Goal: Task Accomplishment & Management: Use online tool/utility

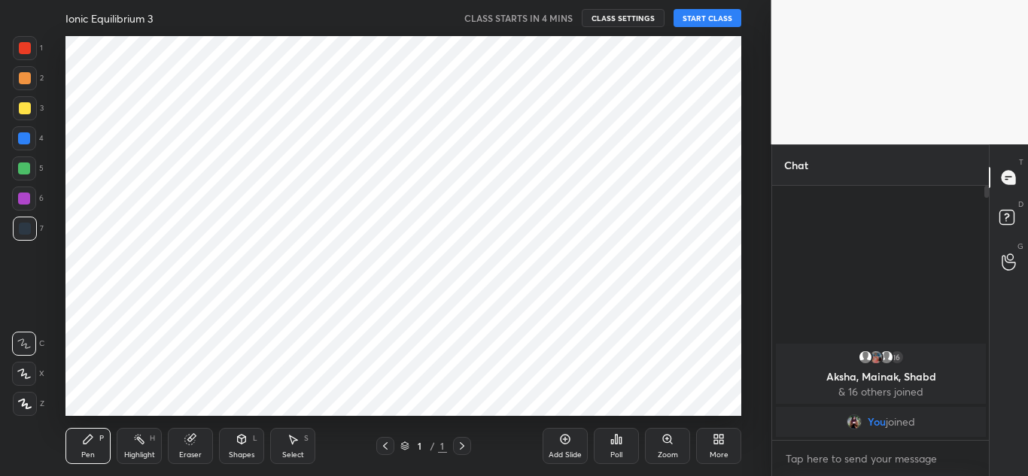
scroll to position [380, 710]
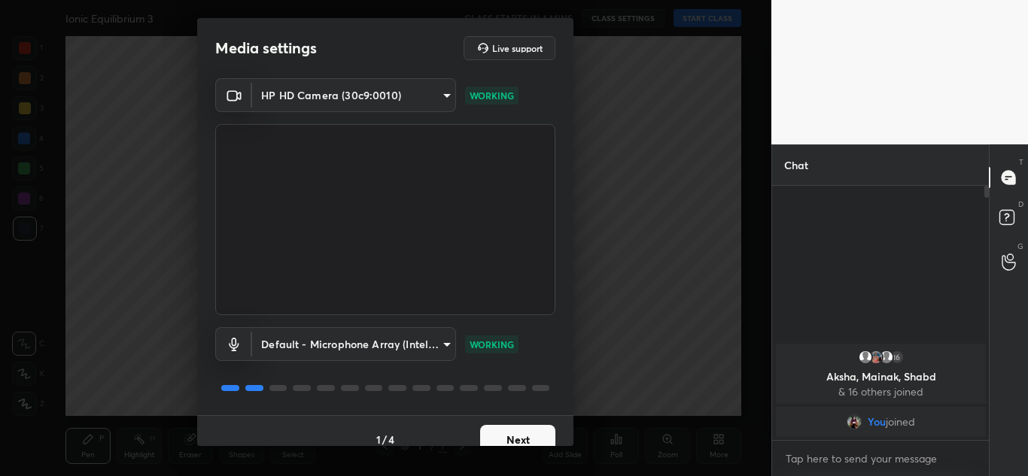
click at [536, 433] on button "Next" at bounding box center [517, 440] width 75 height 30
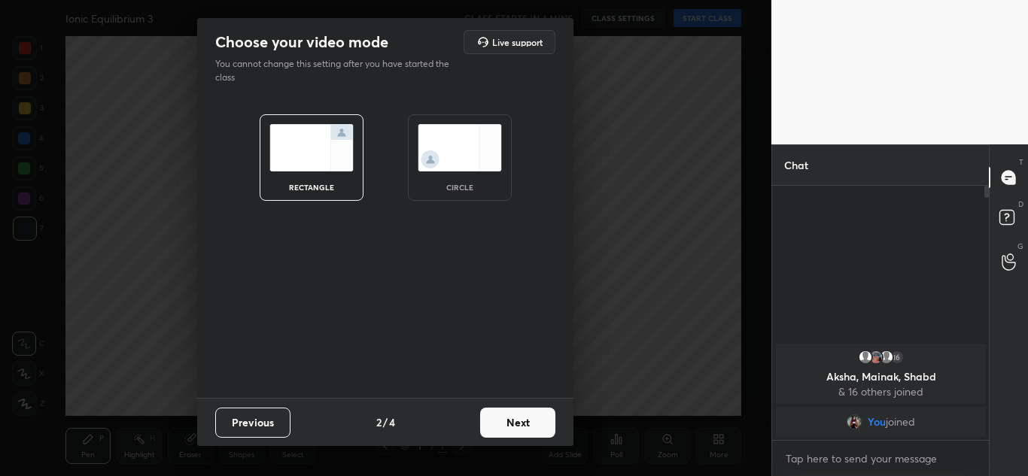
click at [536, 424] on button "Next" at bounding box center [517, 423] width 75 height 30
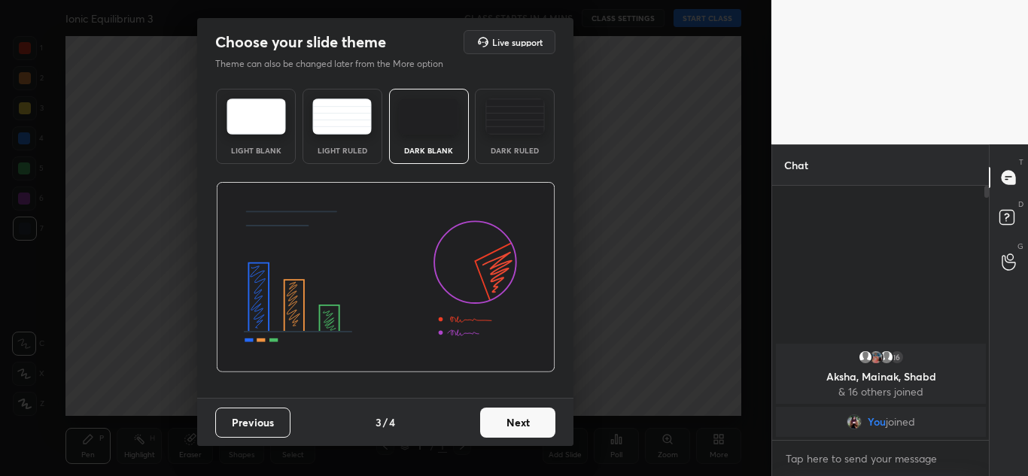
click at [536, 424] on button "Next" at bounding box center [517, 423] width 75 height 30
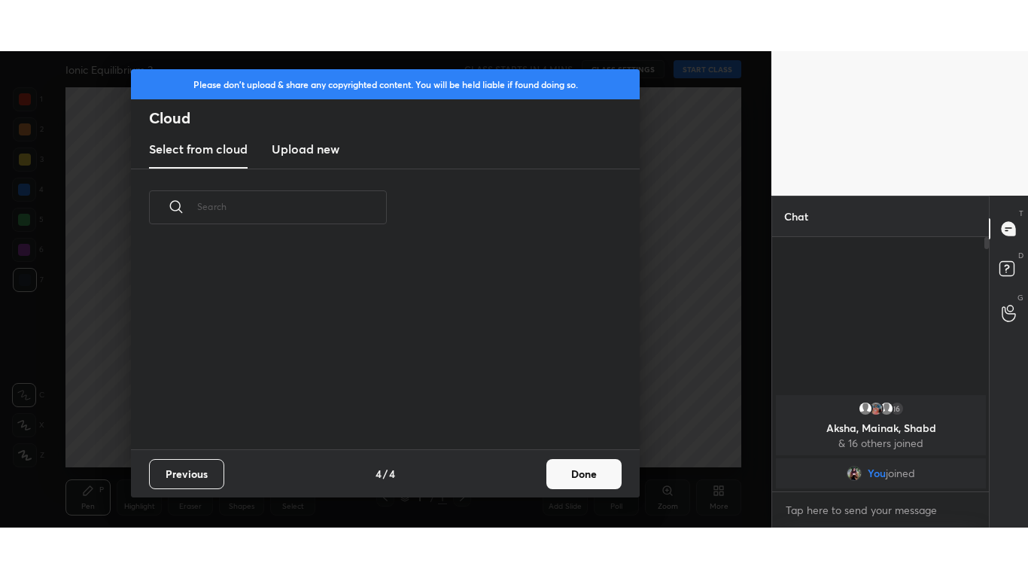
scroll to position [203, 483]
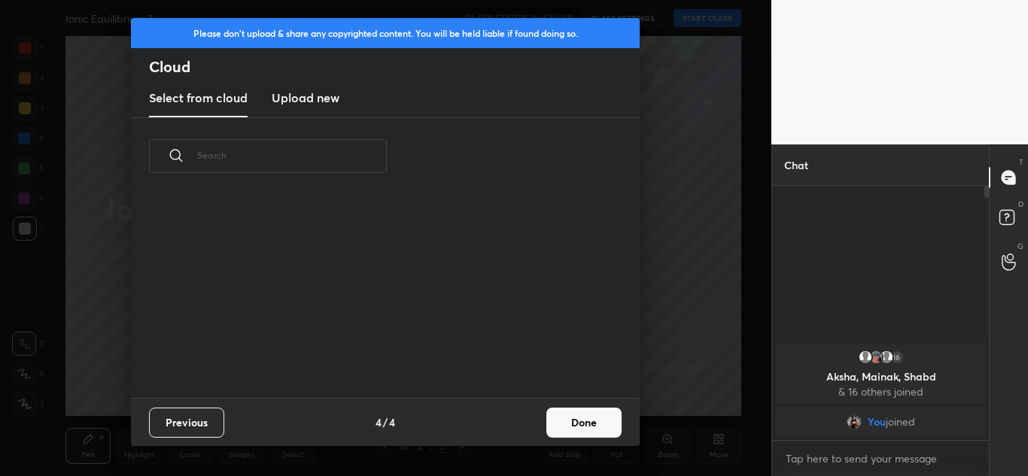
click at [313, 107] on new "Upload new" at bounding box center [306, 99] width 68 height 38
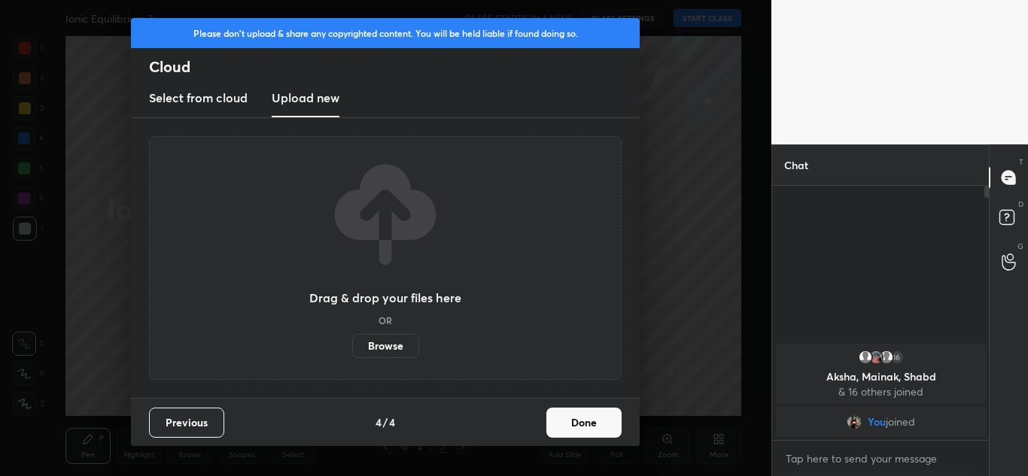
click at [391, 348] on label "Browse" at bounding box center [385, 346] width 67 height 24
click at [352, 348] on input "Browse" at bounding box center [352, 346] width 0 height 24
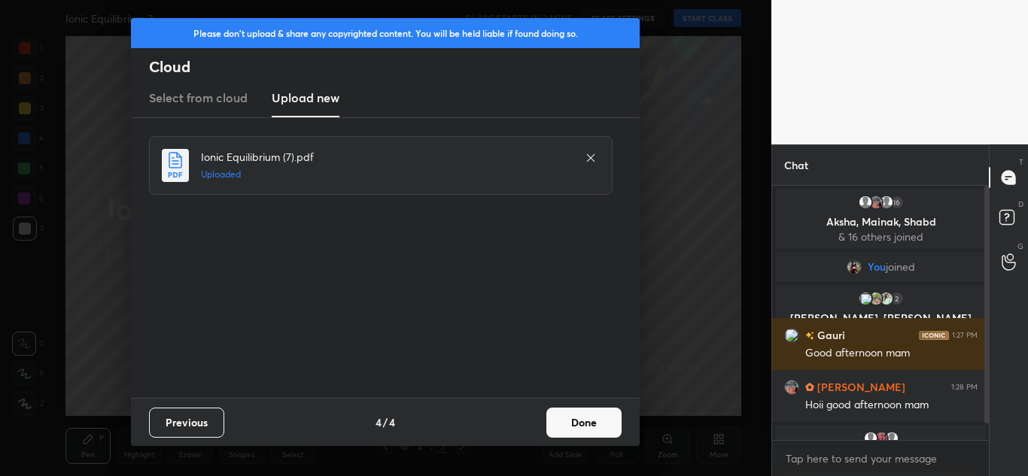
click at [597, 423] on button "Done" at bounding box center [583, 423] width 75 height 30
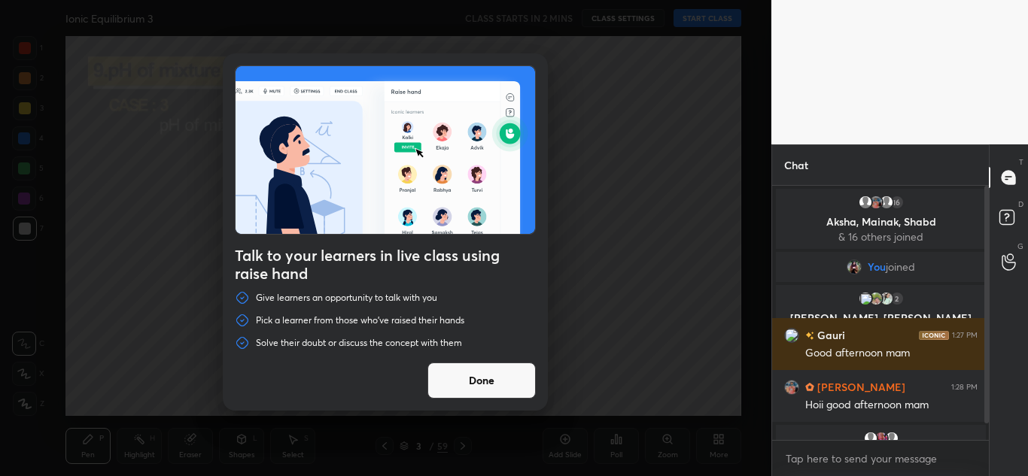
click at [491, 389] on button "Done" at bounding box center [481, 381] width 108 height 36
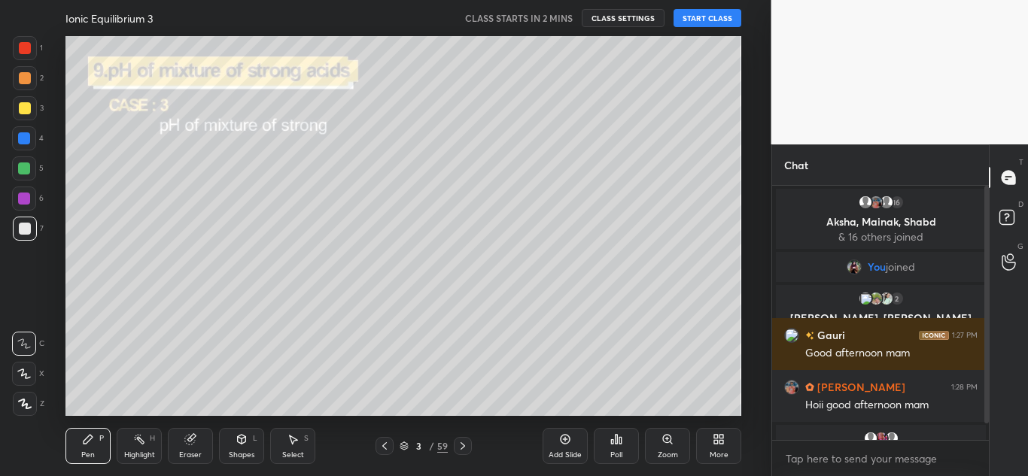
click at [384, 450] on icon at bounding box center [384, 446] width 12 height 12
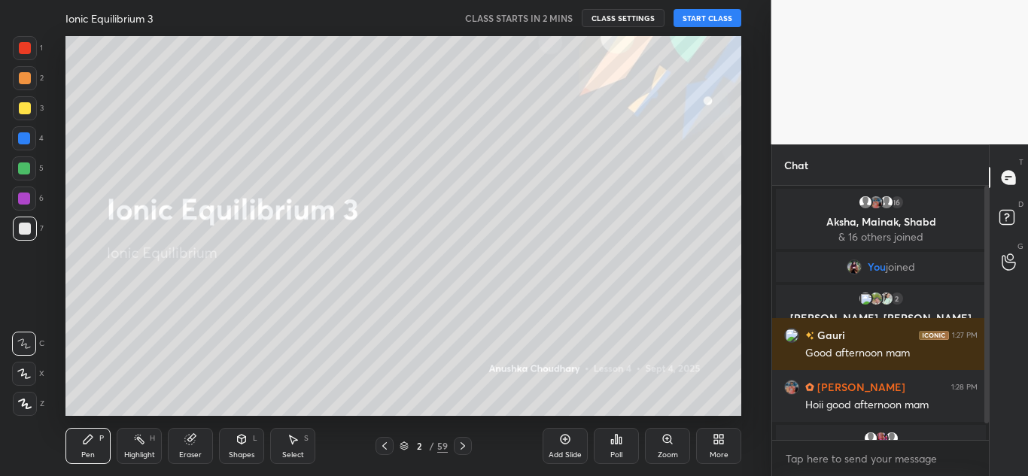
click at [28, 397] on div at bounding box center [25, 404] width 24 height 24
click at [198, 447] on div "Eraser" at bounding box center [190, 446] width 45 height 36
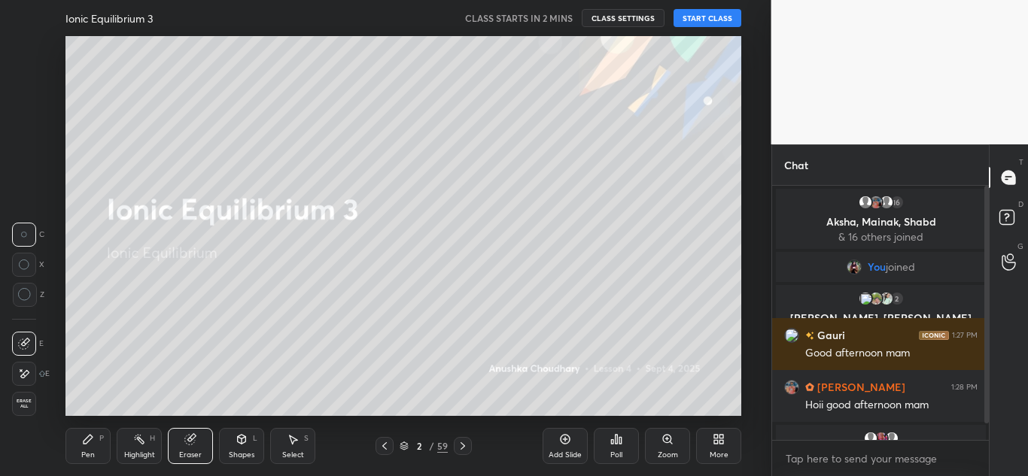
drag, startPoint x: 26, startPoint y: 299, endPoint x: 89, endPoint y: 445, distance: 158.8
click at [89, 445] on div "1 2 3 4 5 6 7 C X Z C X Z E E Erase all H H Ionic Equilibrium 3 CLASS STARTS IN…" at bounding box center [379, 238] width 759 height 476
click at [89, 445] on icon at bounding box center [88, 439] width 12 height 12
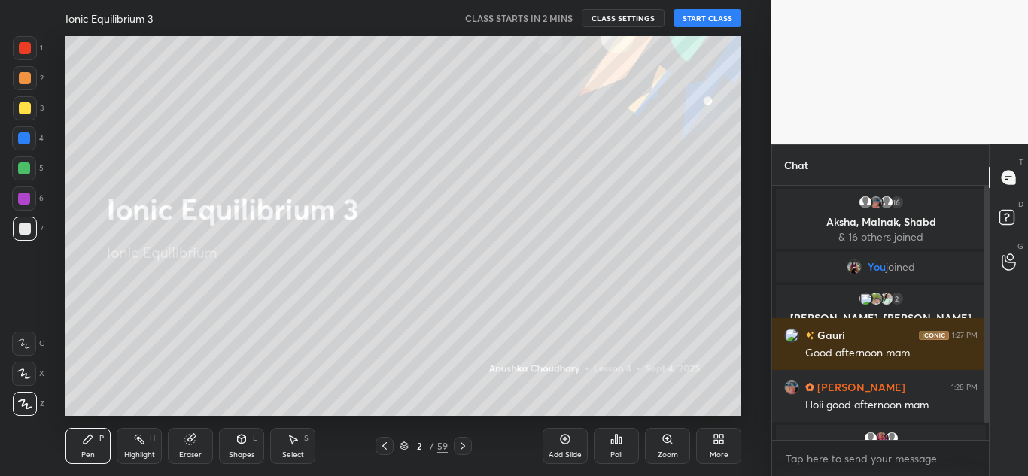
click at [715, 444] on icon at bounding box center [716, 442] width 4 height 4
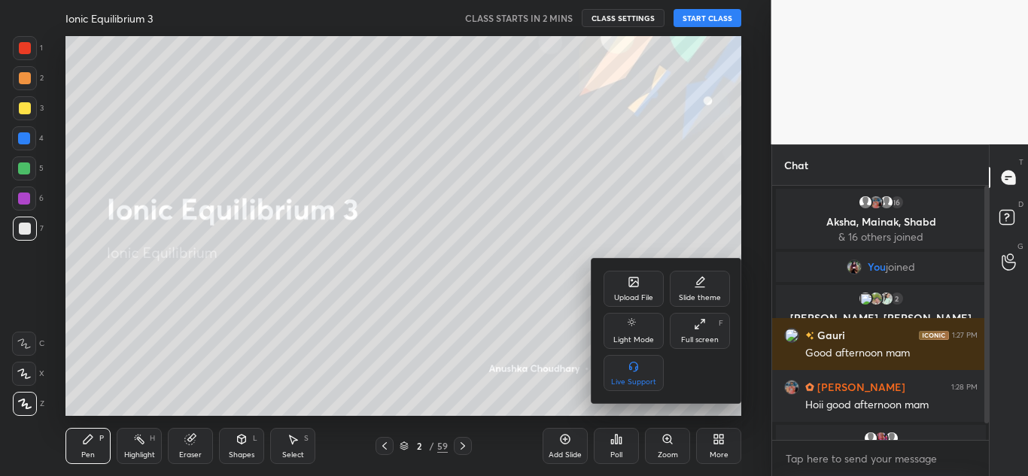
click at [708, 327] on div "Full screen F" at bounding box center [700, 331] width 60 height 36
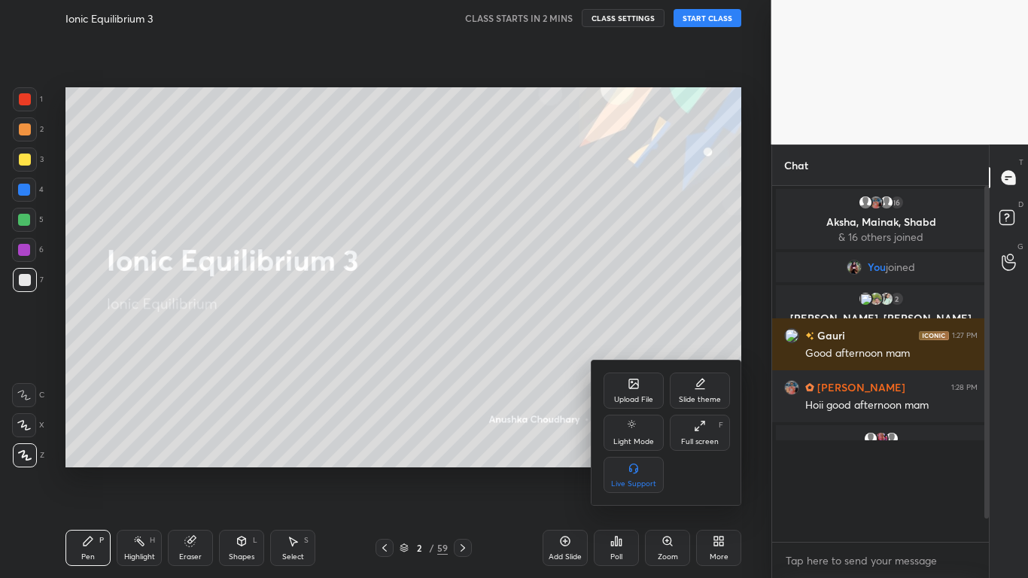
scroll to position [226, 212]
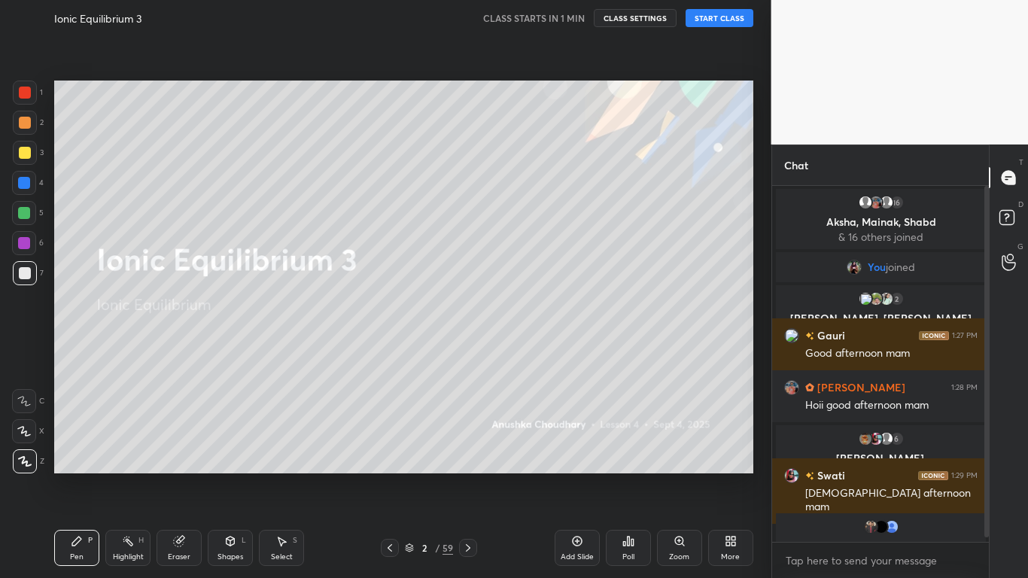
click at [29, 151] on div at bounding box center [25, 153] width 12 height 12
click at [731, 18] on button "START CLASS" at bounding box center [719, 18] width 68 height 18
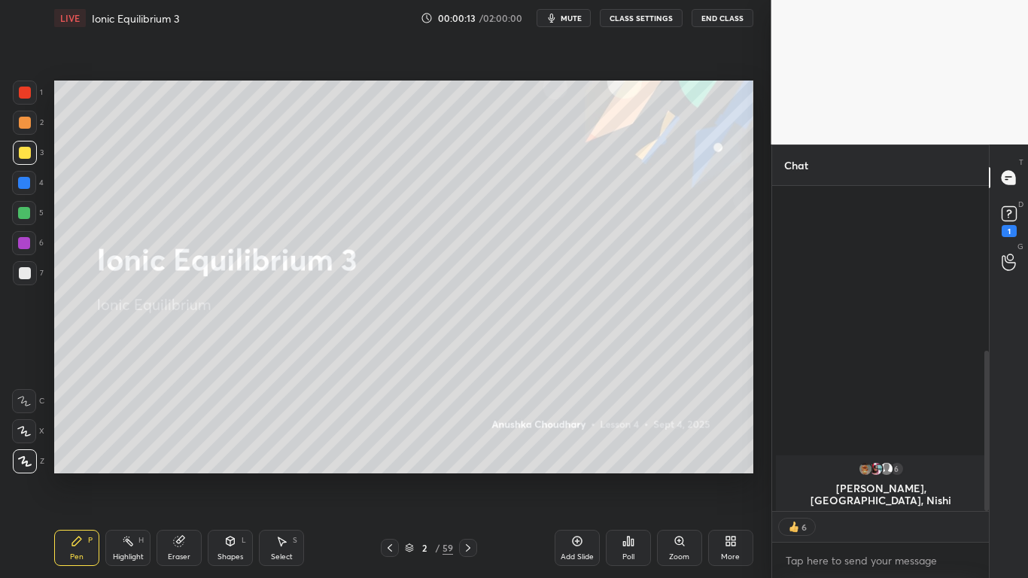
scroll to position [333, 0]
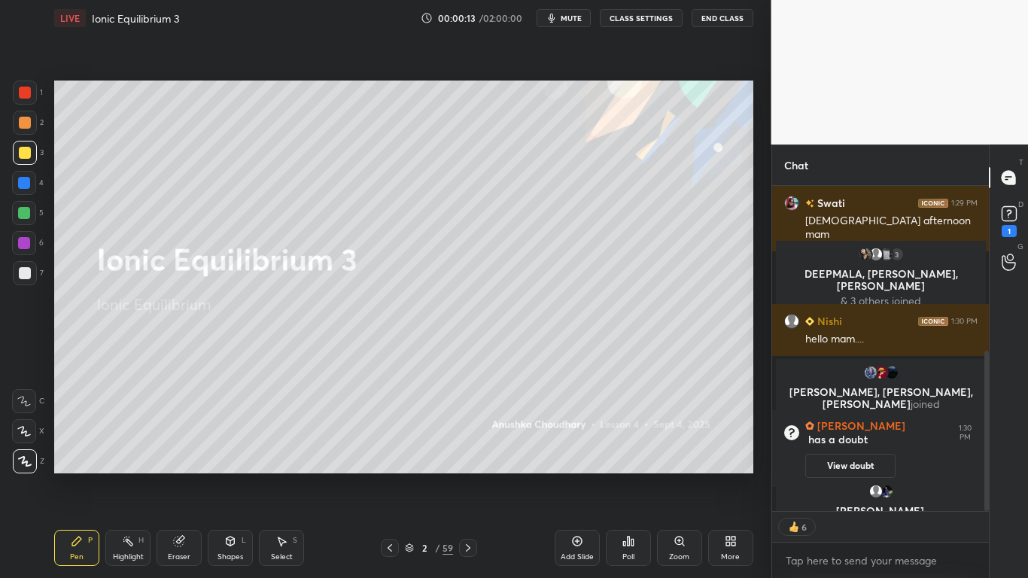
click at [986, 299] on div at bounding box center [984, 348] width 9 height 325
click at [636, 14] on button "CLASS SETTINGS" at bounding box center [641, 18] width 83 height 18
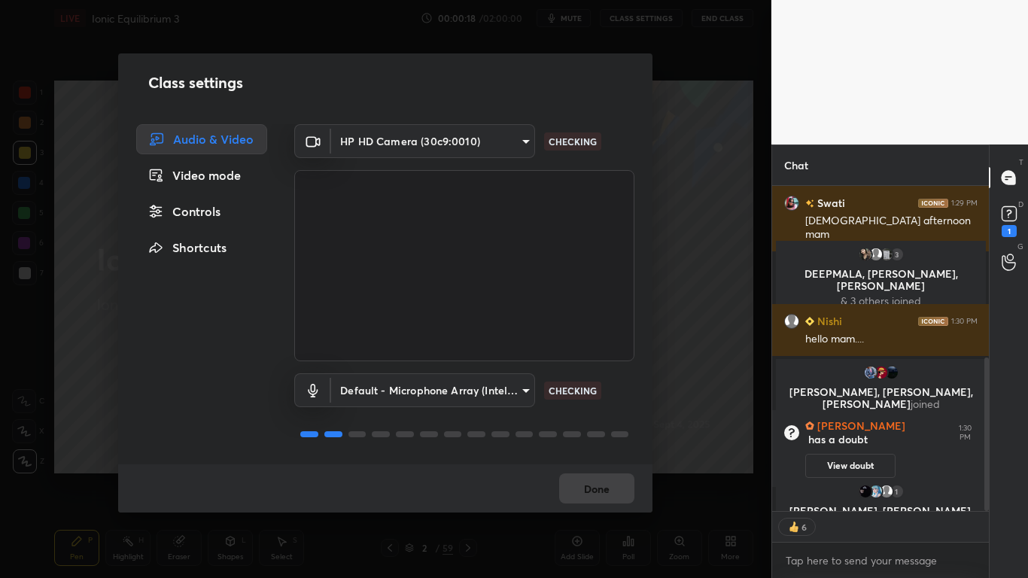
scroll to position [363, 0]
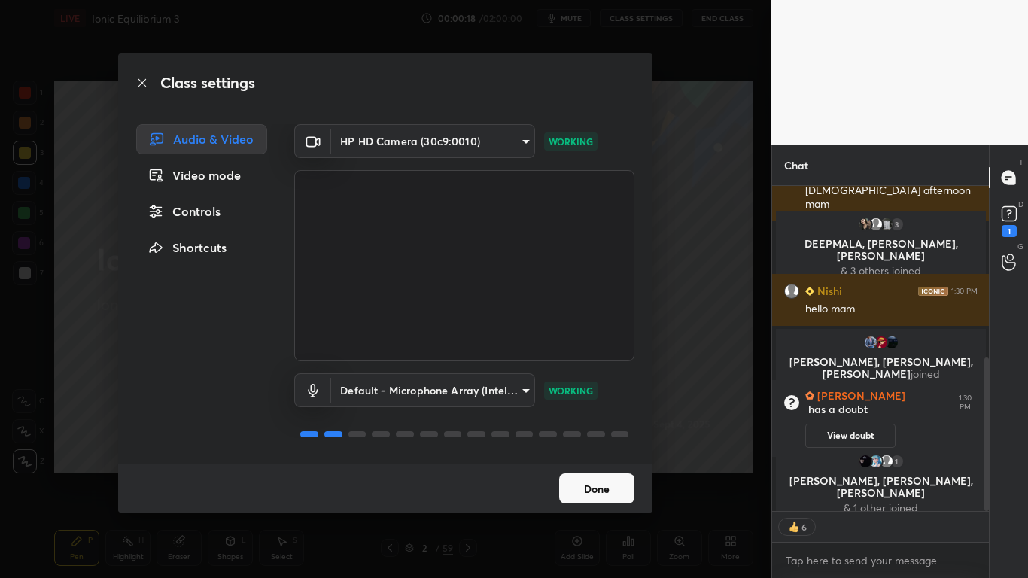
click at [209, 211] on div "Controls" at bounding box center [201, 211] width 131 height 30
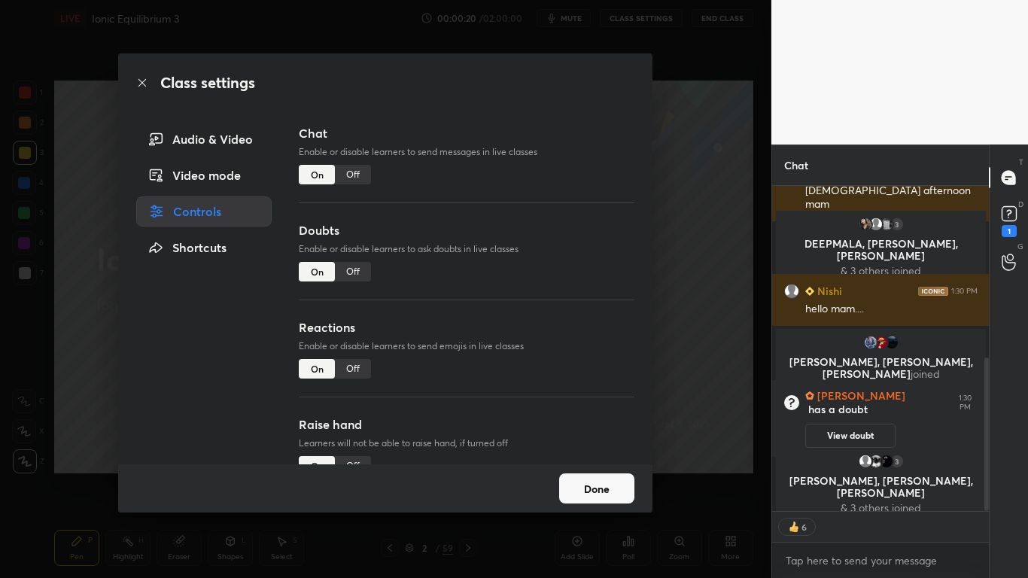
click at [356, 266] on div "Off" at bounding box center [353, 272] width 36 height 20
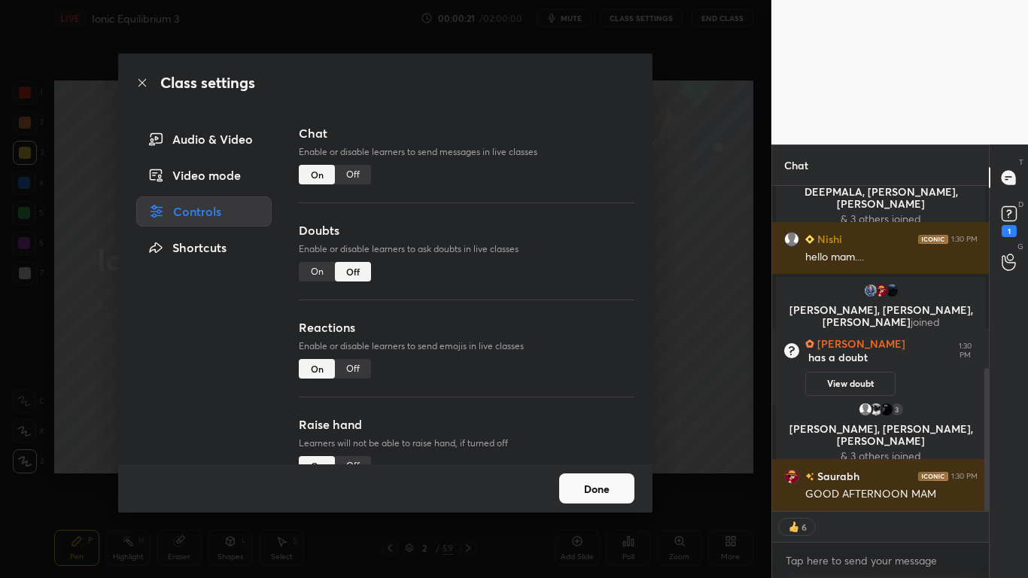
scroll to position [384, 0]
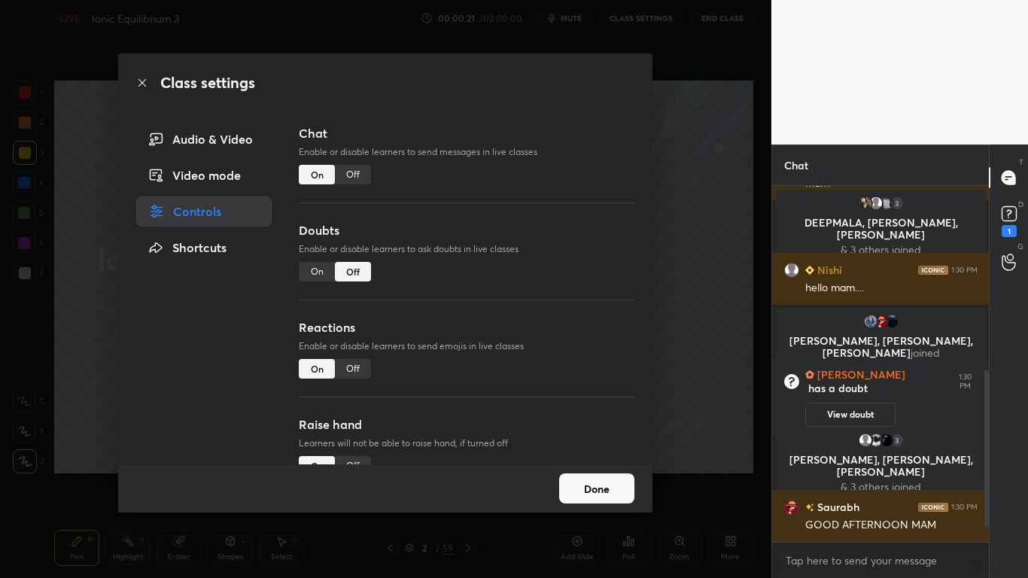
click at [594, 475] on button "Done" at bounding box center [596, 488] width 75 height 30
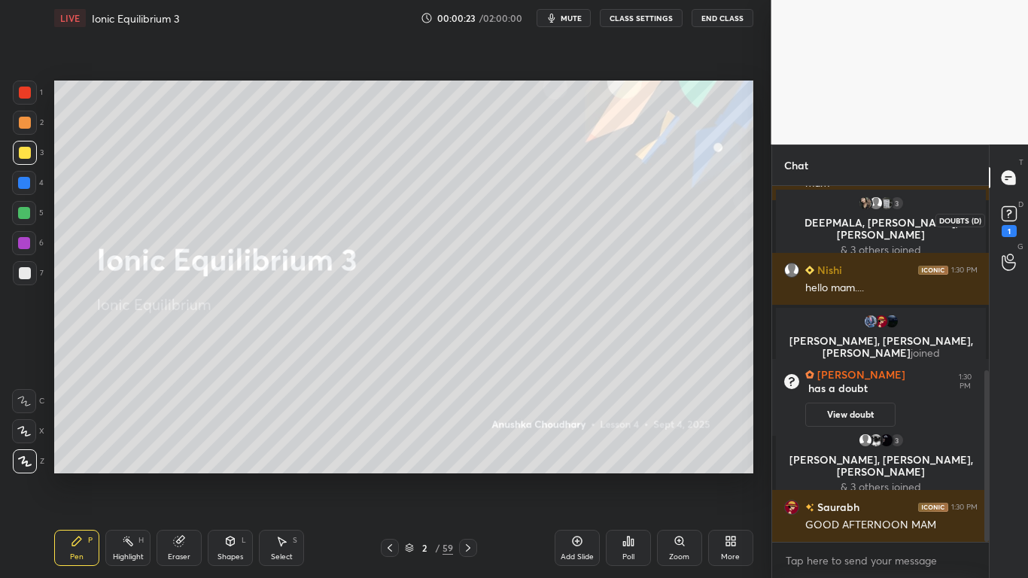
scroll to position [472, 0]
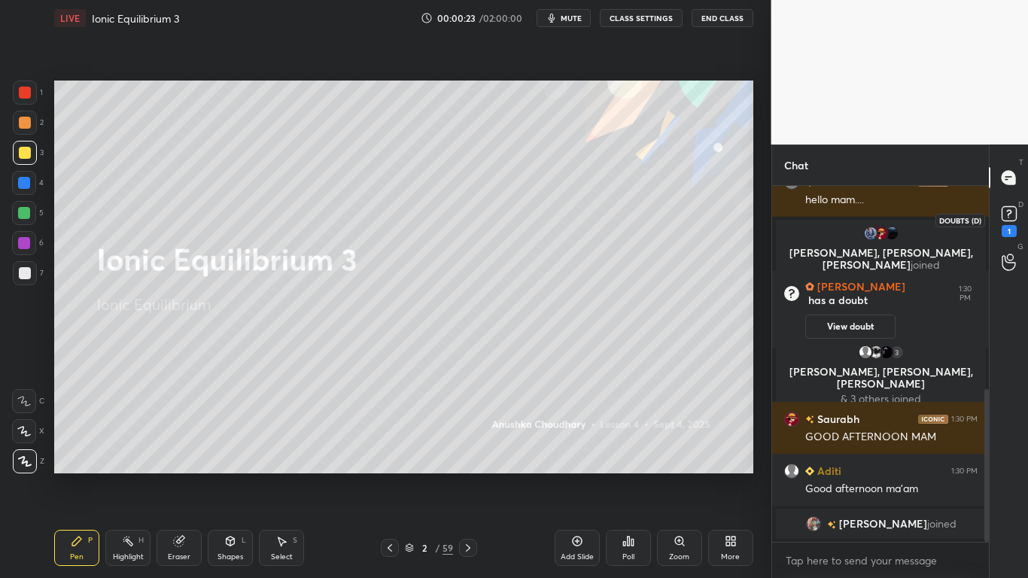
click at [1013, 222] on icon at bounding box center [1009, 213] width 23 height 23
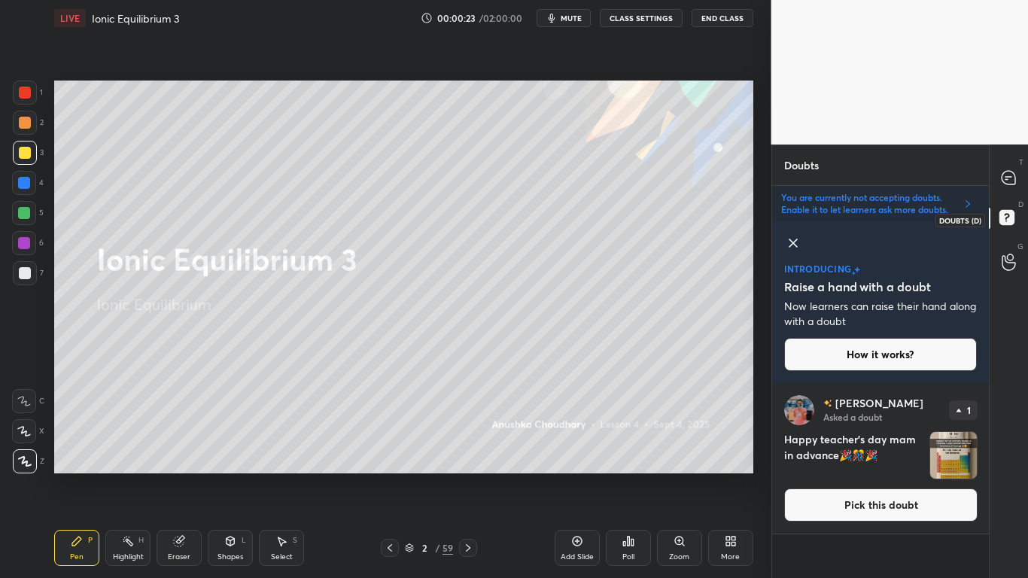
scroll to position [190, 212]
click at [1008, 183] on icon at bounding box center [1008, 178] width 14 height 14
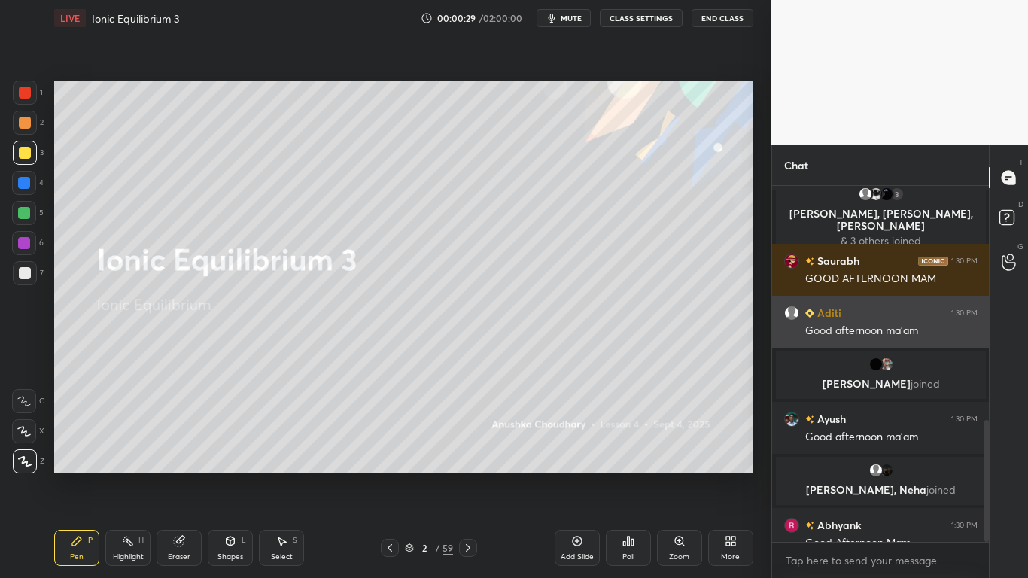
scroll to position [684, 0]
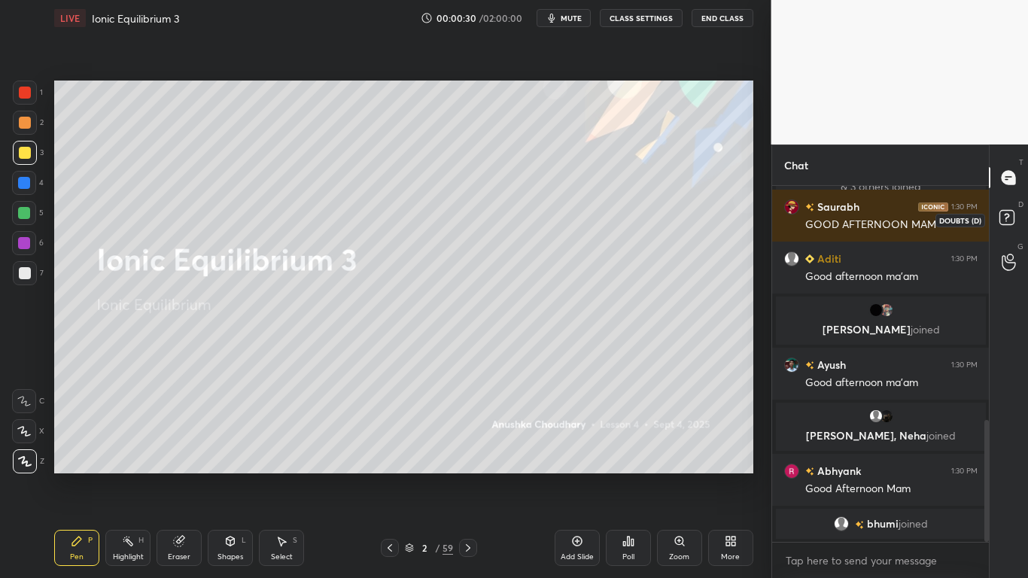
click at [1016, 211] on icon at bounding box center [1008, 219] width 27 height 27
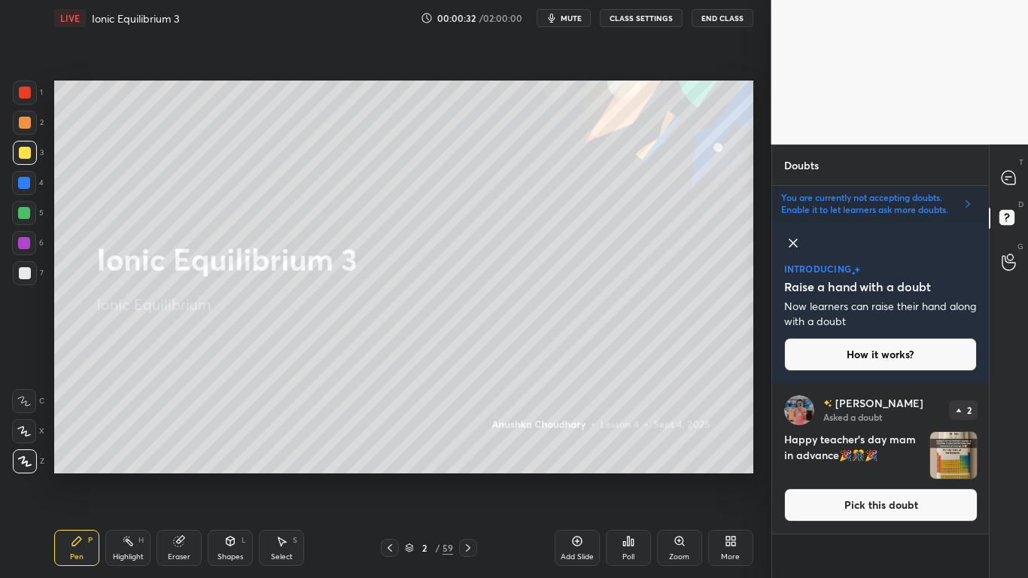
click at [879, 475] on button "Pick this doubt" at bounding box center [880, 504] width 193 height 33
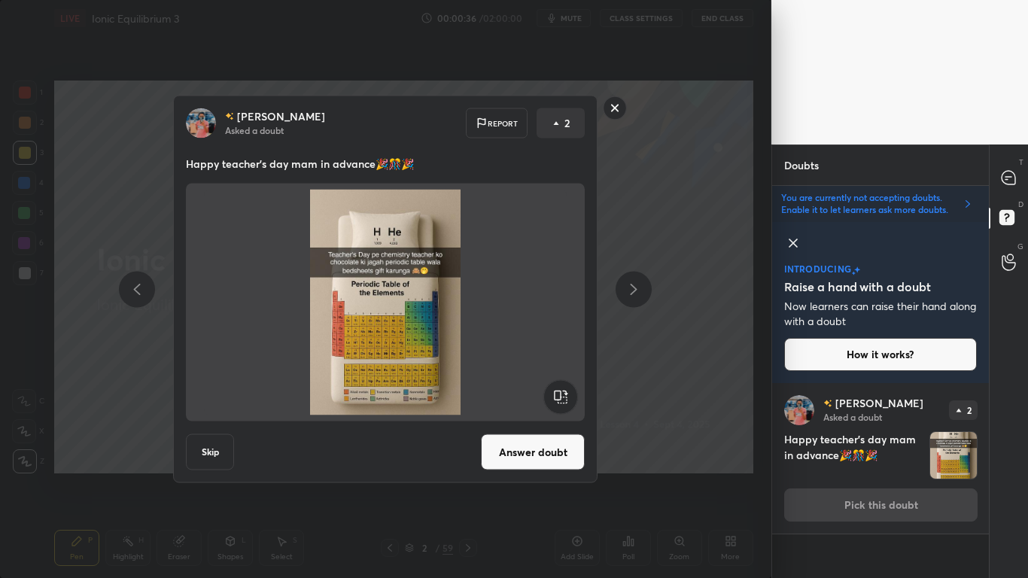
click at [611, 110] on rect at bounding box center [614, 107] width 23 height 23
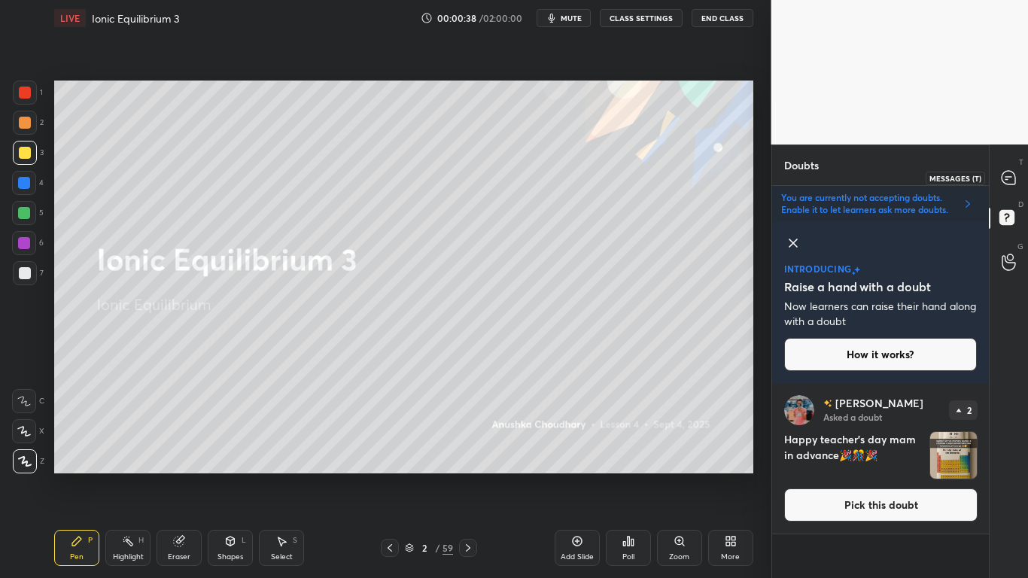
click at [1007, 180] on icon at bounding box center [1008, 178] width 14 height 14
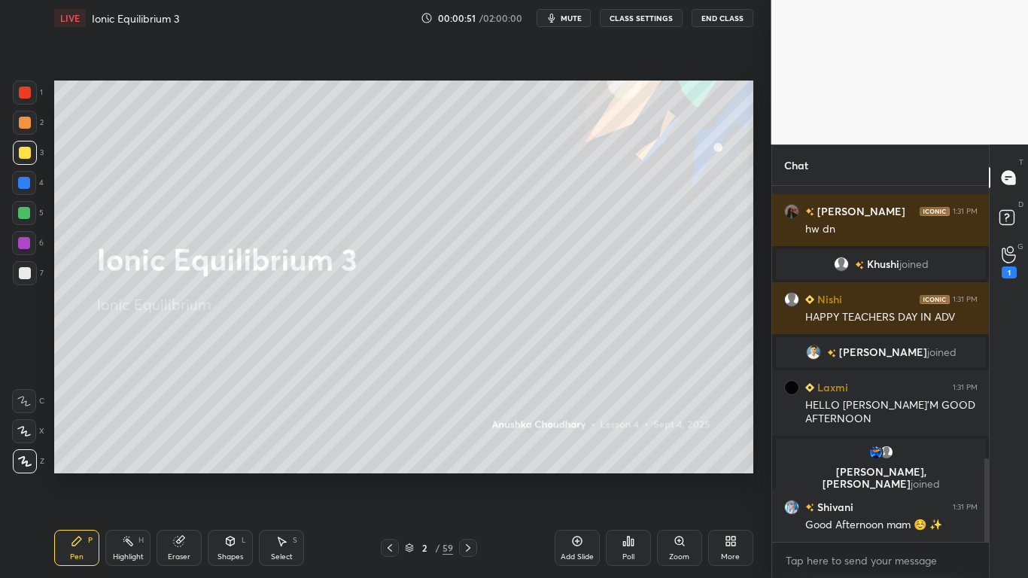
scroll to position [1195, 0]
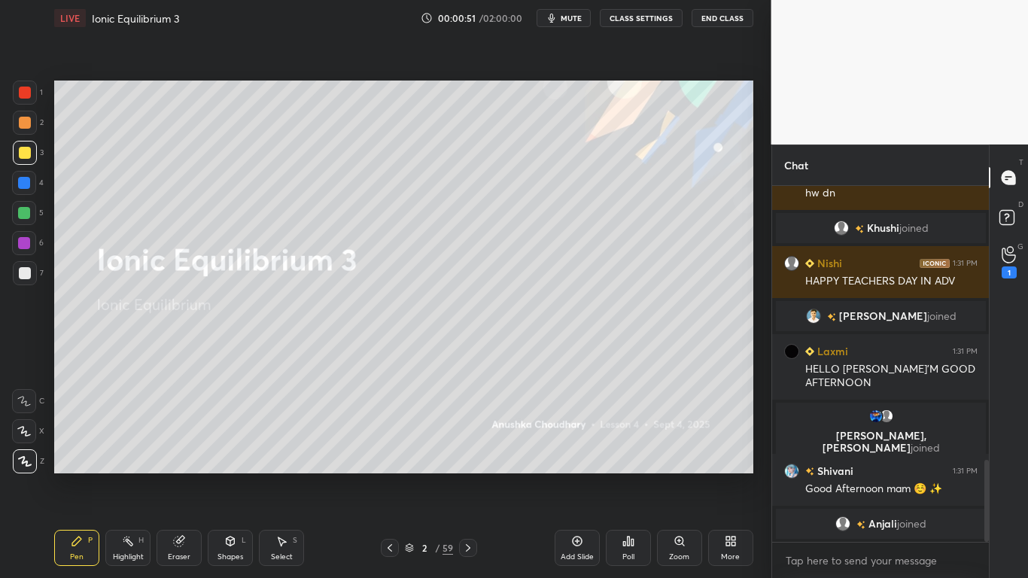
click at [25, 141] on div at bounding box center [25, 153] width 24 height 24
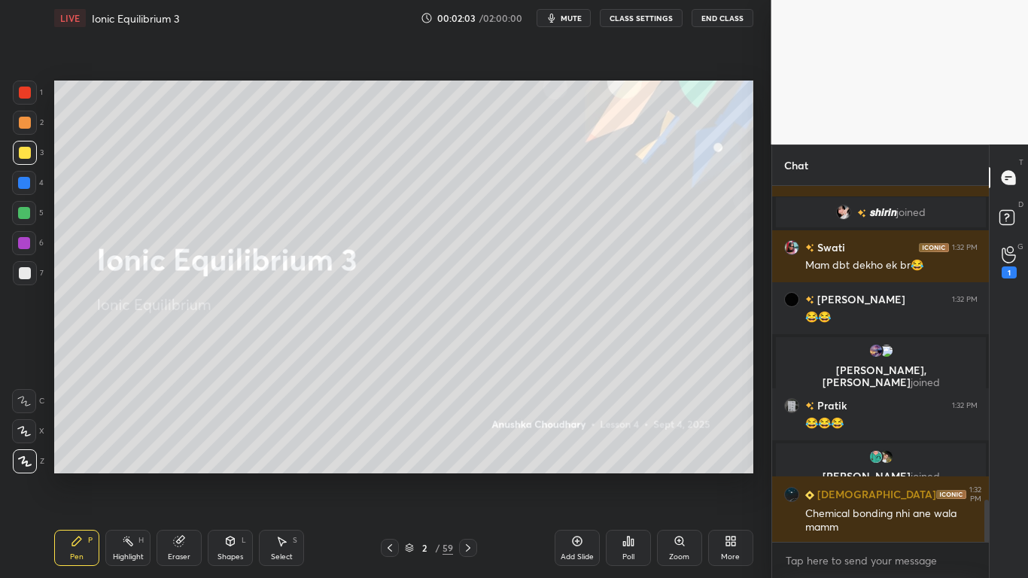
scroll to position [2726, 0]
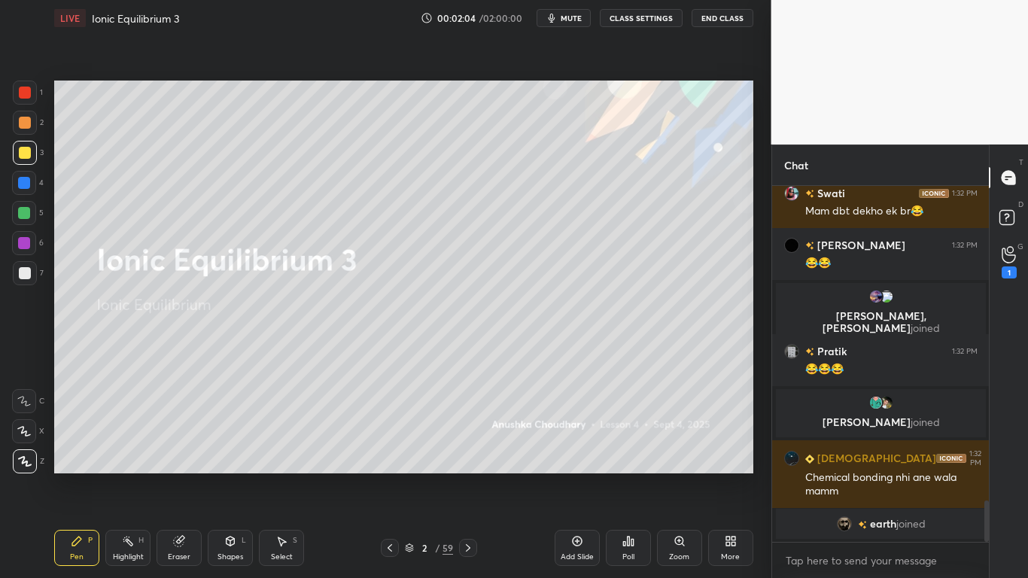
click at [26, 152] on div at bounding box center [25, 153] width 12 height 12
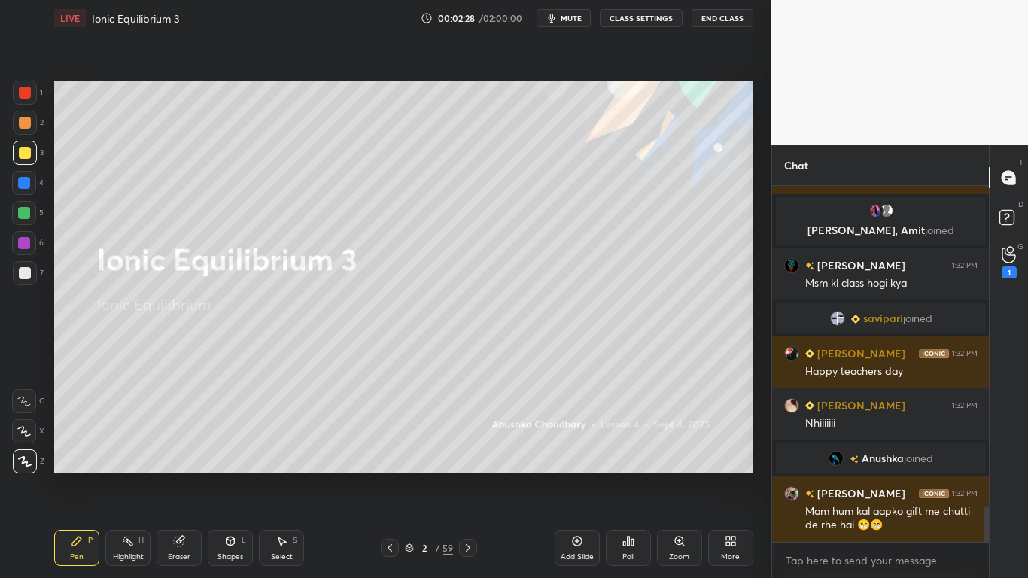
scroll to position [3188, 0]
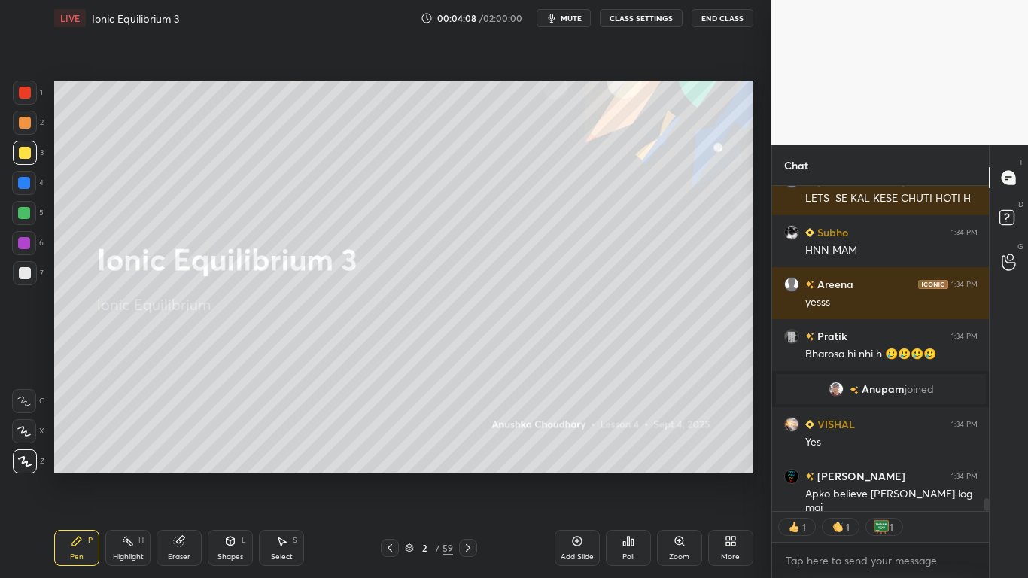
type textarea "x"
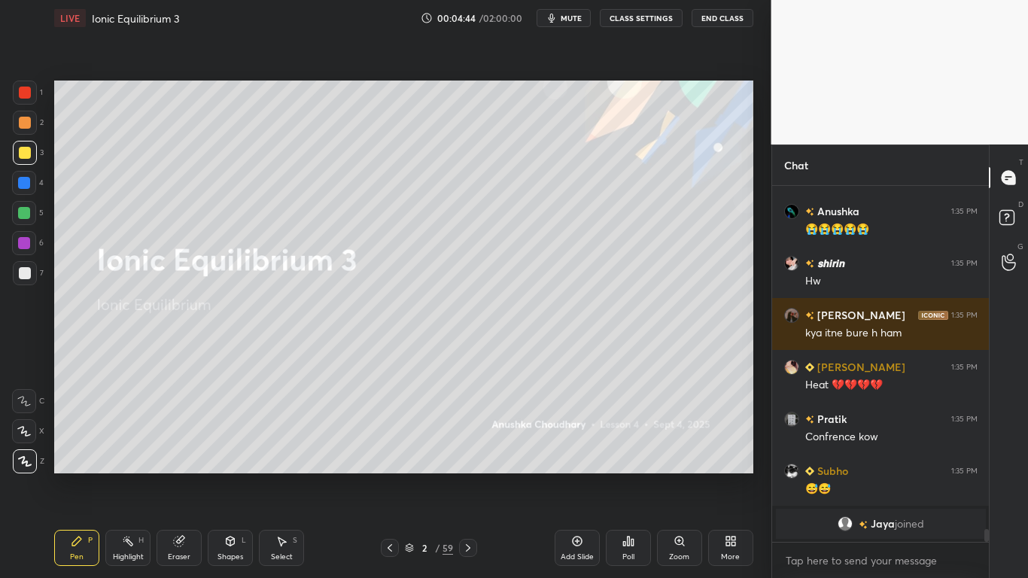
click at [652, 17] on button "CLASS SETTINGS" at bounding box center [641, 18] width 83 height 18
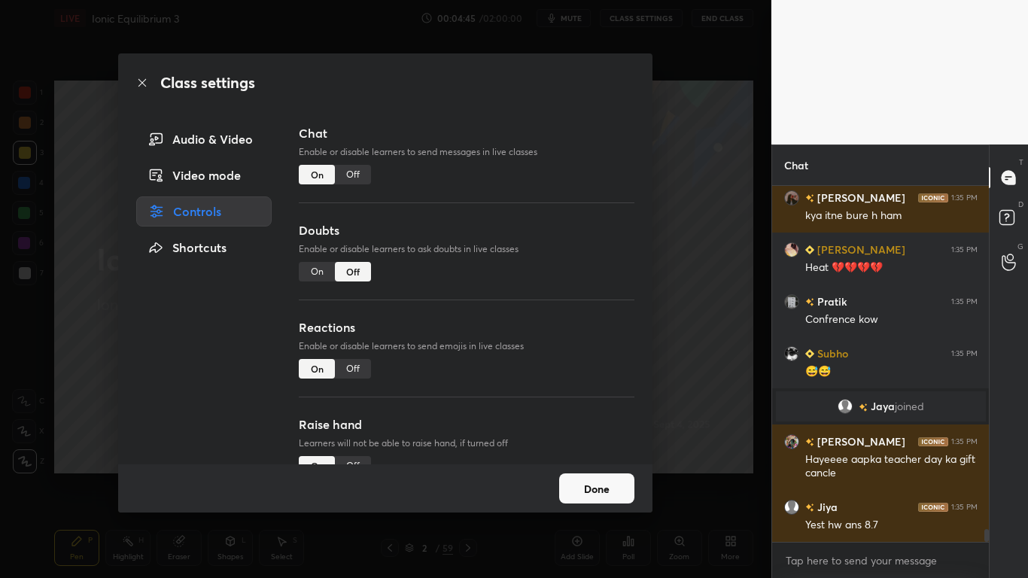
click at [364, 172] on div "Off" at bounding box center [353, 175] width 36 height 20
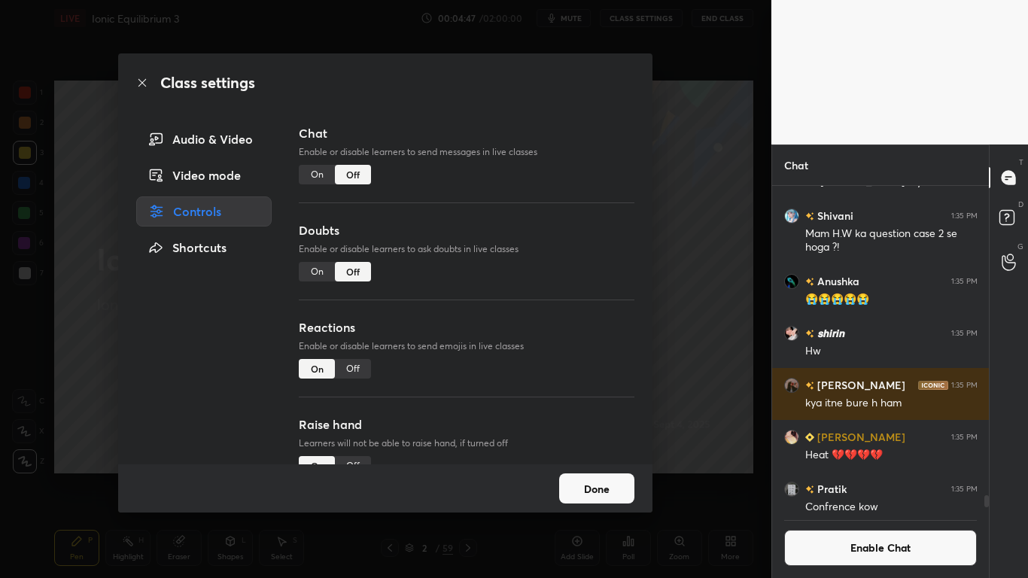
click at [598, 475] on button "Done" at bounding box center [596, 488] width 75 height 30
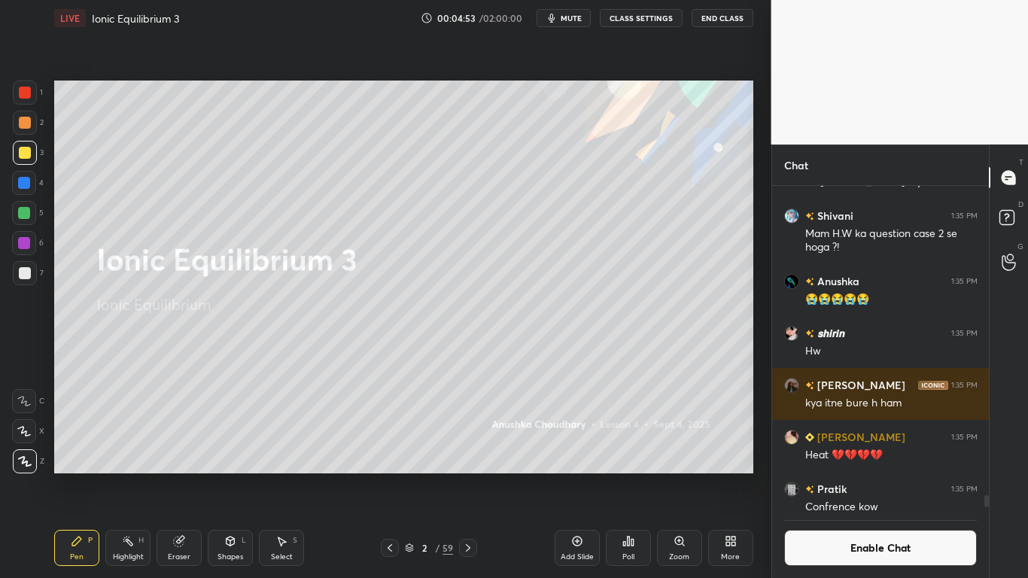
click at [410, 475] on icon at bounding box center [409, 547] width 9 height 9
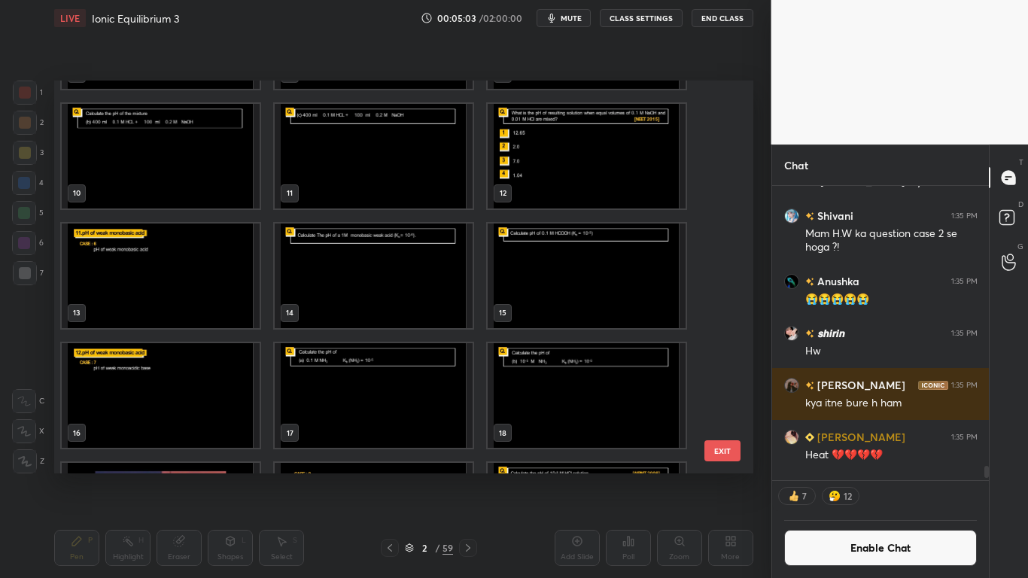
click at [597, 404] on img "grid" at bounding box center [587, 395] width 198 height 105
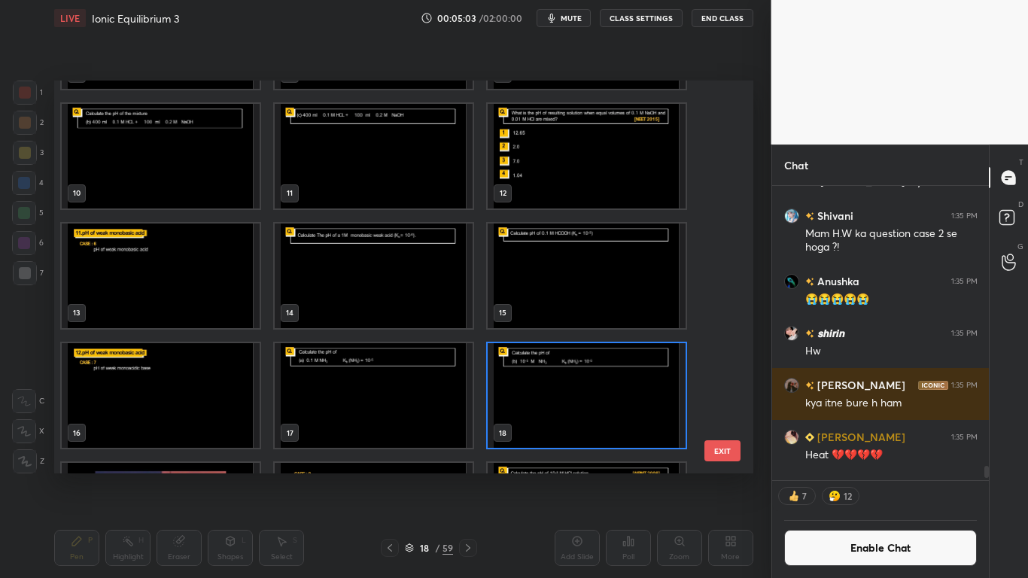
click at [597, 404] on img "grid" at bounding box center [587, 395] width 198 height 105
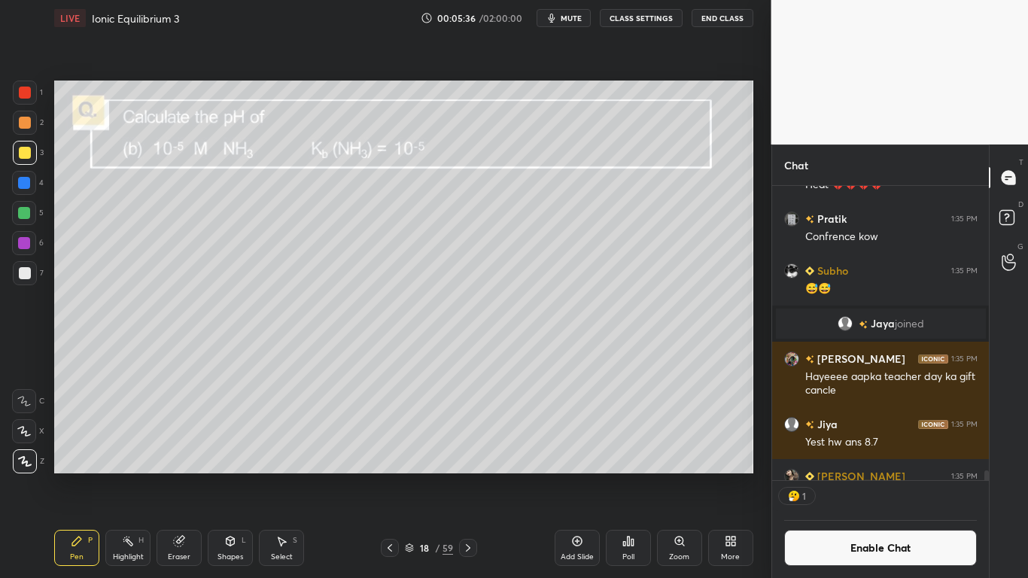
scroll to position [290, 212]
click at [283, 475] on icon at bounding box center [281, 541] width 12 height 12
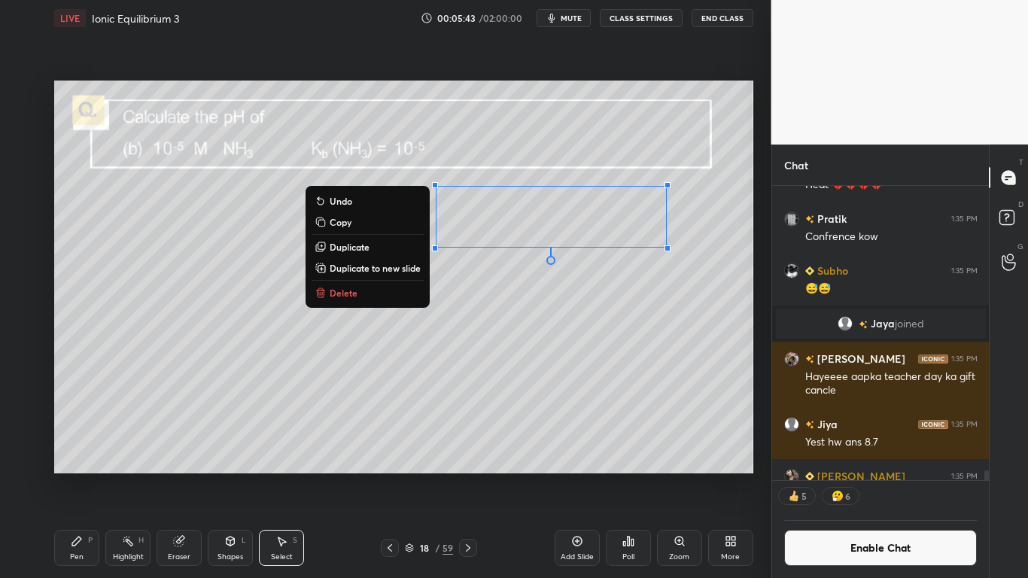
click at [81, 475] on icon at bounding box center [77, 541] width 12 height 12
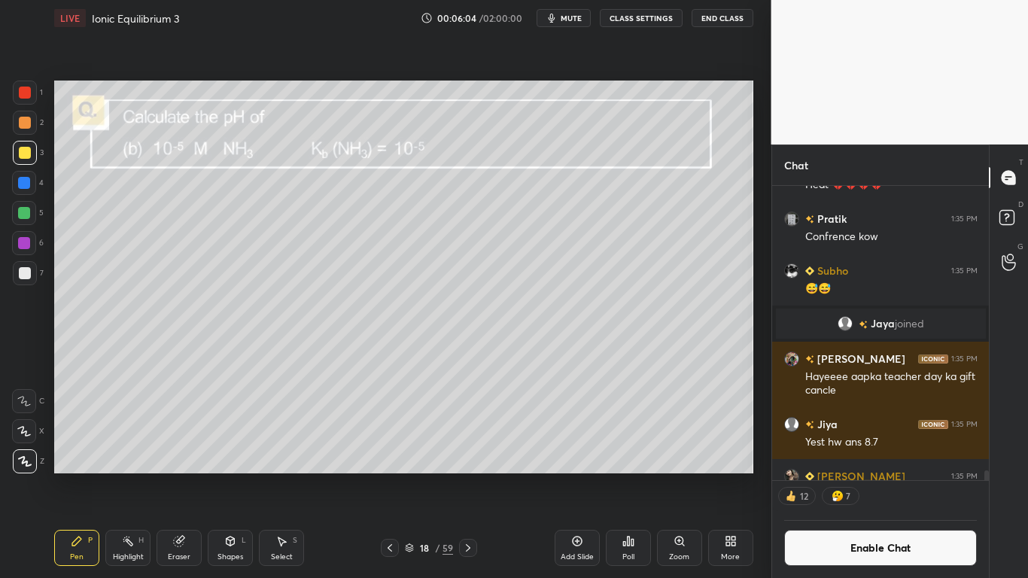
scroll to position [320, 212]
click at [60, 475] on div "Setting up your live class Poll for secs No correct answer Start poll" at bounding box center [403, 276] width 711 height 481
click at [59, 475] on div "Setting up your live class Poll for secs No correct answer Start poll" at bounding box center [403, 276] width 711 height 481
click at [880, 475] on button "Enable Chat" at bounding box center [880, 548] width 193 height 36
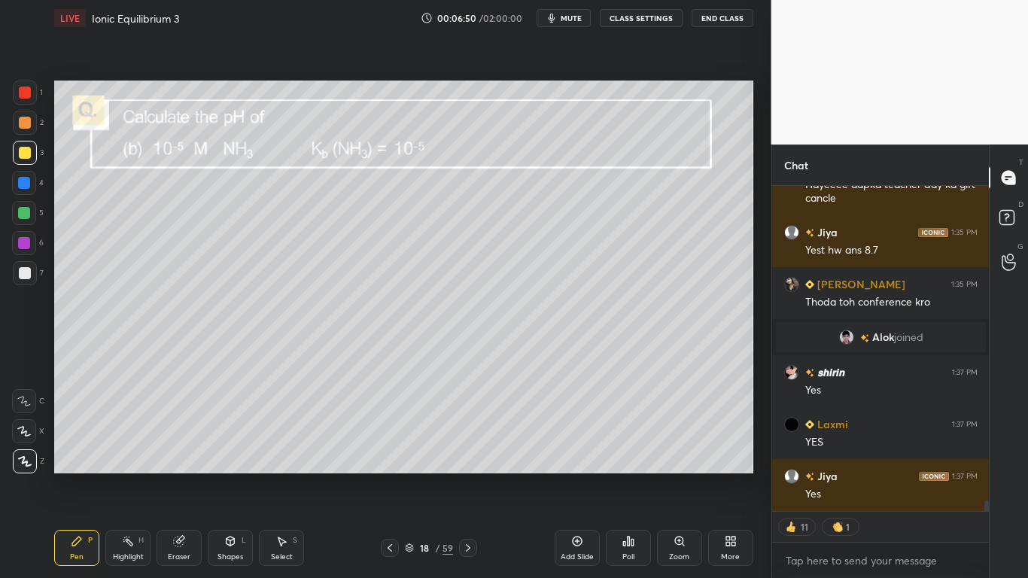
scroll to position [10070, 0]
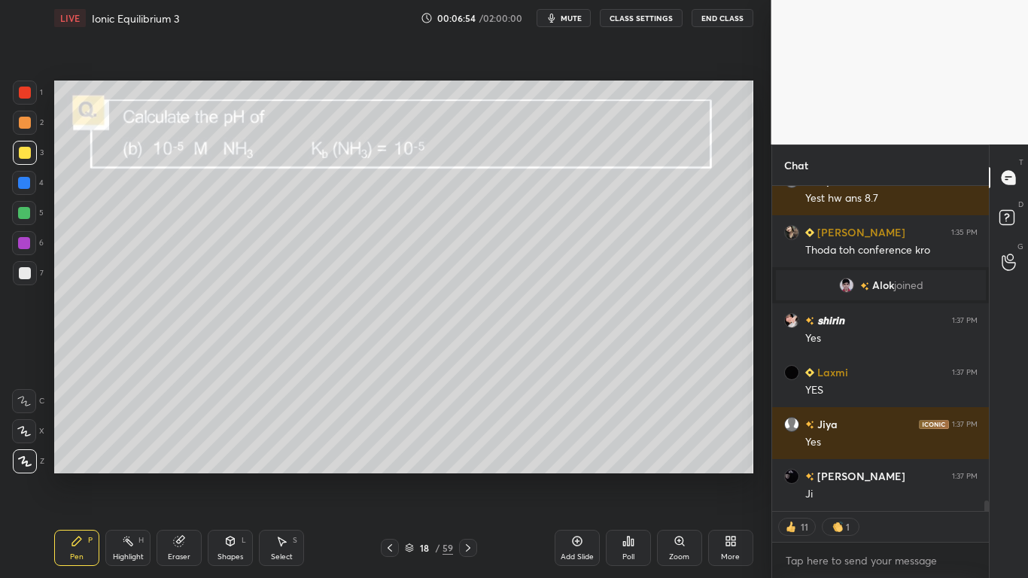
click at [573, 475] on icon at bounding box center [577, 541] width 10 height 10
type textarea "x"
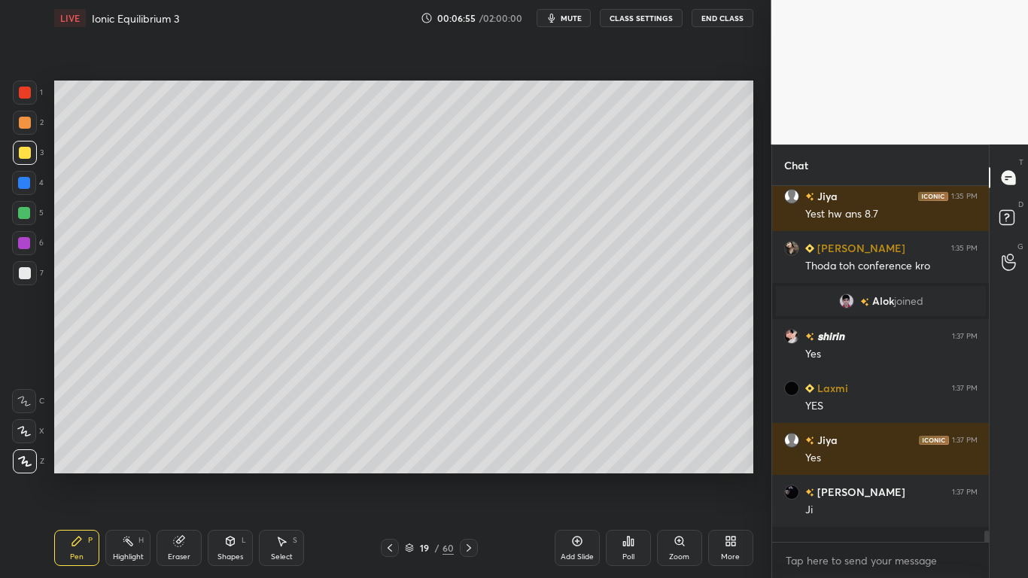
scroll to position [10039, 0]
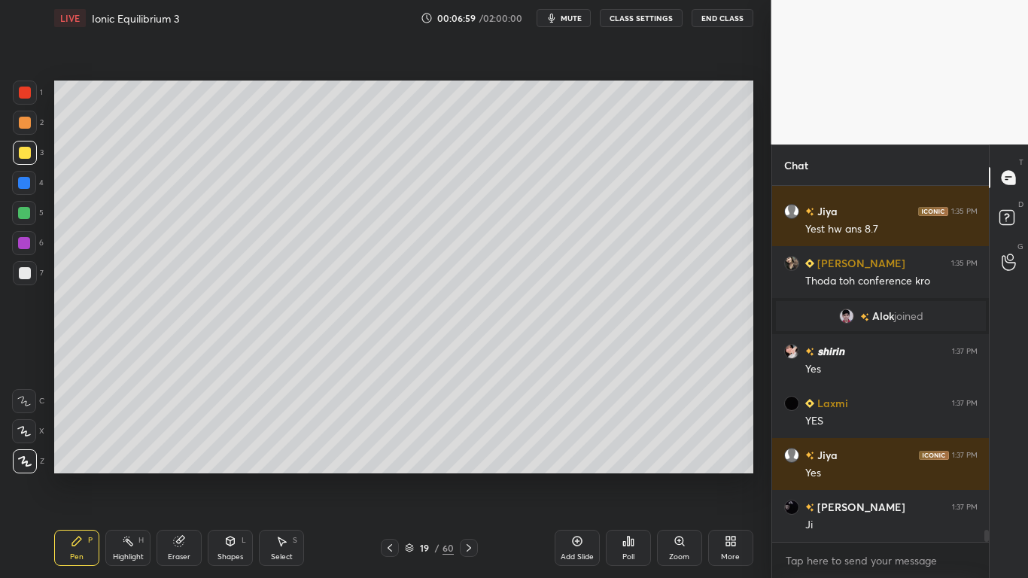
click at [649, 18] on button "CLASS SETTINGS" at bounding box center [641, 18] width 83 height 18
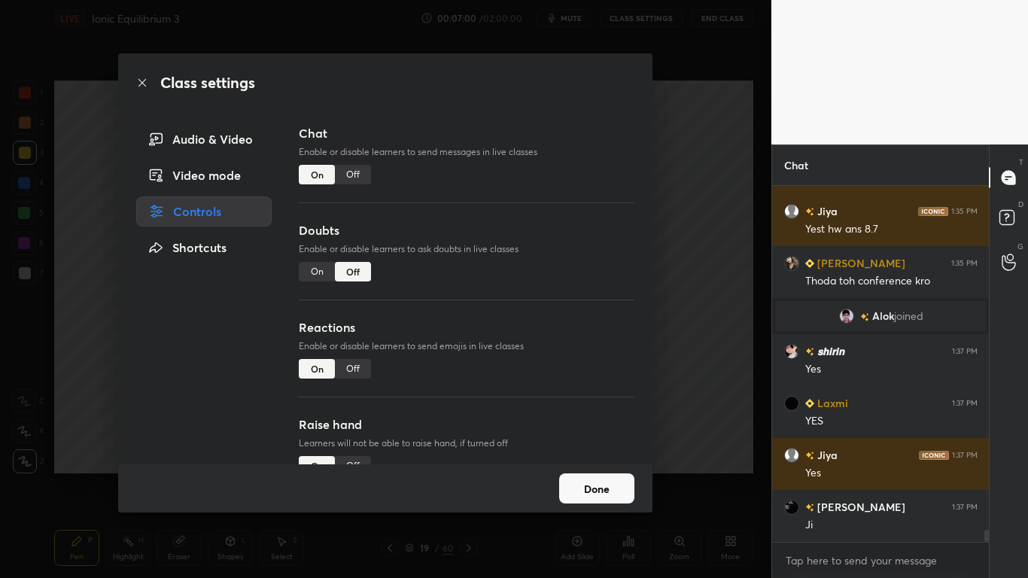
click at [352, 169] on div "Off" at bounding box center [353, 175] width 36 height 20
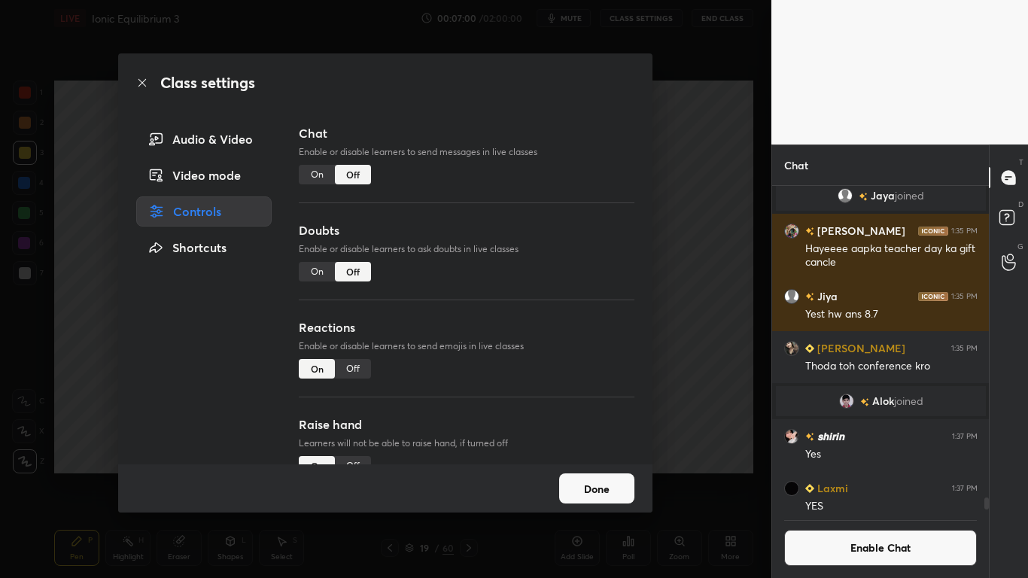
click at [598, 475] on button "Done" at bounding box center [596, 488] width 75 height 30
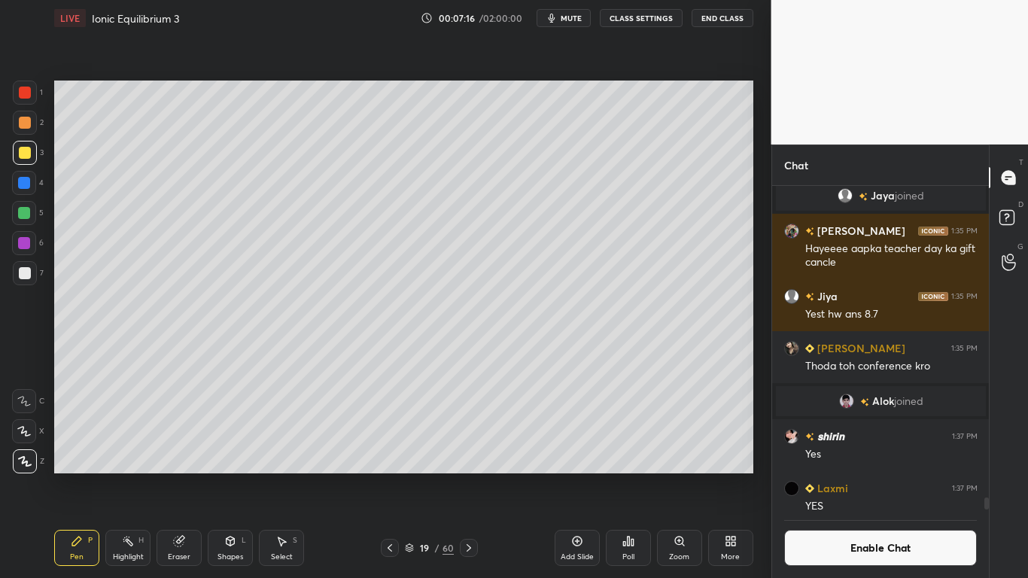
click at [837, 475] on button "Enable Chat" at bounding box center [880, 548] width 193 height 36
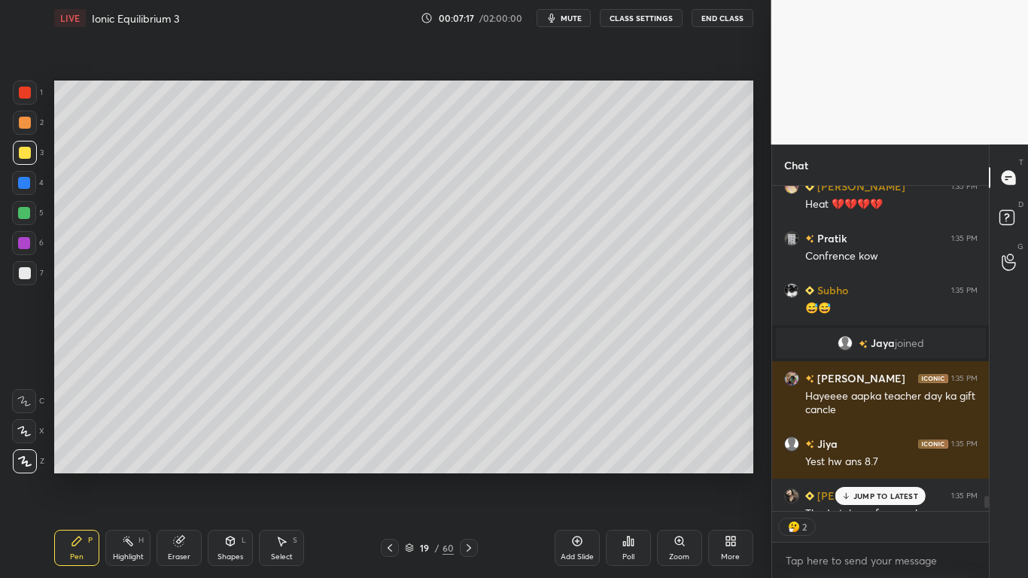
click at [876, 475] on p "JUMP TO LATEST" at bounding box center [885, 495] width 65 height 9
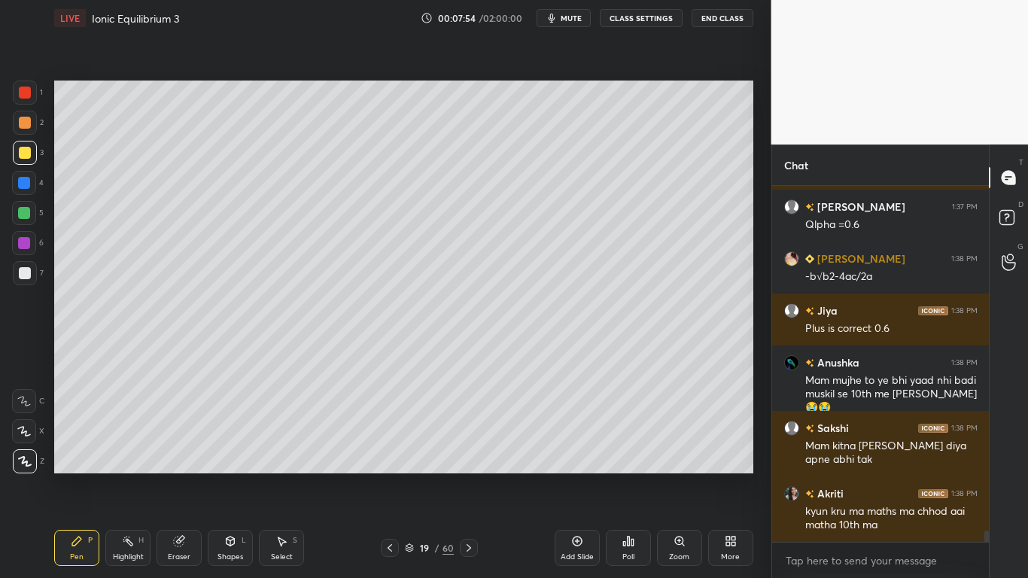
scroll to position [11185, 0]
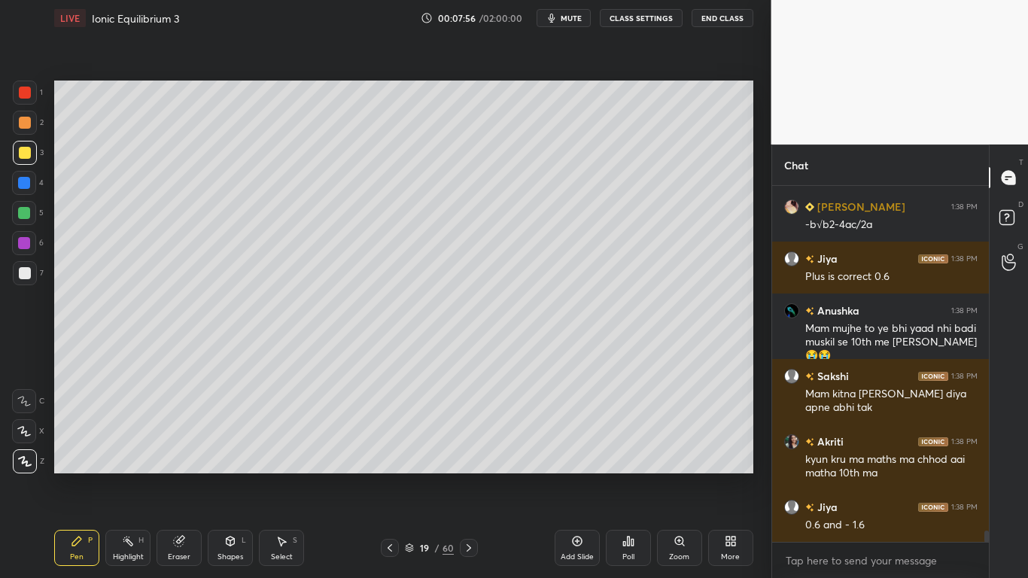
click at [166, 475] on div "Eraser" at bounding box center [178, 548] width 45 height 36
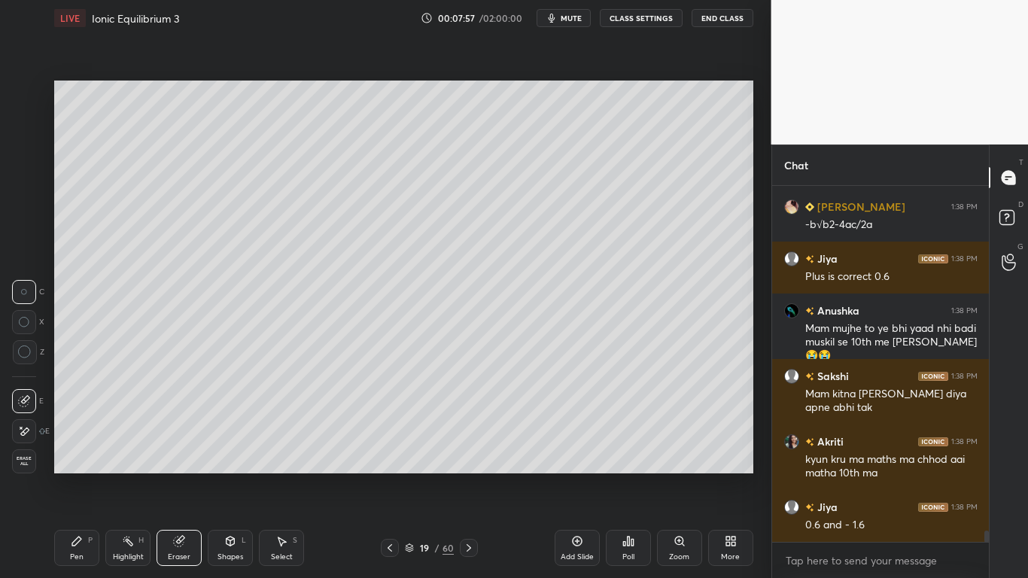
scroll to position [11221, 0]
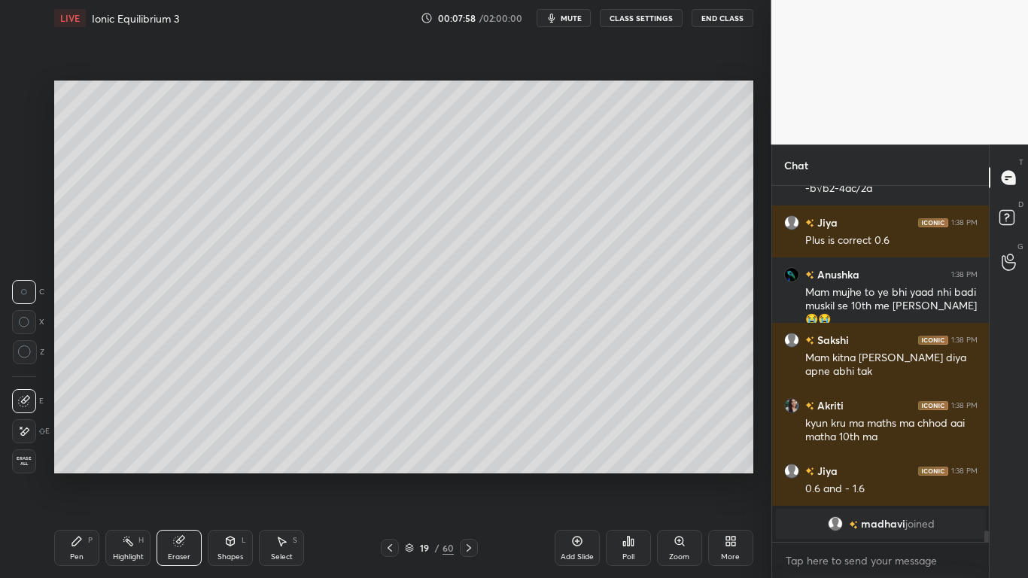
click at [20, 351] on icon at bounding box center [25, 352] width 14 height 14
click at [67, 475] on div "Pen P" at bounding box center [76, 548] width 45 height 36
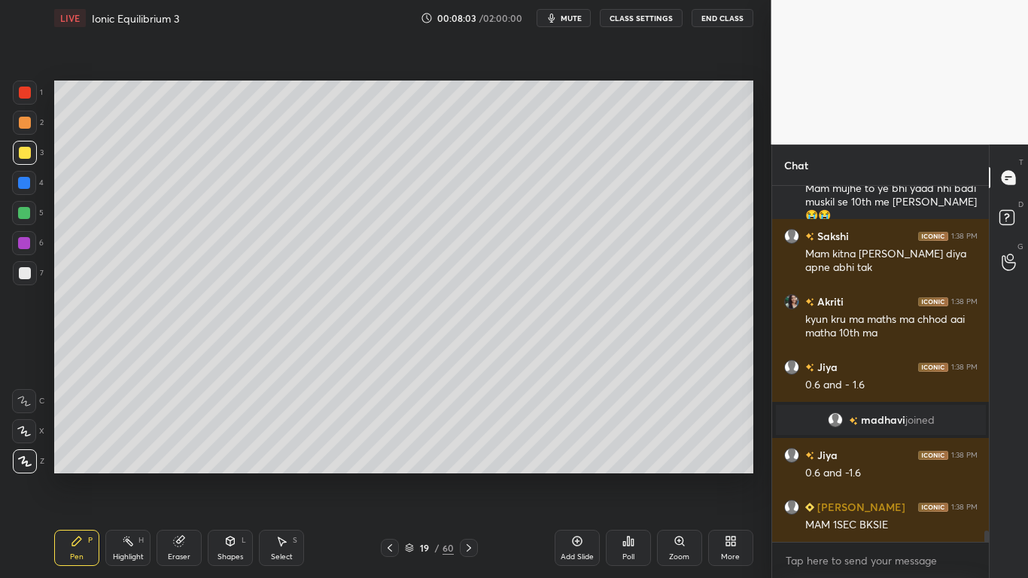
scroll to position [10967, 0]
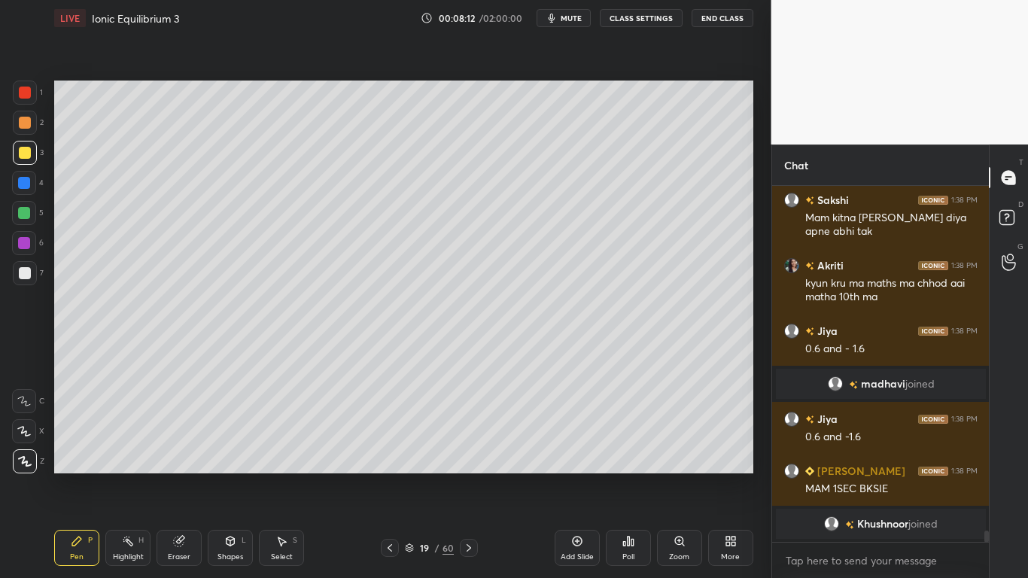
click at [24, 278] on div at bounding box center [25, 273] width 12 height 12
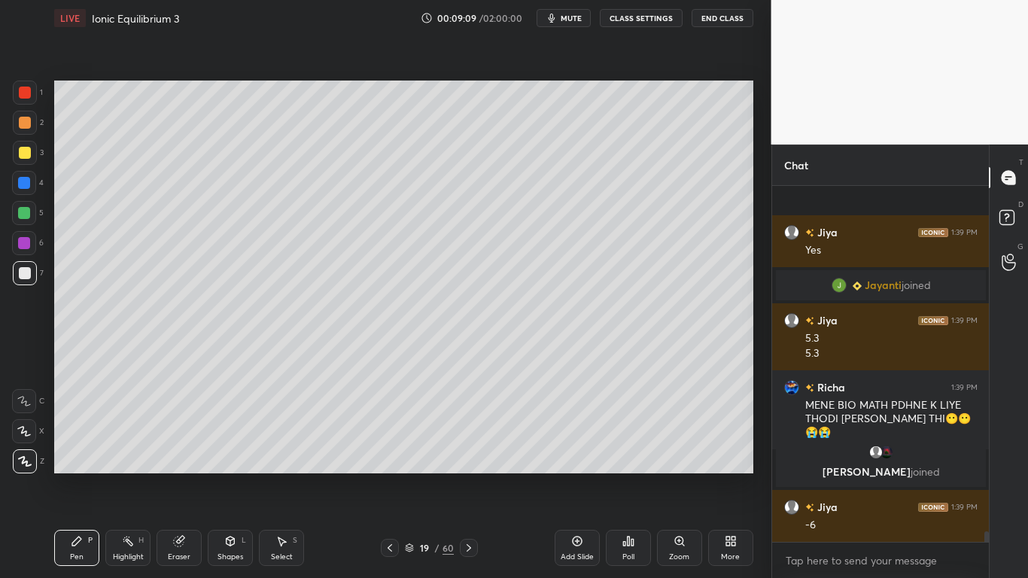
scroll to position [11575, 0]
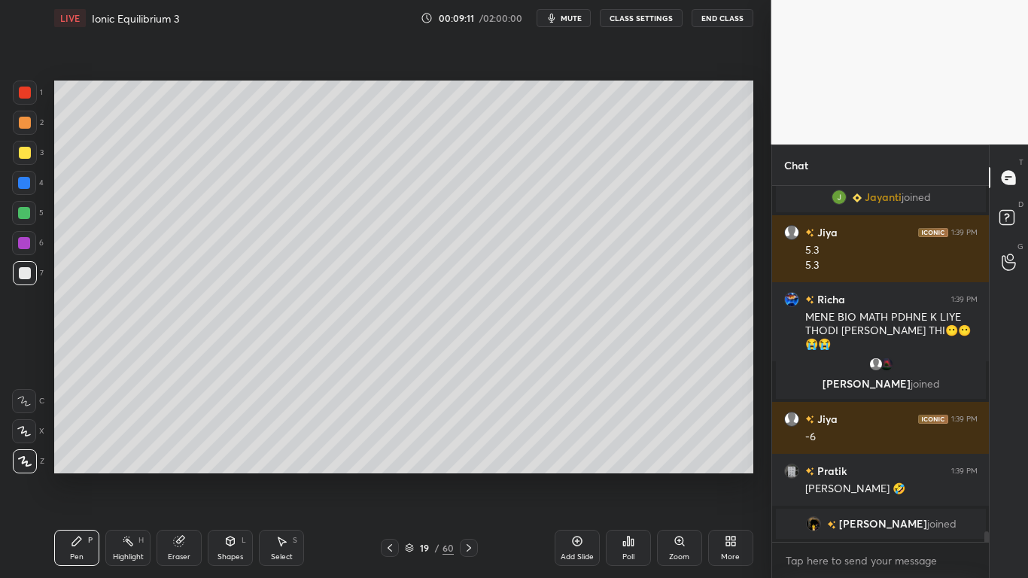
click at [312, 475] on div "Pen P Highlight H Eraser Shapes L Select S 19 / 60 Add Slide Poll Zoom More" at bounding box center [403, 548] width 699 height 60
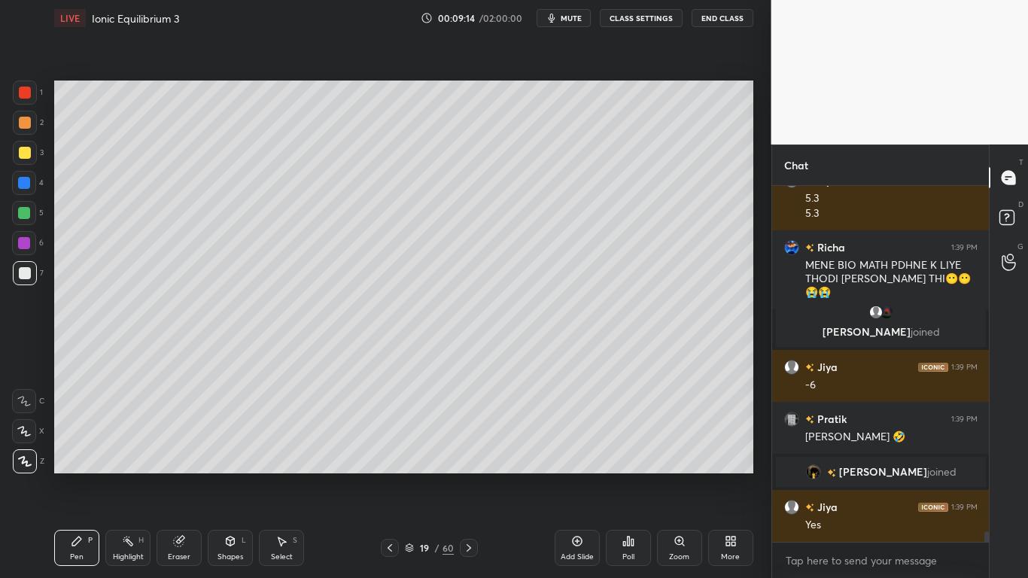
click at [278, 475] on icon at bounding box center [282, 541] width 8 height 9
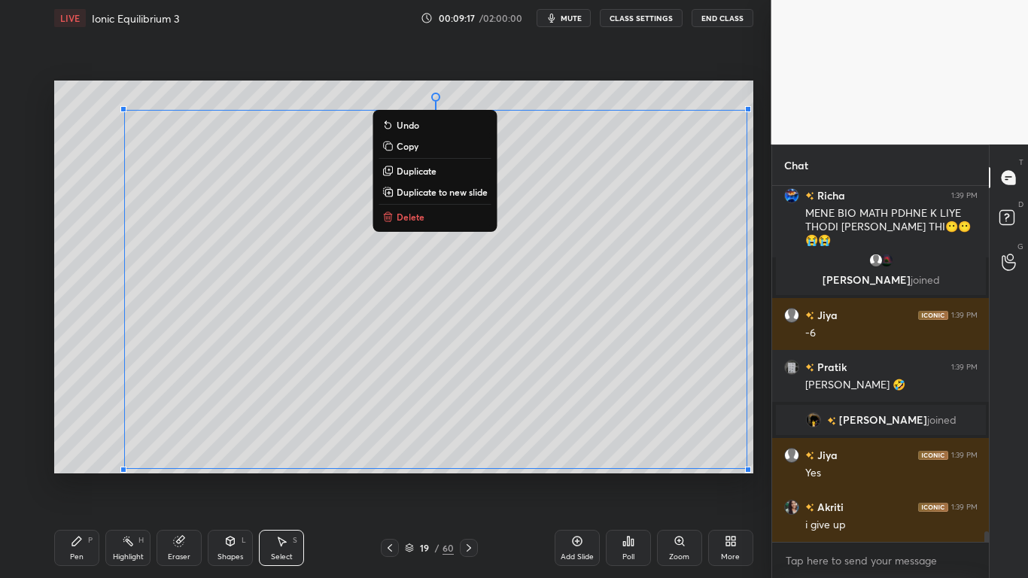
scroll to position [11704, 0]
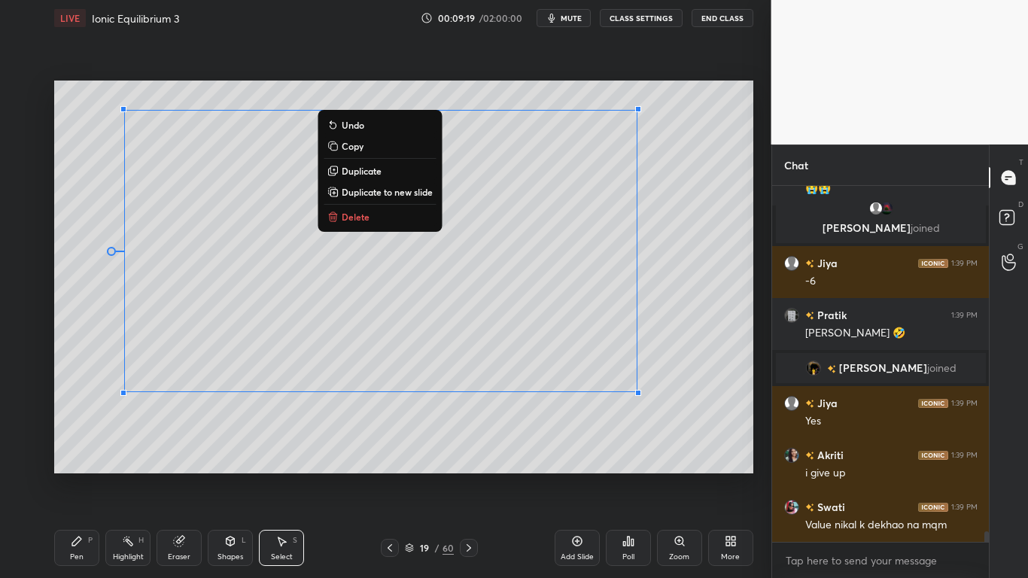
click at [83, 475] on div "Pen P" at bounding box center [76, 548] width 45 height 36
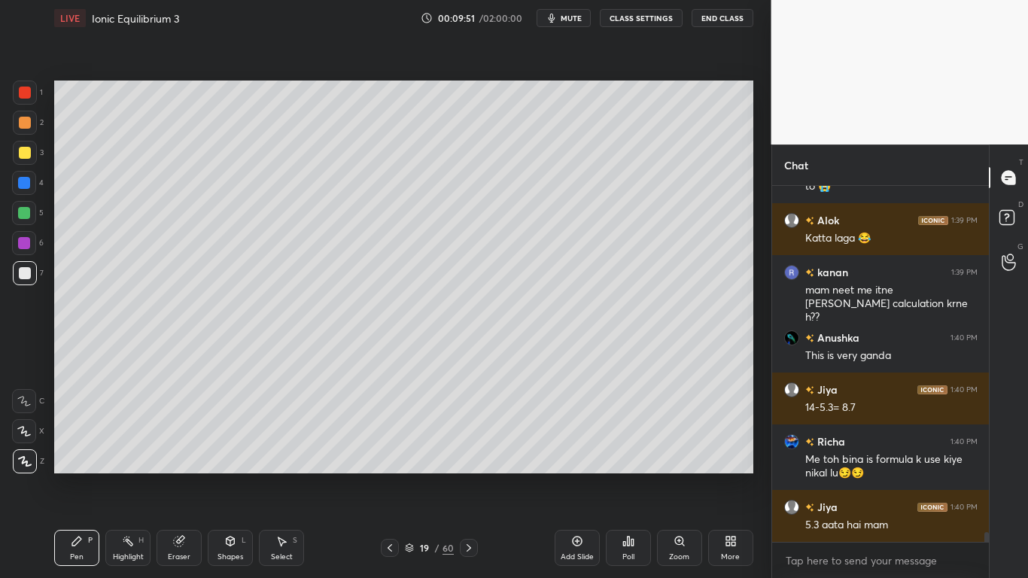
scroll to position [12523, 0]
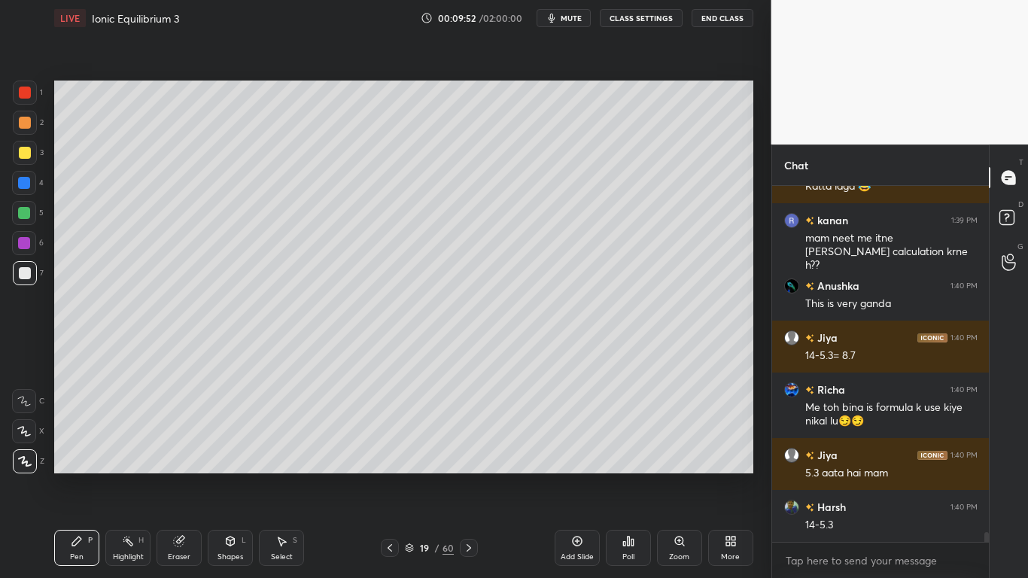
click at [175, 475] on icon at bounding box center [179, 541] width 10 height 10
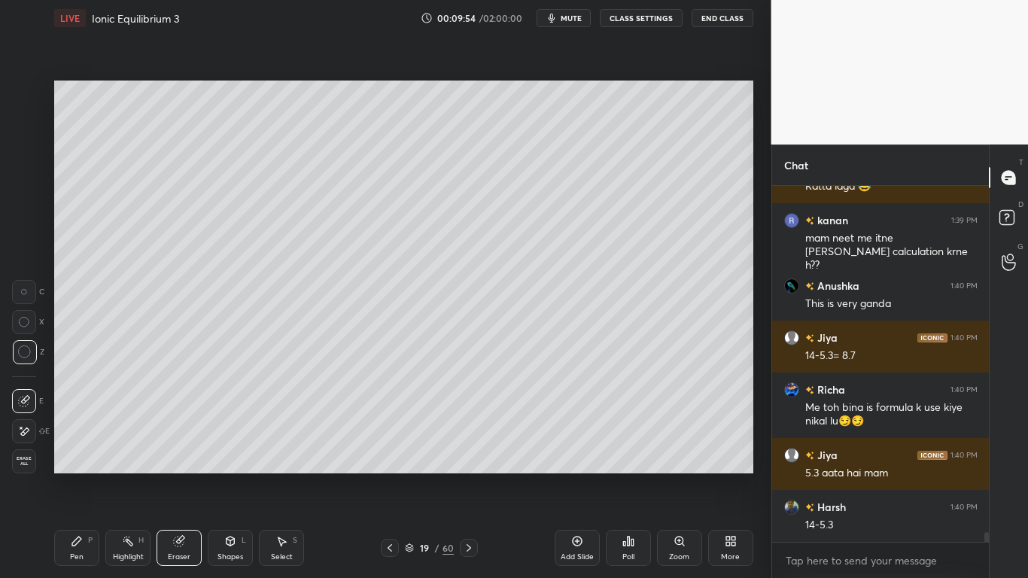
scroll to position [12575, 0]
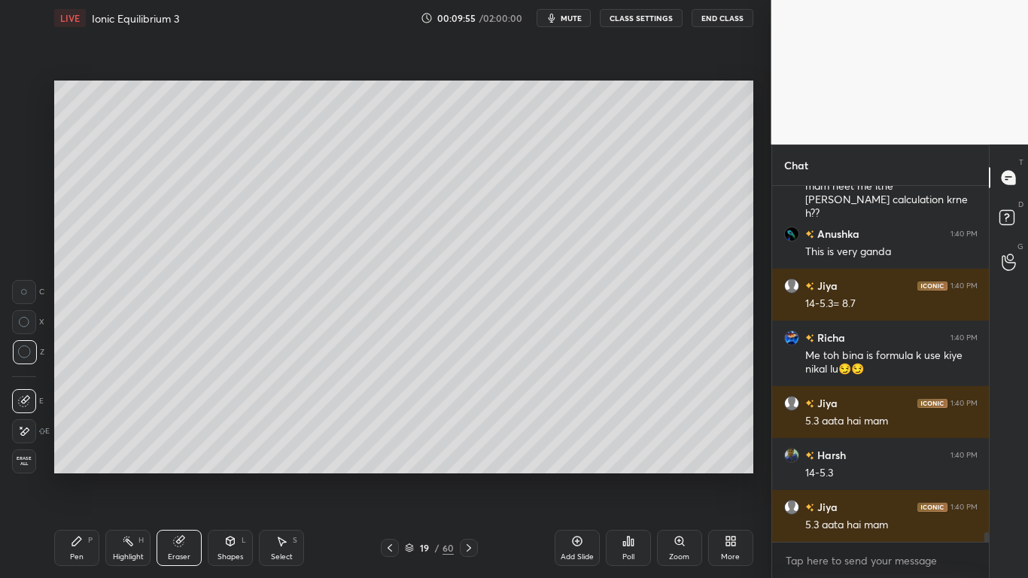
click at [75, 475] on icon at bounding box center [76, 540] width 9 height 9
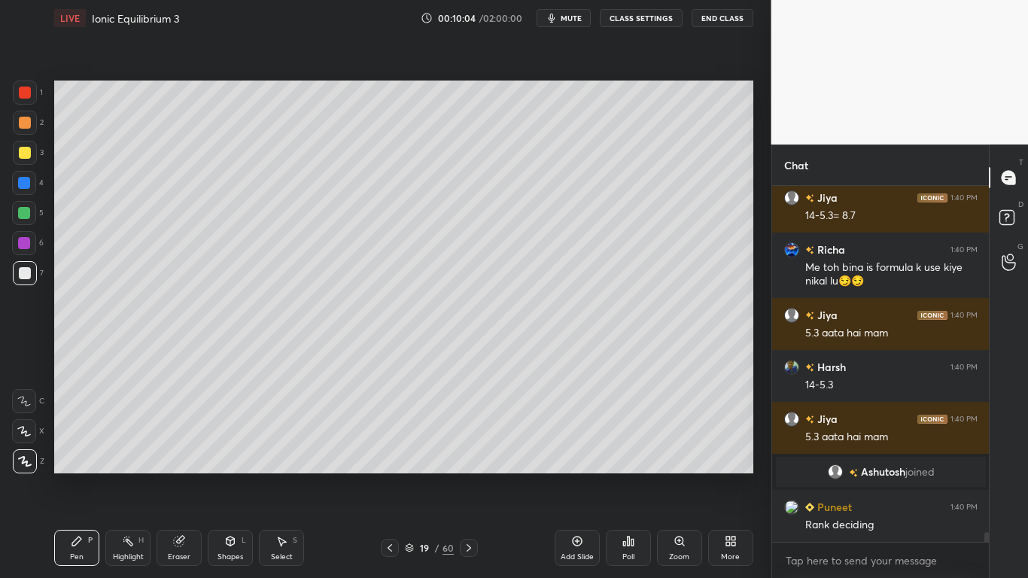
scroll to position [12458, 0]
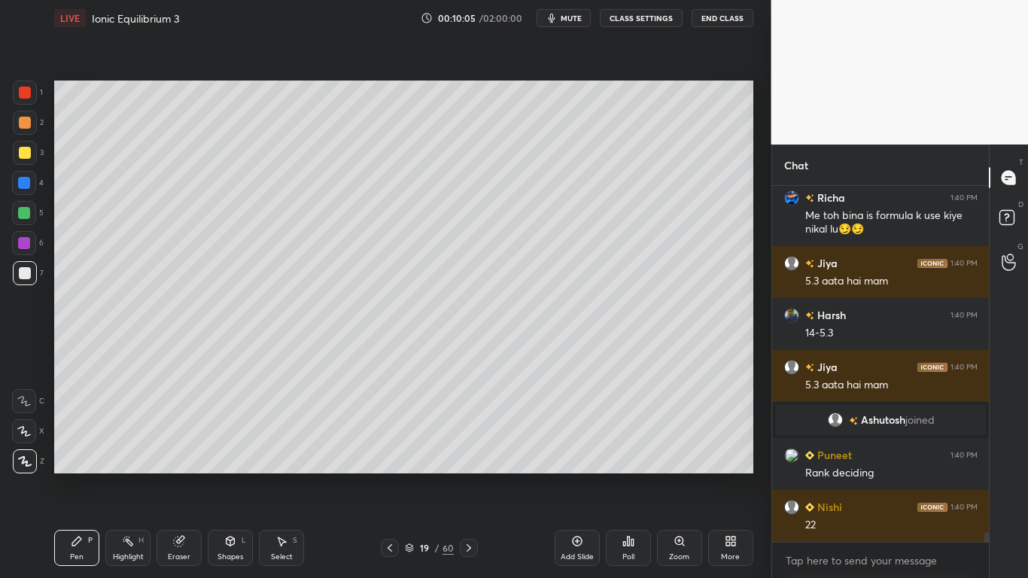
click at [571, 475] on icon at bounding box center [577, 541] width 12 height 12
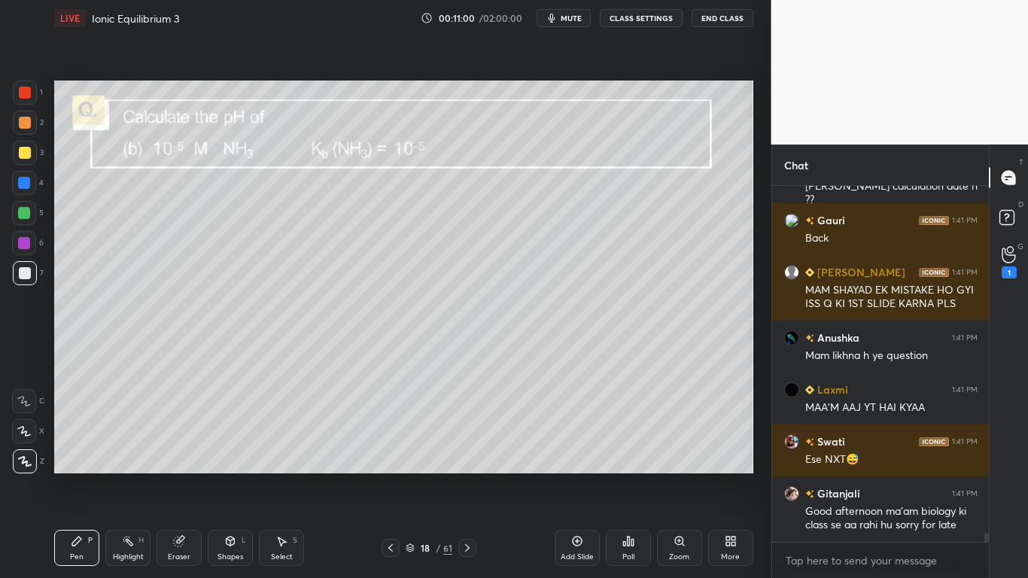
scroll to position [13578, 0]
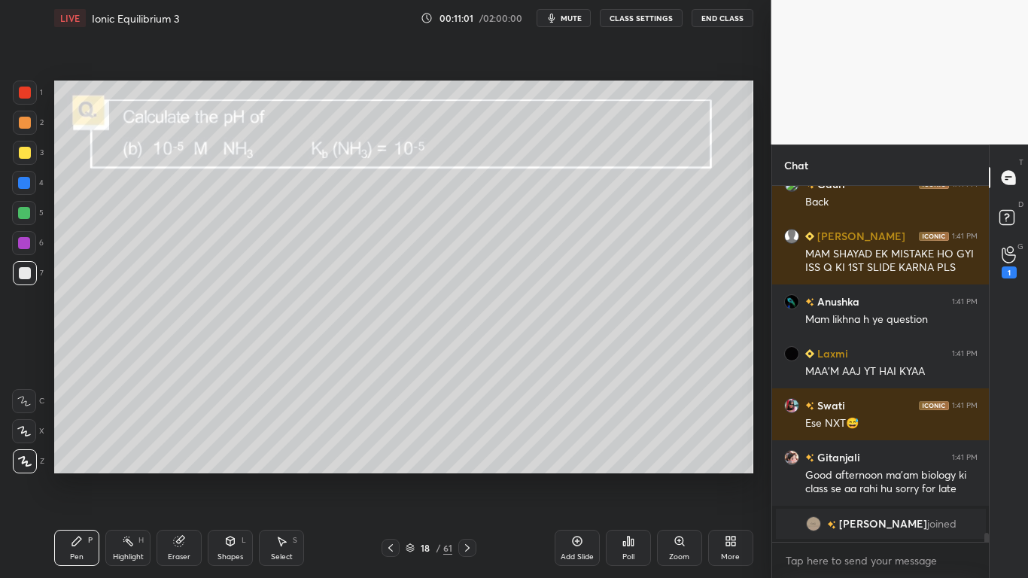
click at [26, 152] on div at bounding box center [25, 153] width 12 height 12
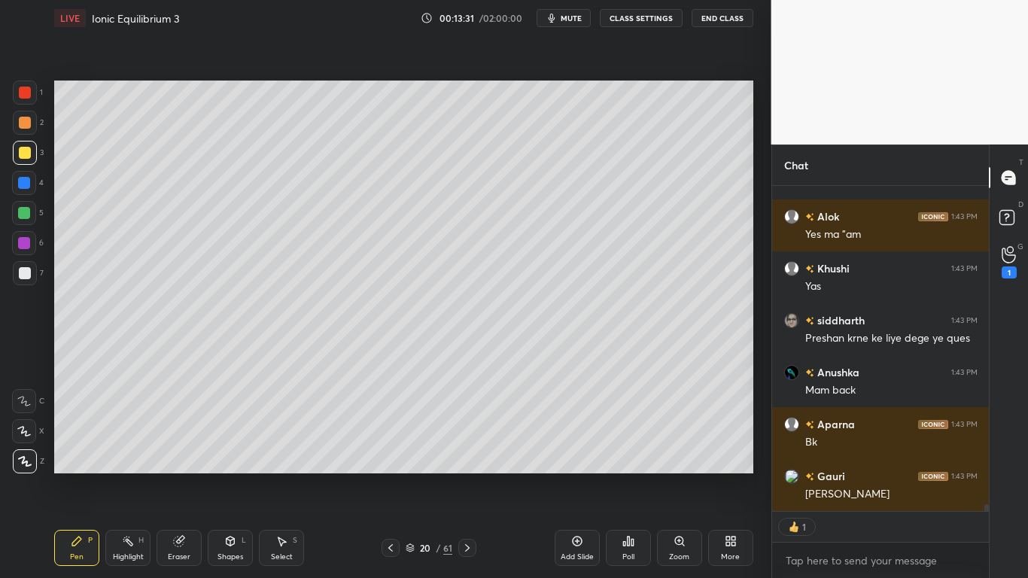
scroll to position [15558, 0]
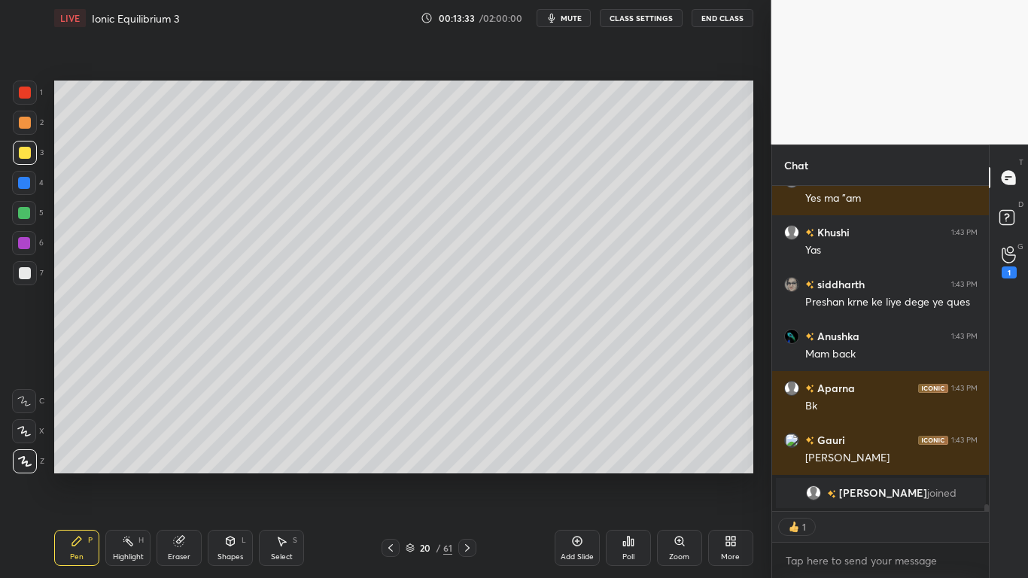
type textarea "x"
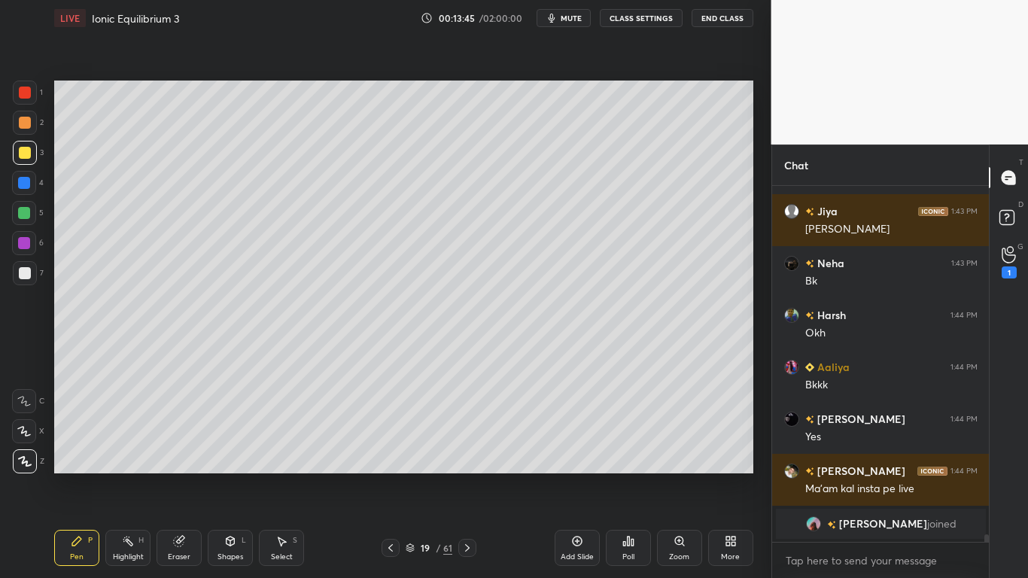
scroll to position [15753, 0]
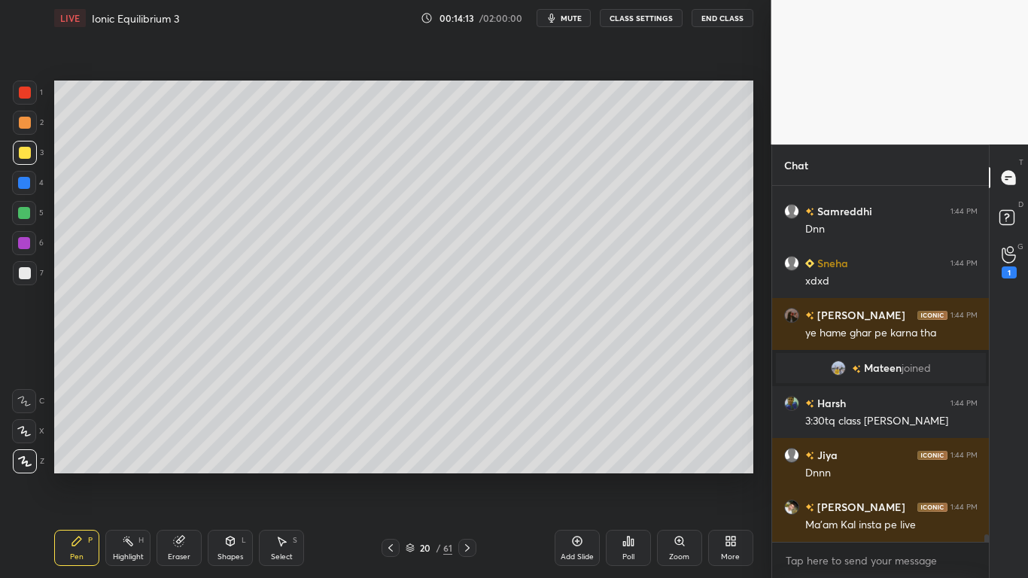
click at [651, 14] on button "CLASS SETTINGS" at bounding box center [641, 18] width 83 height 18
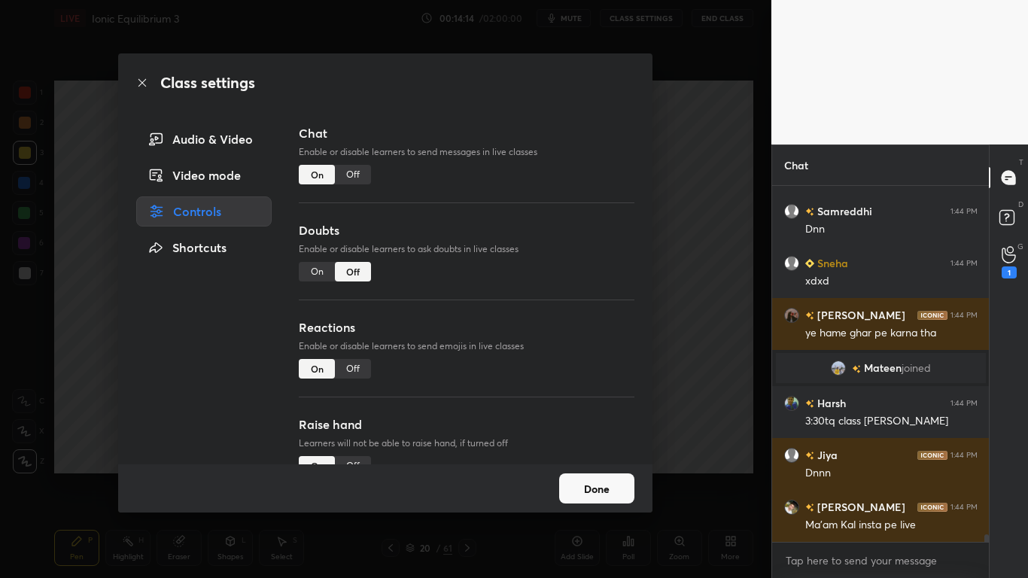
click at [348, 168] on div "Off" at bounding box center [353, 175] width 36 height 20
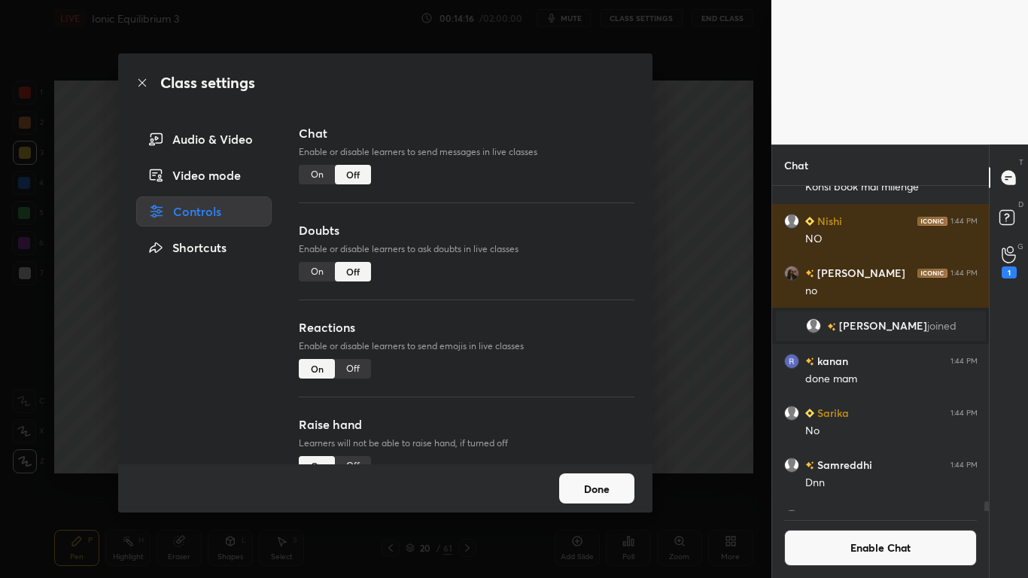
click at [615, 475] on button "Done" at bounding box center [596, 488] width 75 height 30
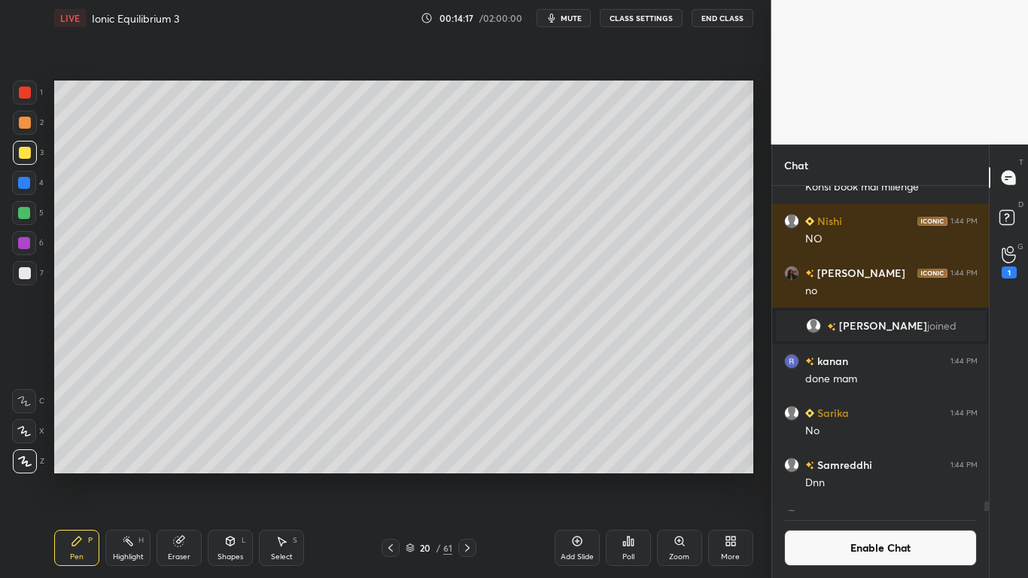
click at [464, 475] on icon at bounding box center [467, 548] width 12 height 12
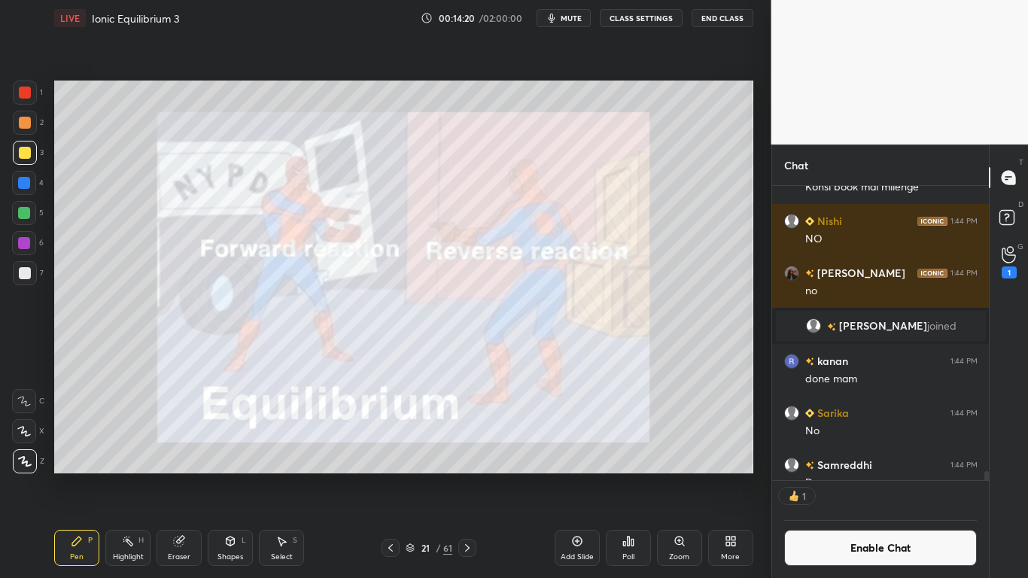
click at [877, 475] on button "Enable Chat" at bounding box center [880, 548] width 193 height 36
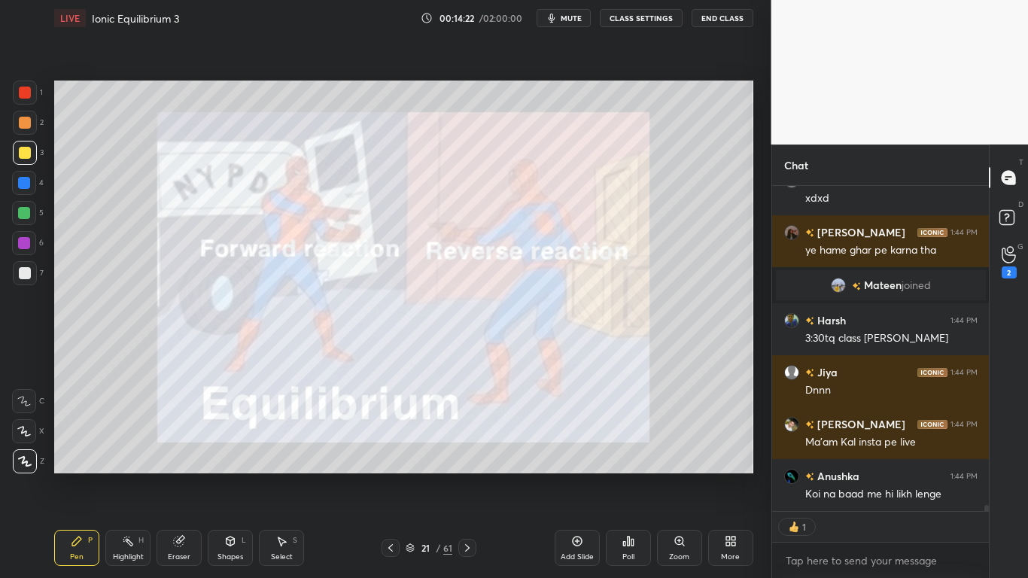
click at [409, 475] on icon at bounding box center [410, 546] width 8 height 4
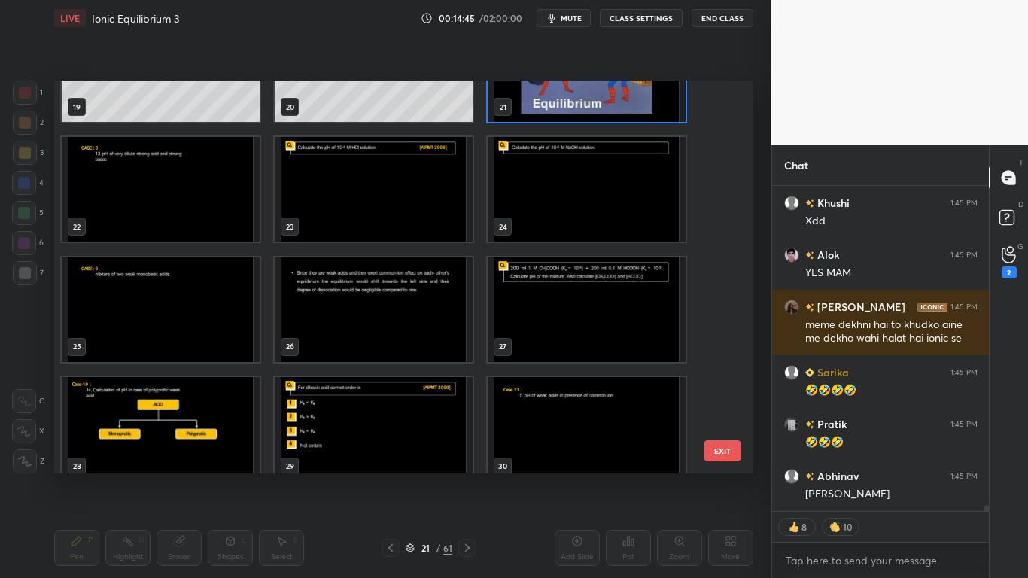
click at [305, 202] on img "grid" at bounding box center [374, 189] width 198 height 105
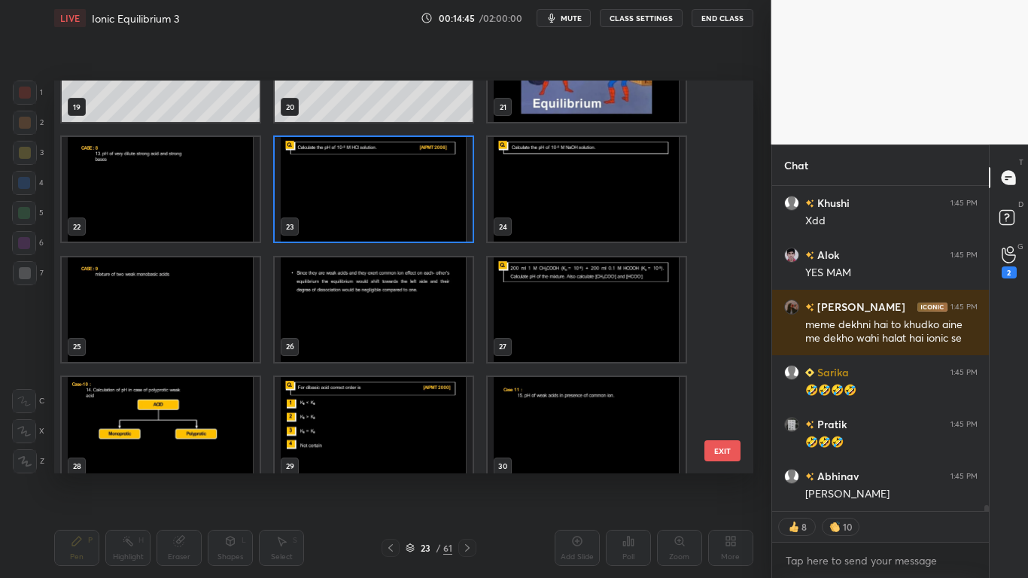
click at [305, 202] on img "grid" at bounding box center [374, 189] width 198 height 105
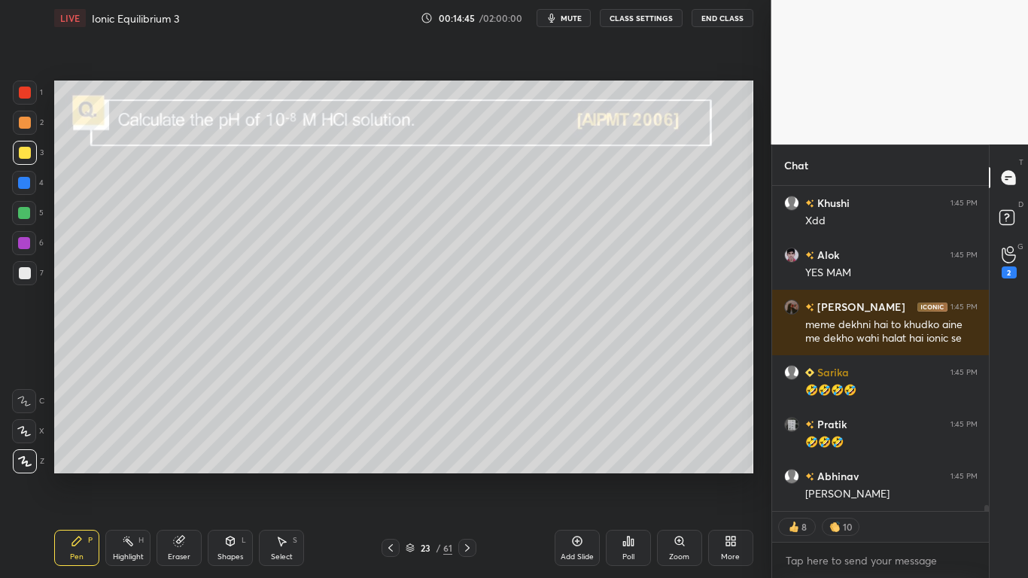
click at [305, 202] on img "grid" at bounding box center [374, 189] width 198 height 105
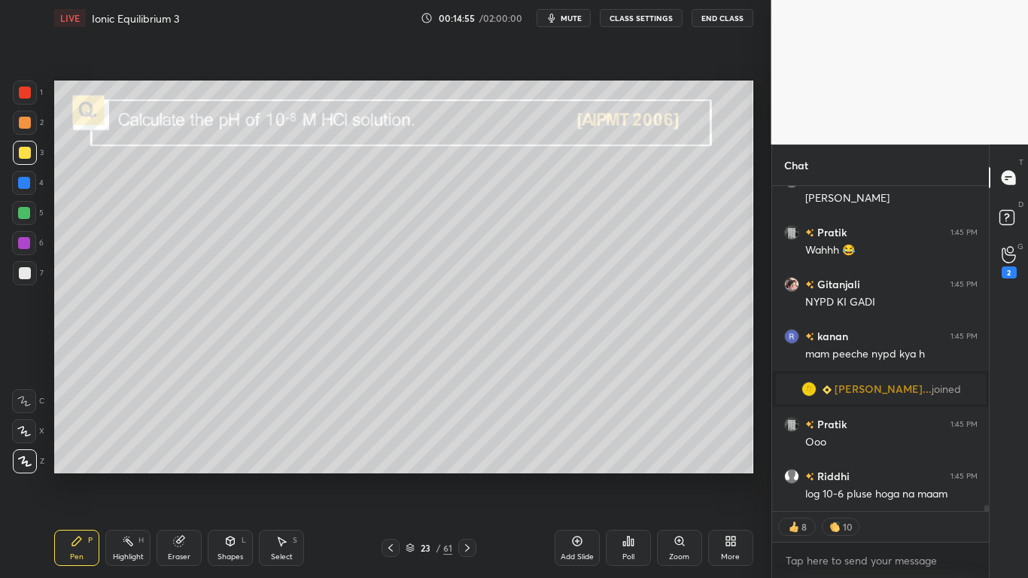
type textarea "x"
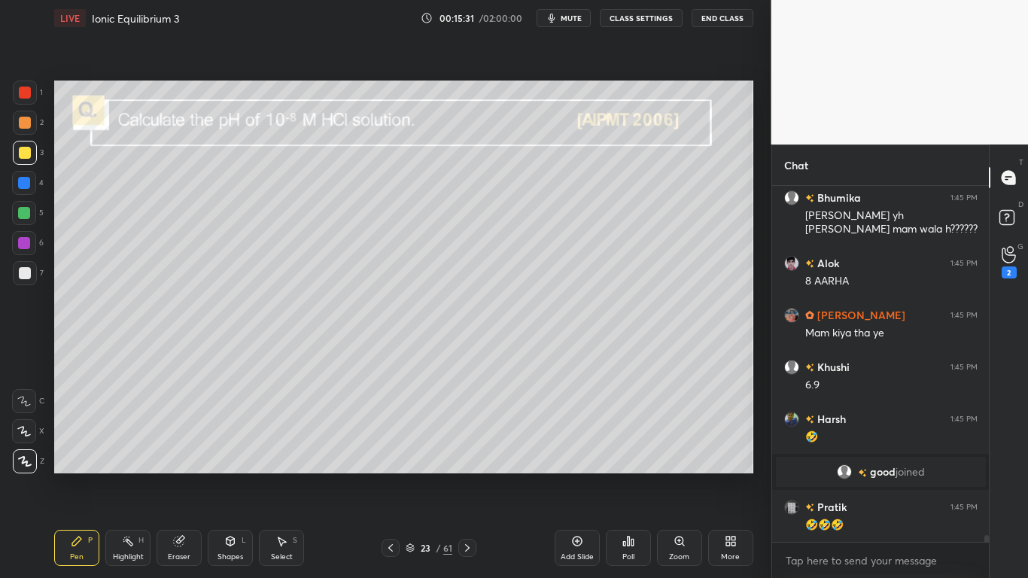
click at [650, 20] on button "CLASS SETTINGS" at bounding box center [641, 18] width 83 height 18
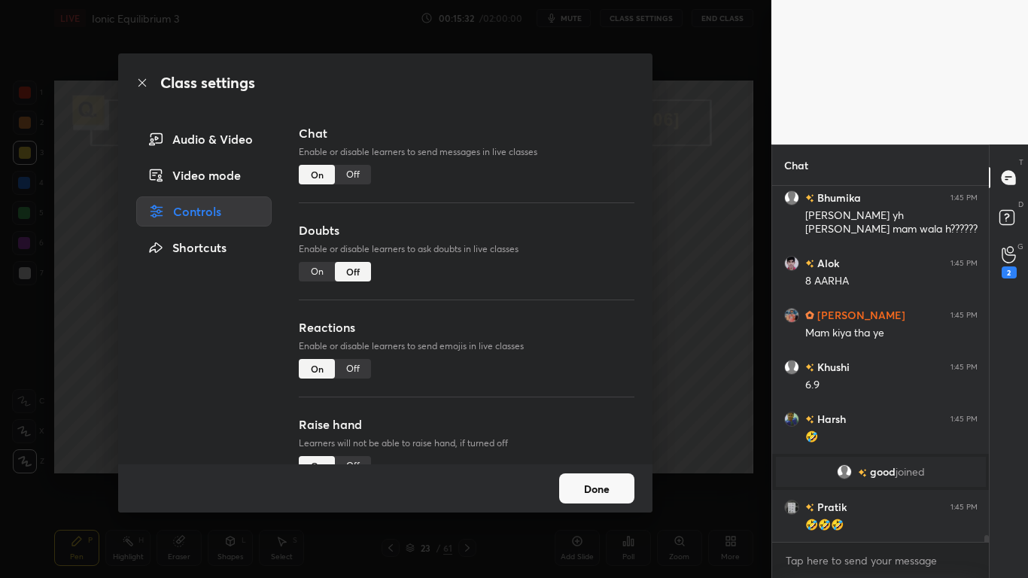
click at [348, 177] on div "Off" at bounding box center [353, 175] width 36 height 20
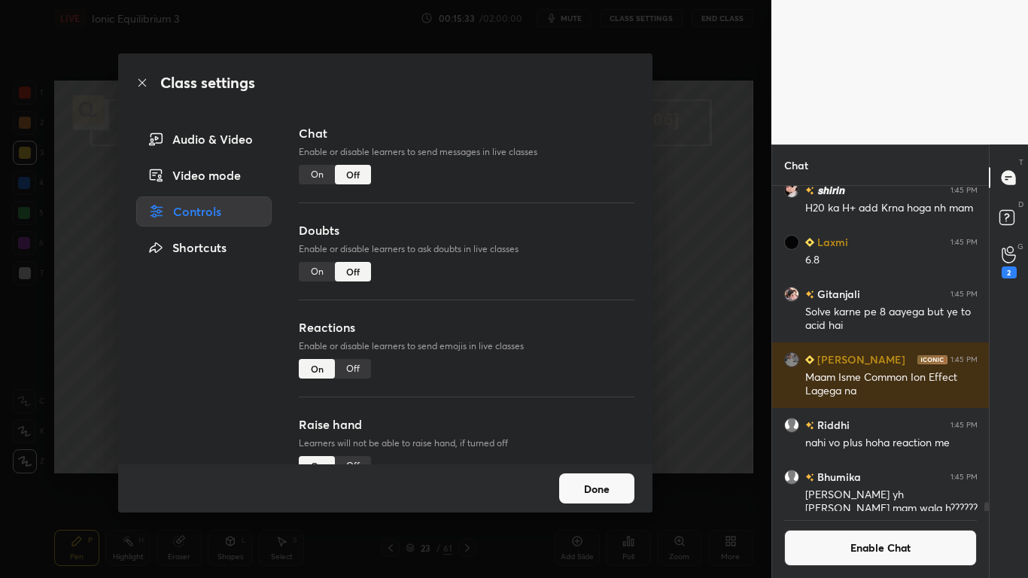
click at [579, 475] on button "Done" at bounding box center [596, 488] width 75 height 30
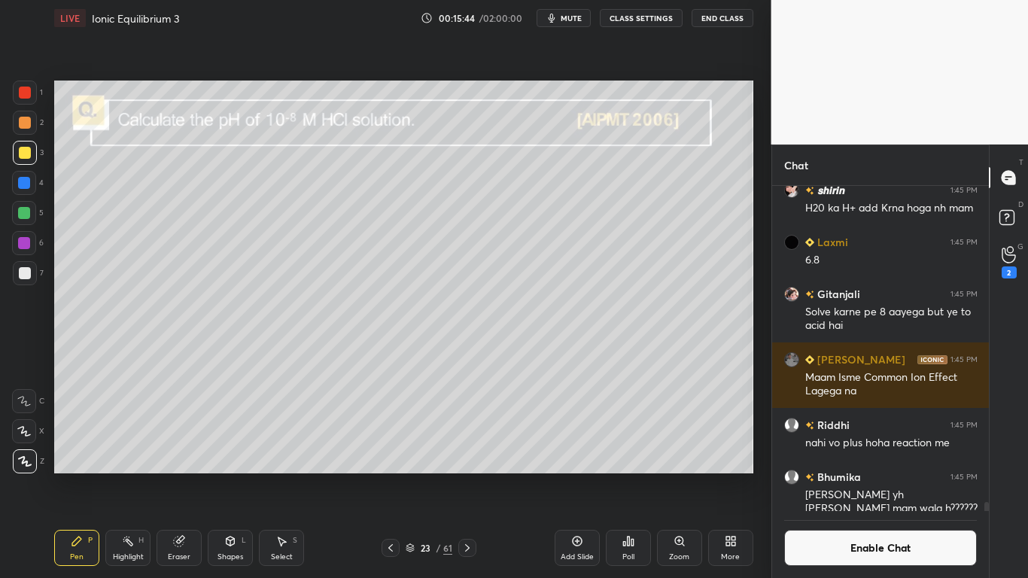
click at [395, 475] on icon at bounding box center [390, 548] width 12 height 12
click at [468, 475] on icon at bounding box center [467, 548] width 5 height 8
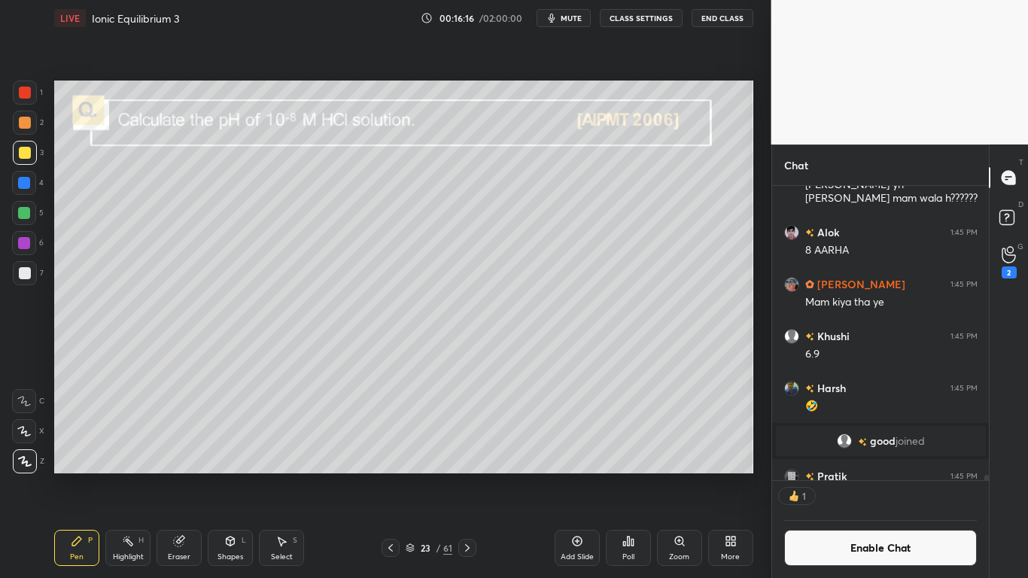
scroll to position [290, 212]
click at [871, 475] on button "Enable Chat" at bounding box center [880, 548] width 193 height 36
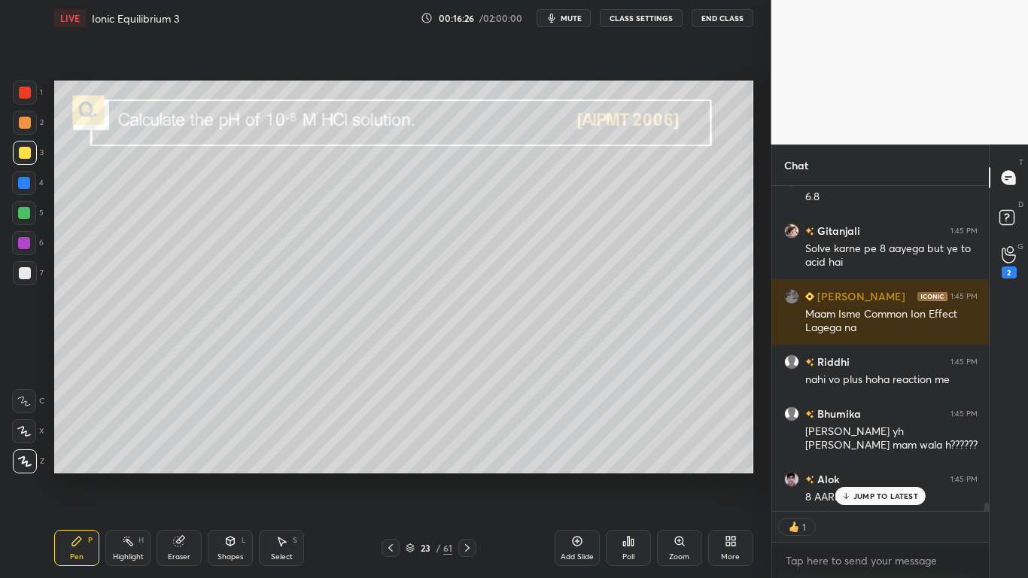
type textarea "x"
click at [884, 475] on div "JUMP TO LATEST" at bounding box center [880, 496] width 90 height 18
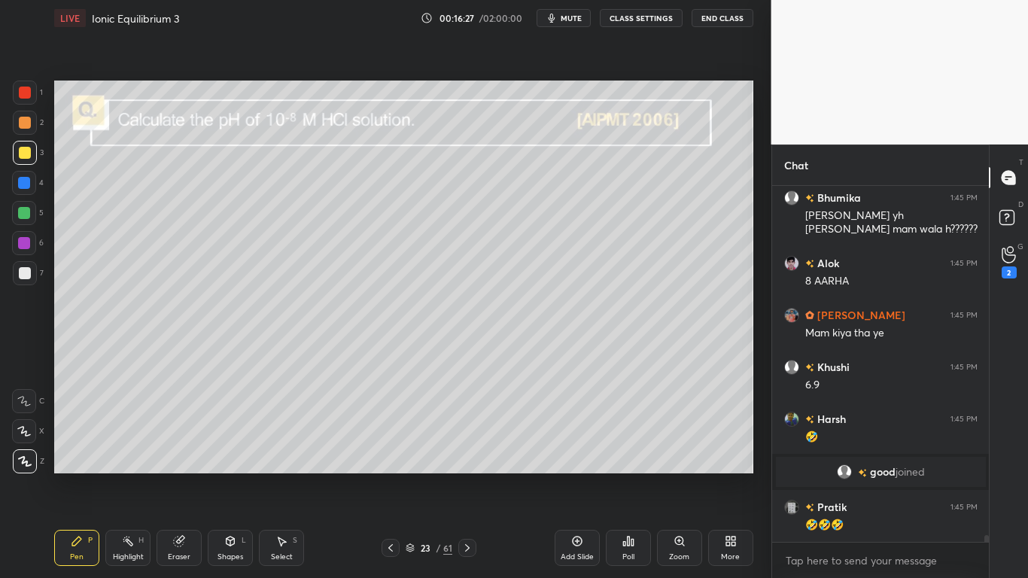
scroll to position [18503, 0]
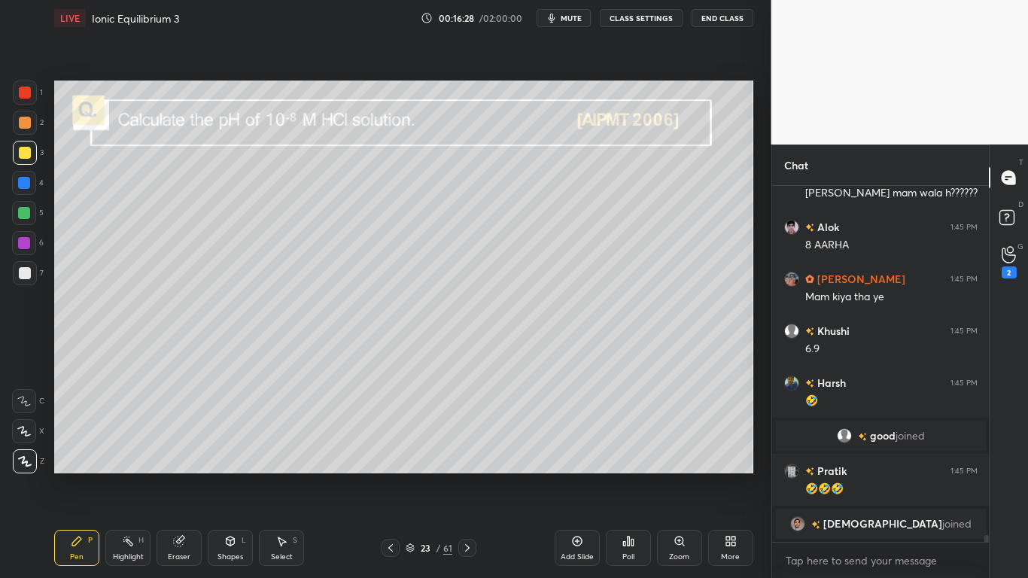
click at [19, 272] on div at bounding box center [25, 273] width 12 height 12
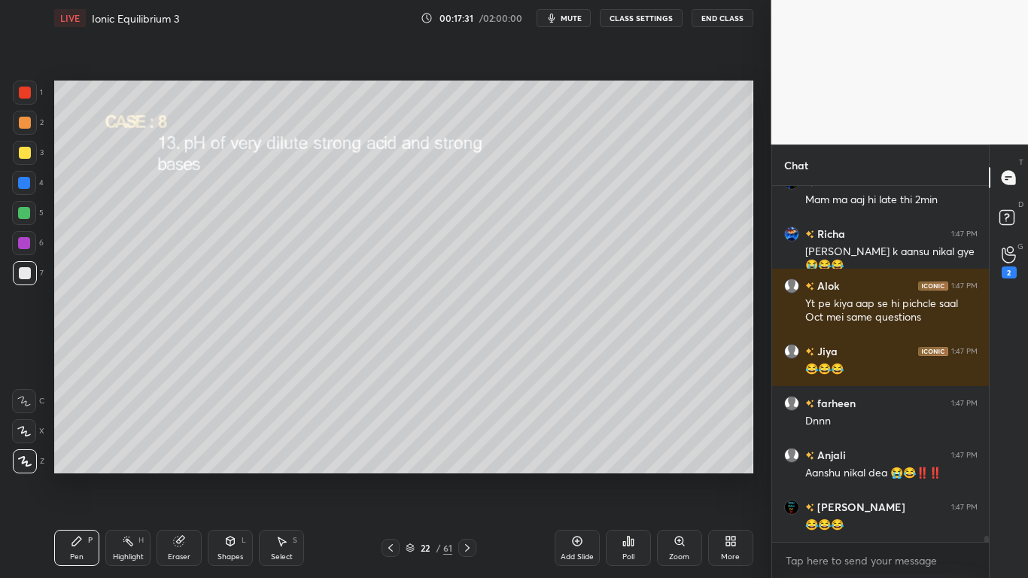
scroll to position [20046, 0]
click at [25, 150] on div at bounding box center [25, 153] width 12 height 12
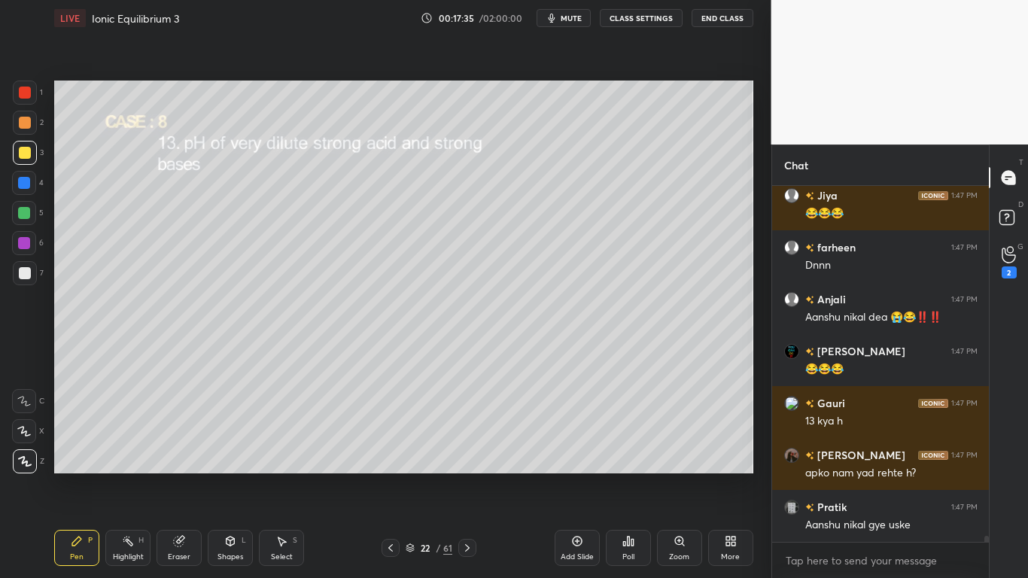
scroll to position [20202, 0]
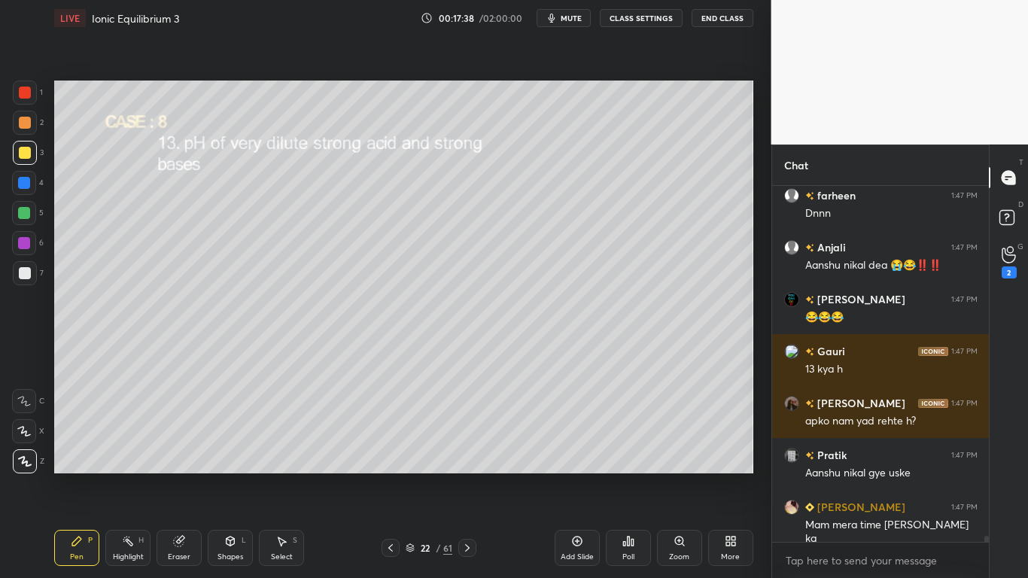
click at [466, 475] on icon at bounding box center [467, 548] width 5 height 8
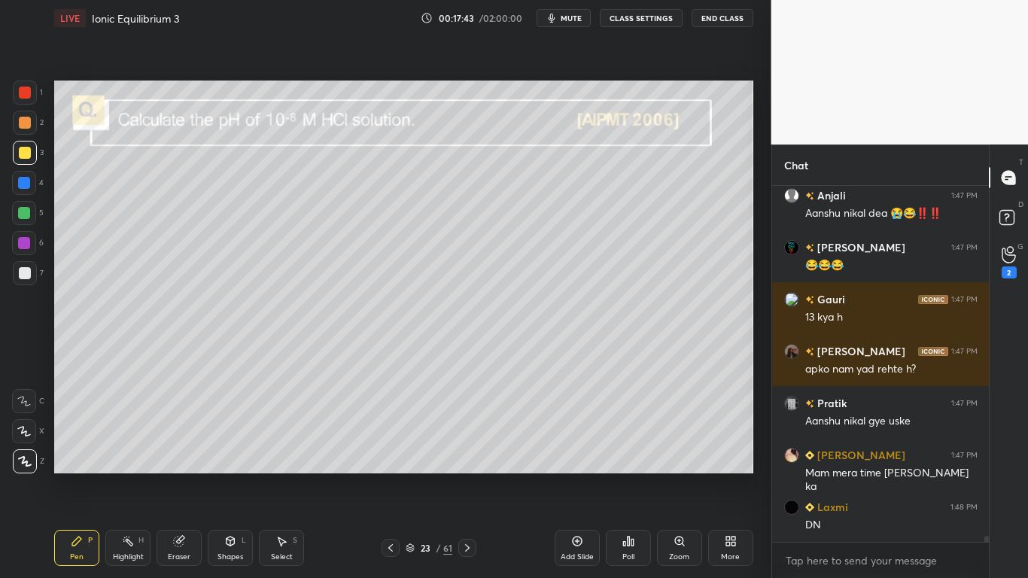
scroll to position [20306, 0]
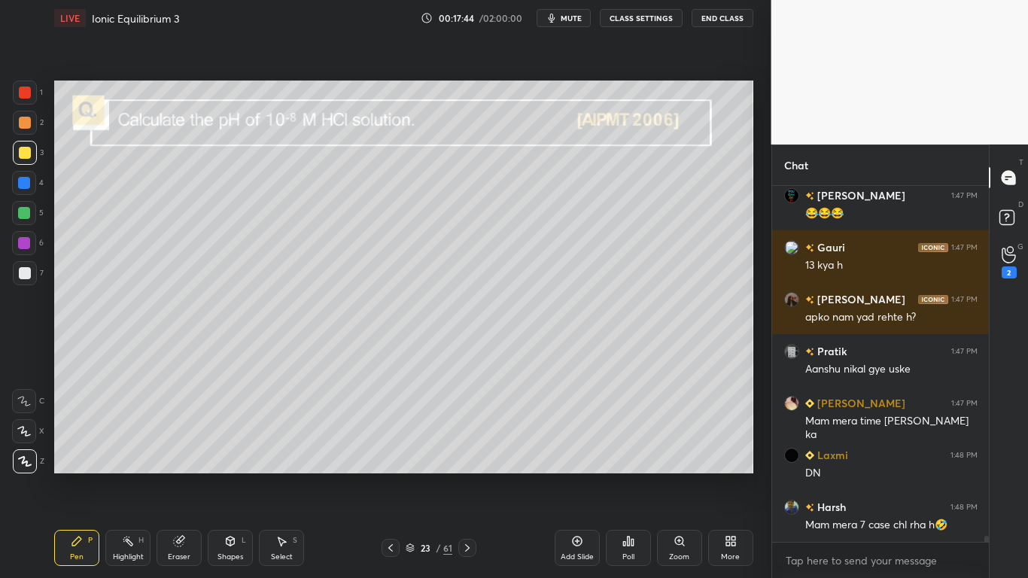
click at [652, 19] on button "CLASS SETTINGS" at bounding box center [641, 18] width 83 height 18
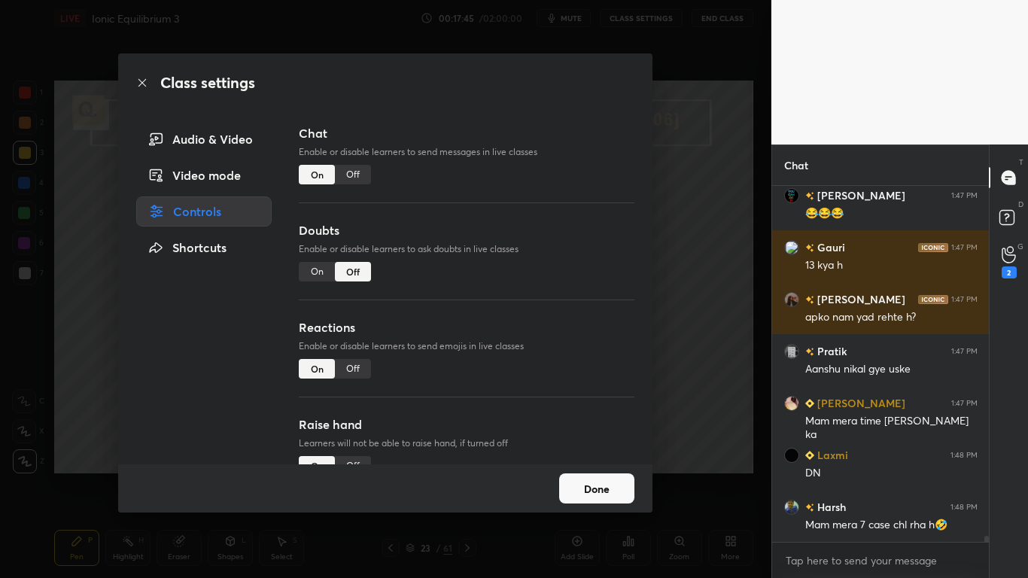
click at [349, 173] on div "Off" at bounding box center [353, 175] width 36 height 20
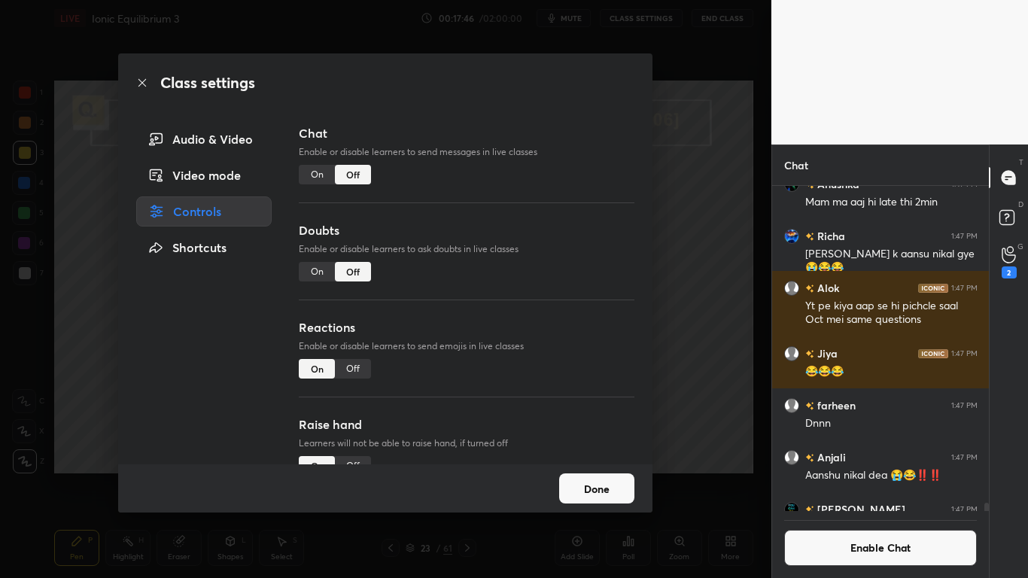
click at [587, 475] on button "Done" at bounding box center [596, 488] width 75 height 30
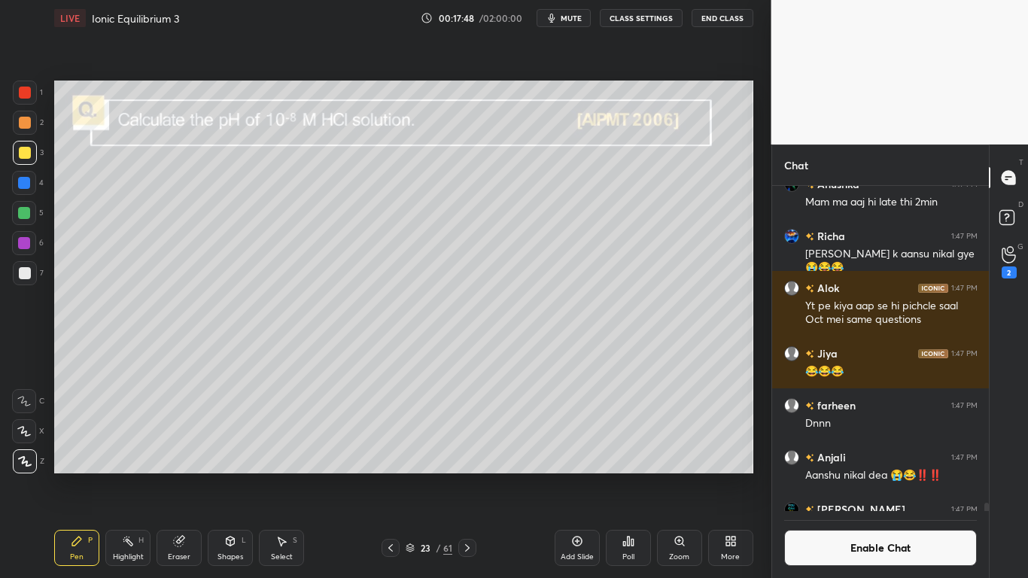
click at [580, 475] on div "Add Slide" at bounding box center [576, 557] width 33 height 8
click at [235, 475] on icon at bounding box center [230, 541] width 12 height 12
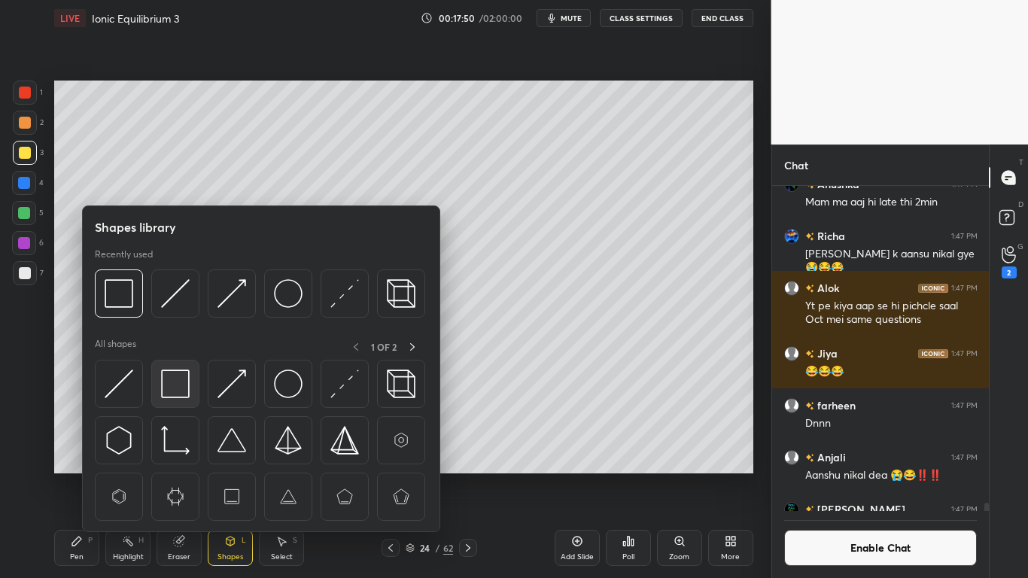
click at [171, 389] on img at bounding box center [175, 383] width 29 height 29
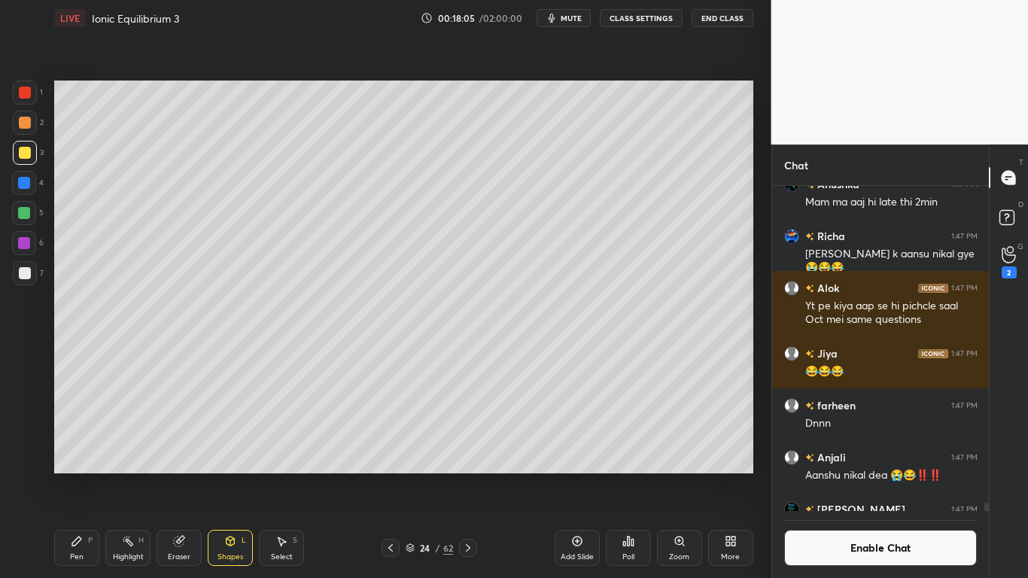
click at [28, 269] on div at bounding box center [25, 273] width 12 height 12
click at [68, 475] on div "Pen P" at bounding box center [76, 548] width 45 height 36
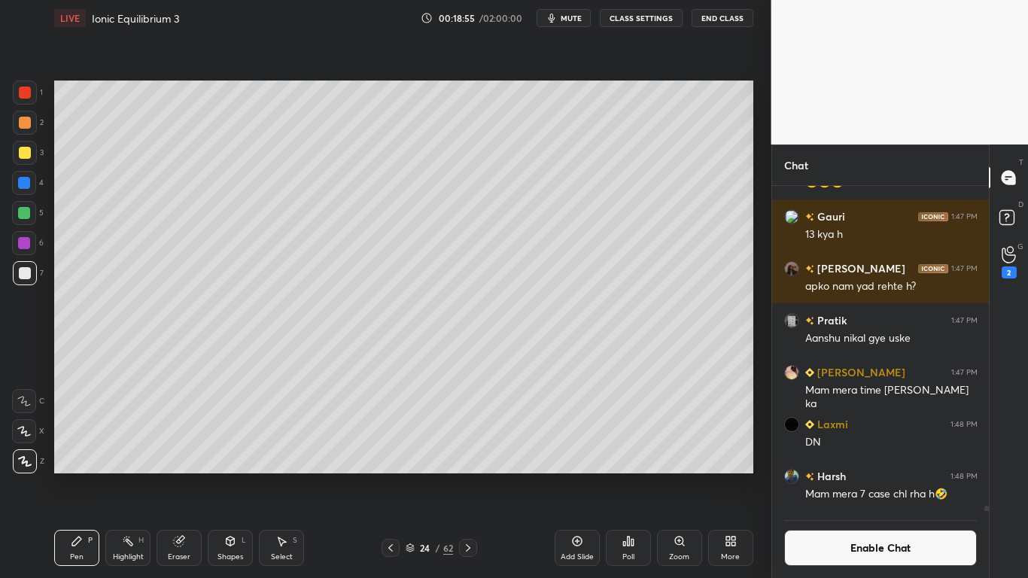
click at [185, 475] on div "Eraser" at bounding box center [178, 548] width 45 height 36
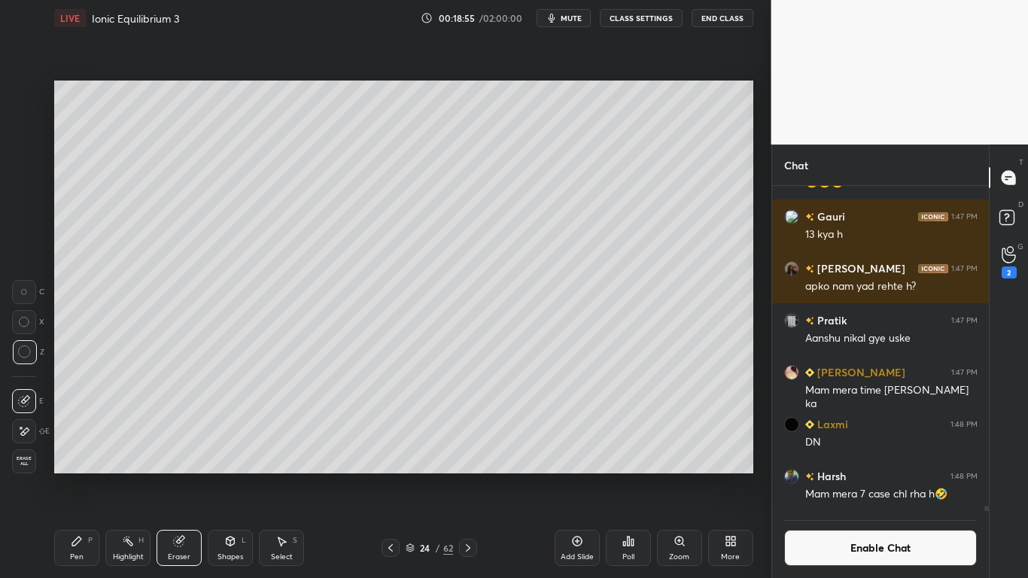
scroll to position [290, 212]
click at [71, 475] on icon at bounding box center [77, 541] width 12 height 12
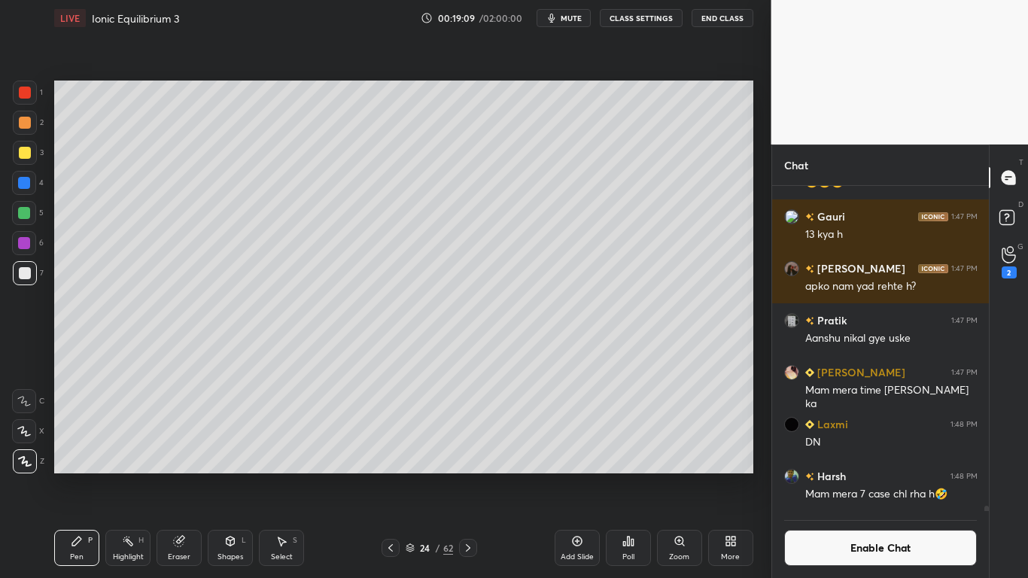
scroll to position [19917, 0]
click at [854, 475] on button "Enable Chat" at bounding box center [880, 548] width 193 height 36
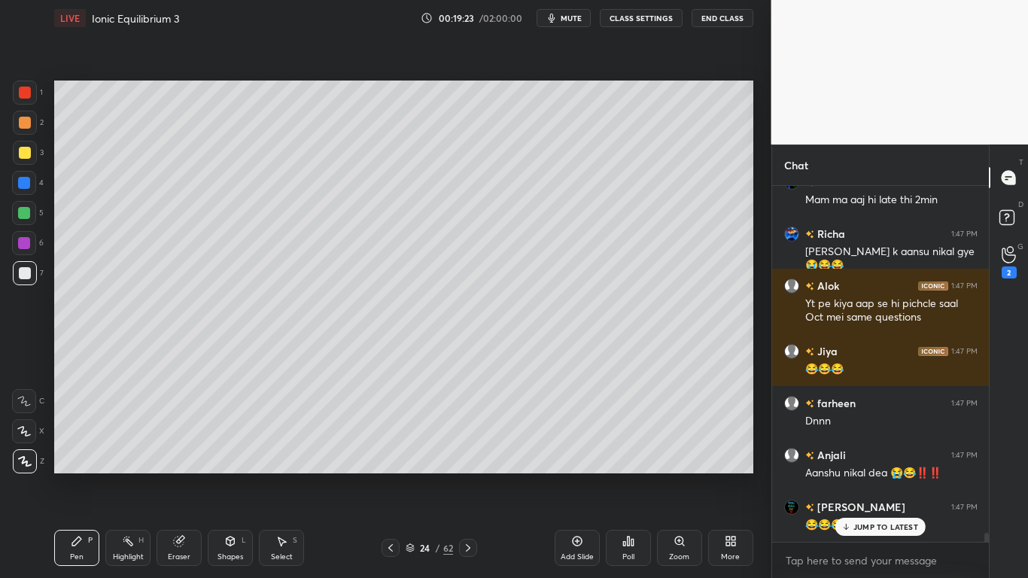
click at [871, 475] on p "JUMP TO LATEST" at bounding box center [885, 526] width 65 height 9
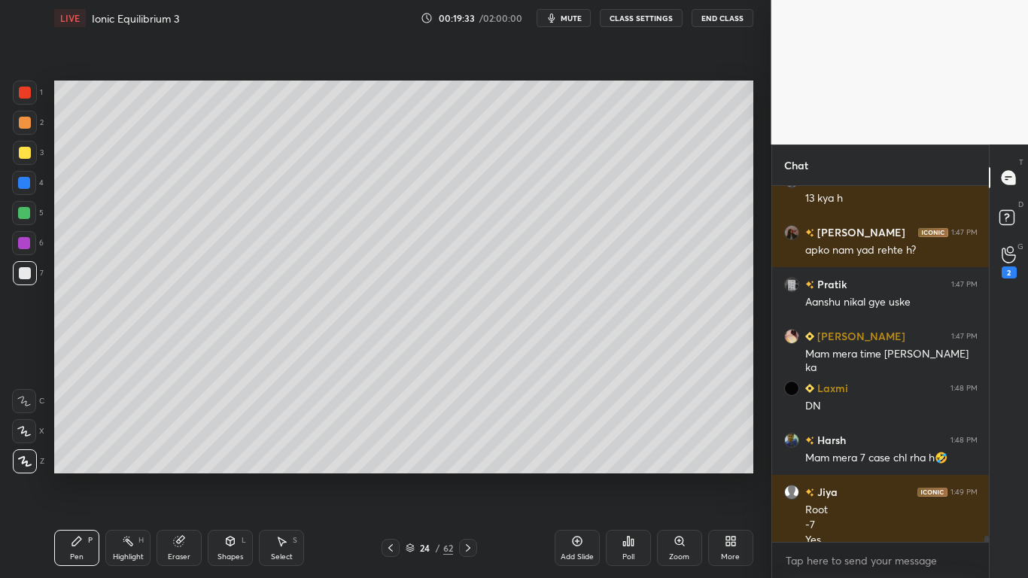
scroll to position [19968, 0]
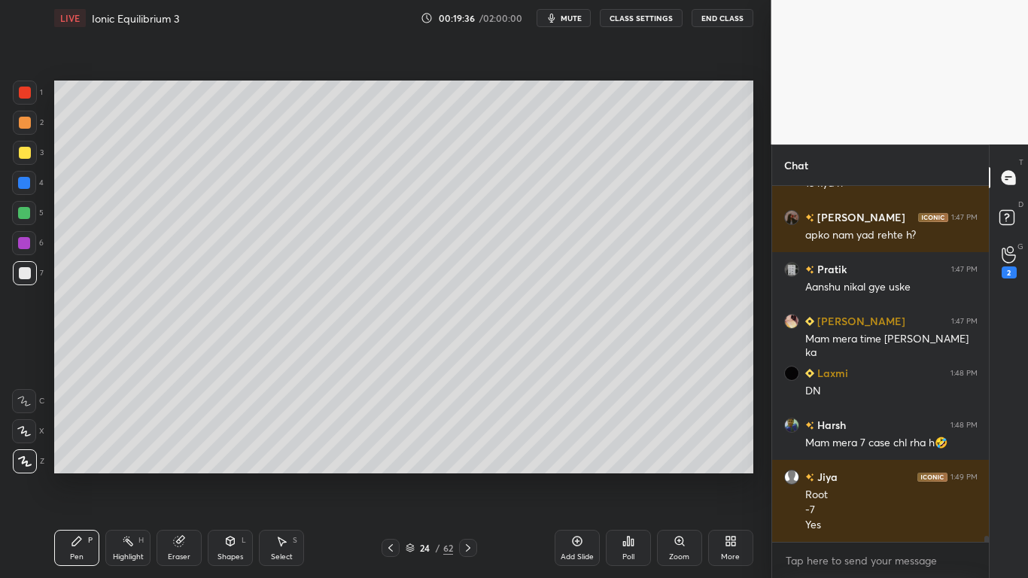
click at [180, 475] on icon at bounding box center [179, 541] width 10 height 10
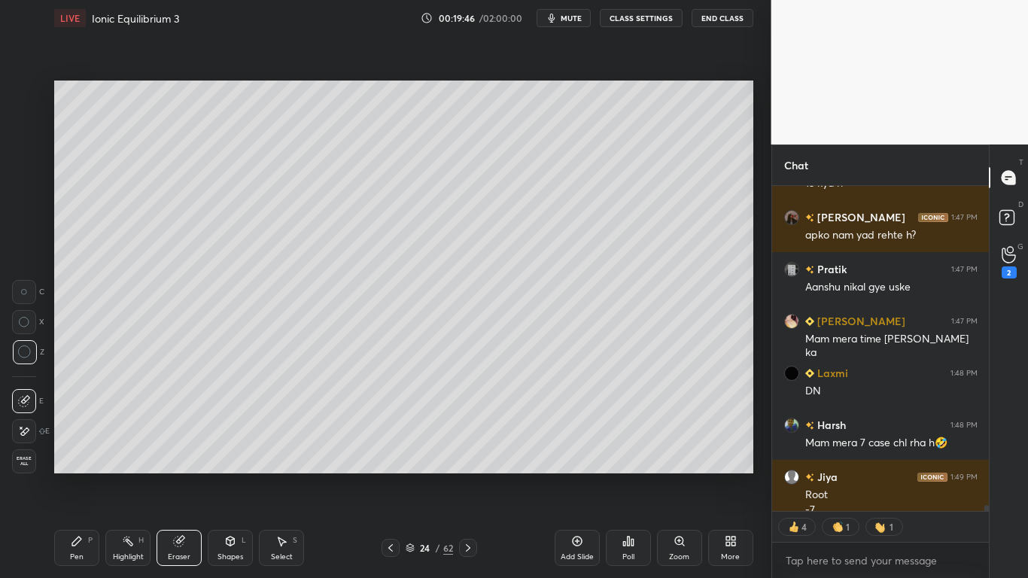
scroll to position [19965, 0]
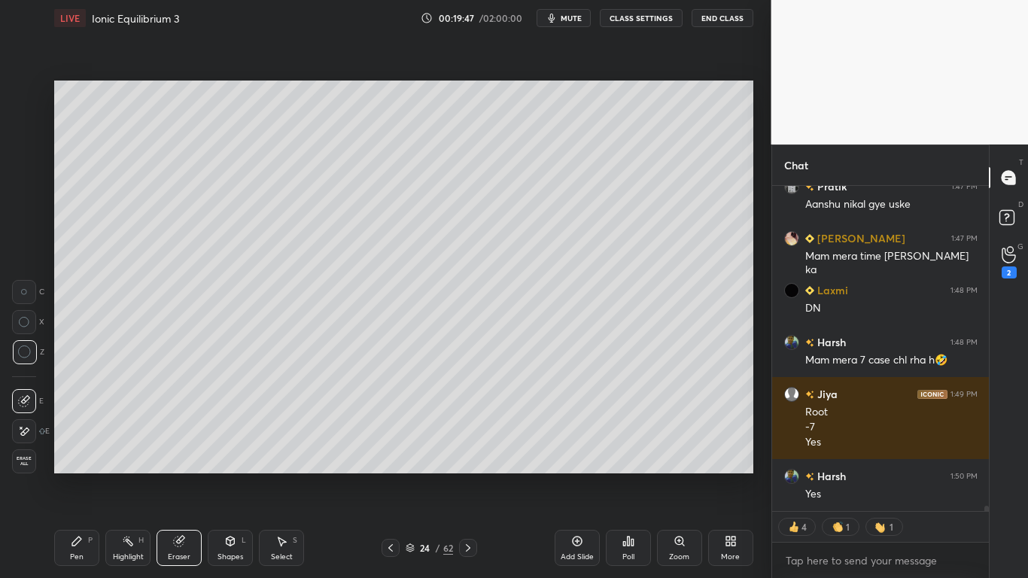
click at [647, 17] on button "CLASS SETTINGS" at bounding box center [641, 18] width 83 height 18
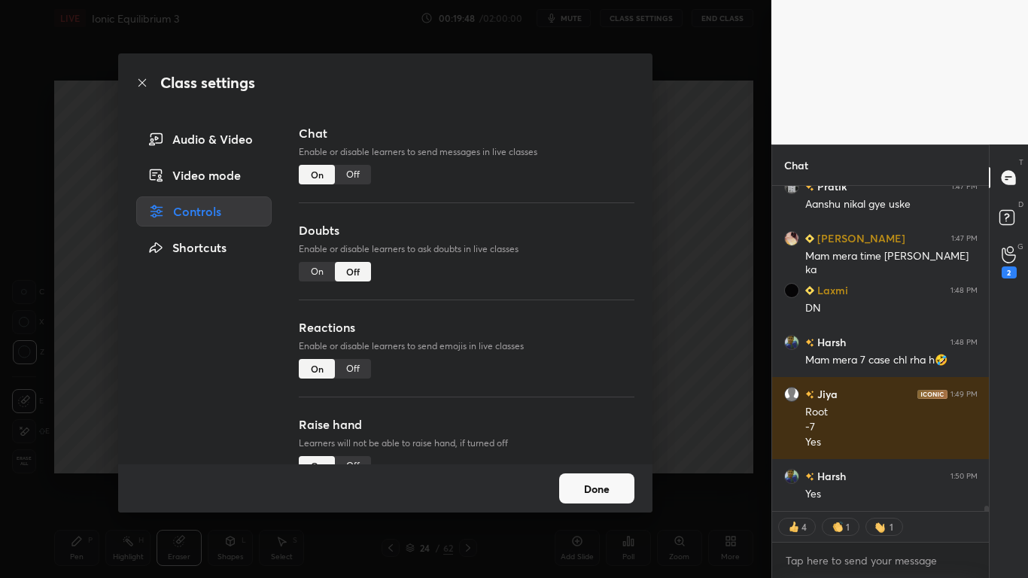
click at [352, 175] on div "Off" at bounding box center [353, 175] width 36 height 20
type textarea "x"
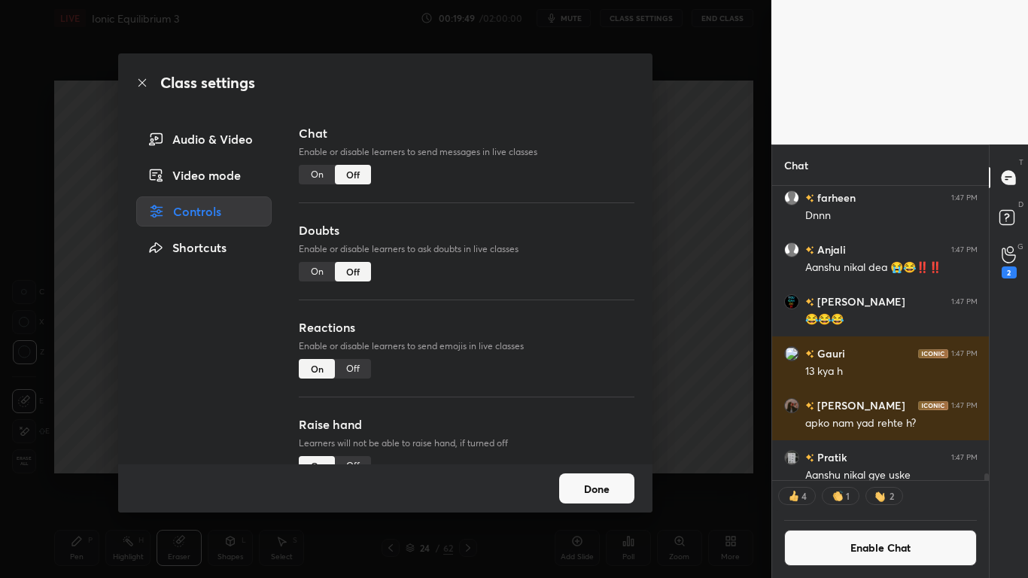
click at [601, 475] on button "Done" at bounding box center [596, 488] width 75 height 30
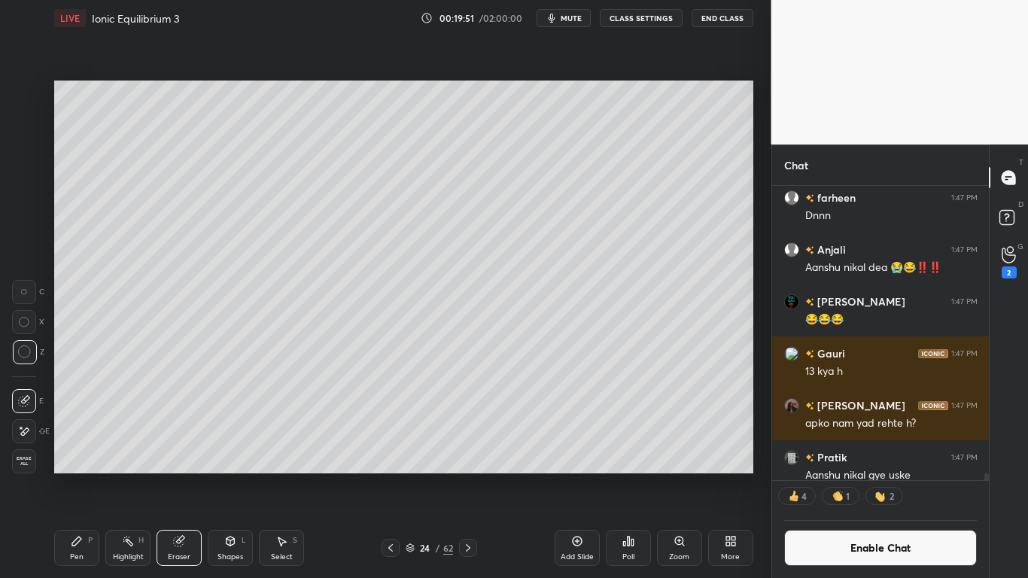
click at [73, 475] on icon at bounding box center [76, 540] width 9 height 9
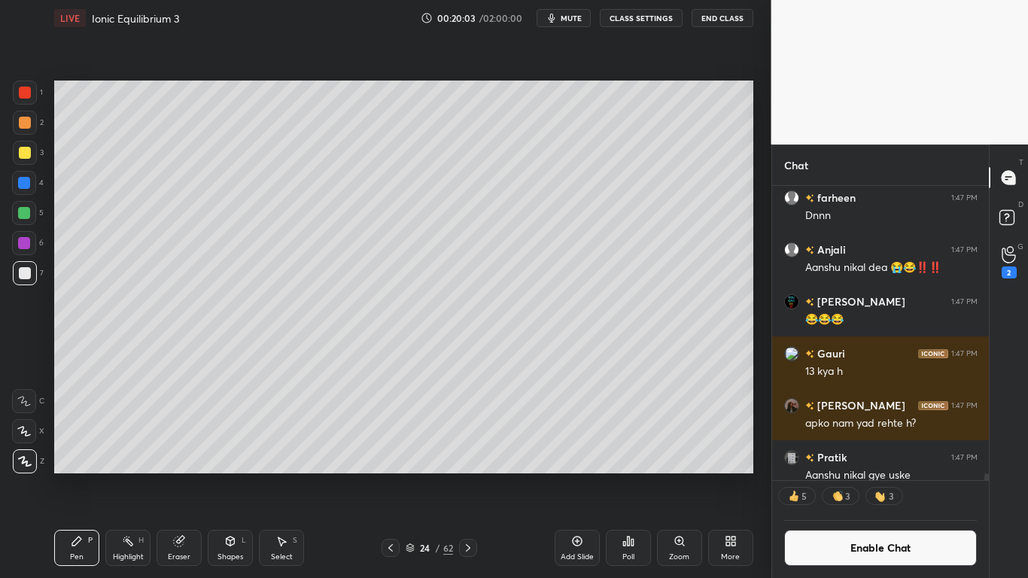
click at [25, 182] on div at bounding box center [24, 183] width 12 height 12
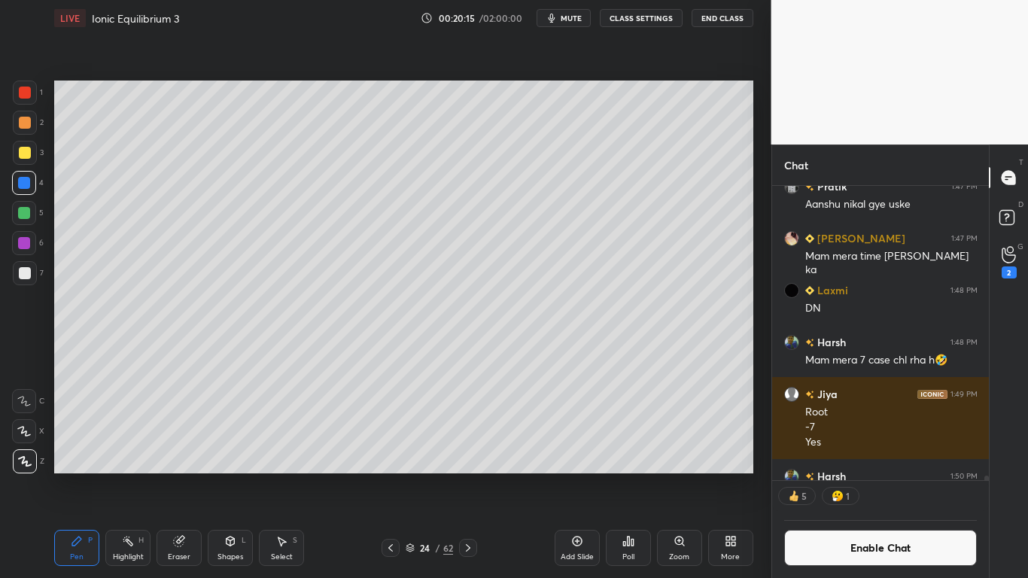
click at [180, 475] on icon at bounding box center [179, 541] width 10 height 10
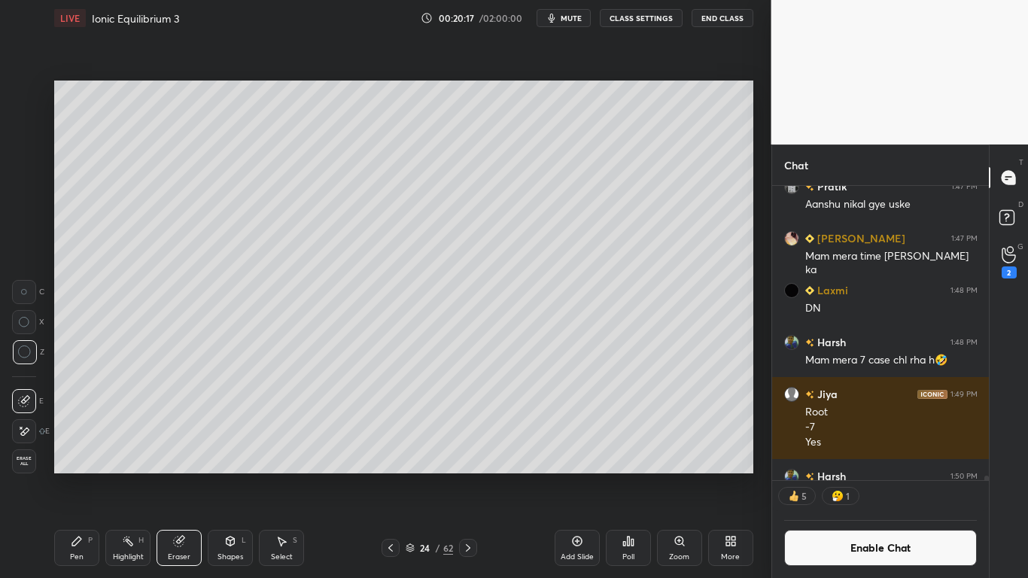
click at [81, 475] on icon at bounding box center [76, 540] width 9 height 9
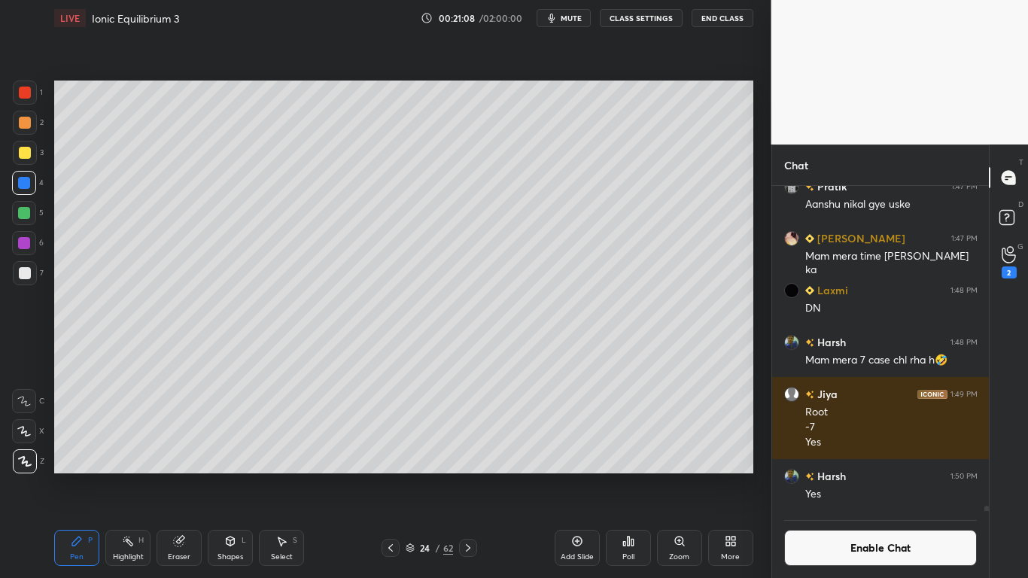
scroll to position [19993, 0]
click at [275, 475] on div "Select S" at bounding box center [281, 548] width 45 height 36
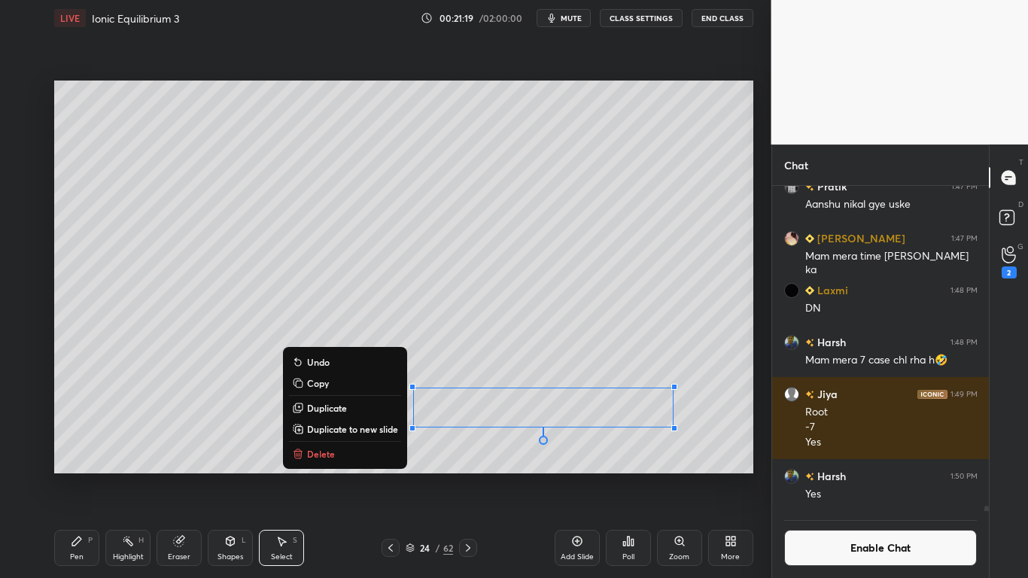
click at [79, 475] on icon at bounding box center [76, 540] width 9 height 9
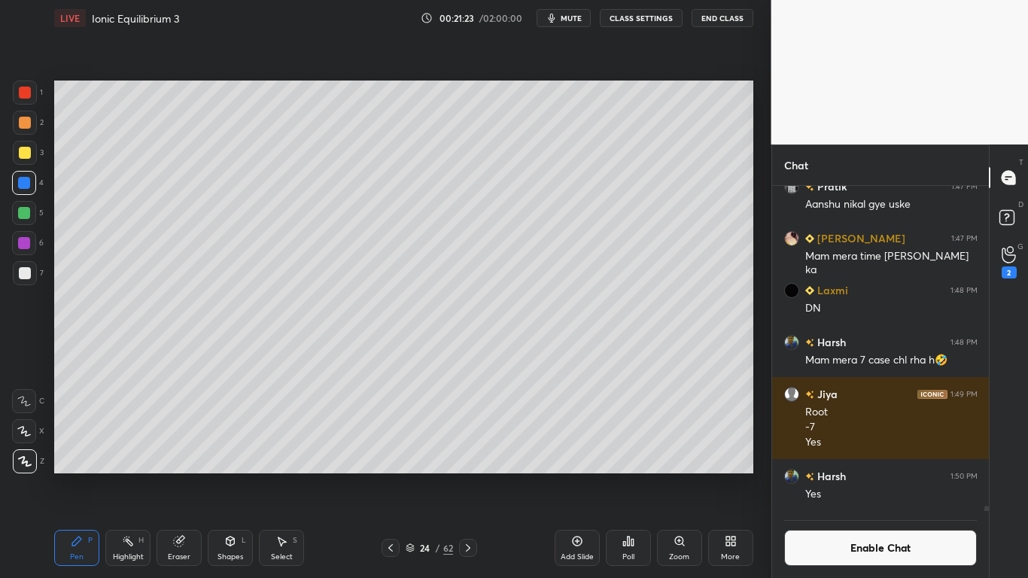
scroll to position [290, 212]
click at [838, 475] on button "Enable Chat" at bounding box center [880, 548] width 193 height 36
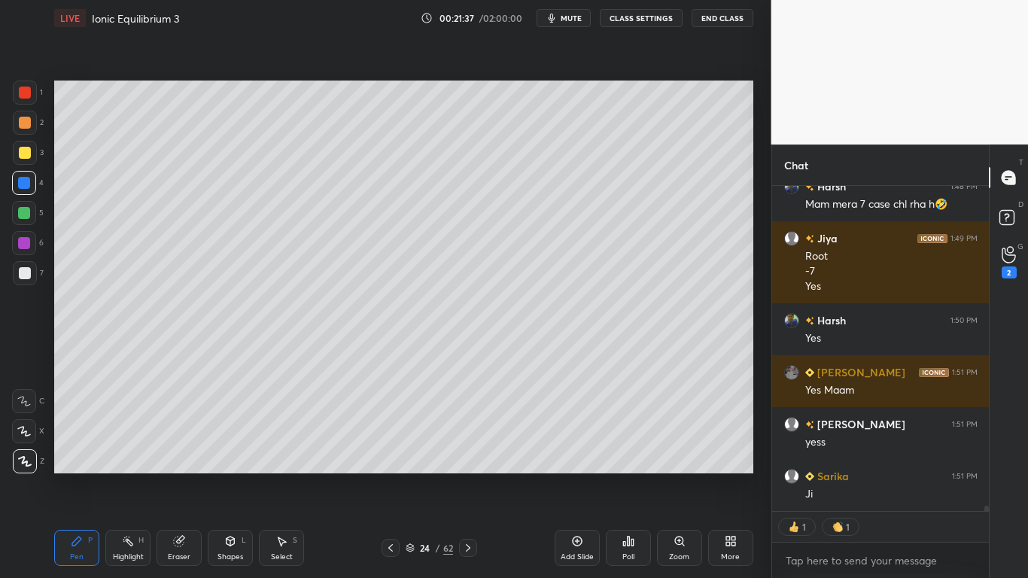
scroll to position [20047, 0]
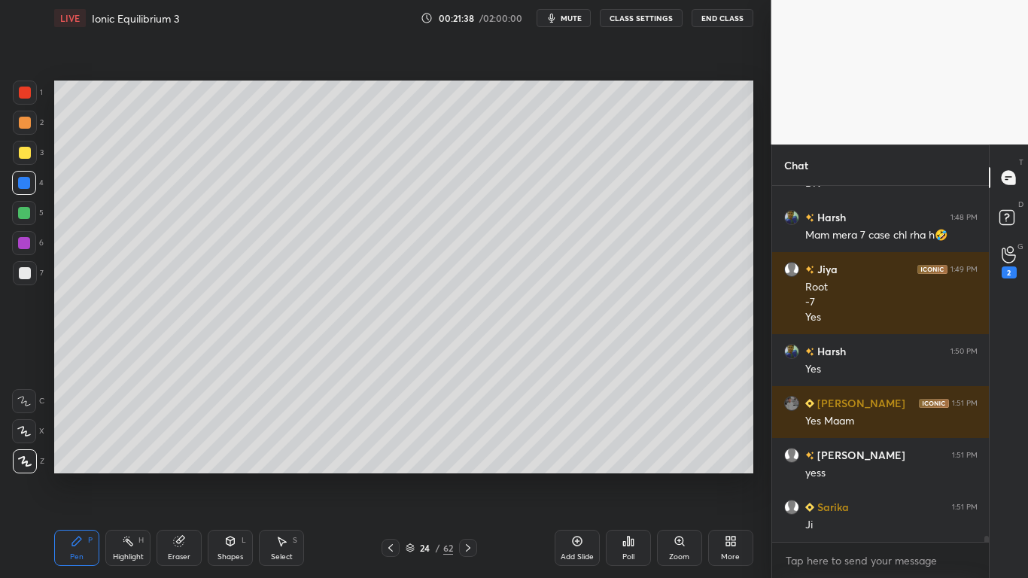
click at [27, 274] on div at bounding box center [25, 273] width 12 height 12
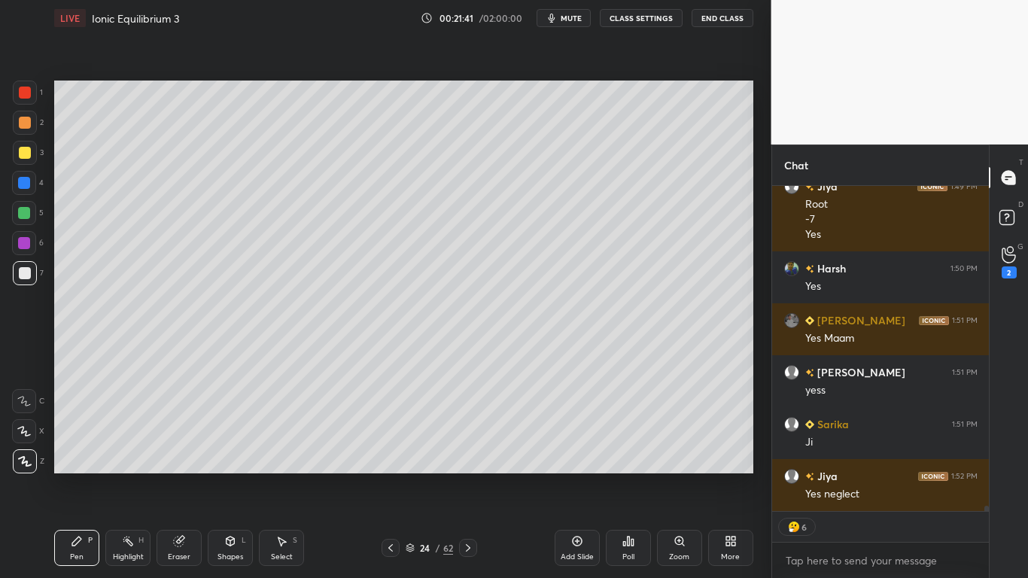
scroll to position [20181, 0]
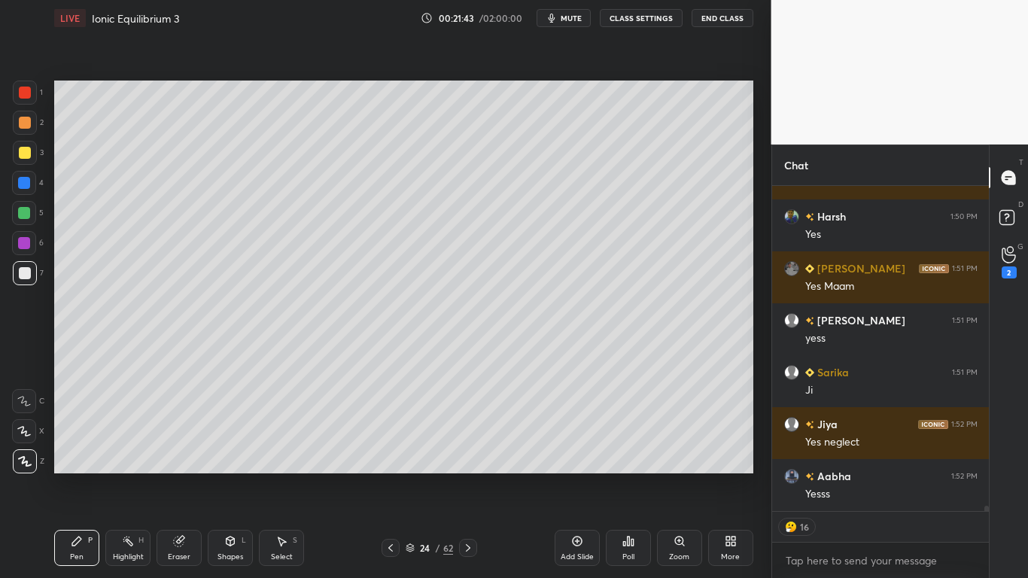
click at [23, 184] on div at bounding box center [24, 183] width 12 height 12
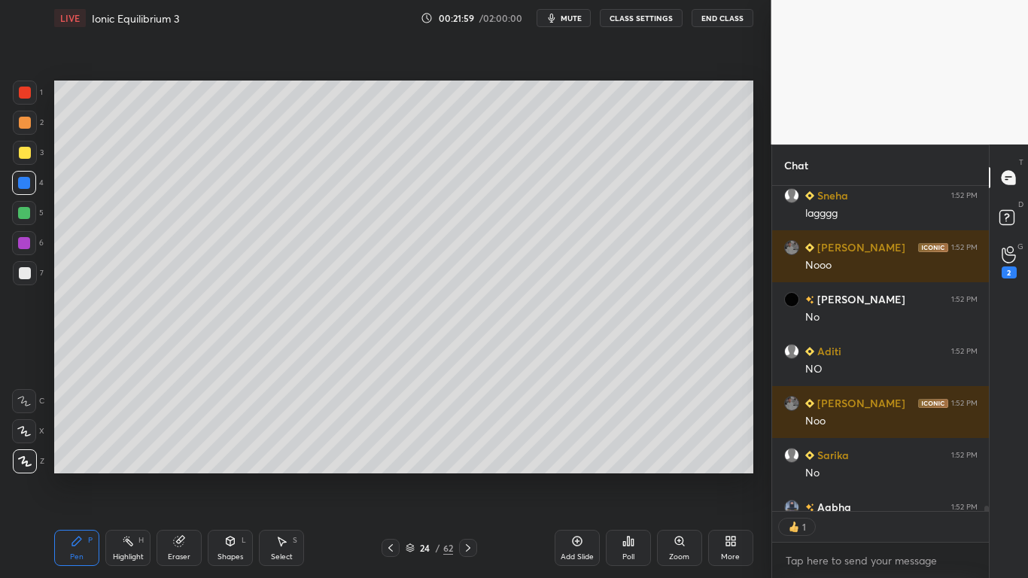
scroll to position [320, 212]
type textarea "x"
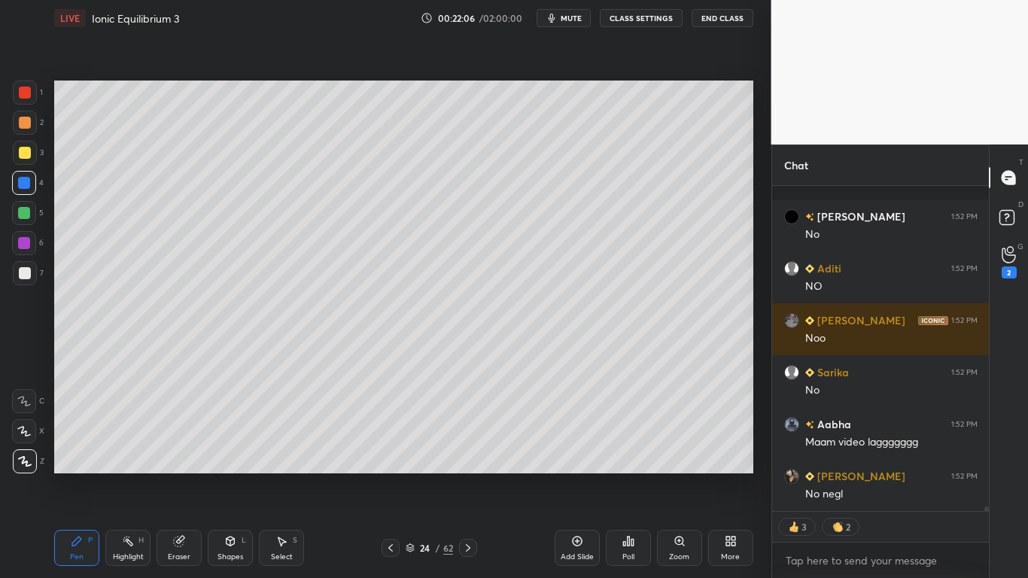
scroll to position [21285, 0]
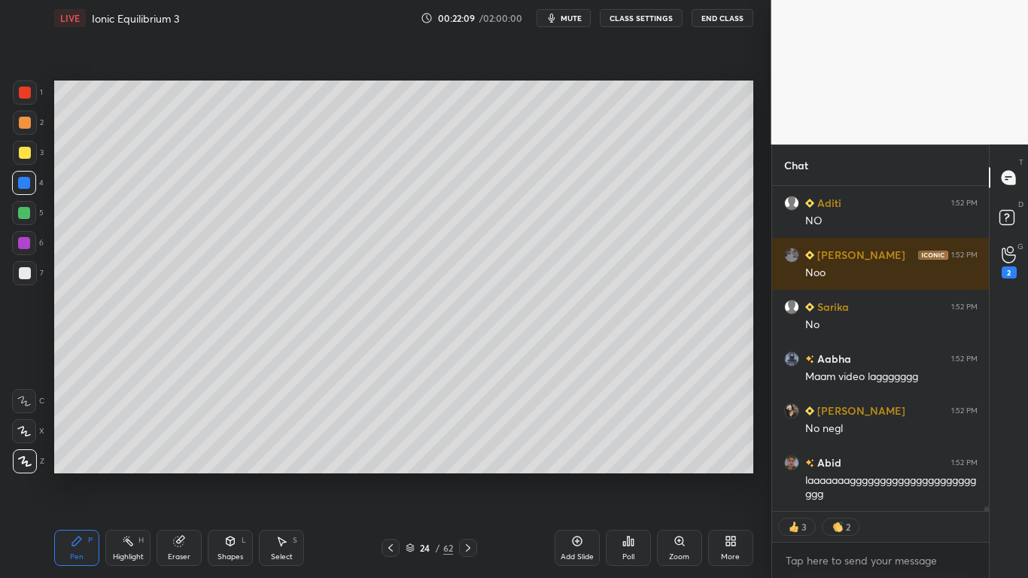
click at [629, 23] on button "CLASS SETTINGS" at bounding box center [641, 18] width 83 height 18
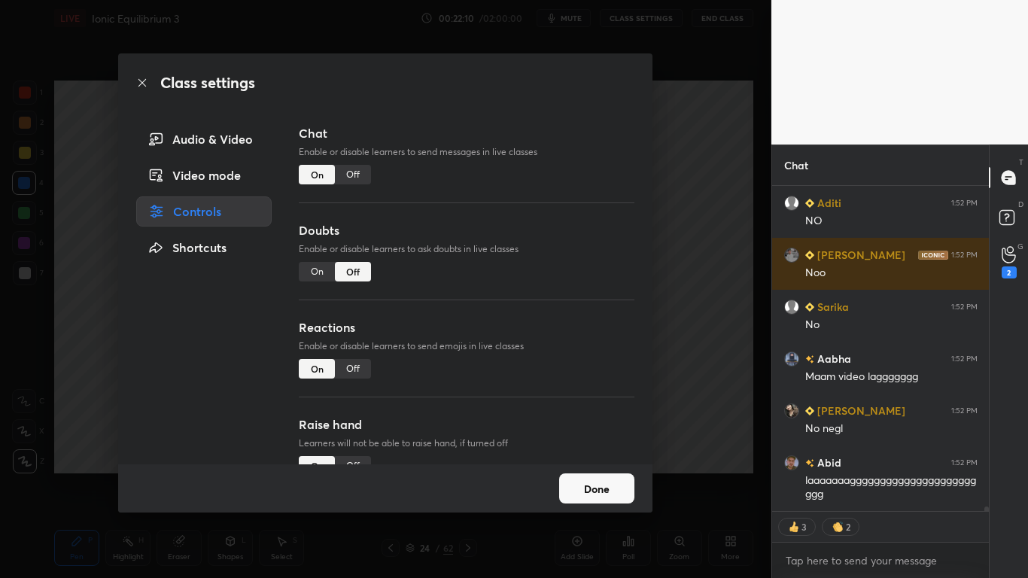
click at [358, 176] on div "Off" at bounding box center [353, 175] width 36 height 20
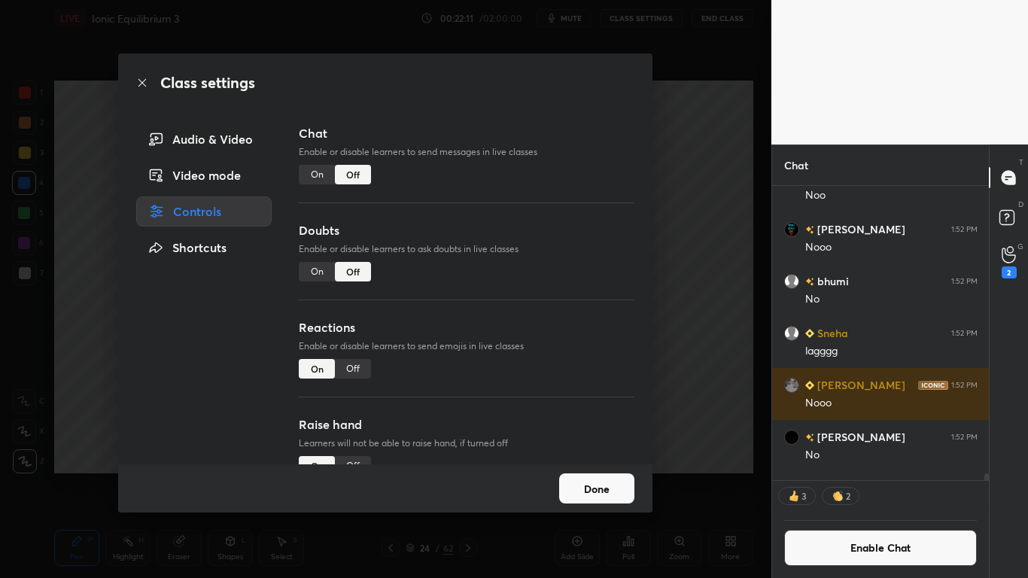
click at [615, 475] on button "Done" at bounding box center [596, 488] width 75 height 30
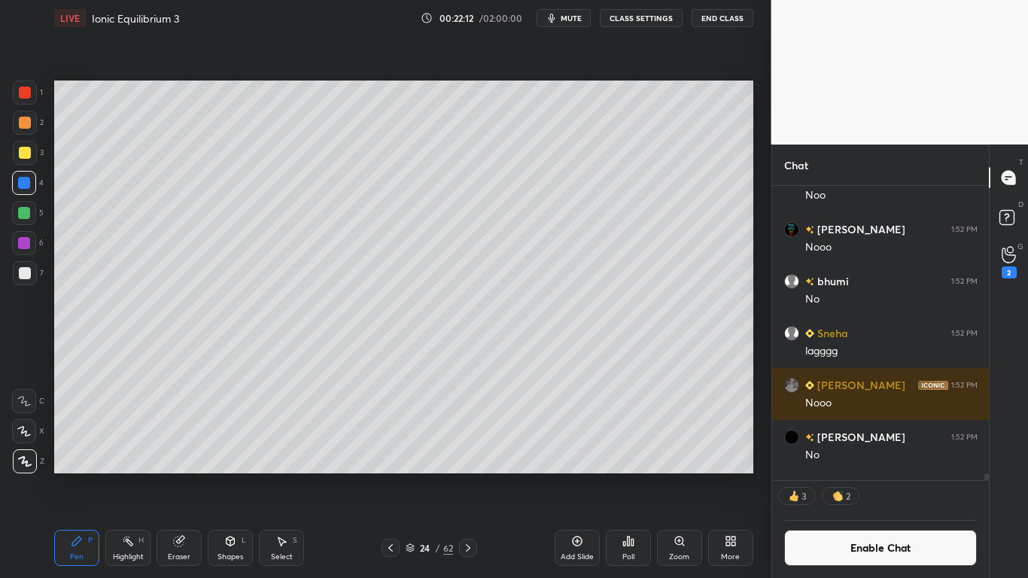
scroll to position [320, 212]
click at [721, 475] on div "More" at bounding box center [730, 548] width 45 height 36
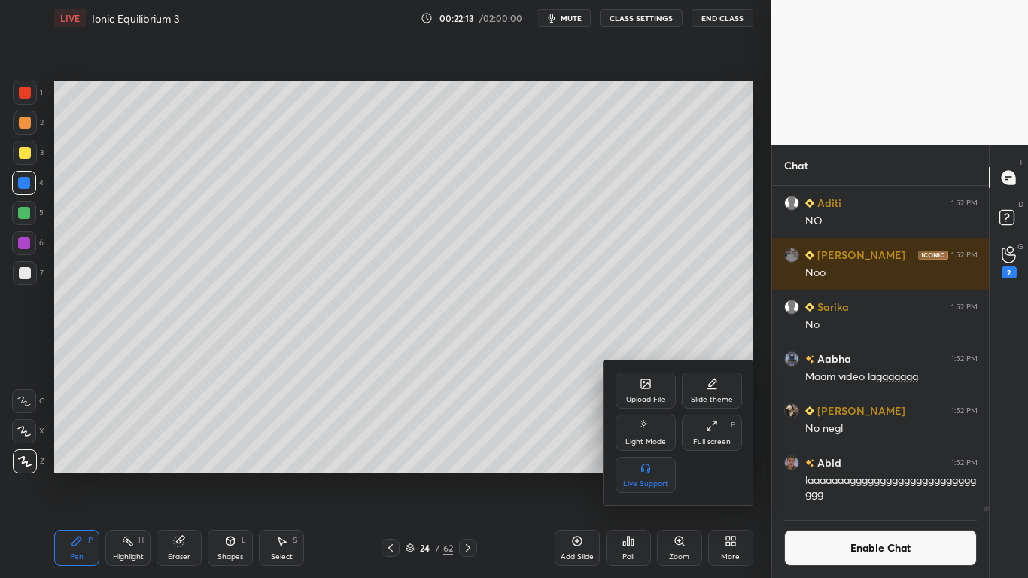
click at [721, 438] on div "Full screen" at bounding box center [712, 442] width 38 height 8
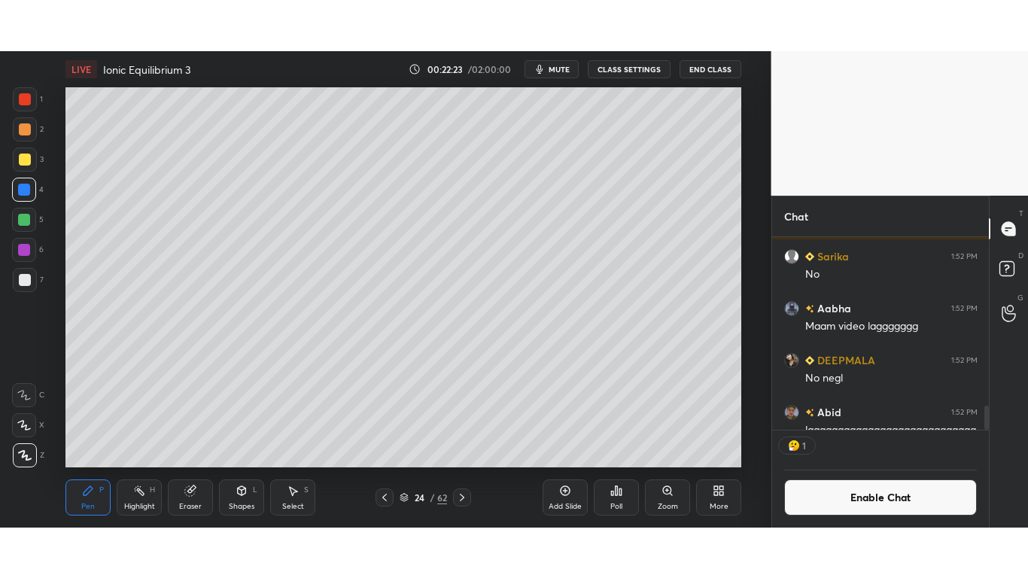
scroll to position [74854, 74523]
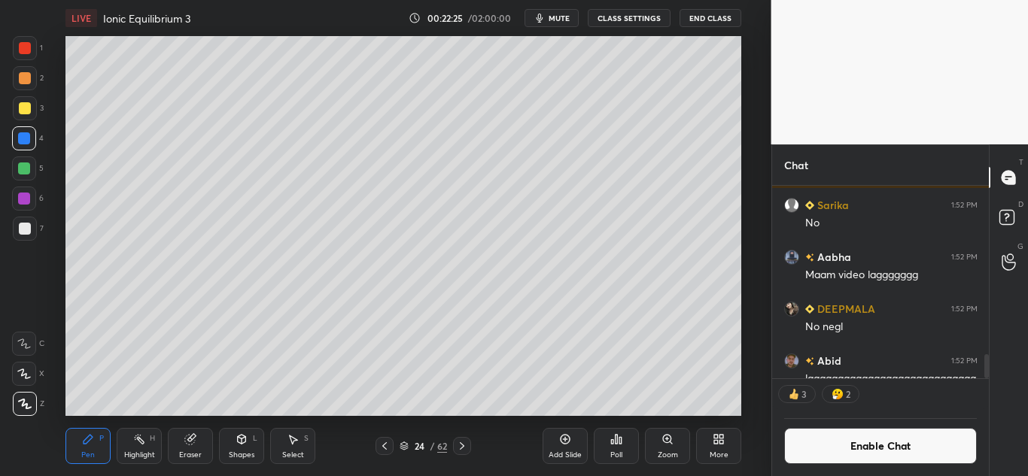
click at [722, 451] on div "More" at bounding box center [718, 455] width 19 height 8
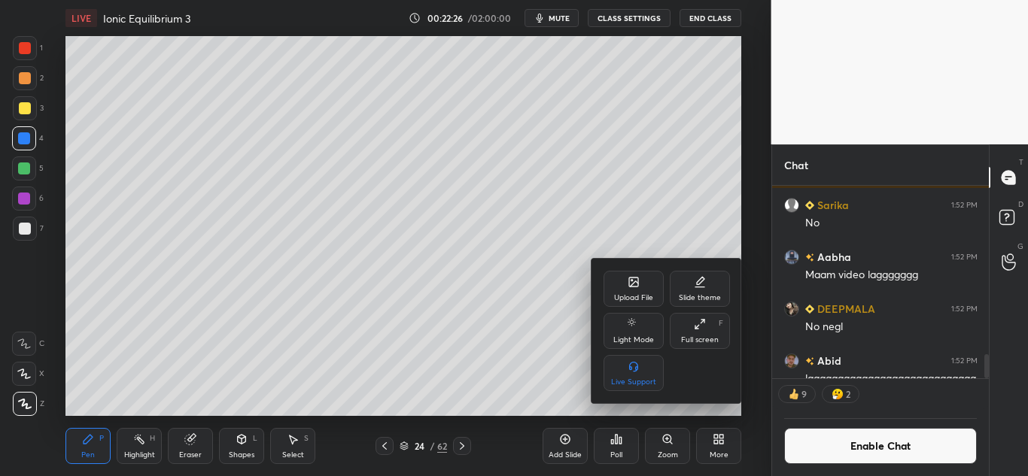
click at [714, 331] on div "Full screen F" at bounding box center [700, 331] width 60 height 36
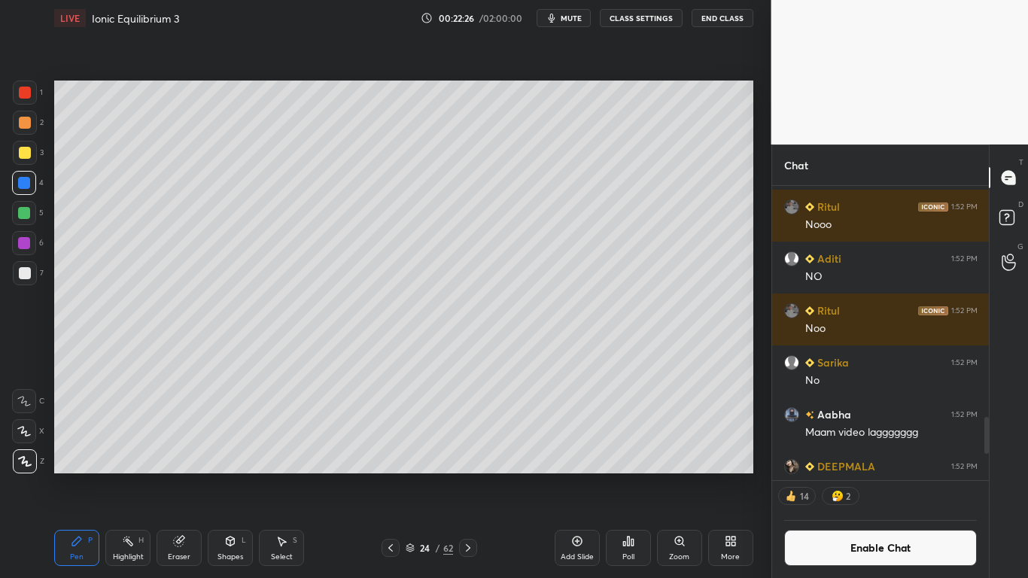
scroll to position [1484, 0]
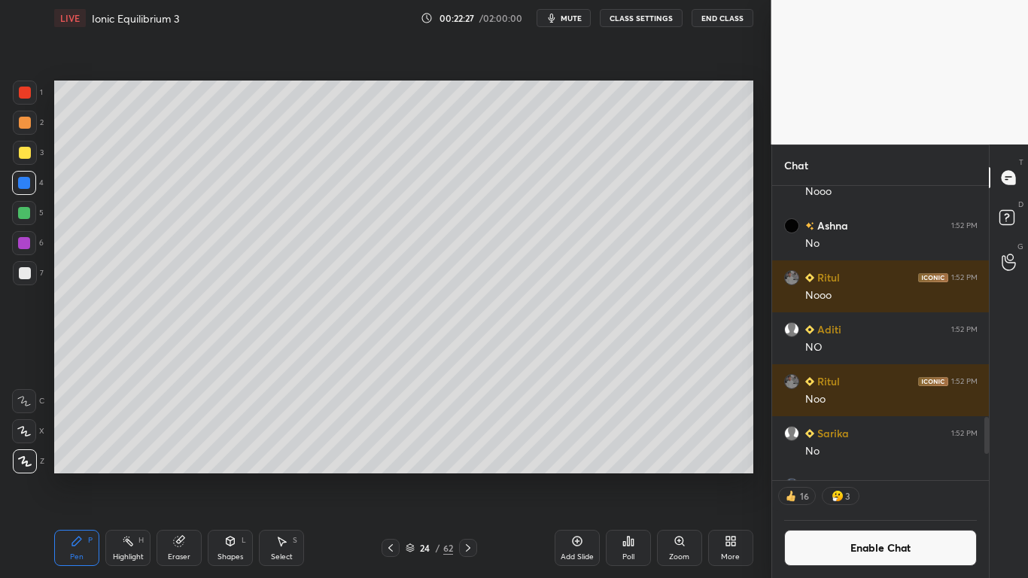
click at [871, 475] on button "Enable Chat" at bounding box center [880, 548] width 193 height 36
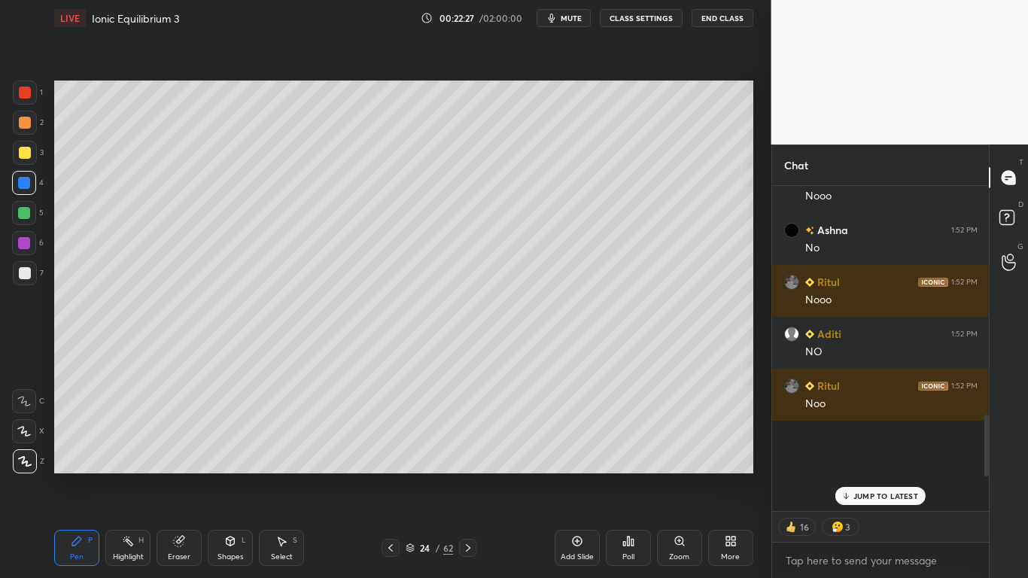
scroll to position [0, 0]
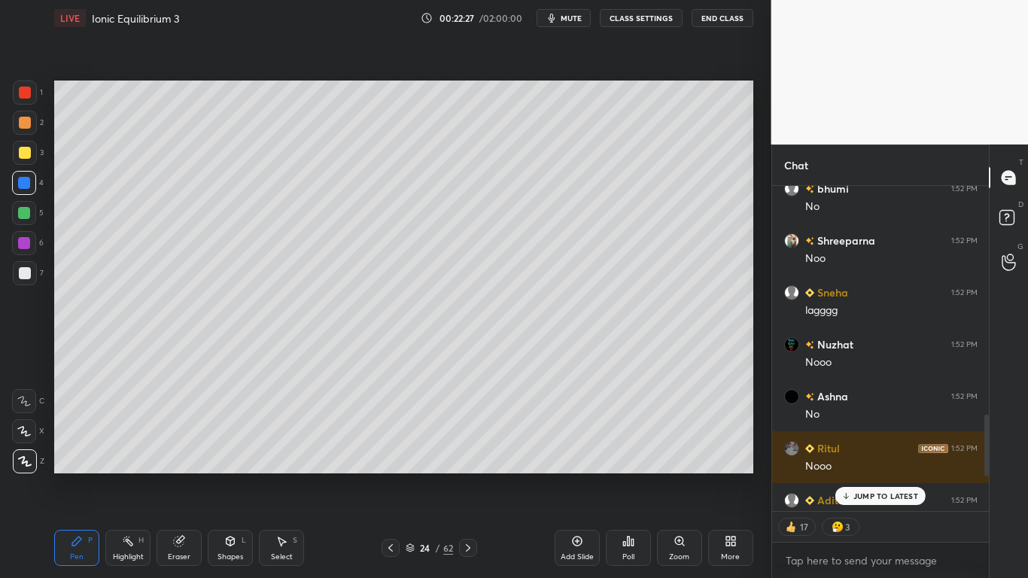
click at [881, 475] on p "JUMP TO LATEST" at bounding box center [885, 495] width 65 height 9
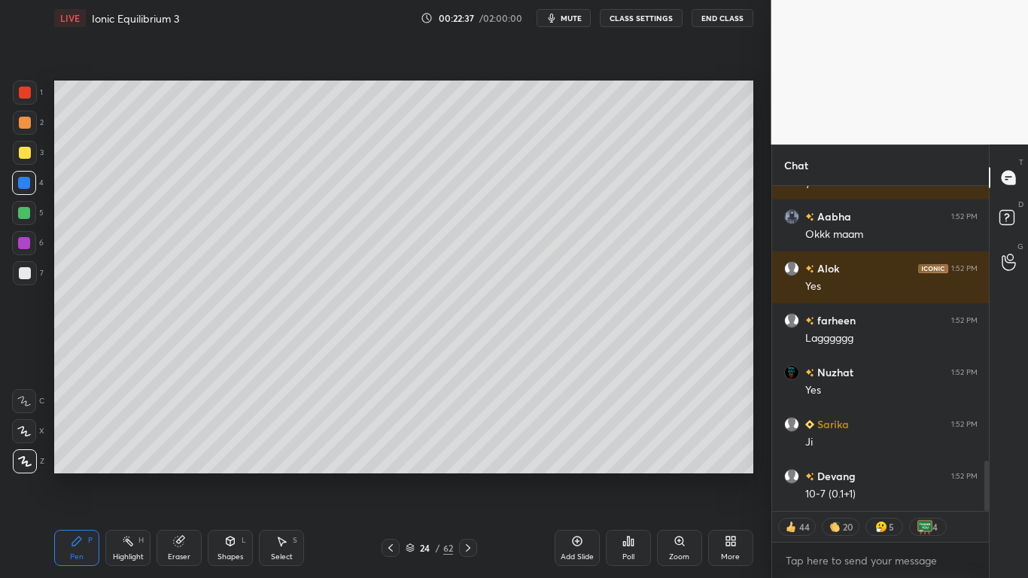
click at [277, 475] on icon at bounding box center [281, 541] width 12 height 12
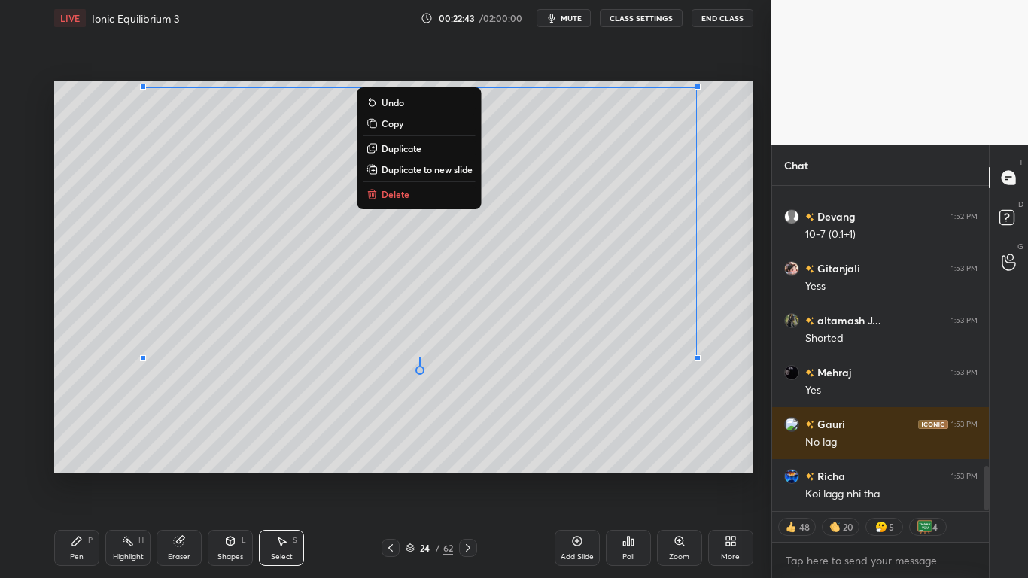
click at [64, 475] on div "Pen P" at bounding box center [76, 548] width 45 height 36
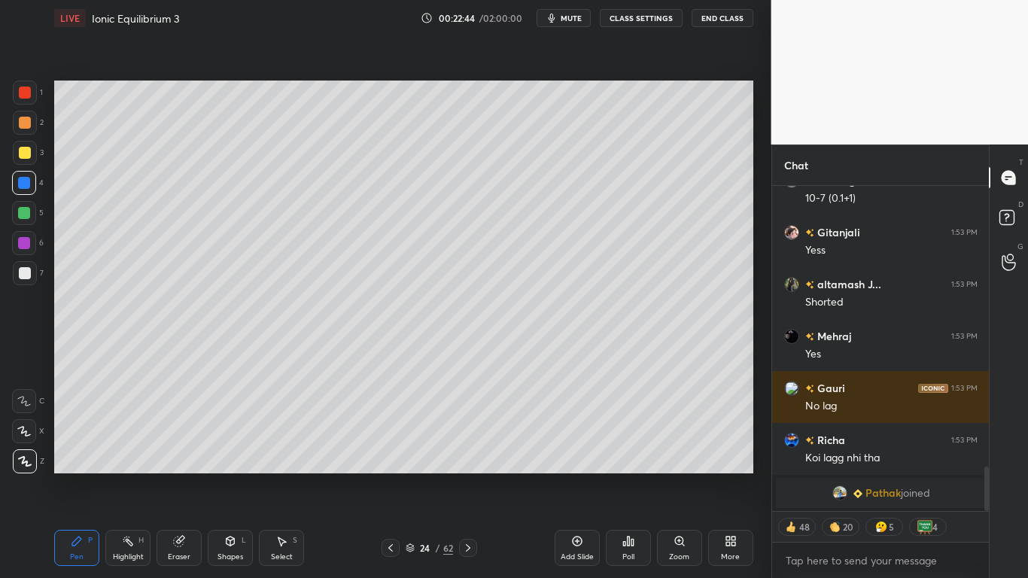
click at [19, 266] on div at bounding box center [25, 273] width 24 height 24
type textarea "x"
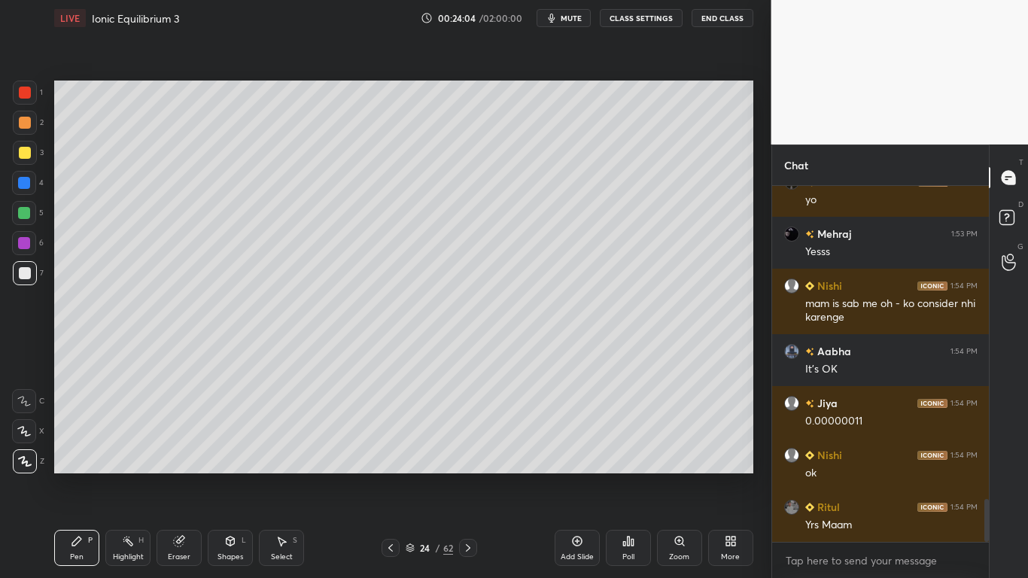
scroll to position [2651, 0]
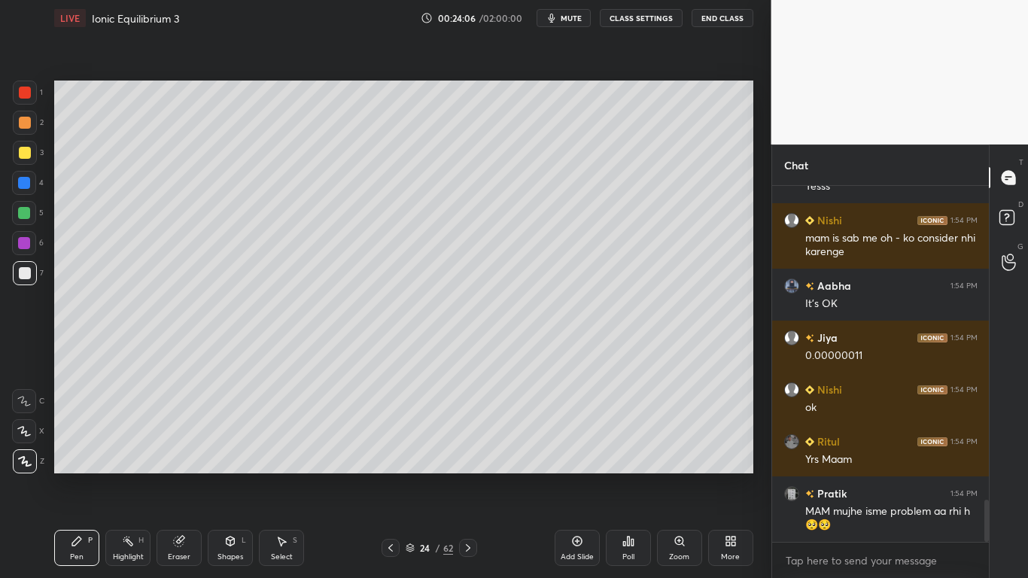
click at [655, 17] on button "CLASS SETTINGS" at bounding box center [641, 18] width 83 height 18
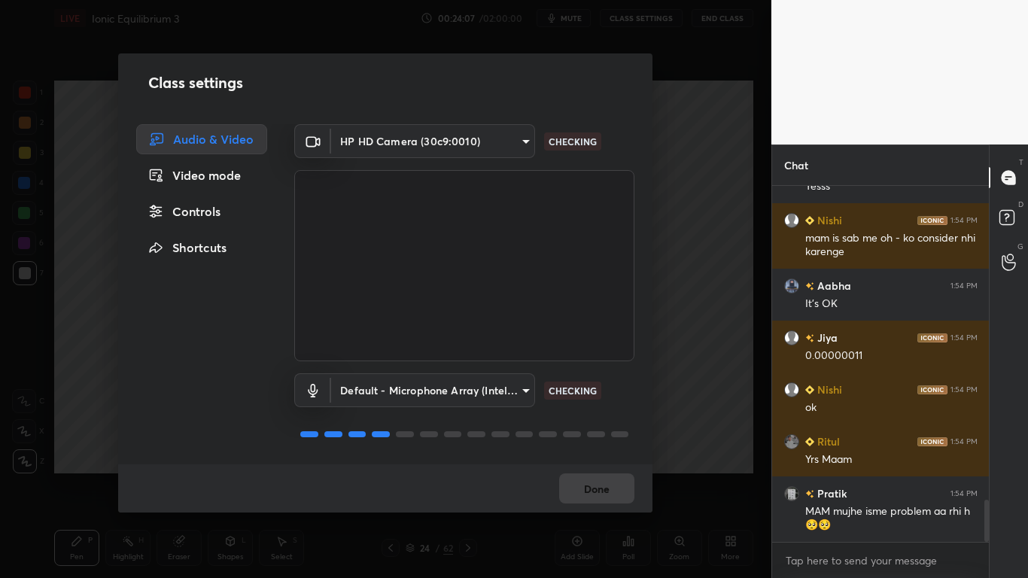
click at [225, 214] on div "Controls" at bounding box center [201, 211] width 131 height 30
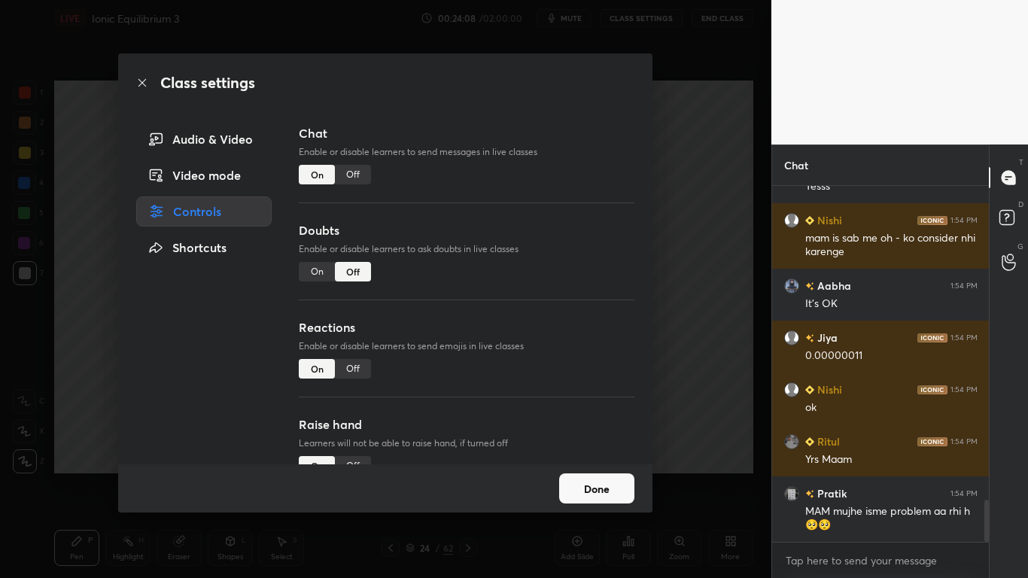
click at [348, 172] on div "Off" at bounding box center [353, 175] width 36 height 20
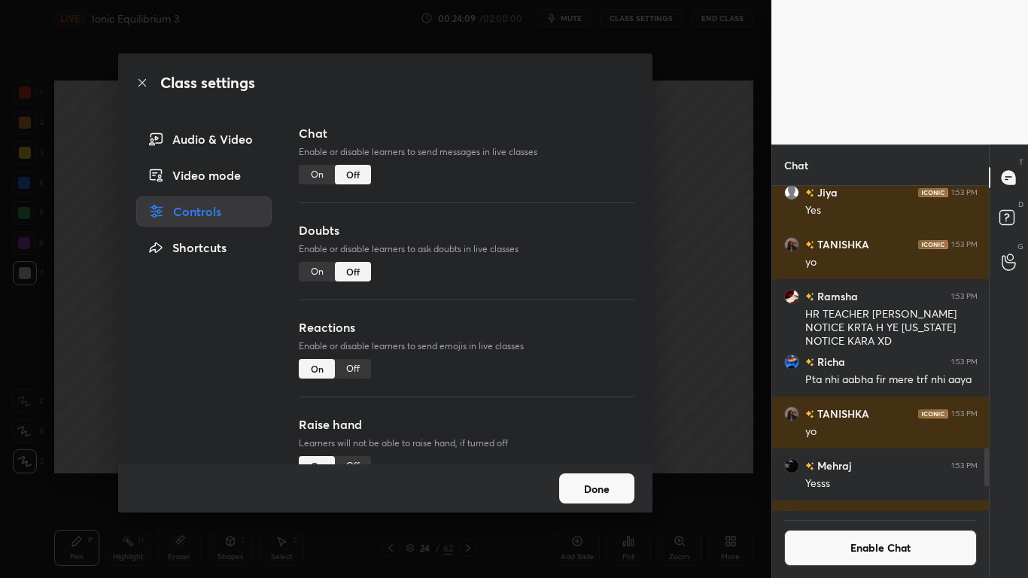
click at [606, 475] on button "Done" at bounding box center [596, 488] width 75 height 30
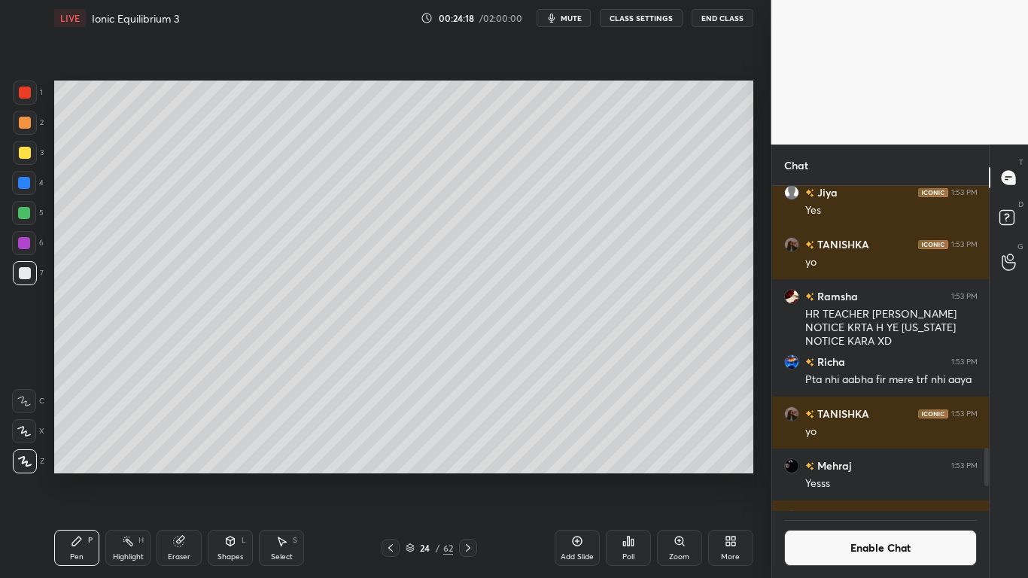
click at [571, 475] on icon at bounding box center [577, 541] width 12 height 12
click at [401, 475] on div "25 / 63" at bounding box center [429, 548] width 96 height 18
click at [394, 475] on div at bounding box center [390, 548] width 18 height 18
click at [463, 475] on icon at bounding box center [468, 548] width 12 height 12
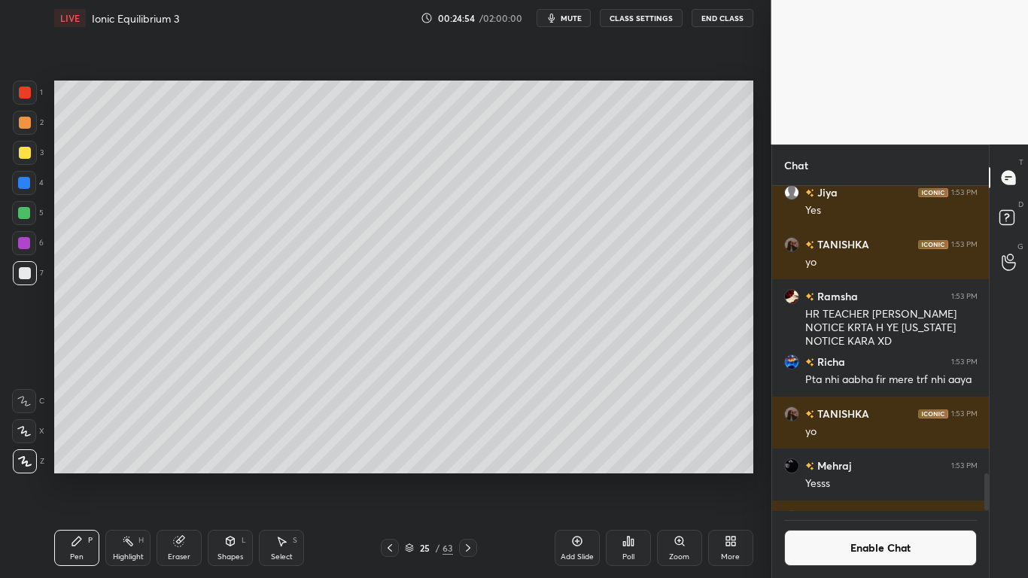
scroll to position [2497, 0]
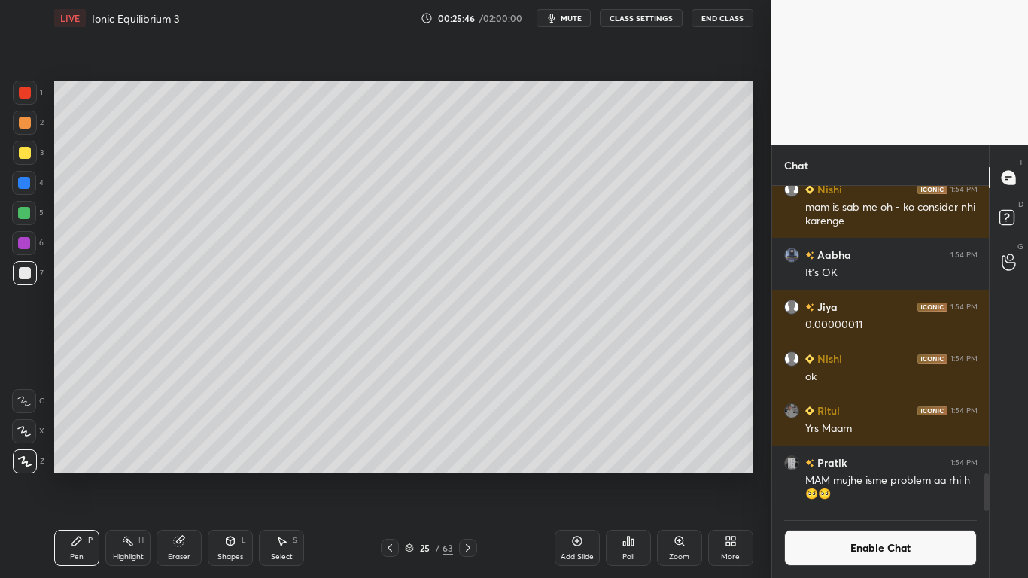
click at [872, 475] on button "Enable Chat" at bounding box center [880, 548] width 193 height 36
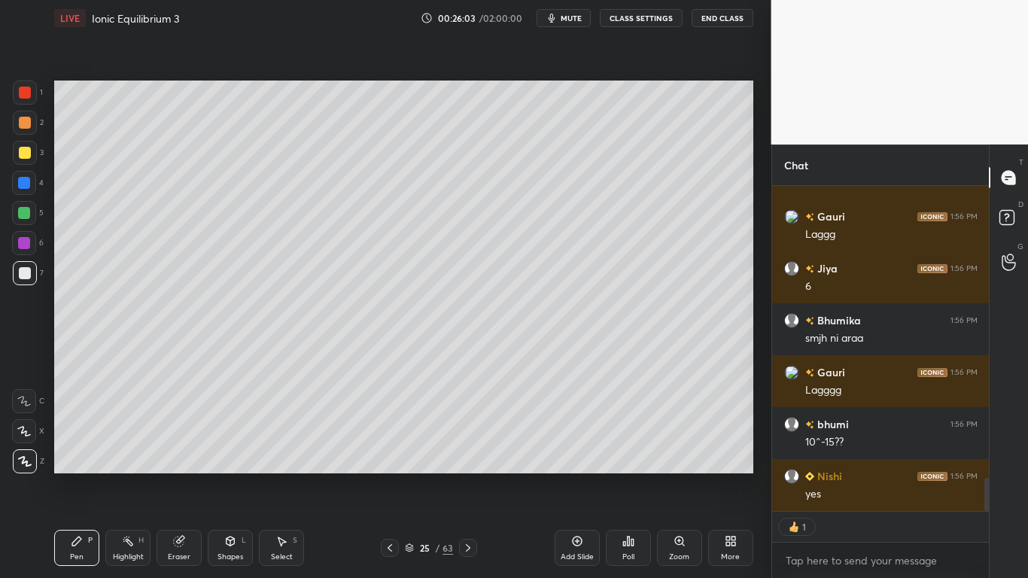
scroll to position [2841, 0]
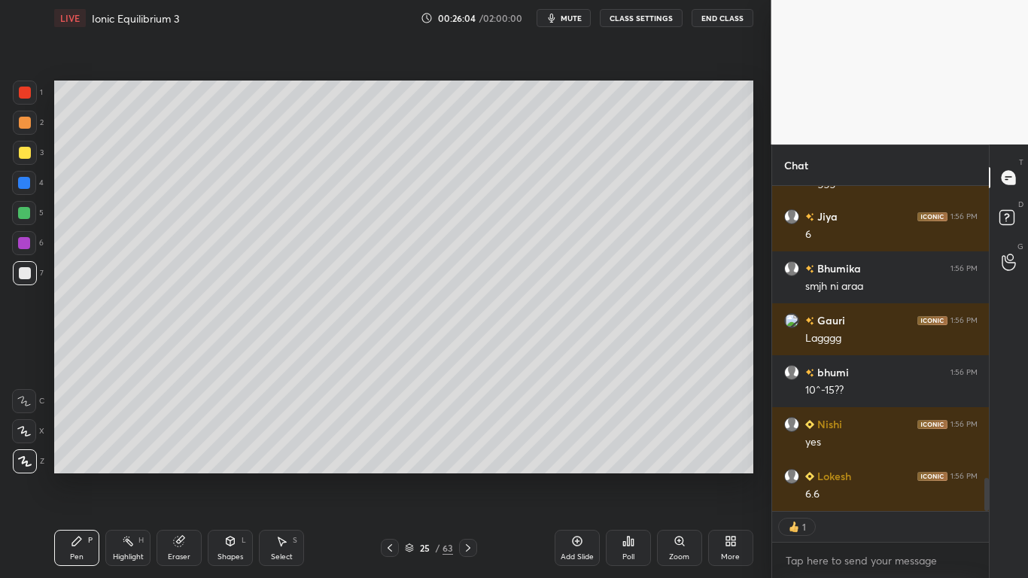
click at [184, 475] on div "Eraser" at bounding box center [178, 548] width 45 height 36
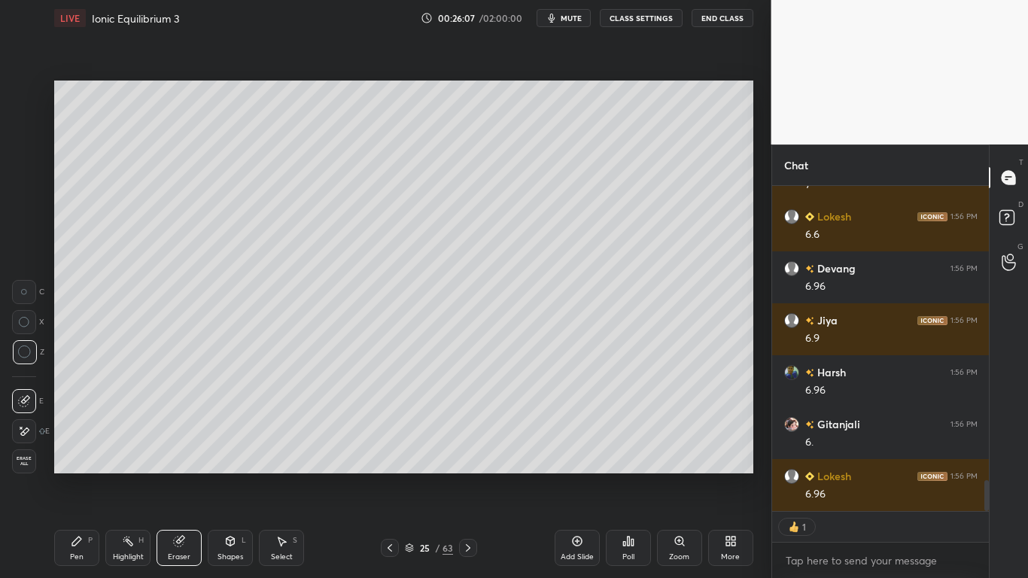
scroll to position [3152, 0]
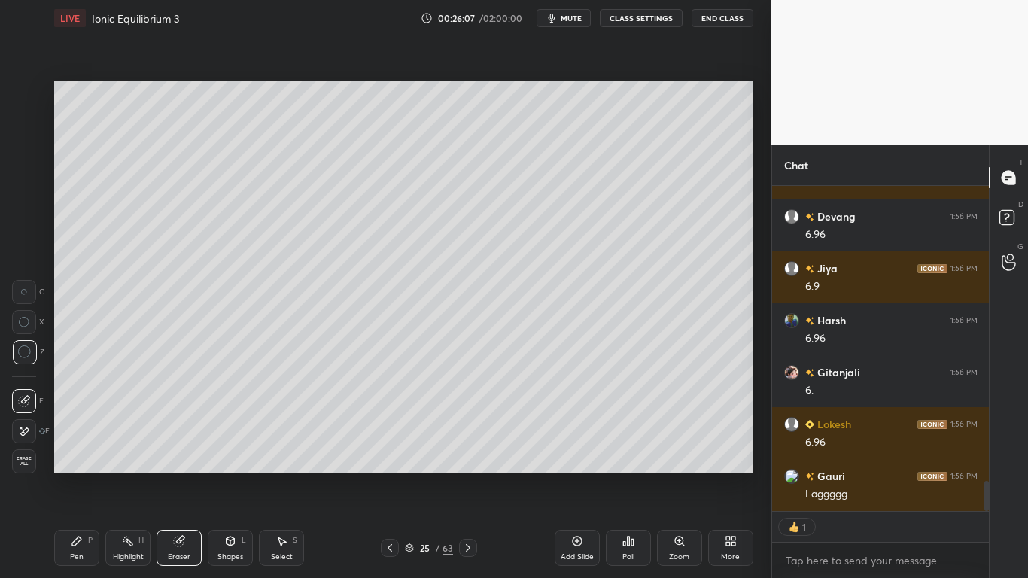
click at [97, 475] on div "Pen P" at bounding box center [76, 548] width 45 height 36
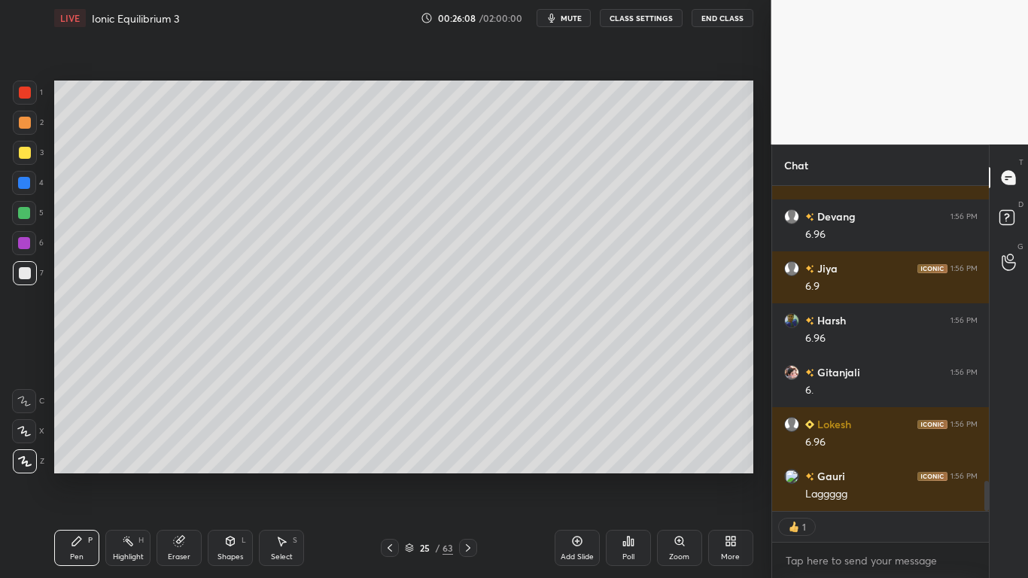
type textarea "x"
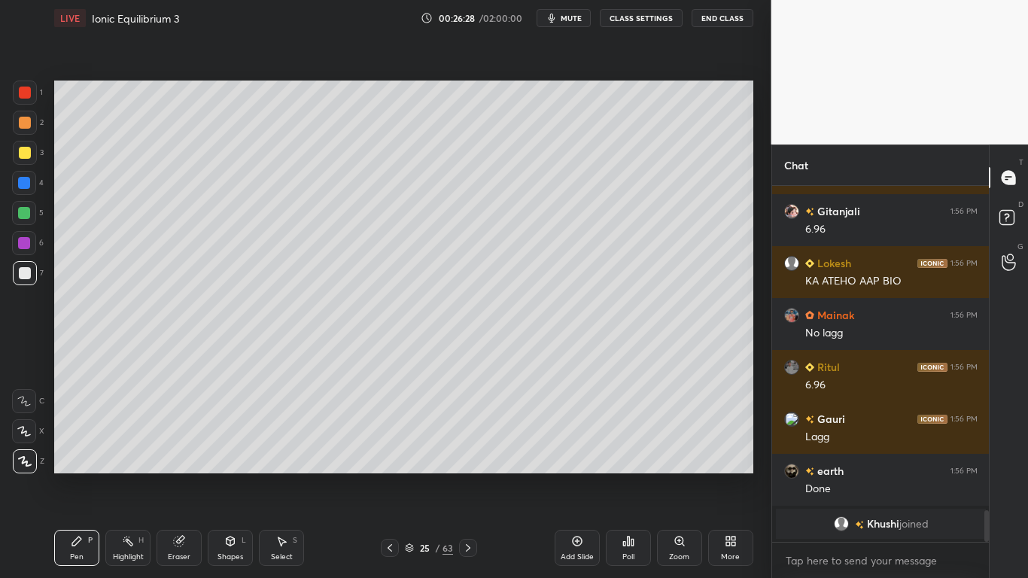
scroll to position [3351, 0]
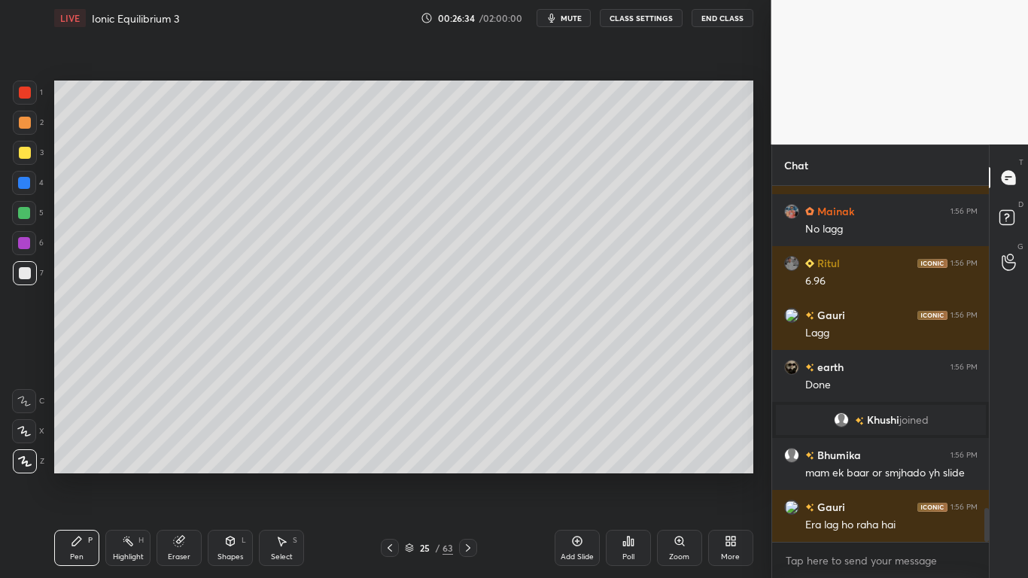
click at [646, 19] on button "CLASS SETTINGS" at bounding box center [641, 18] width 83 height 18
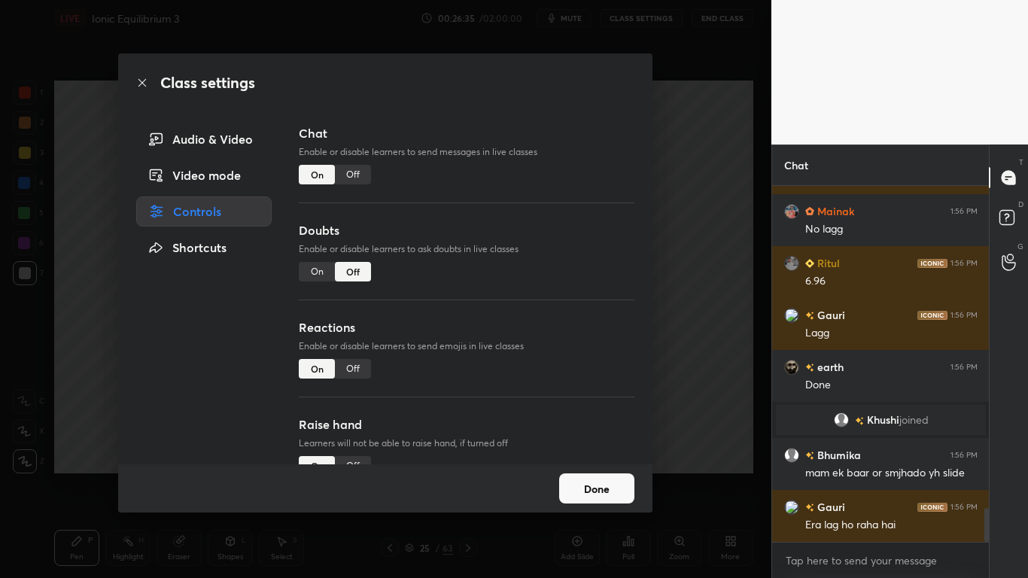
click at [352, 177] on div "Off" at bounding box center [353, 175] width 36 height 20
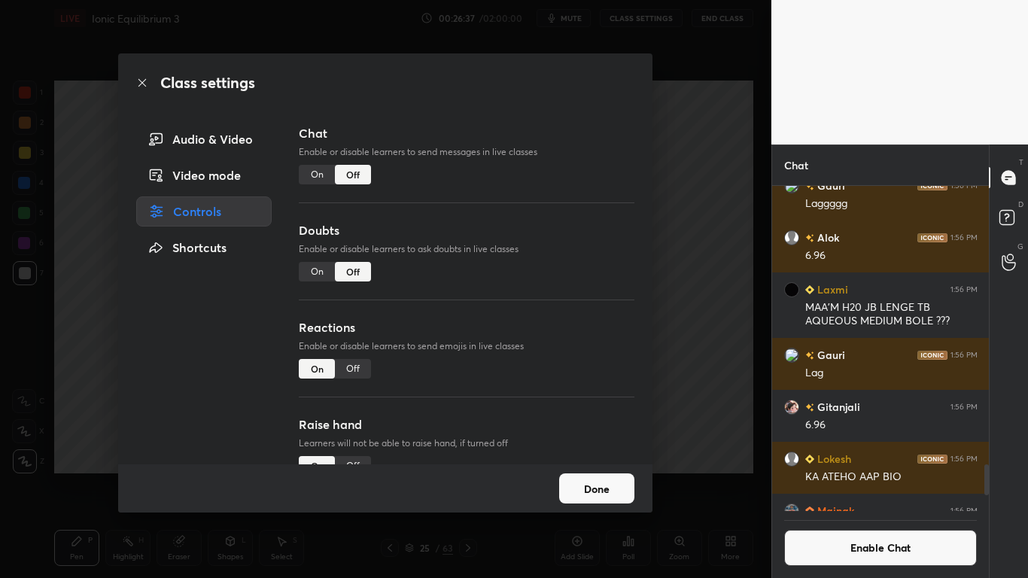
click at [621, 475] on button "Done" at bounding box center [596, 488] width 75 height 30
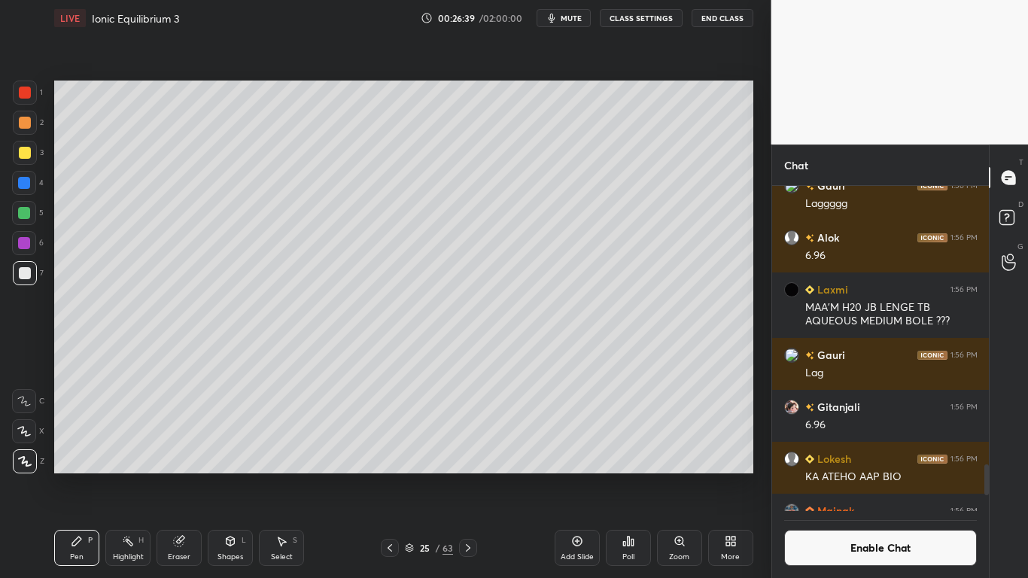
click at [399, 475] on div "25 / 63" at bounding box center [429, 548] width 96 height 18
click at [393, 475] on icon at bounding box center [390, 548] width 12 height 12
click at [230, 475] on icon at bounding box center [230, 542] width 0 height 5
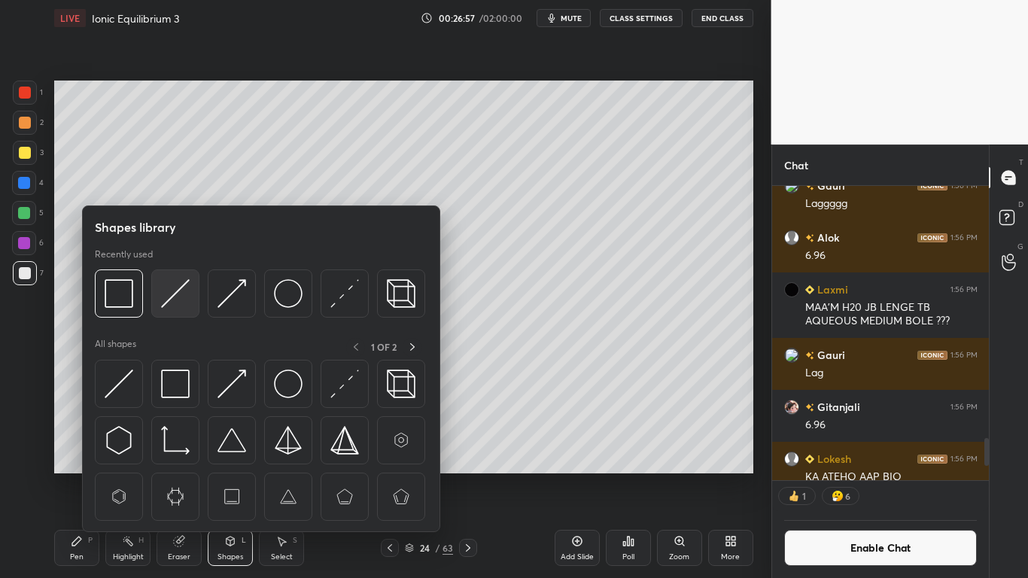
click at [180, 293] on img at bounding box center [175, 293] width 29 height 29
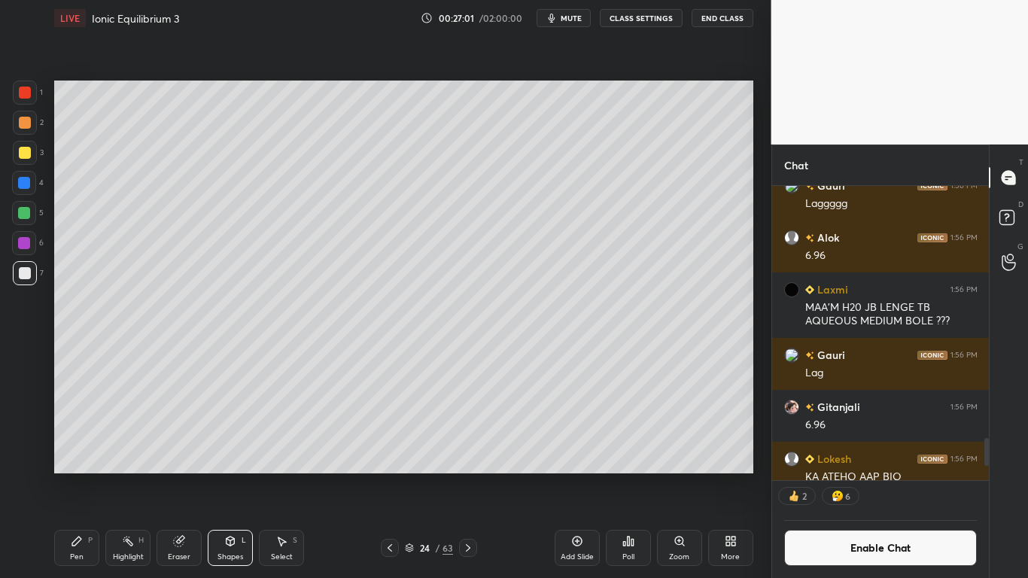
click at [76, 475] on icon at bounding box center [77, 541] width 12 height 12
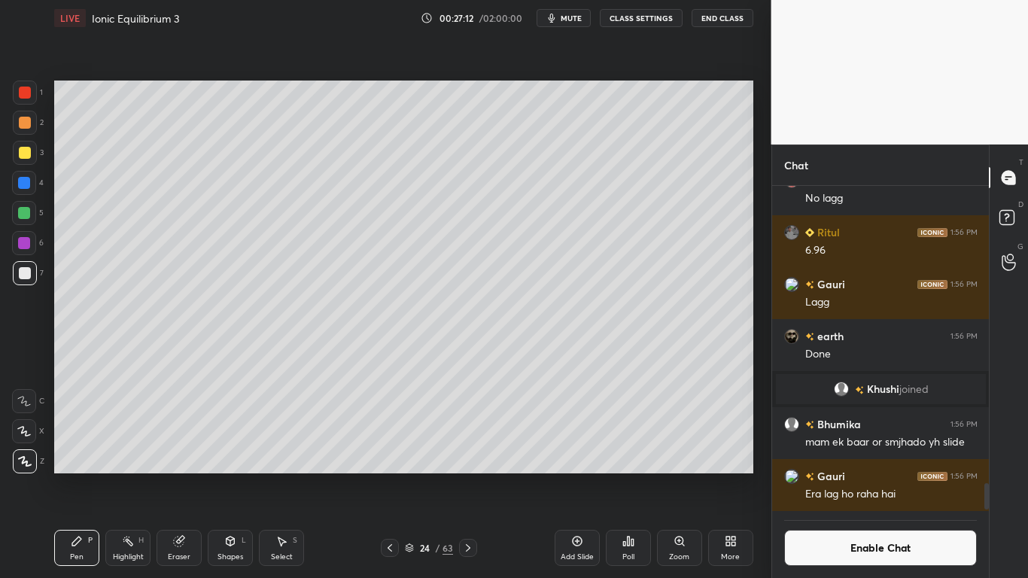
click at [650, 79] on div "Setting up your live class Poll for secs No correct answer Start poll" at bounding box center [403, 276] width 711 height 481
click at [466, 475] on icon at bounding box center [468, 548] width 12 height 12
click at [834, 475] on button "Enable Chat" at bounding box center [880, 548] width 193 height 36
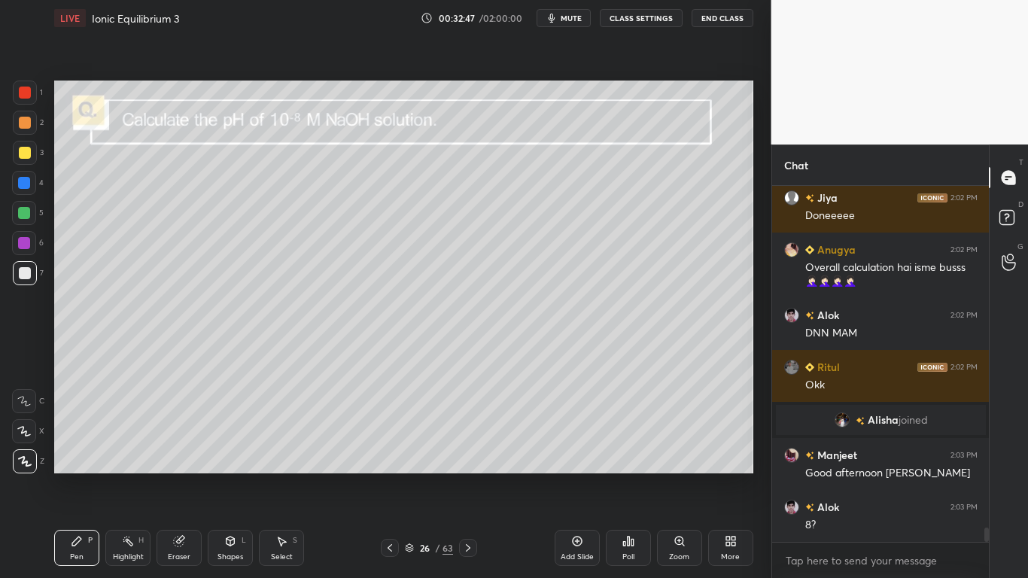
scroll to position [8526, 0]
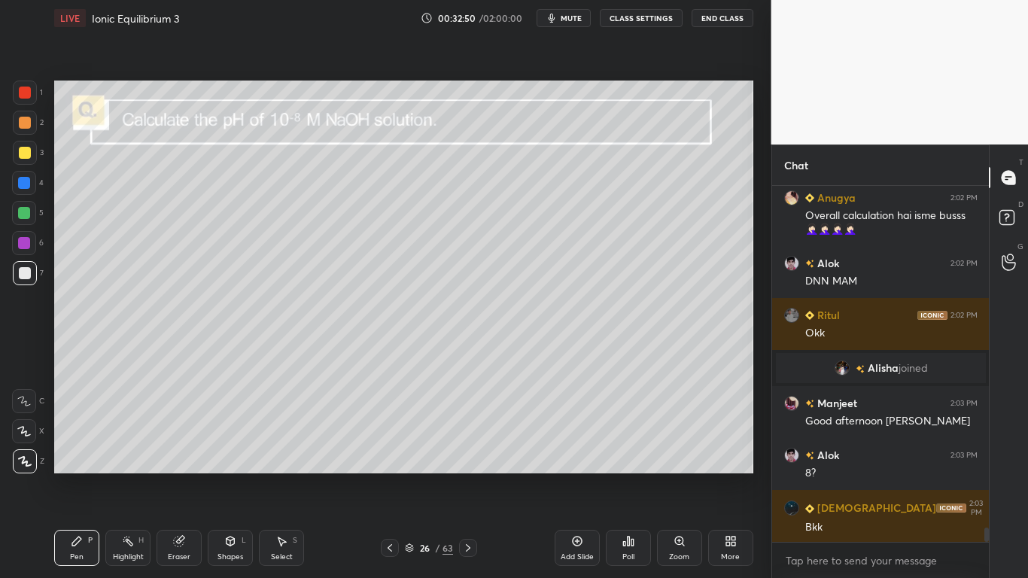
click at [224, 475] on div "Shapes L" at bounding box center [230, 548] width 45 height 36
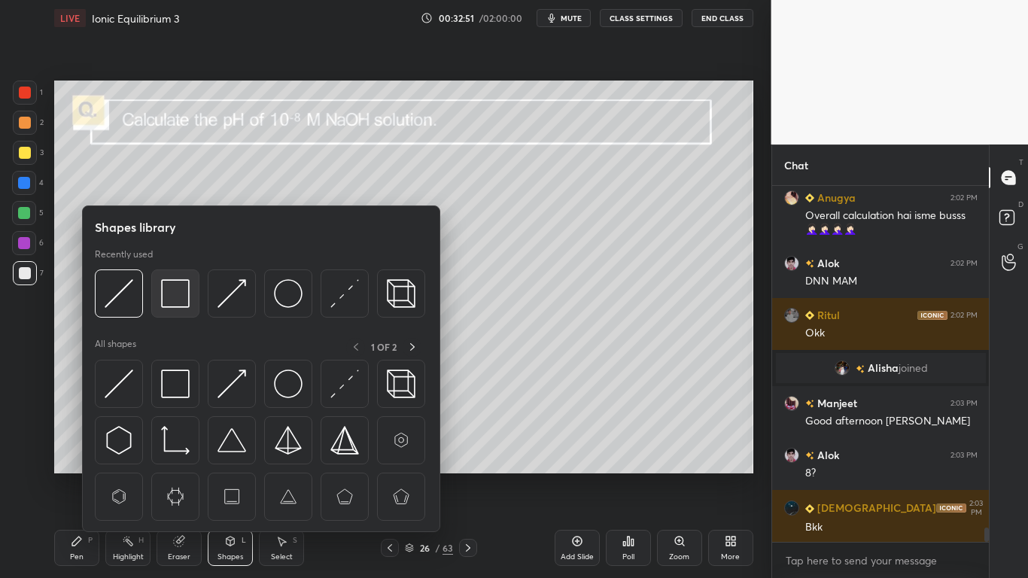
click at [174, 305] on img at bounding box center [175, 293] width 29 height 29
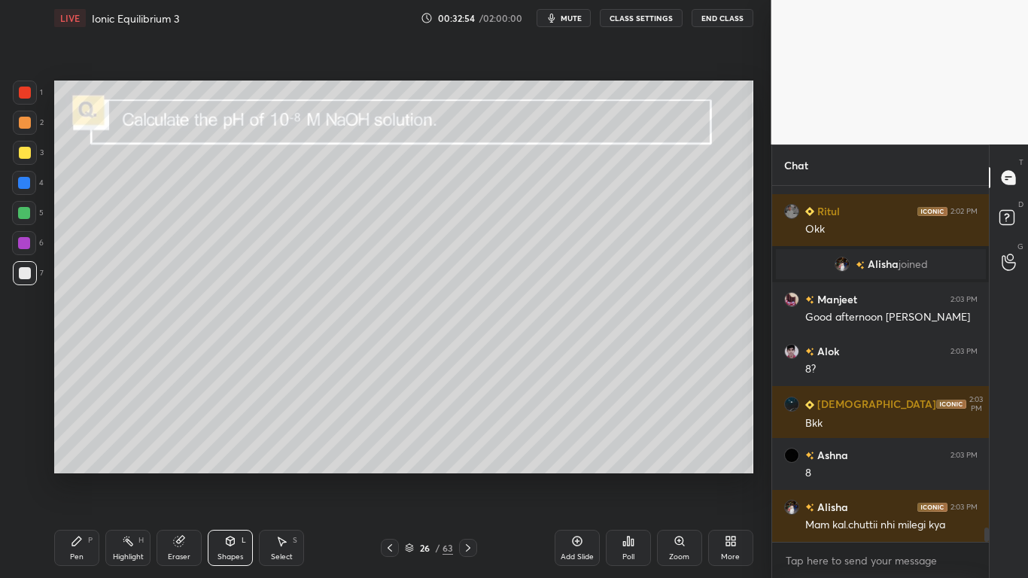
scroll to position [8696, 0]
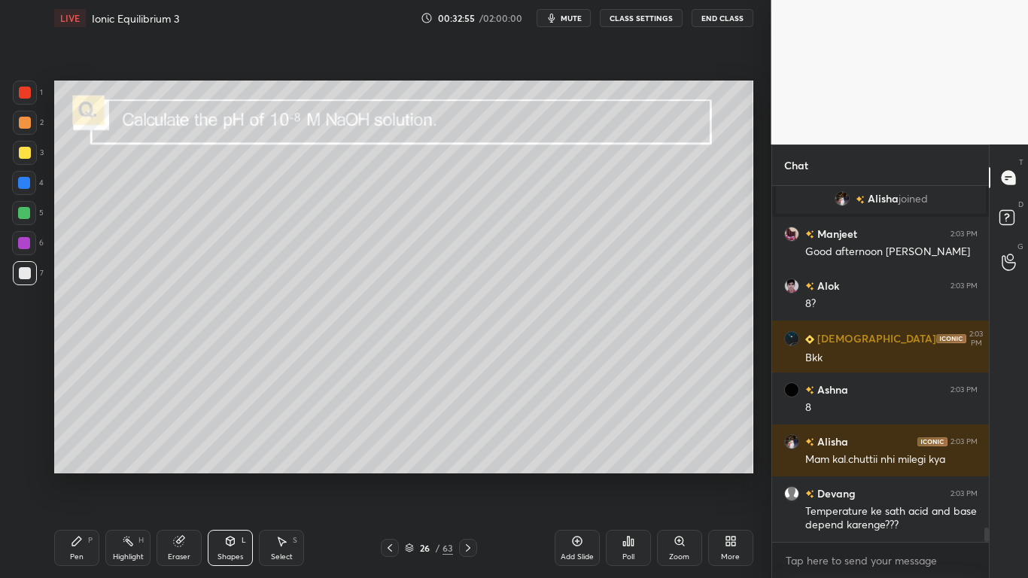
click at [77, 475] on icon at bounding box center [76, 540] width 9 height 9
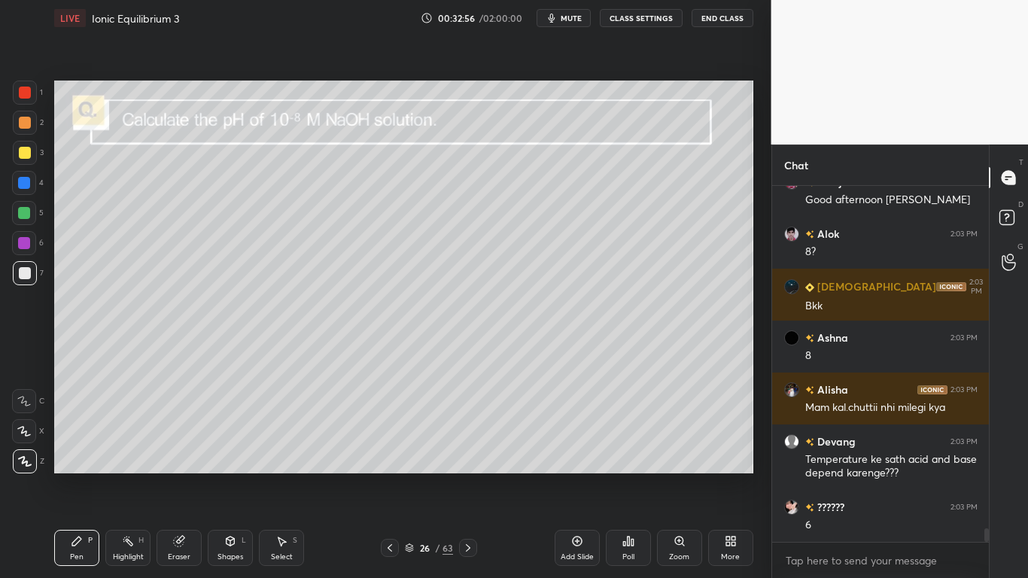
click at [25, 153] on div at bounding box center [25, 153] width 12 height 12
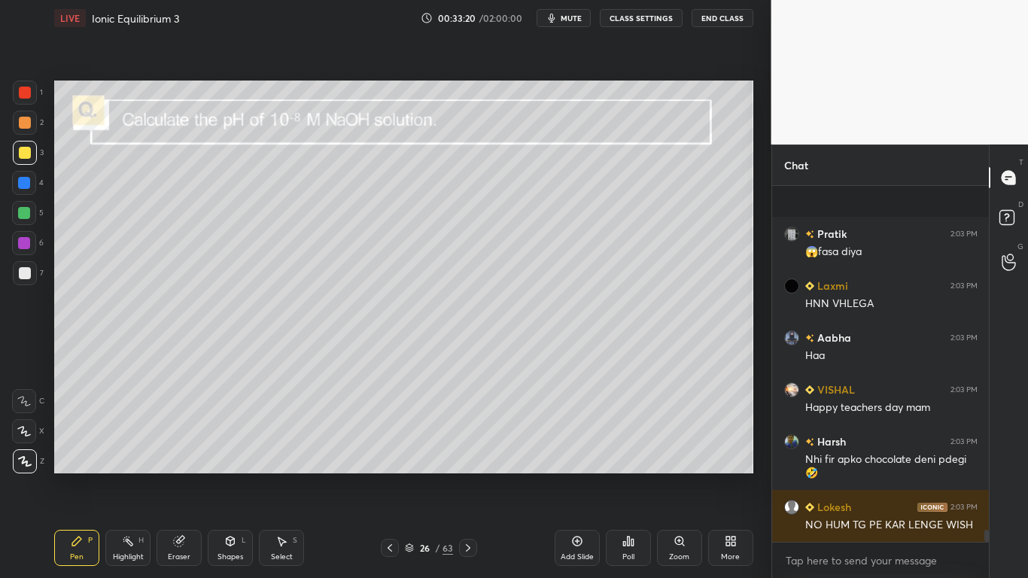
scroll to position [10437, 0]
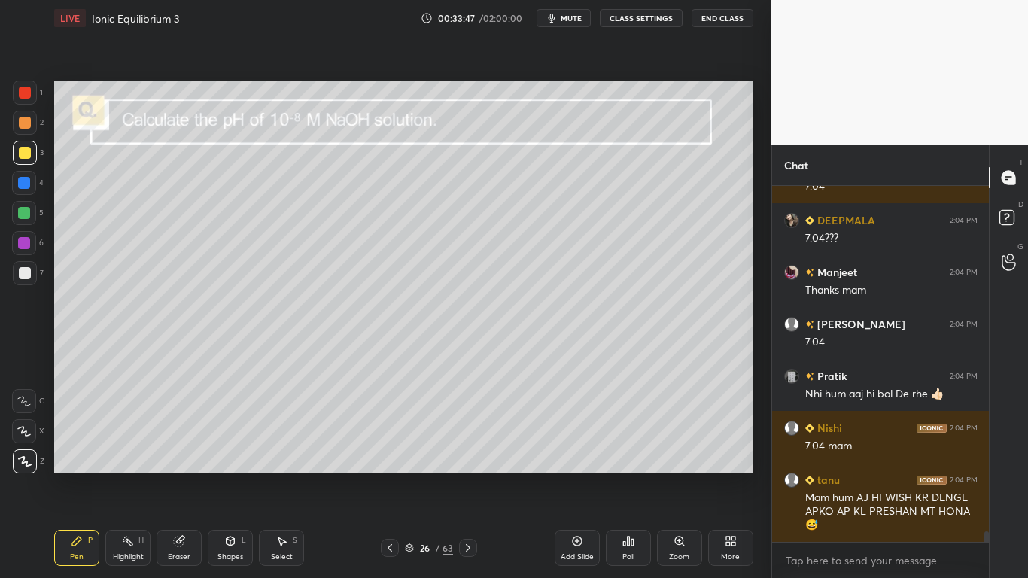
click at [26, 156] on div at bounding box center [25, 153] width 12 height 12
click at [29, 215] on div at bounding box center [24, 213] width 12 height 12
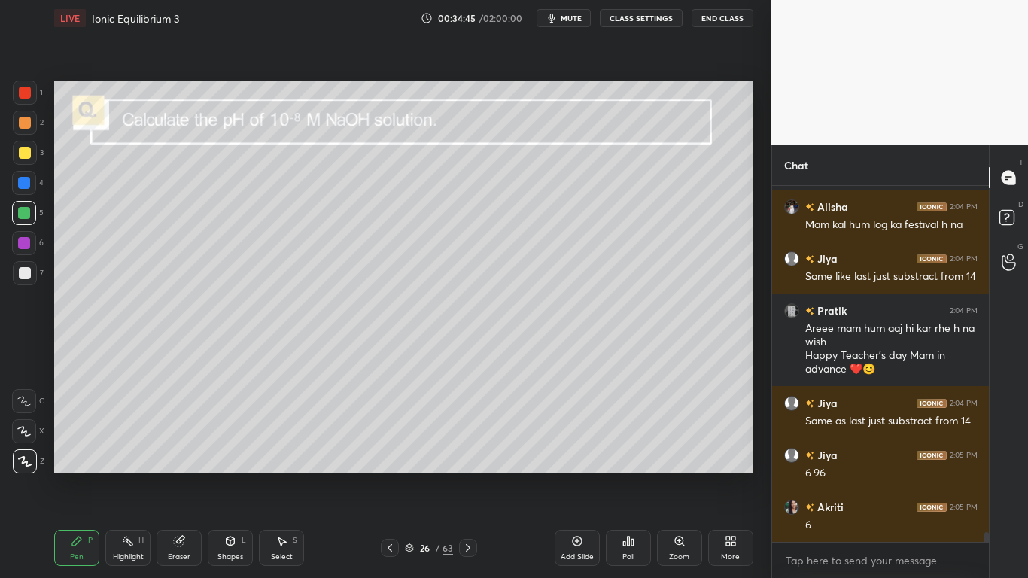
scroll to position [12895, 0]
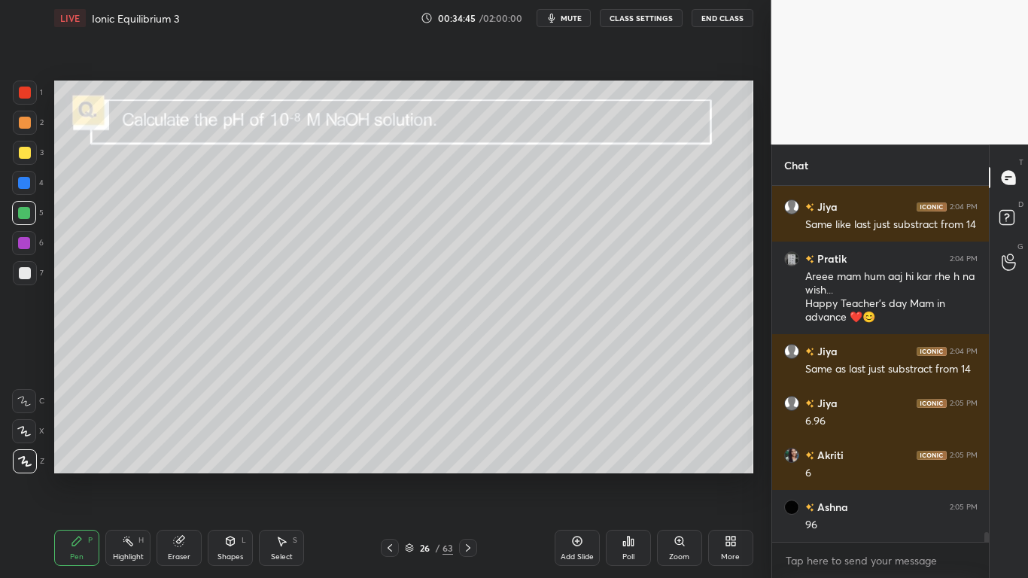
click at [183, 475] on icon at bounding box center [179, 541] width 12 height 12
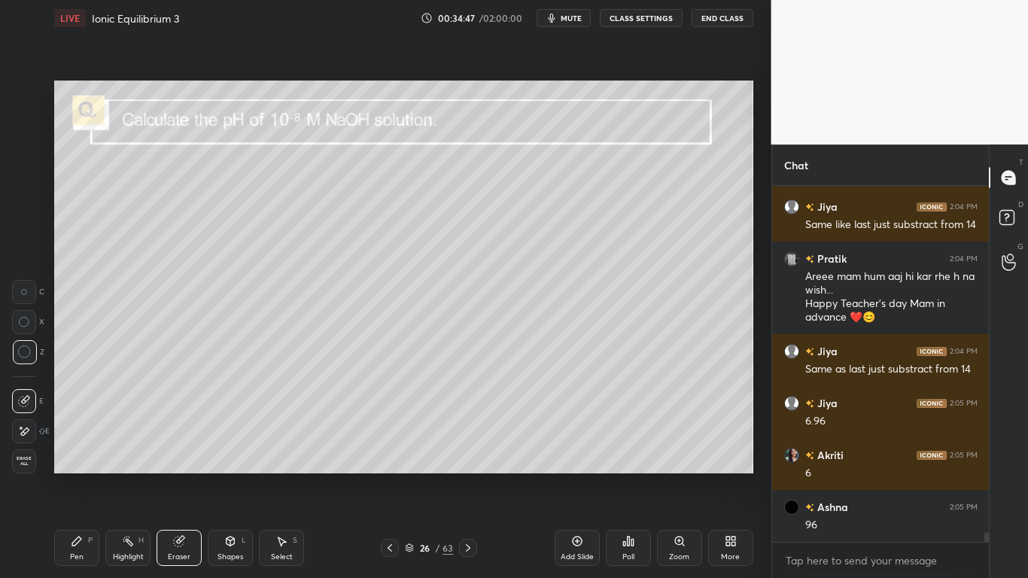
click at [77, 475] on icon at bounding box center [77, 541] width 12 height 12
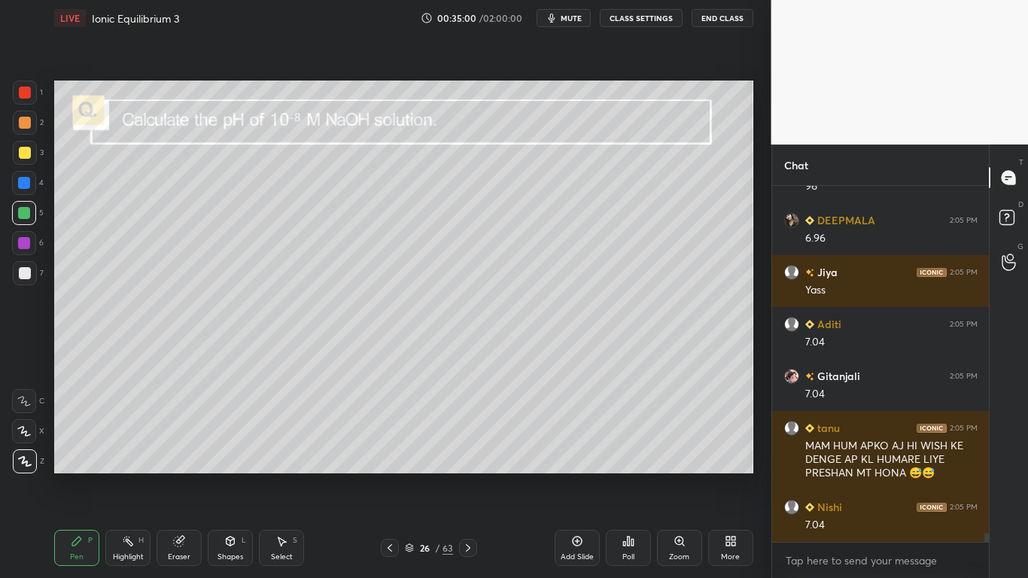
scroll to position [13286, 0]
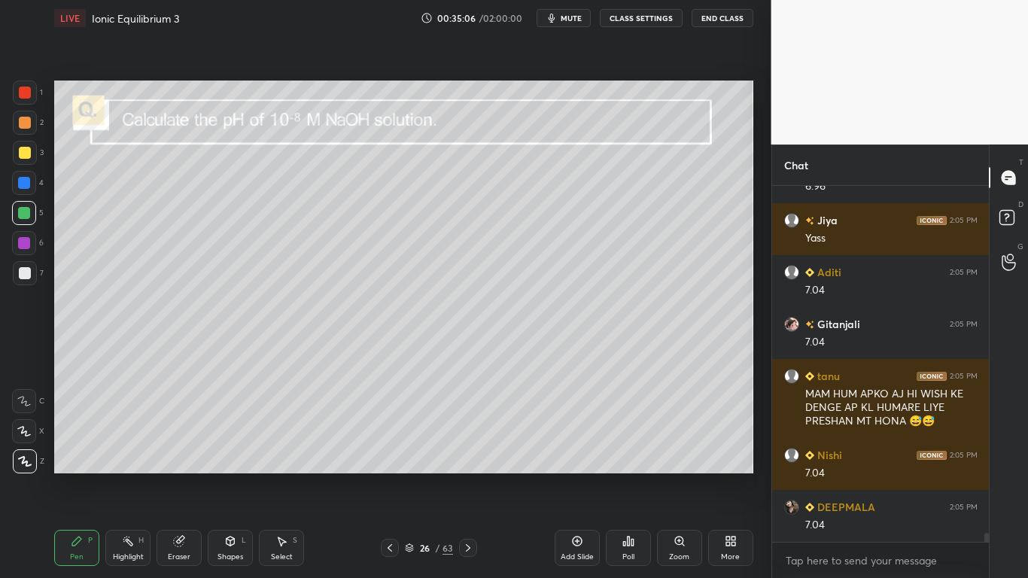
click at [23, 155] on div at bounding box center [25, 153] width 12 height 12
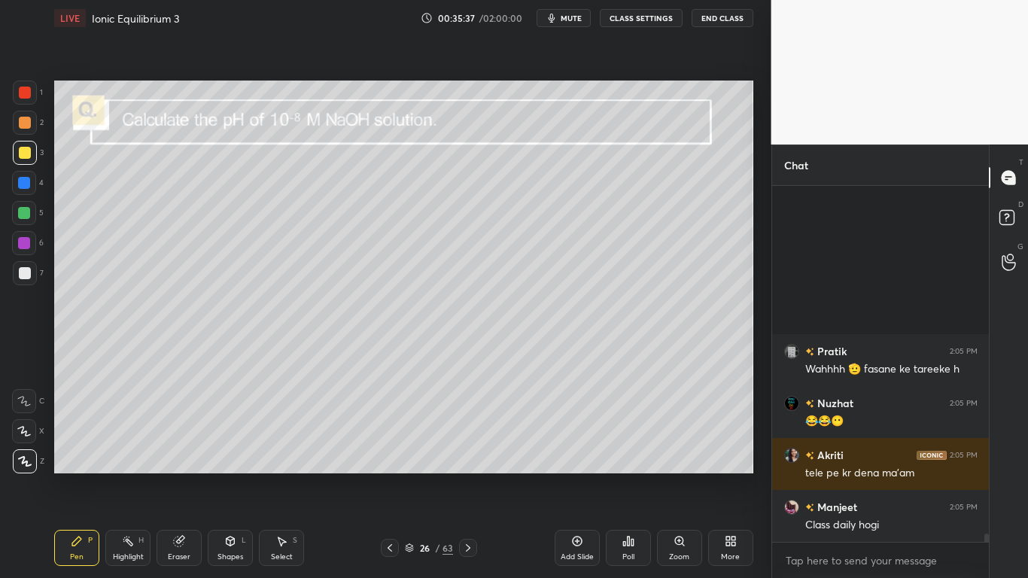
scroll to position [15236, 0]
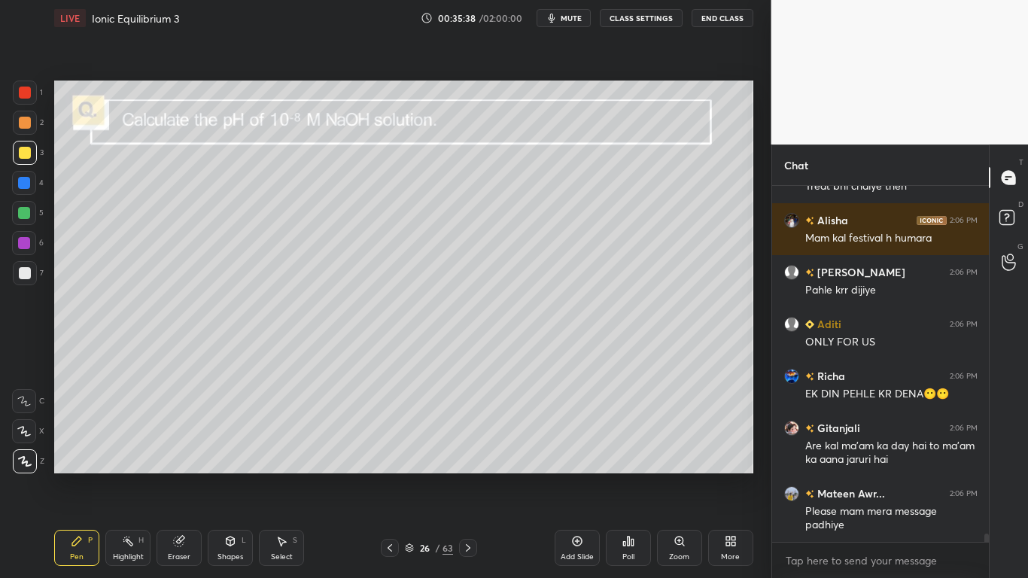
click at [29, 155] on div at bounding box center [25, 153] width 12 height 12
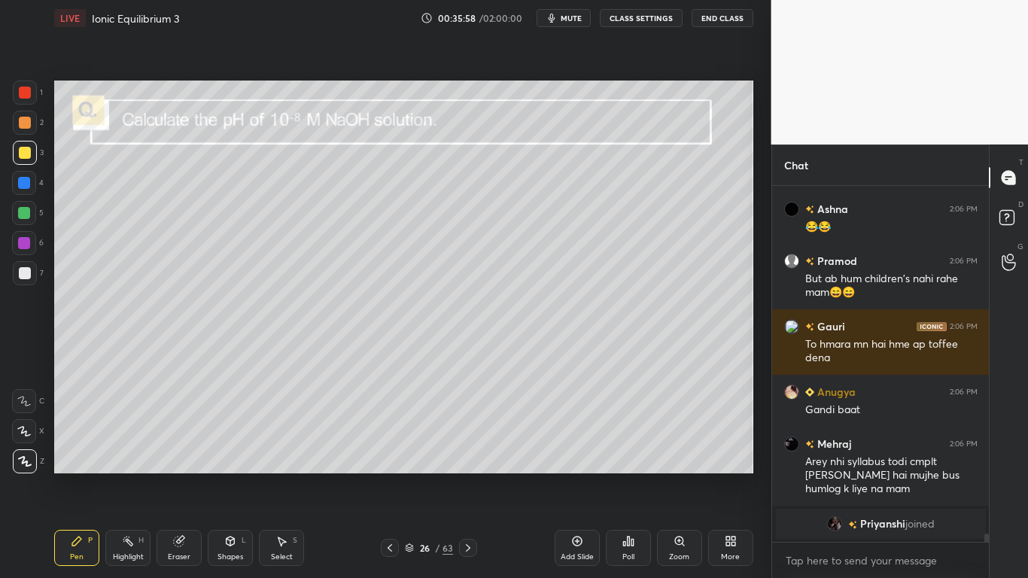
scroll to position [14246, 0]
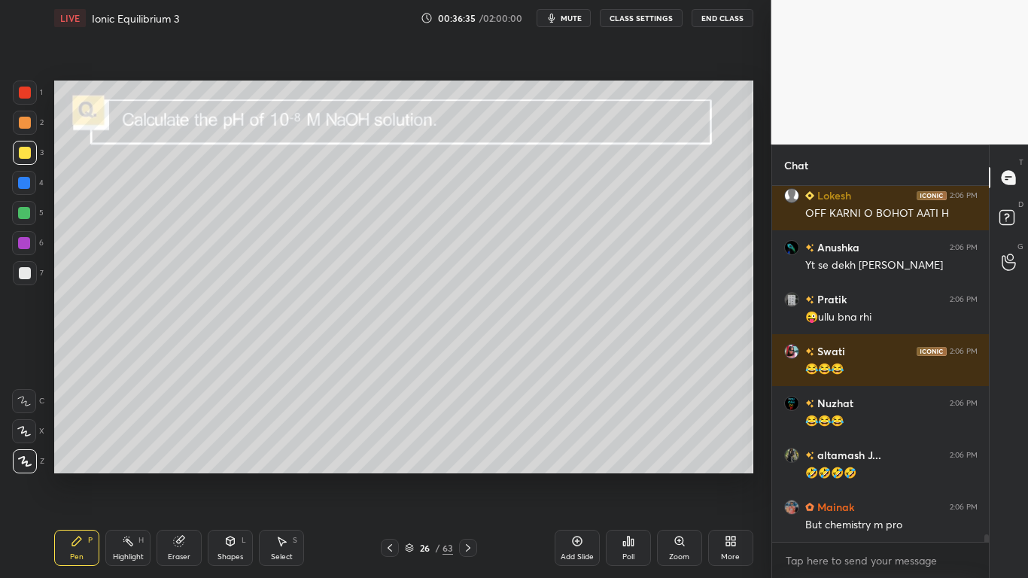
click at [22, 152] on div at bounding box center [25, 153] width 12 height 12
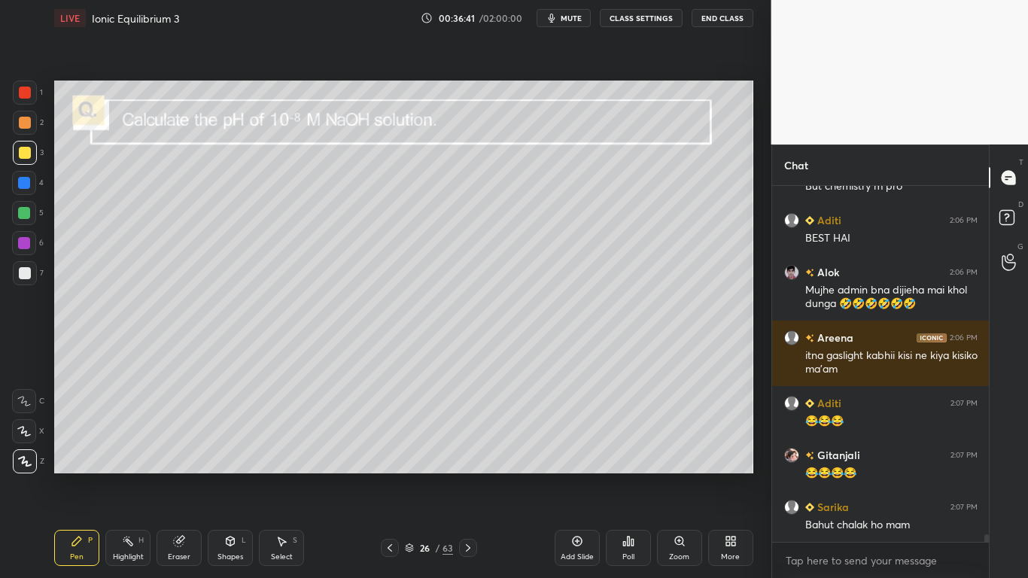
click at [412, 475] on icon at bounding box center [410, 546] width 8 height 4
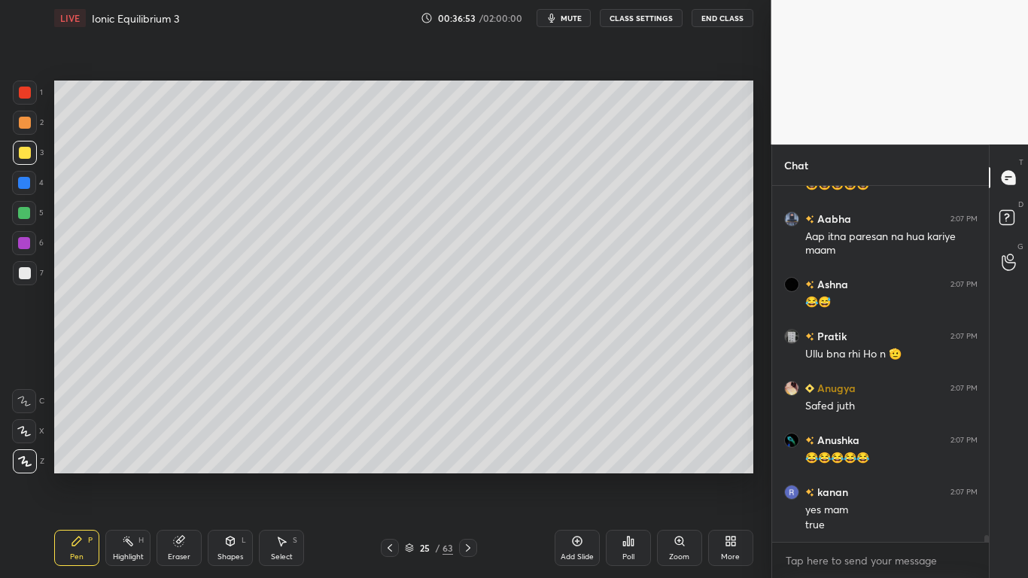
click at [465, 475] on icon at bounding box center [468, 548] width 12 height 12
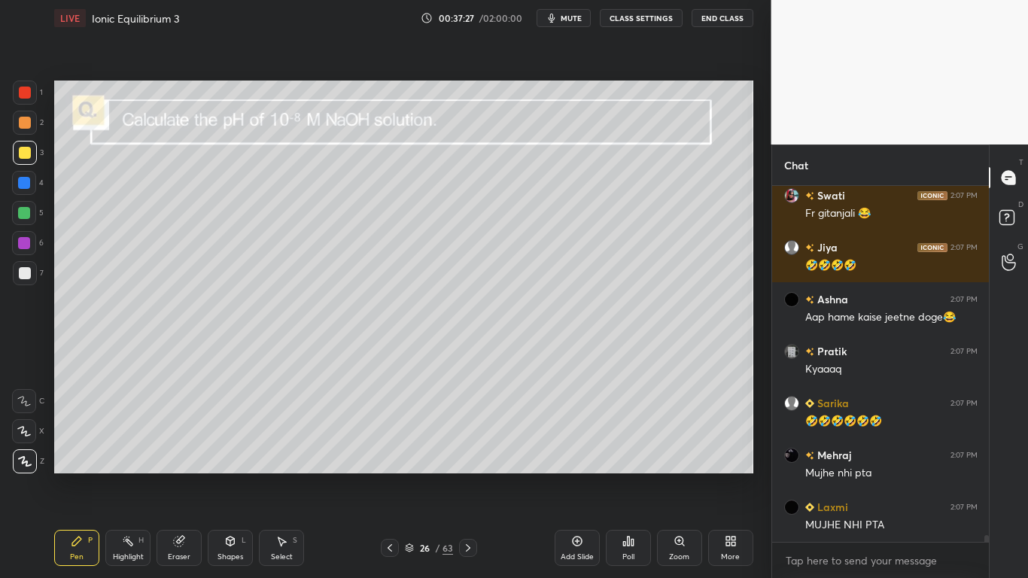
click at [26, 156] on div at bounding box center [25, 153] width 12 height 12
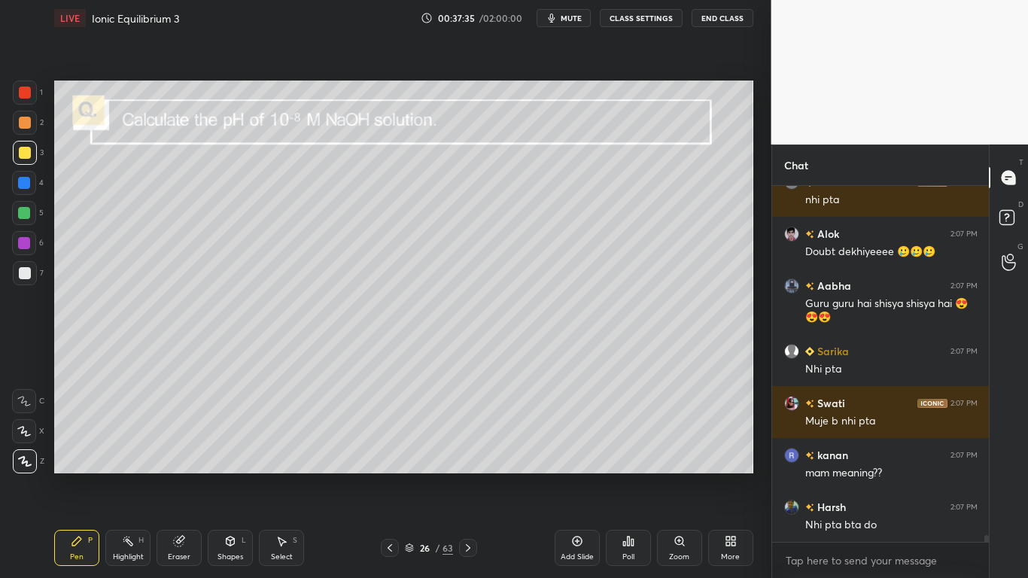
click at [651, 29] on div "LIVE Ionic Equilibrium 3 00:37:35 / 02:00:00 mute CLASS SETTINGS End Class" at bounding box center [403, 18] width 699 height 36
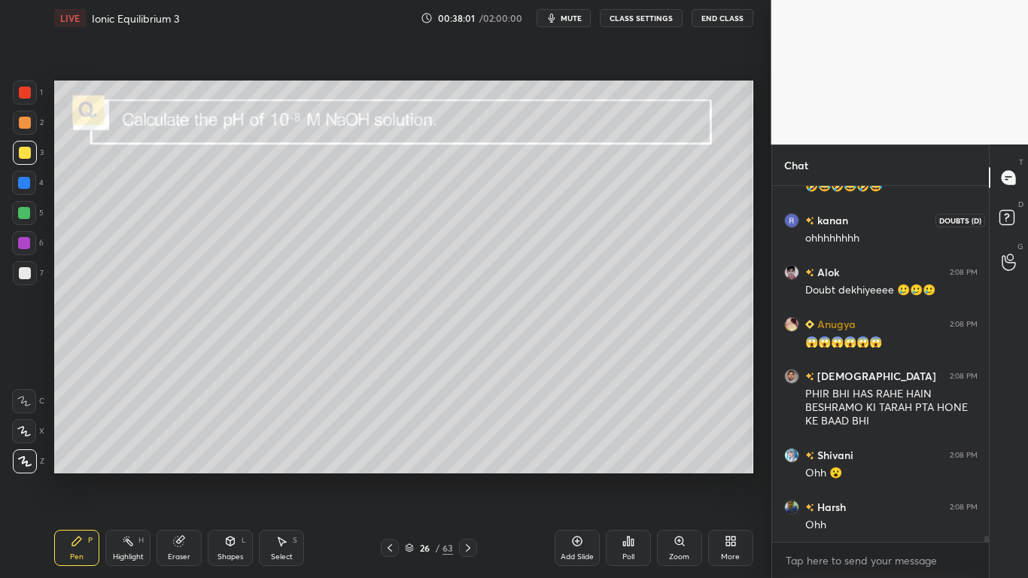
click at [1002, 217] on rect at bounding box center [1006, 218] width 14 height 14
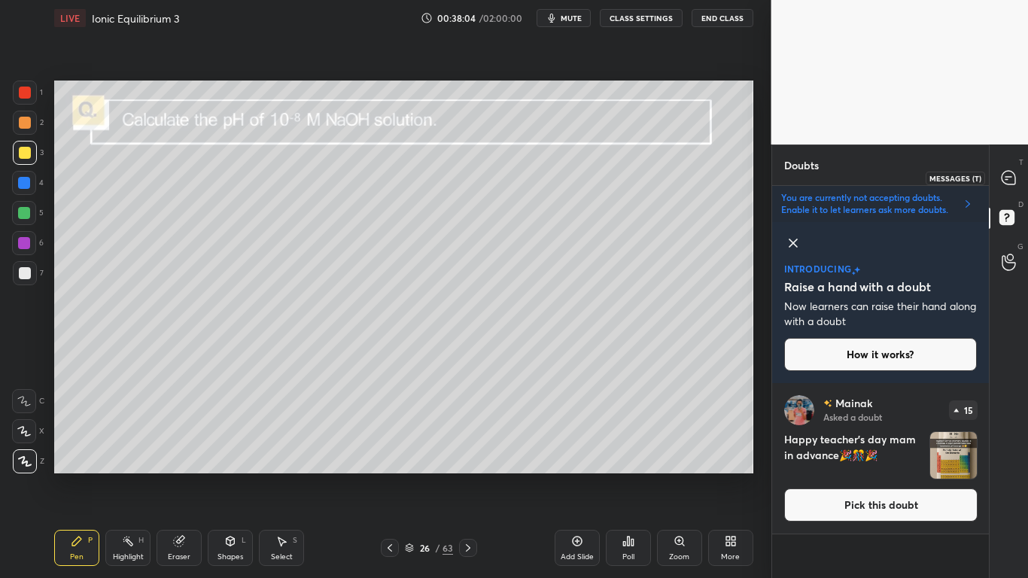
click at [998, 178] on div at bounding box center [1009, 177] width 30 height 27
type textarea "x"
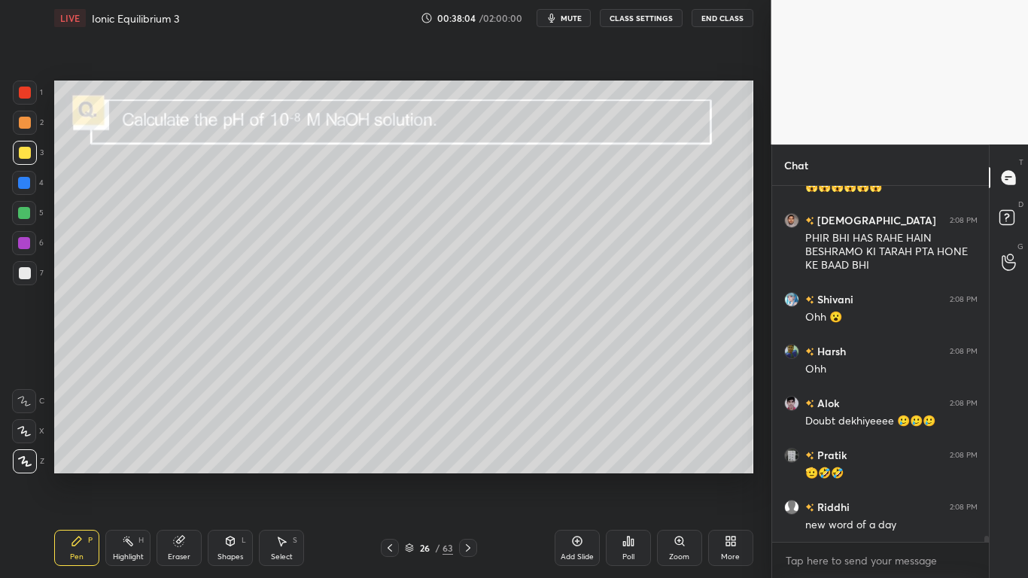
click at [647, 17] on button "CLASS SETTINGS" at bounding box center [641, 18] width 83 height 18
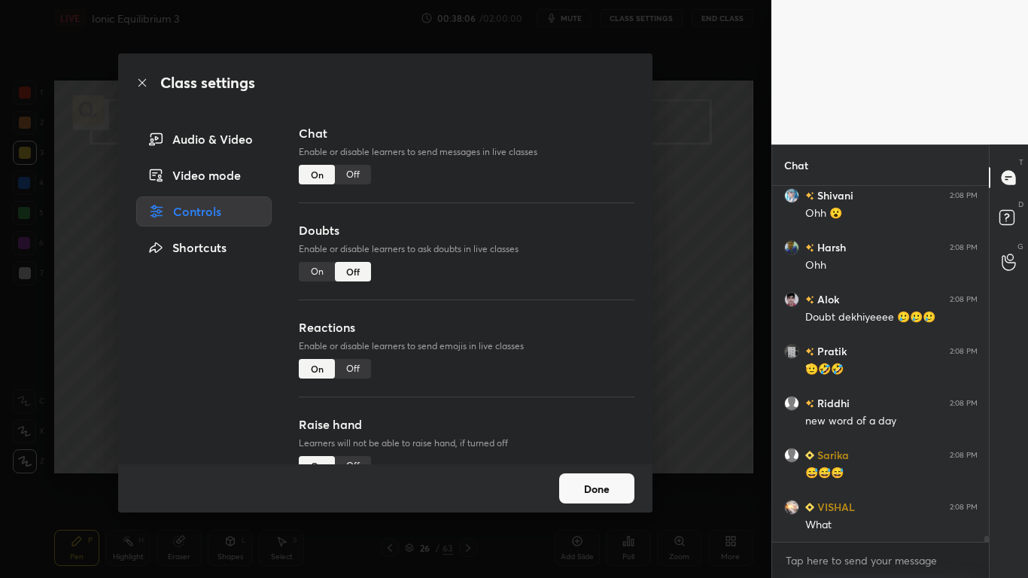
click at [358, 176] on div "Off" at bounding box center [353, 175] width 36 height 20
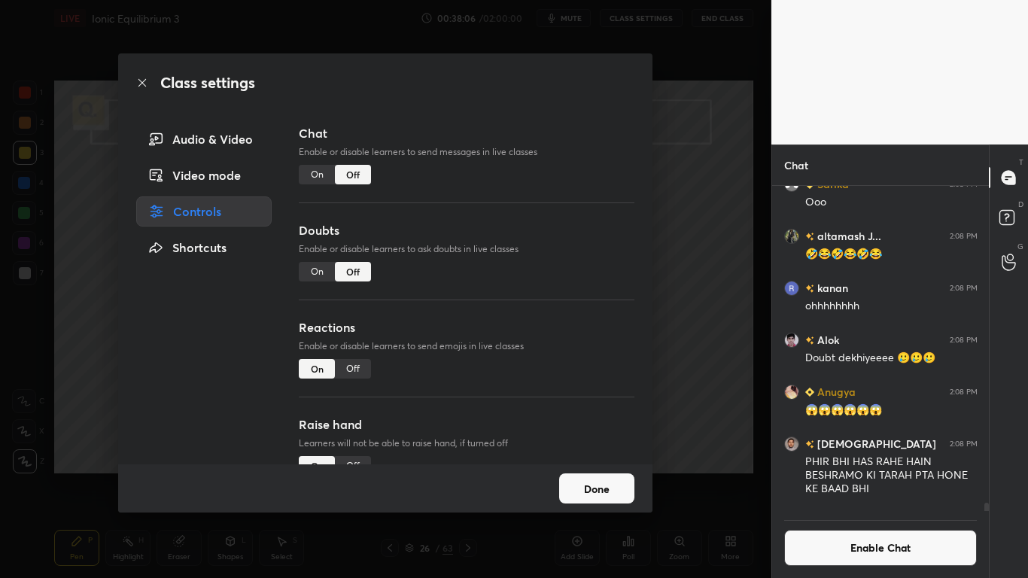
click at [591, 475] on button "Done" at bounding box center [596, 488] width 75 height 30
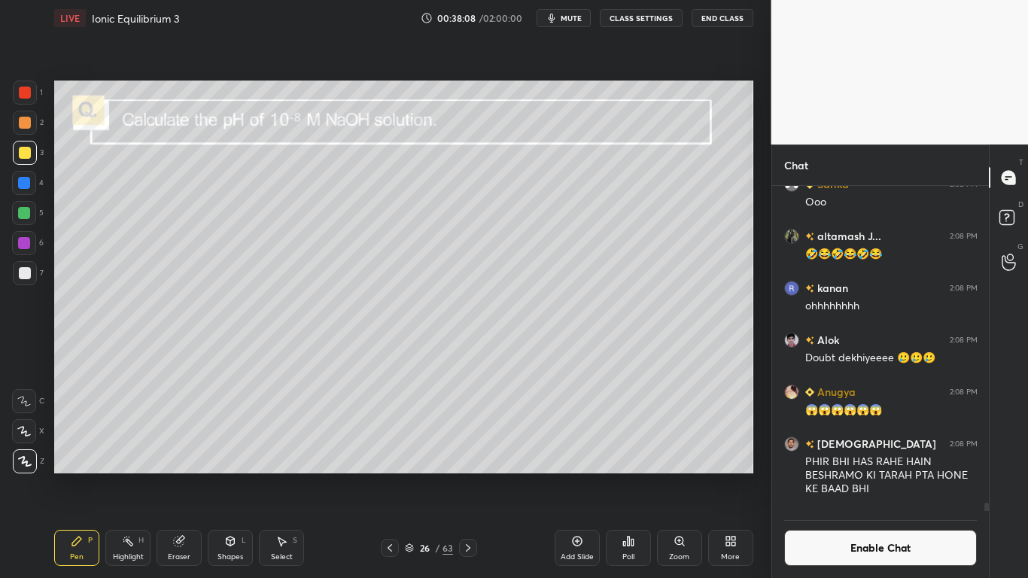
click at [473, 475] on icon at bounding box center [468, 548] width 12 height 12
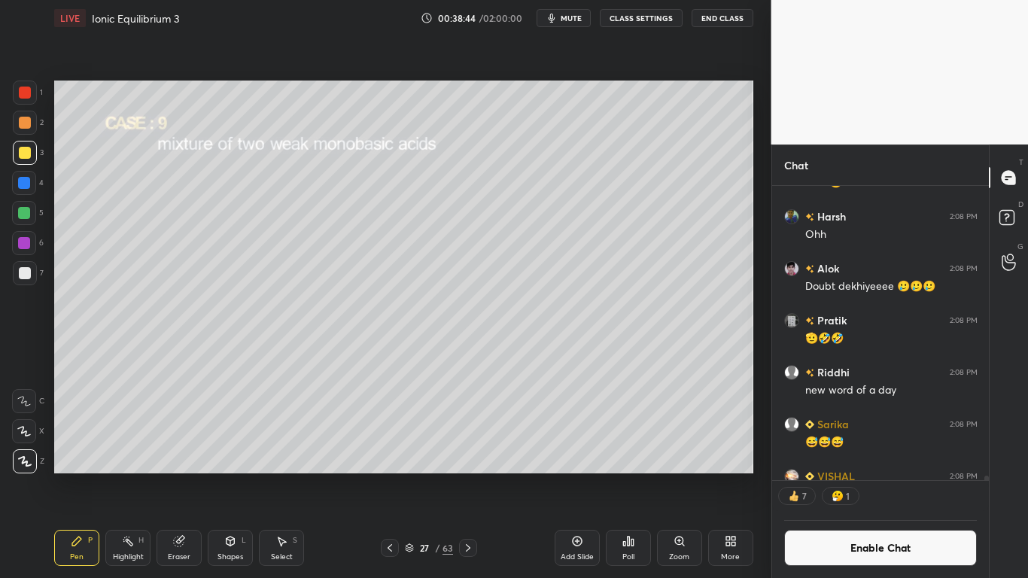
click at [235, 475] on icon at bounding box center [230, 541] width 12 height 12
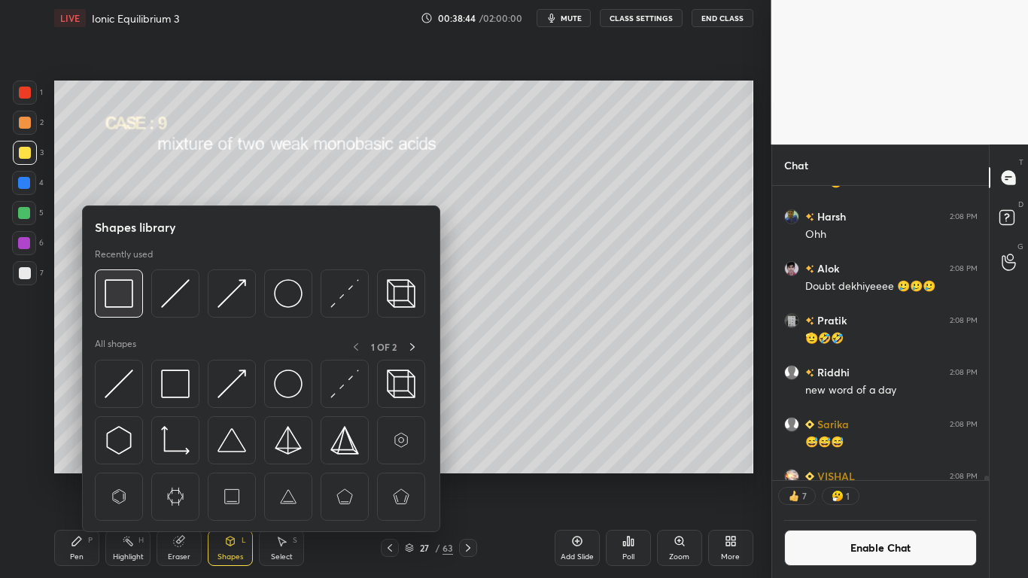
click at [118, 284] on img at bounding box center [119, 293] width 29 height 29
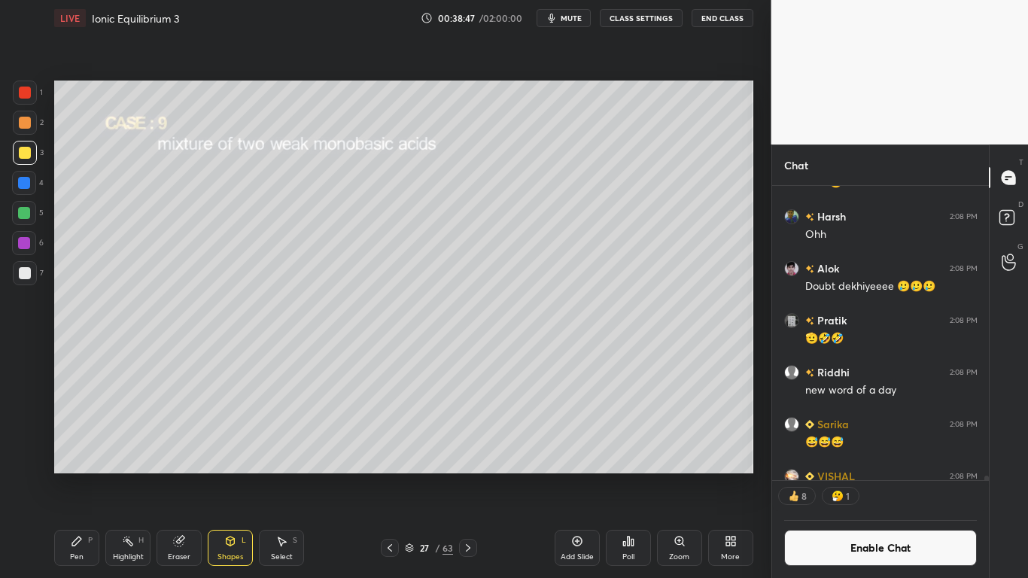
click at [87, 475] on div "Pen P" at bounding box center [76, 548] width 45 height 36
click at [23, 270] on div at bounding box center [25, 273] width 12 height 12
click at [20, 185] on div at bounding box center [24, 183] width 12 height 12
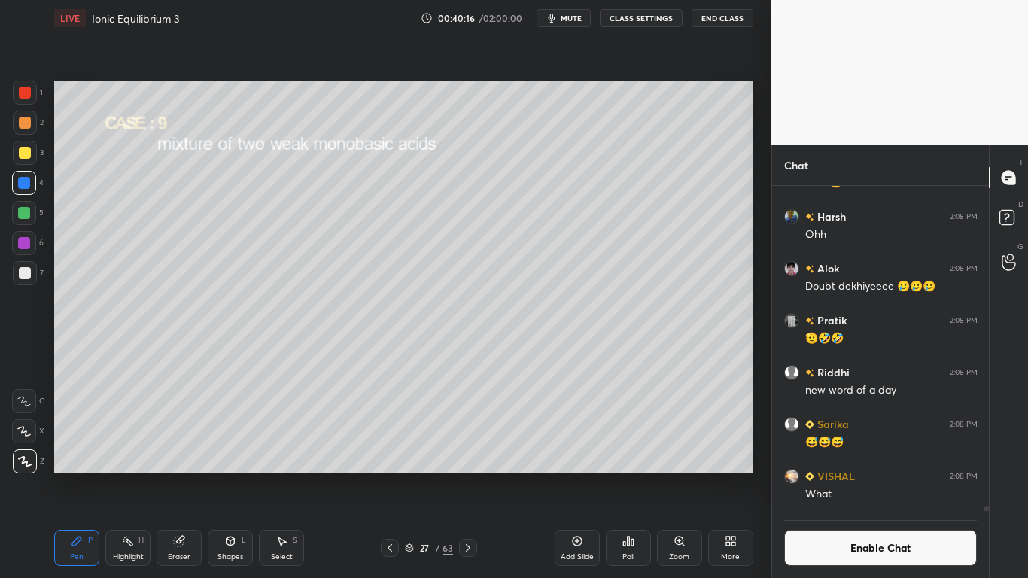
click at [29, 276] on div at bounding box center [25, 273] width 12 height 12
click at [23, 214] on div at bounding box center [24, 213] width 12 height 12
click at [30, 159] on div at bounding box center [25, 153] width 24 height 24
click at [875, 475] on button "Enable Chat" at bounding box center [880, 548] width 193 height 36
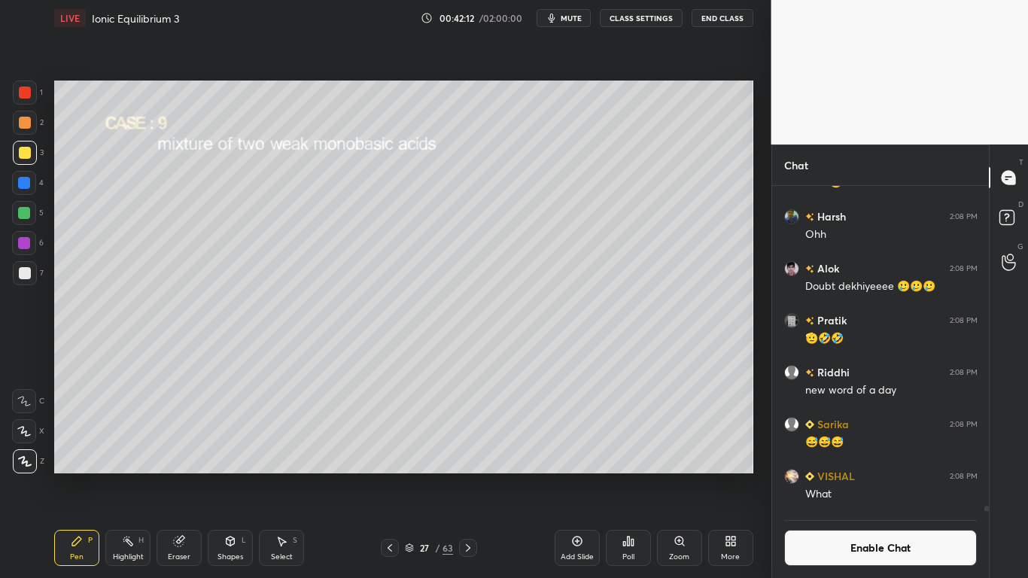
scroll to position [351, 212]
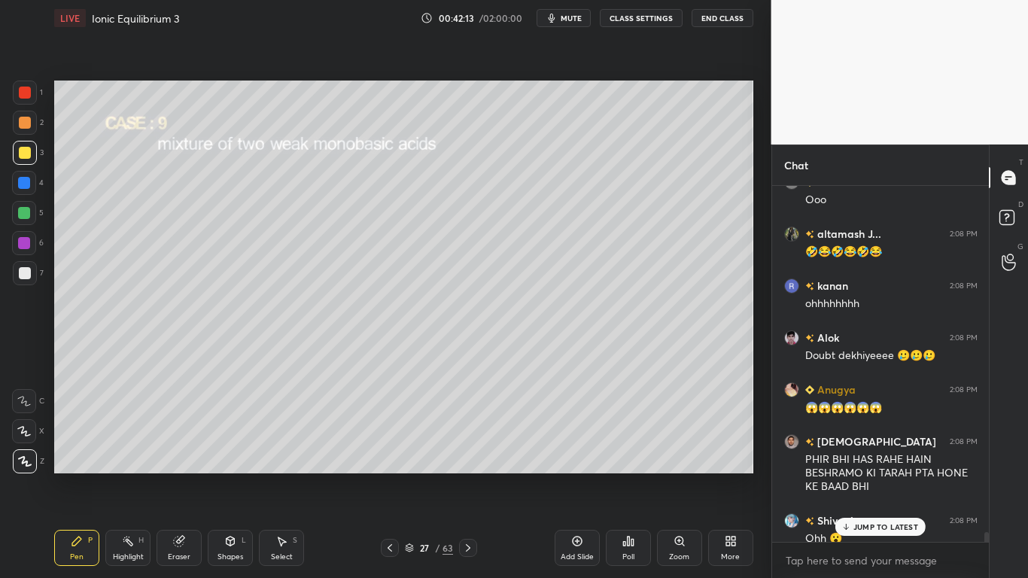
click at [889, 475] on p "JUMP TO LATEST" at bounding box center [885, 526] width 65 height 9
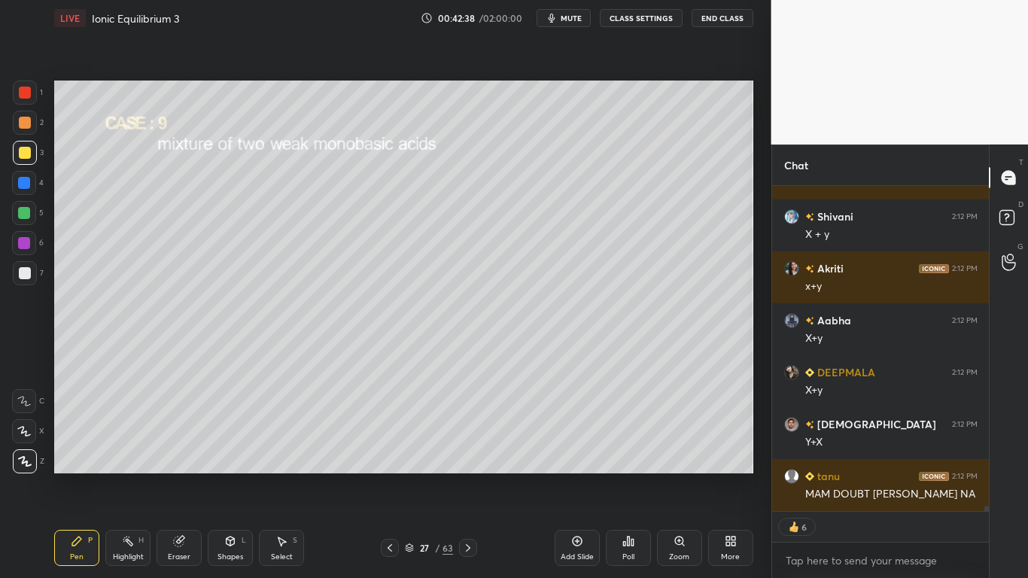
scroll to position [20954, 0]
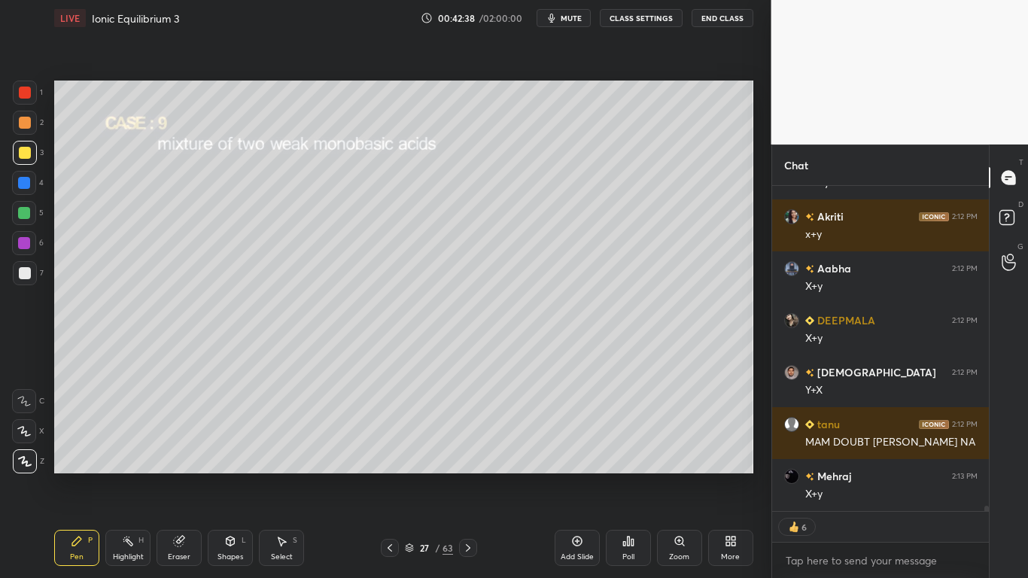
type textarea "x"
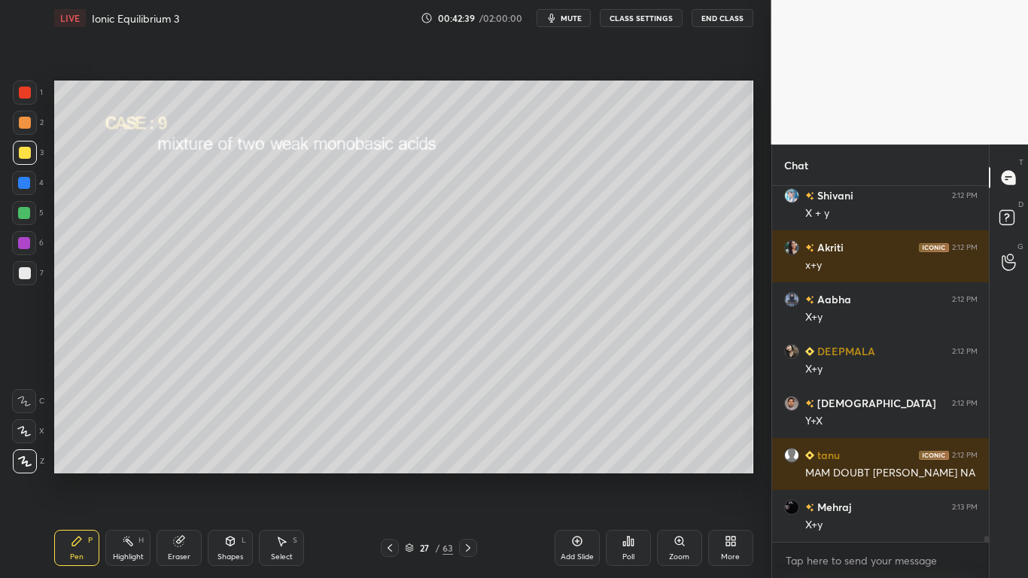
scroll to position [20975, 0]
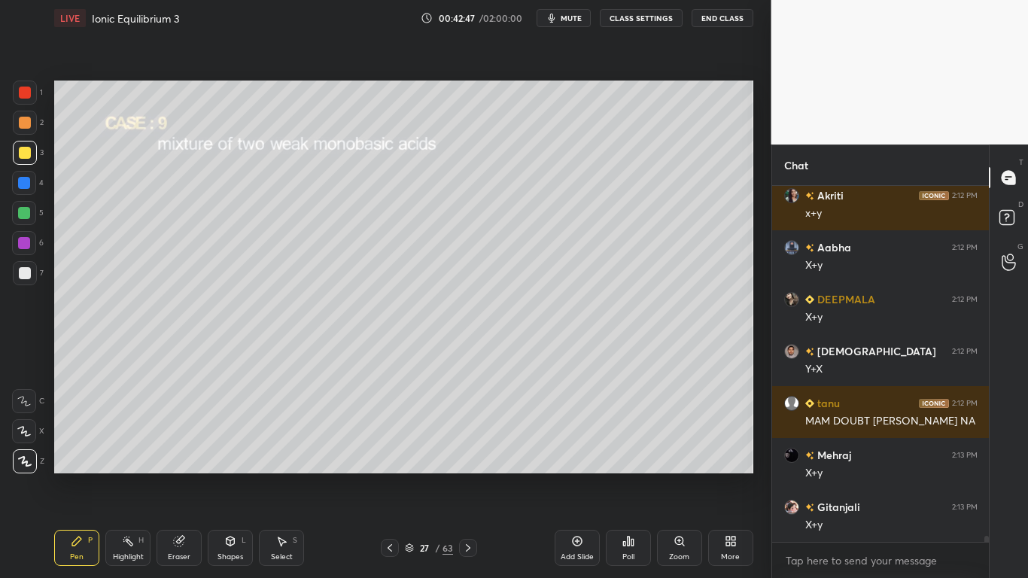
click at [280, 475] on icon at bounding box center [282, 541] width 8 height 9
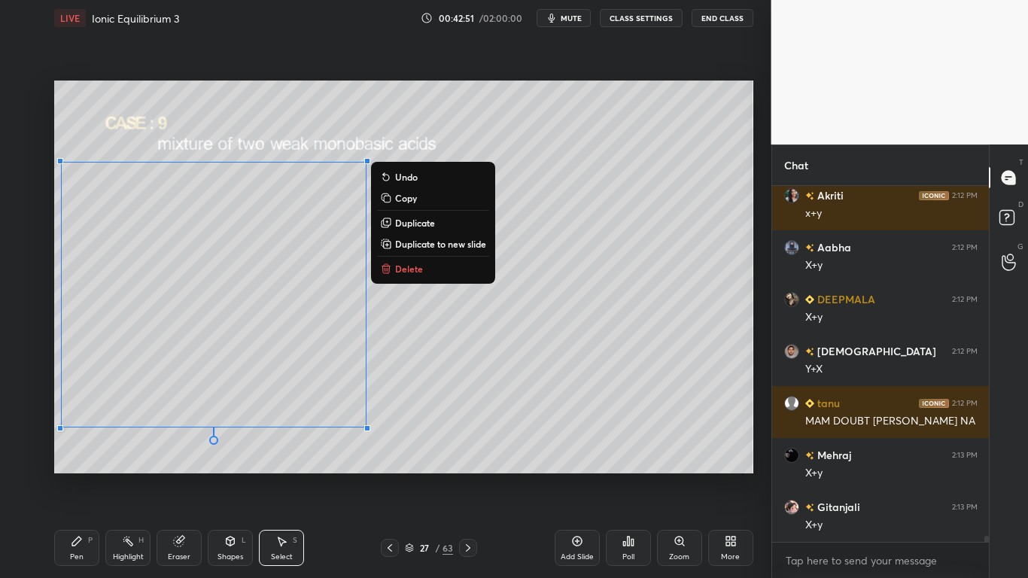
click at [396, 196] on p "Copy" at bounding box center [406, 198] width 22 height 12
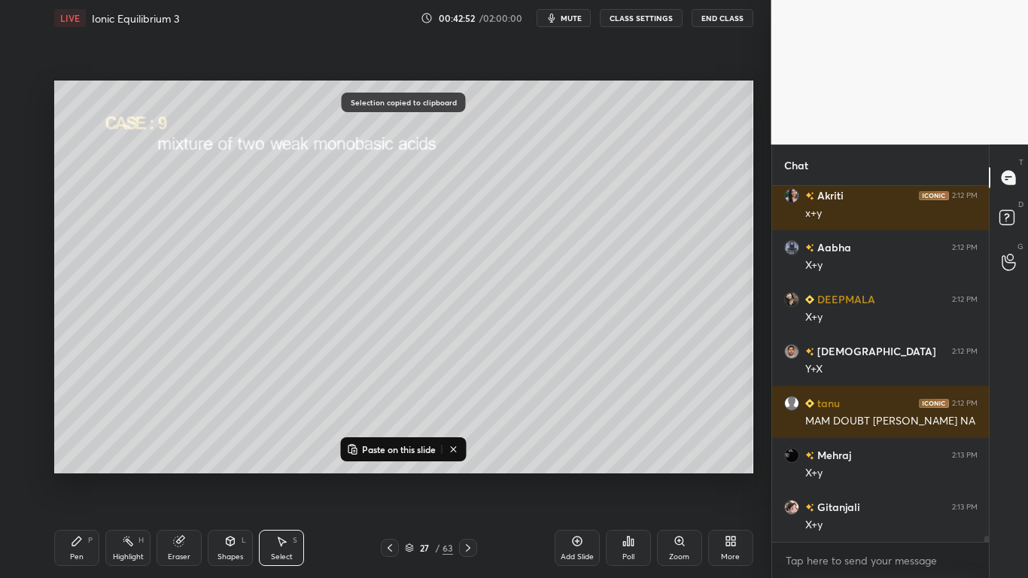
click at [578, 475] on icon at bounding box center [577, 541] width 12 height 12
click at [389, 451] on p "Paste on this slide" at bounding box center [399, 449] width 74 height 12
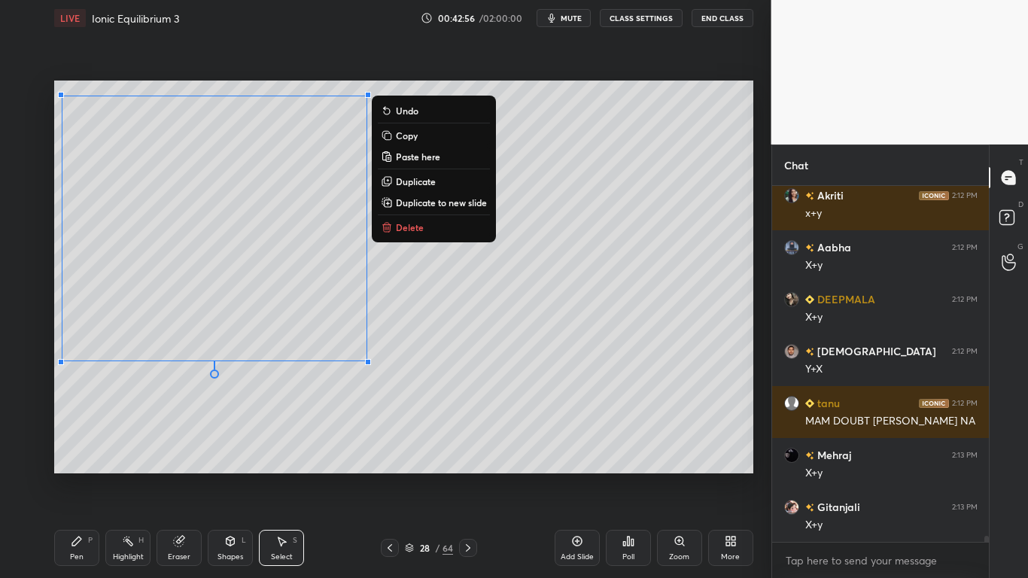
click at [84, 475] on div "Pen P" at bounding box center [76, 548] width 45 height 36
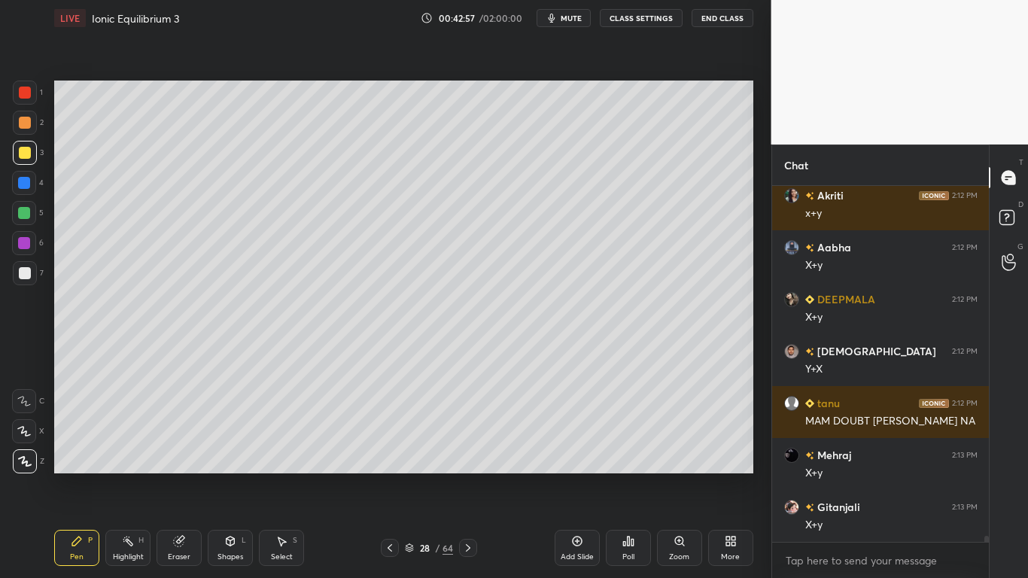
click at [22, 266] on div at bounding box center [25, 273] width 24 height 24
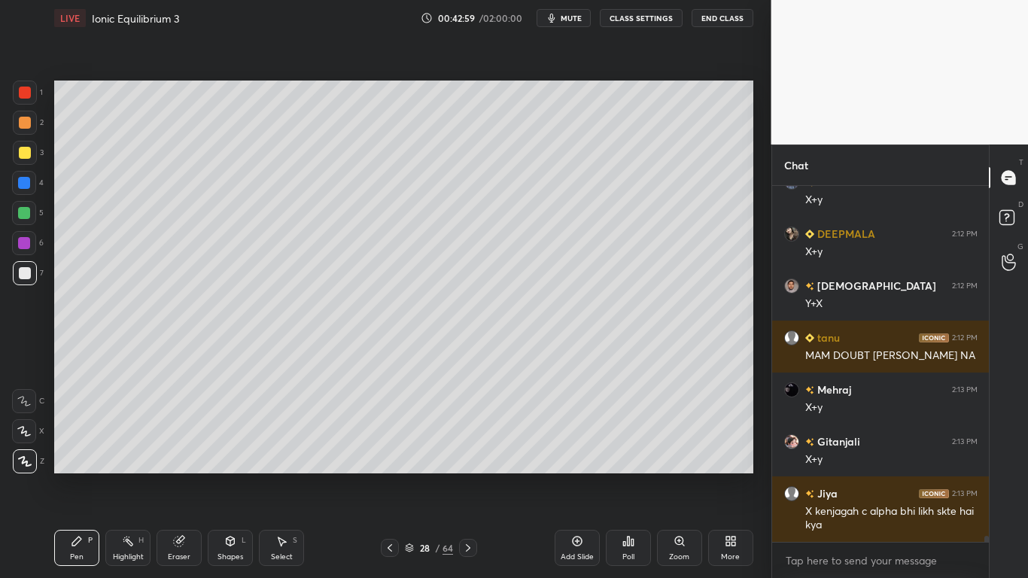
scroll to position [20671, 0]
click at [639, 18] on button "CLASS SETTINGS" at bounding box center [641, 18] width 83 height 18
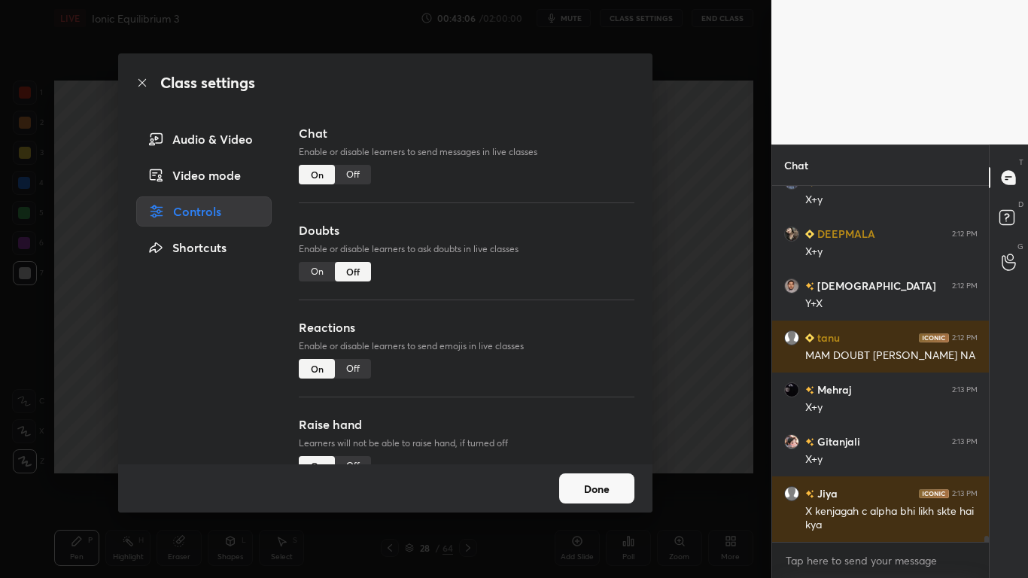
click at [369, 164] on div "Chat Enable or disable learners to send messages in live classes On Off" at bounding box center [467, 172] width 336 height 97
click at [359, 175] on div "Off" at bounding box center [353, 175] width 36 height 20
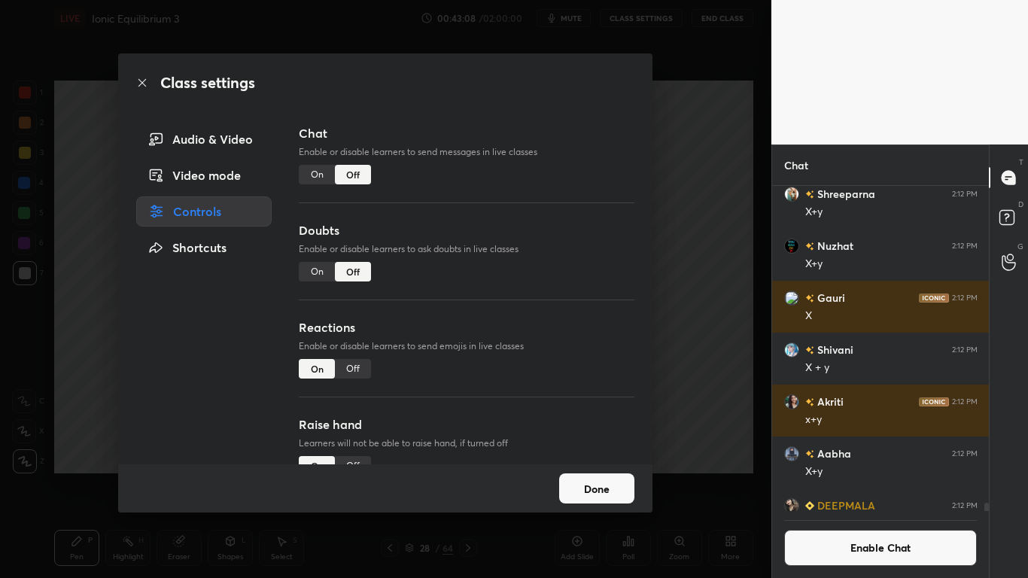
click at [593, 475] on button "Done" at bounding box center [596, 488] width 75 height 30
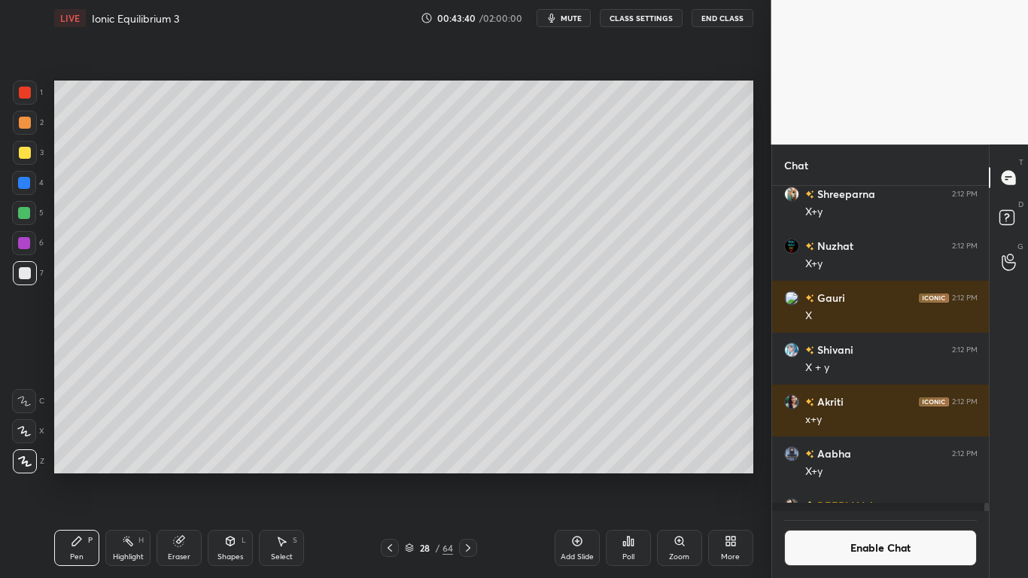
scroll to position [20730, 0]
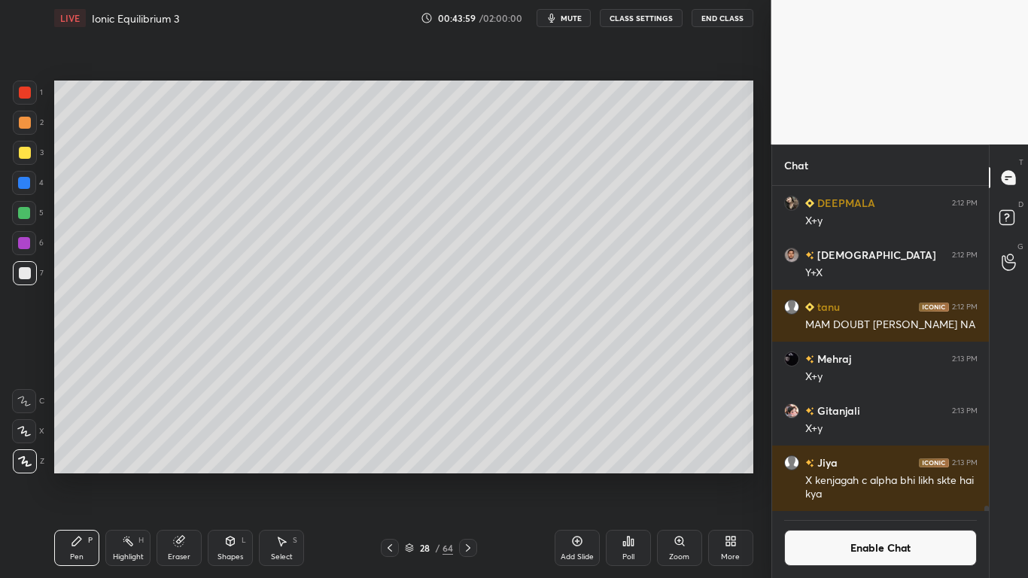
click at [24, 181] on div at bounding box center [24, 183] width 12 height 12
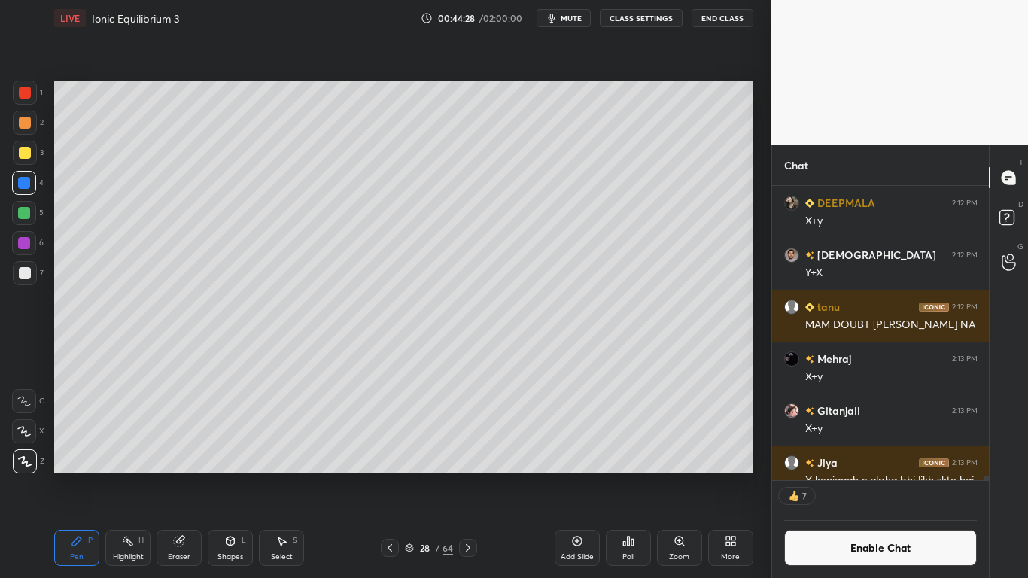
click at [284, 475] on icon at bounding box center [281, 541] width 12 height 12
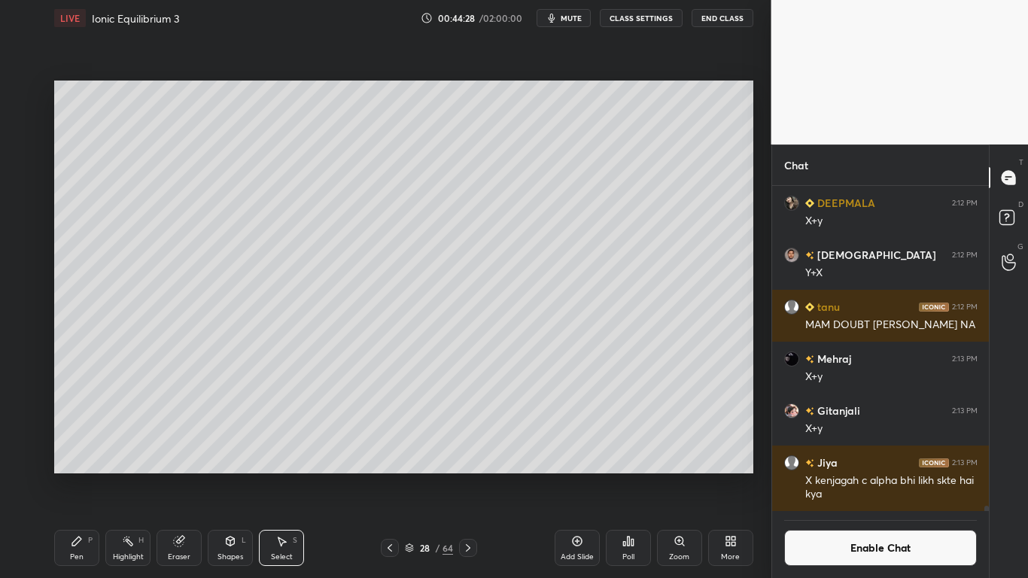
scroll to position [20730, 0]
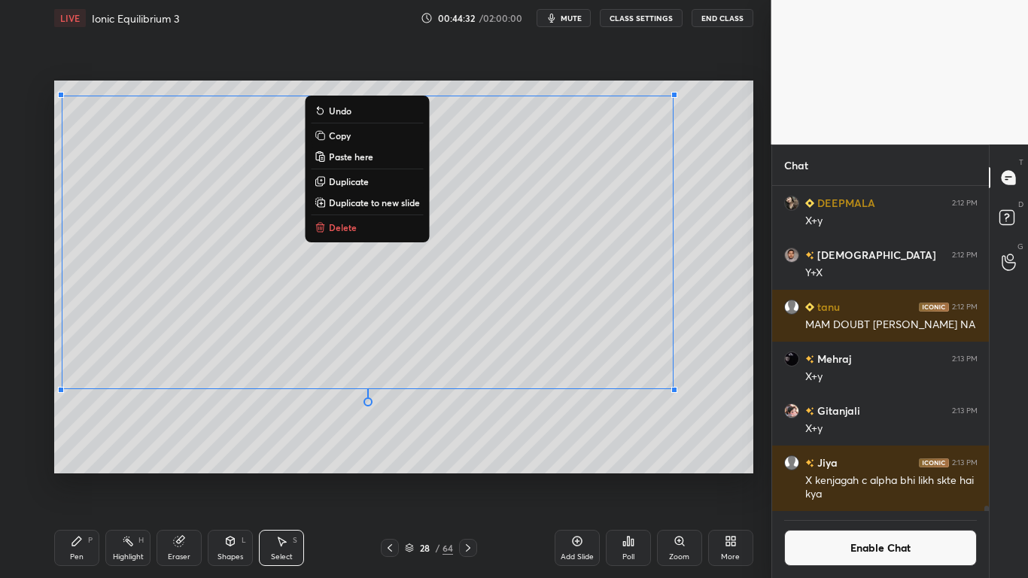
click at [81, 475] on icon at bounding box center [77, 541] width 12 height 12
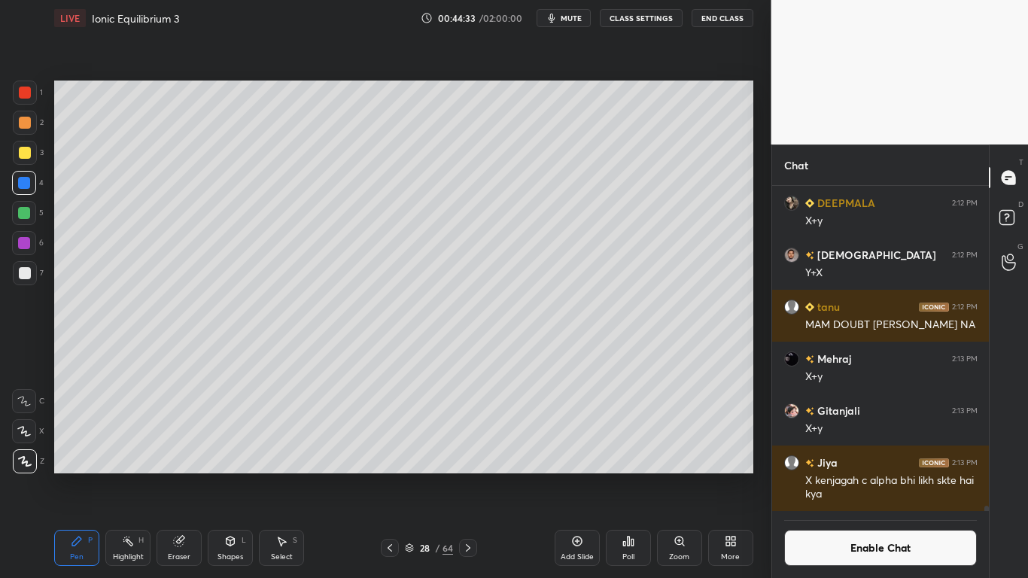
scroll to position [290, 212]
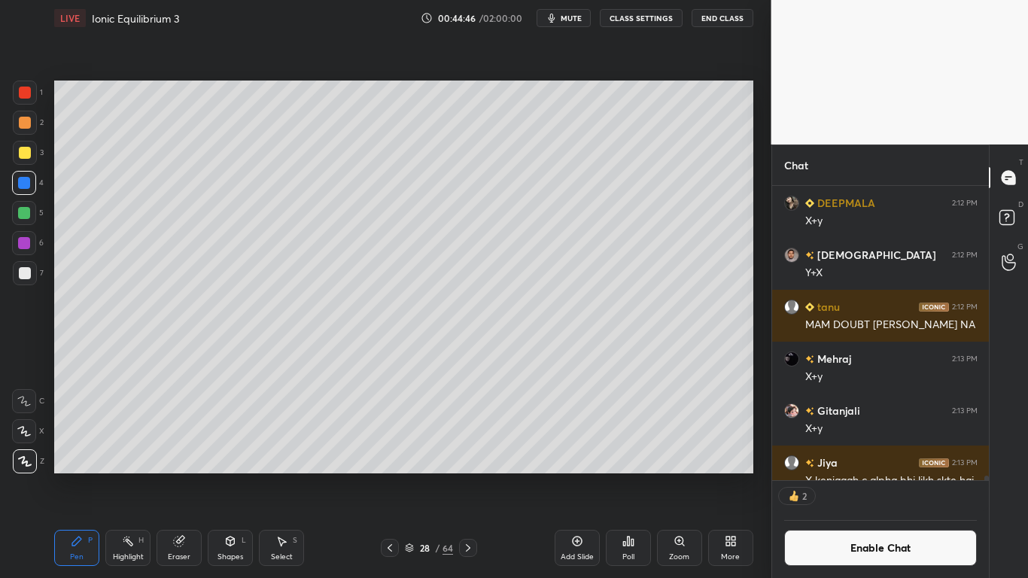
click at [567, 475] on div "Add Slide" at bounding box center [576, 548] width 45 height 36
click at [22, 267] on div at bounding box center [25, 273] width 12 height 12
click at [387, 475] on icon at bounding box center [390, 548] width 12 height 12
click at [464, 475] on icon at bounding box center [468, 548] width 12 height 12
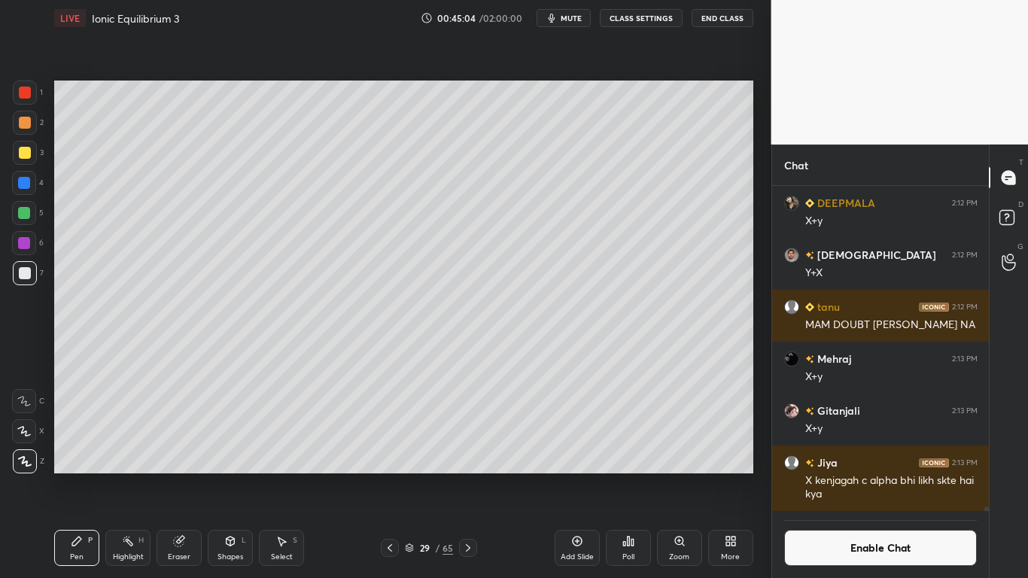
scroll to position [20730, 0]
click at [392, 475] on icon at bounding box center [390, 548] width 12 height 12
click at [469, 475] on icon at bounding box center [468, 548] width 12 height 12
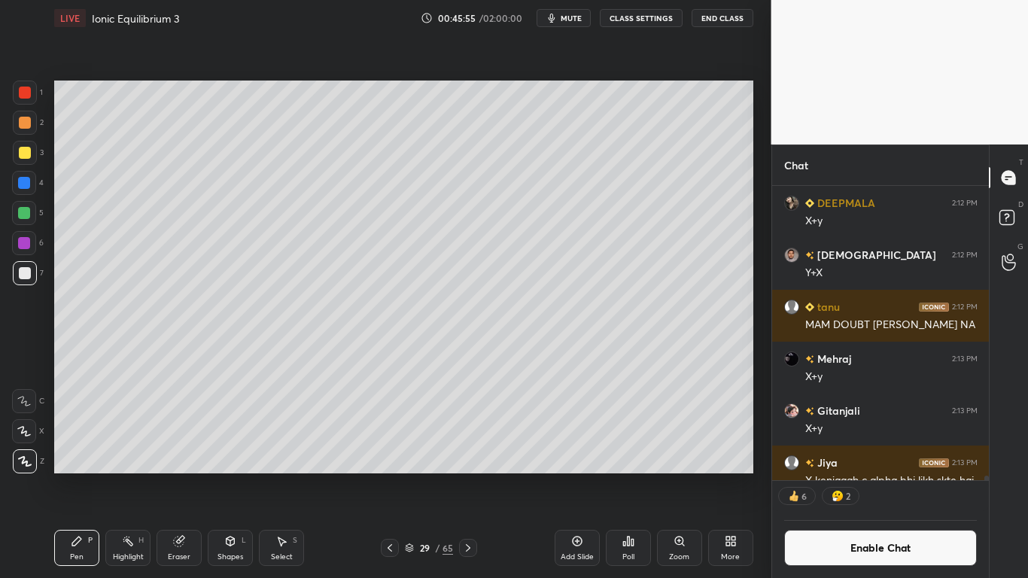
click at [290, 475] on div "Select S" at bounding box center [281, 548] width 45 height 36
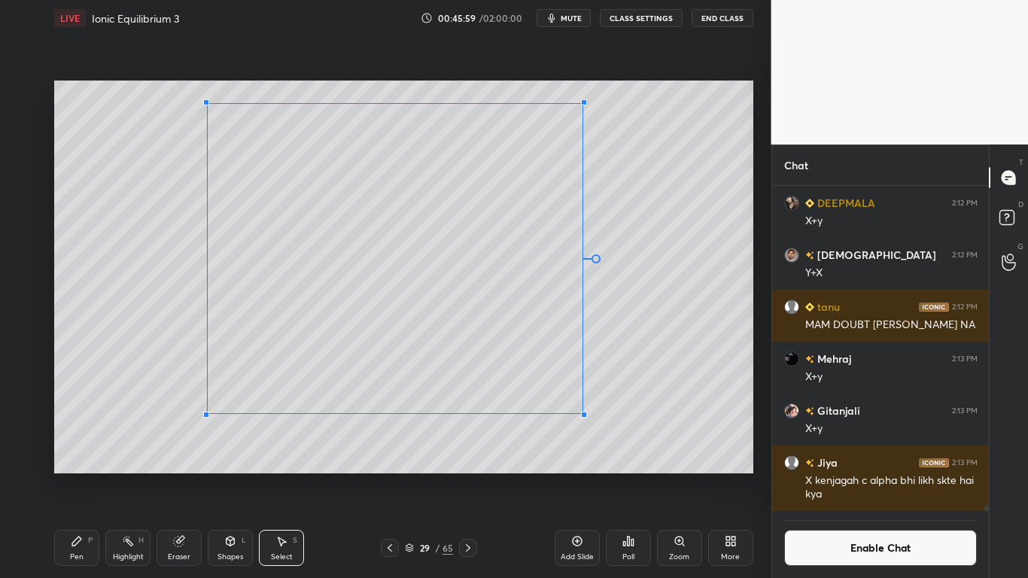
scroll to position [20730, 0]
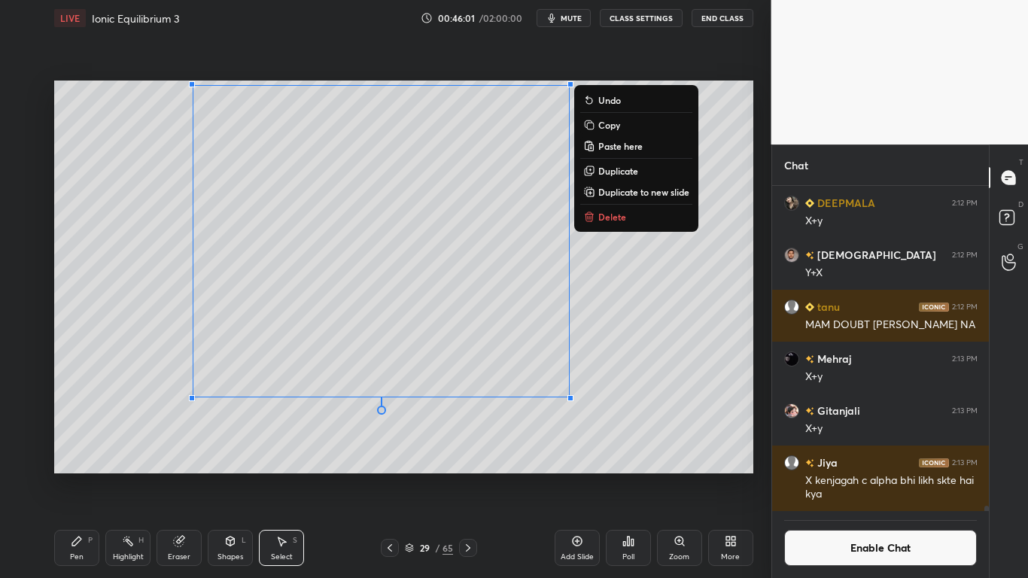
click at [82, 475] on icon at bounding box center [77, 541] width 12 height 12
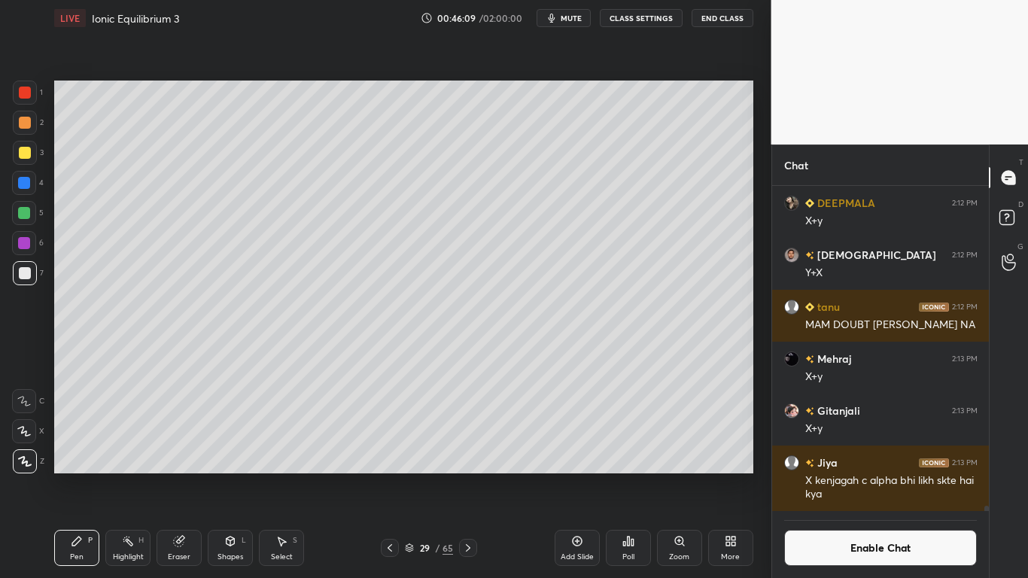
click at [888, 475] on button "Enable Chat" at bounding box center [880, 548] width 193 height 36
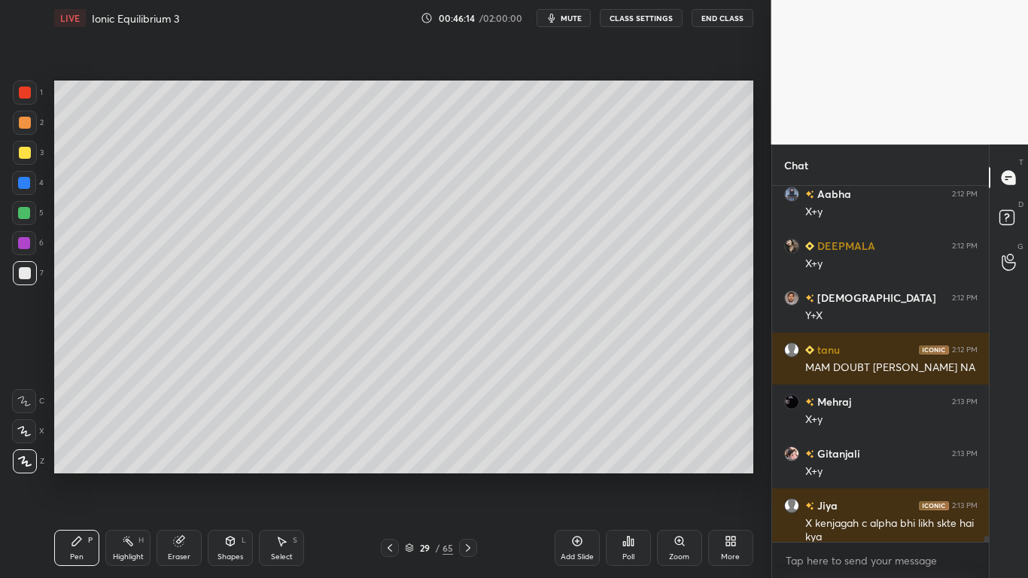
scroll to position [20664, 0]
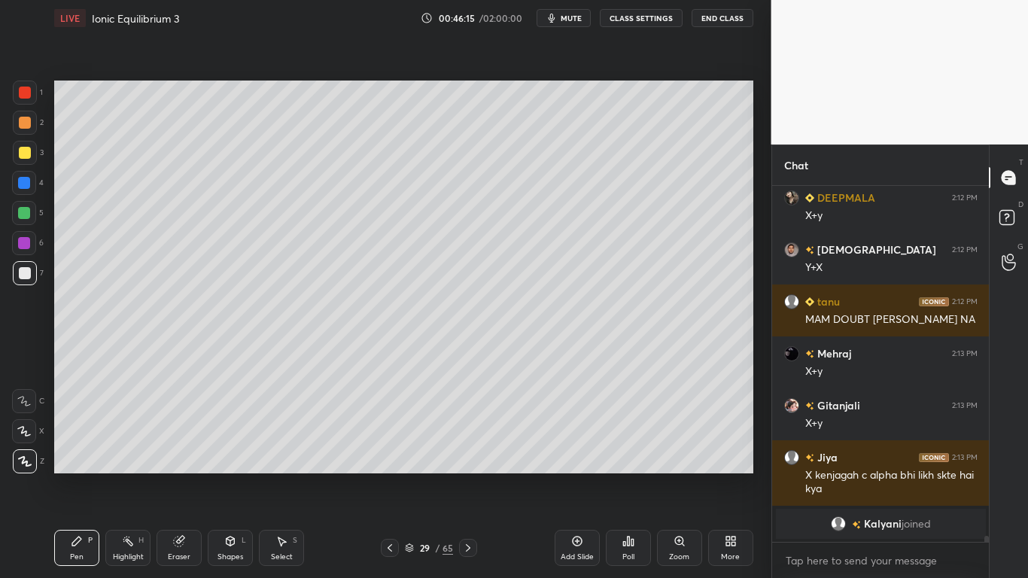
click at [234, 475] on icon at bounding box center [230, 540] width 8 height 9
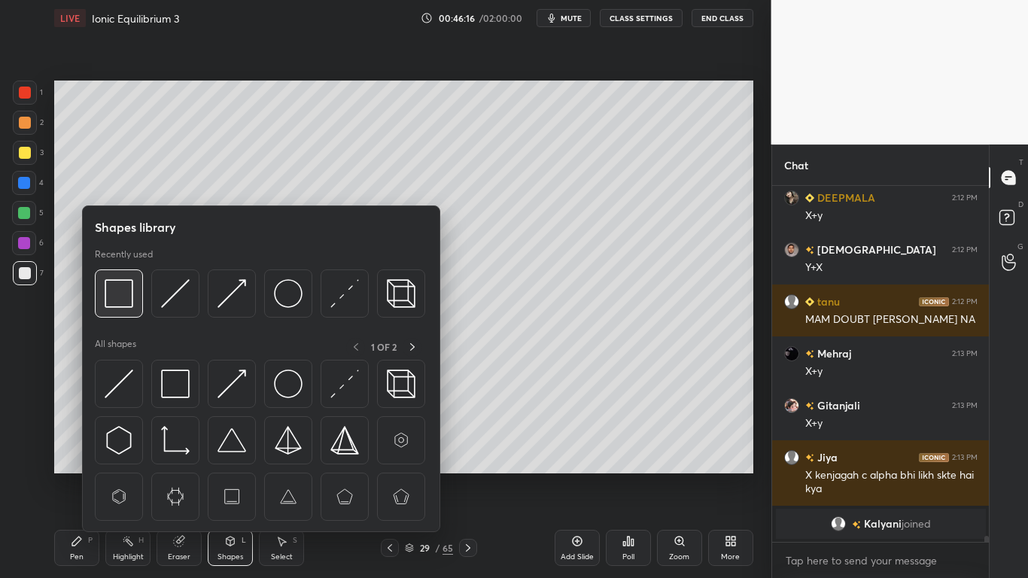
click at [111, 291] on img at bounding box center [119, 293] width 29 height 29
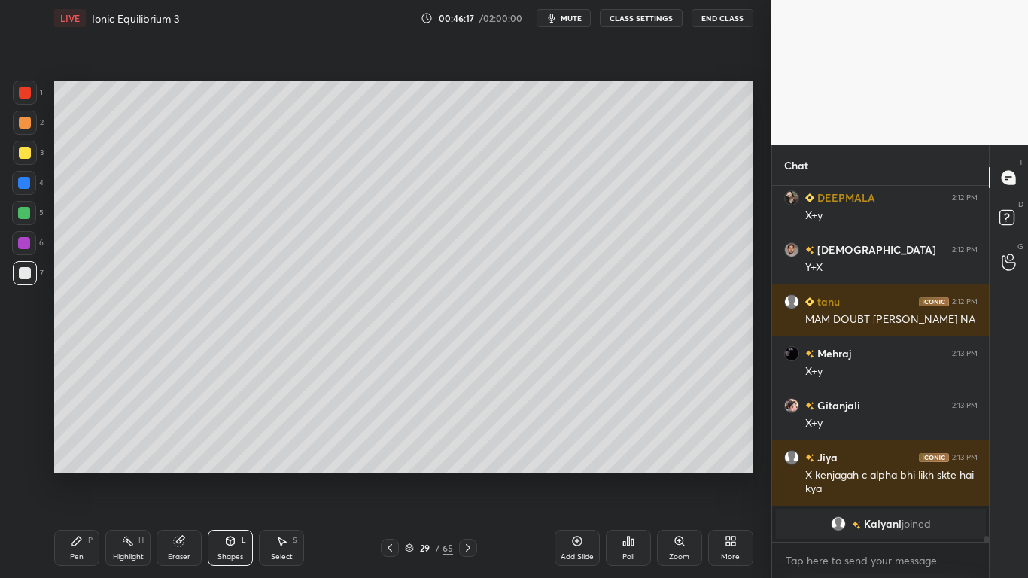
click at [24, 155] on div at bounding box center [25, 153] width 12 height 12
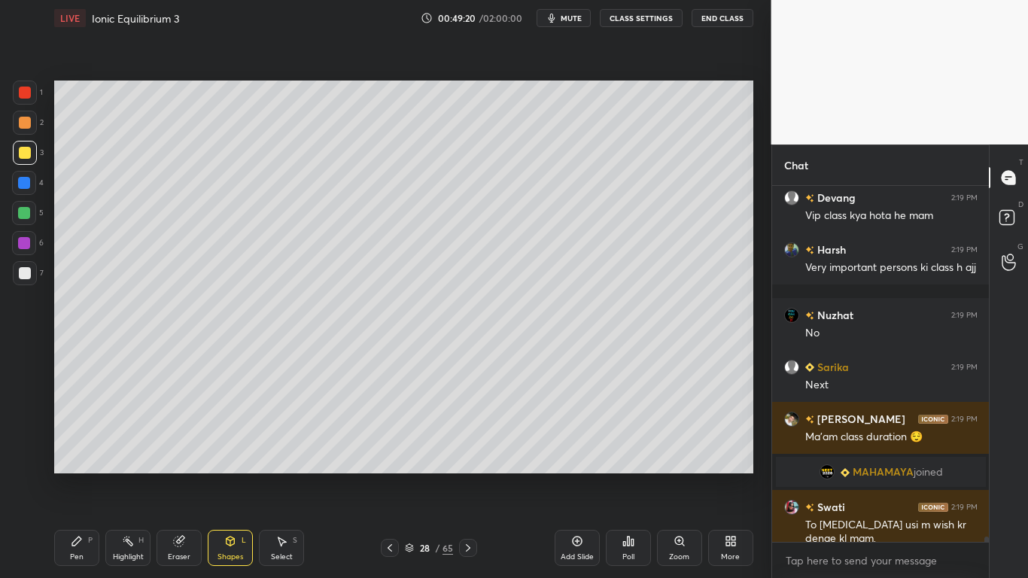
scroll to position [23865, 0]
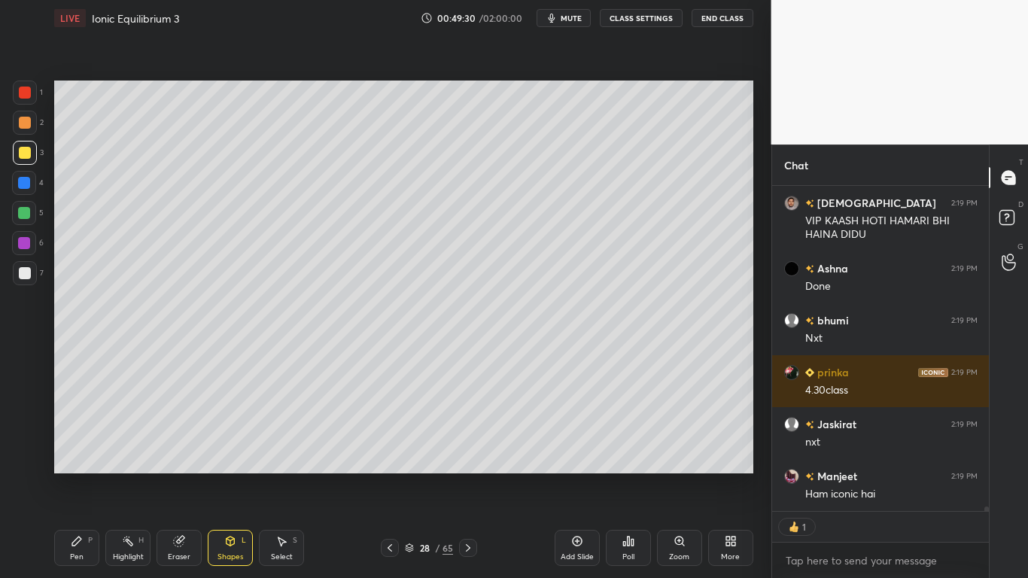
type textarea "x"
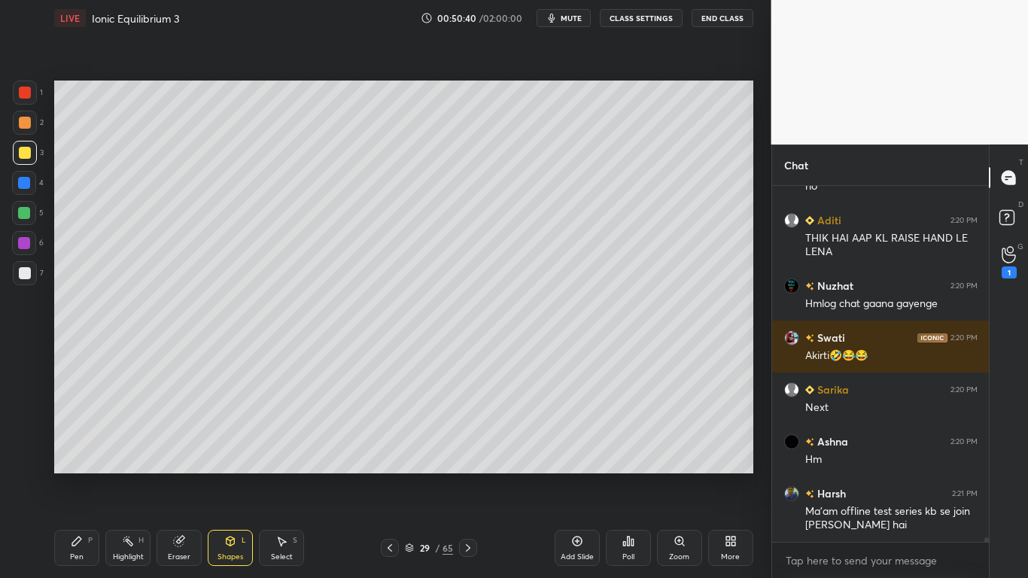
scroll to position [26795, 0]
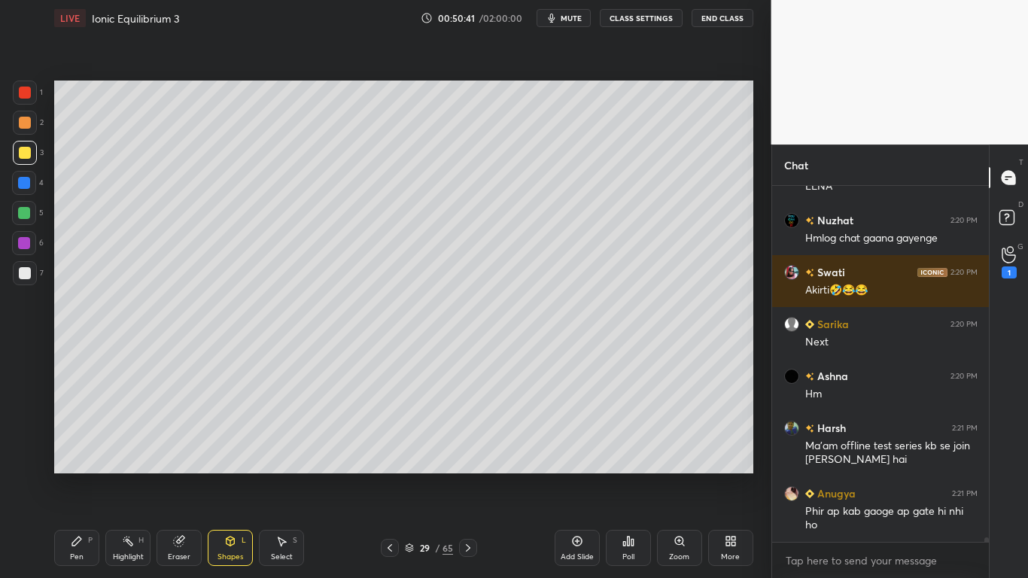
click at [32, 149] on div at bounding box center [25, 153] width 24 height 24
click at [642, 19] on button "CLASS SETTINGS" at bounding box center [641, 18] width 83 height 18
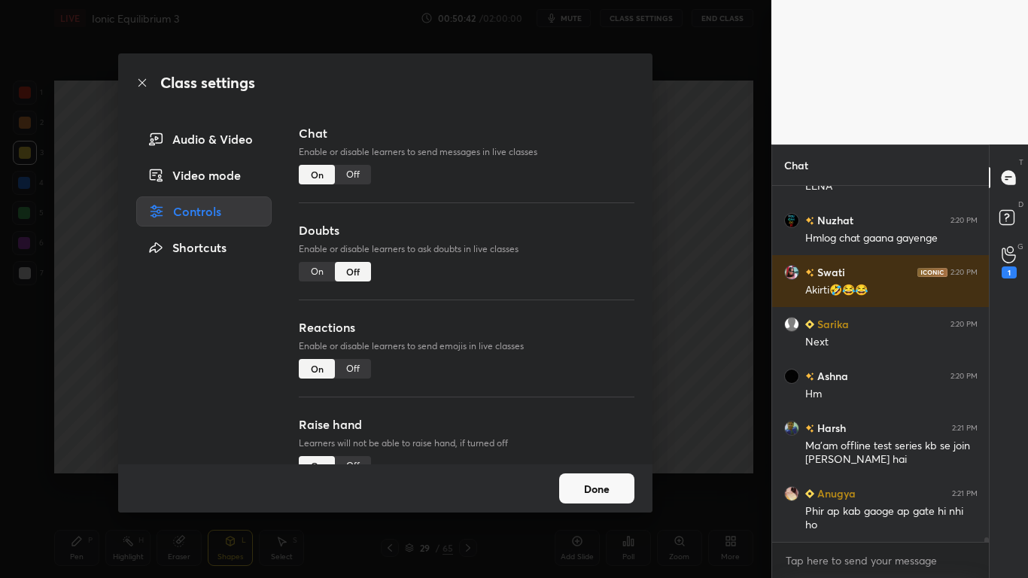
click at [362, 166] on div "Off" at bounding box center [353, 175] width 36 height 20
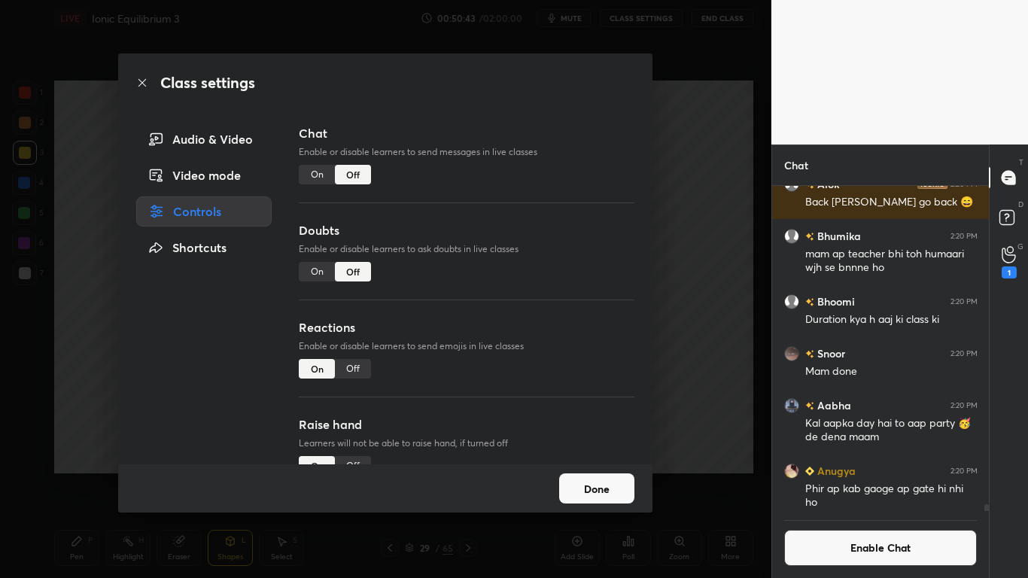
click at [594, 475] on button "Done" at bounding box center [596, 488] width 75 height 30
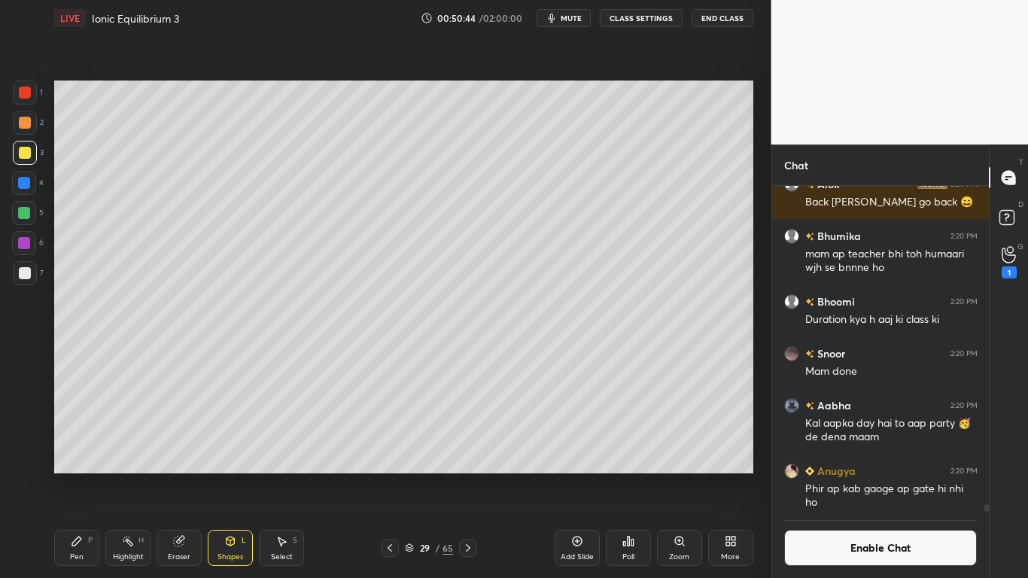
click at [20, 215] on div at bounding box center [24, 213] width 12 height 12
click at [66, 475] on div "Pen P" at bounding box center [76, 548] width 45 height 36
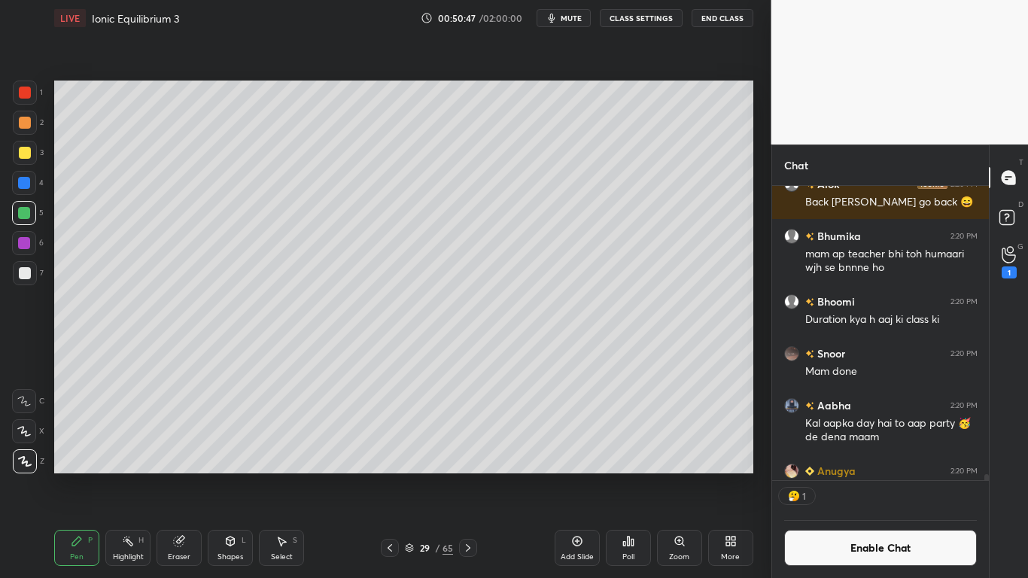
scroll to position [290, 212]
click at [411, 475] on icon at bounding box center [410, 546] width 8 height 4
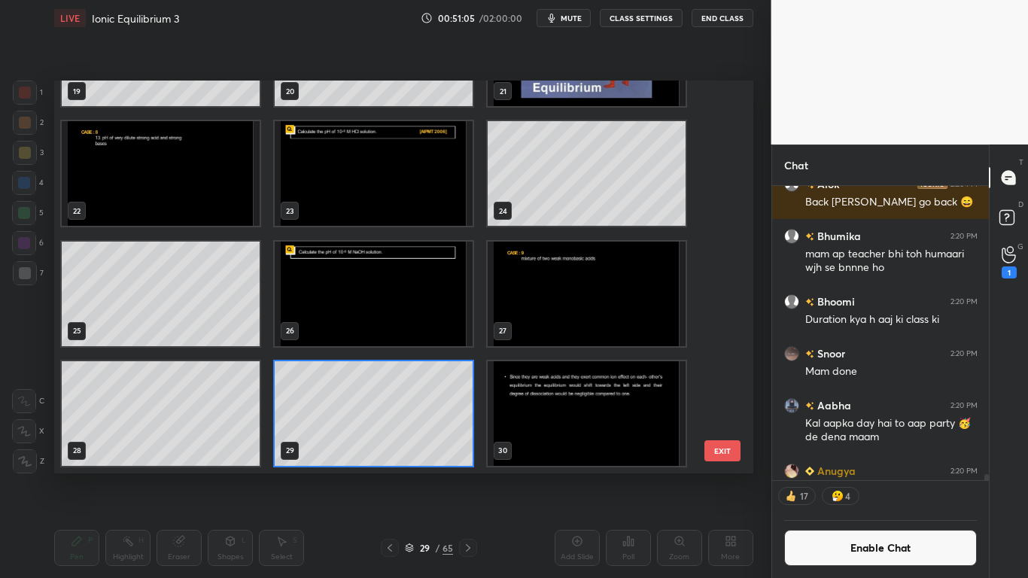
scroll to position [1149, 0]
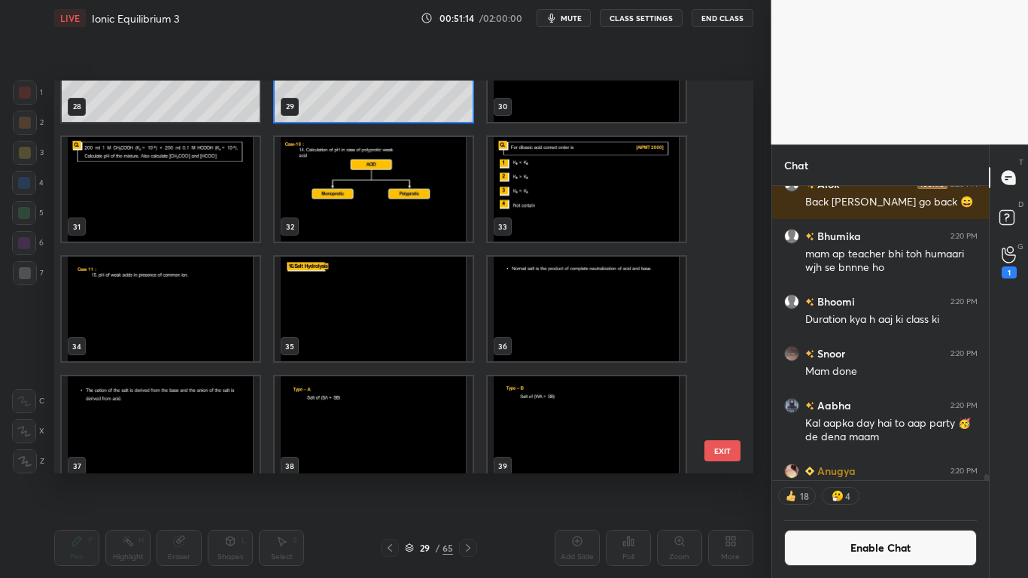
click at [168, 205] on img "grid" at bounding box center [161, 189] width 198 height 105
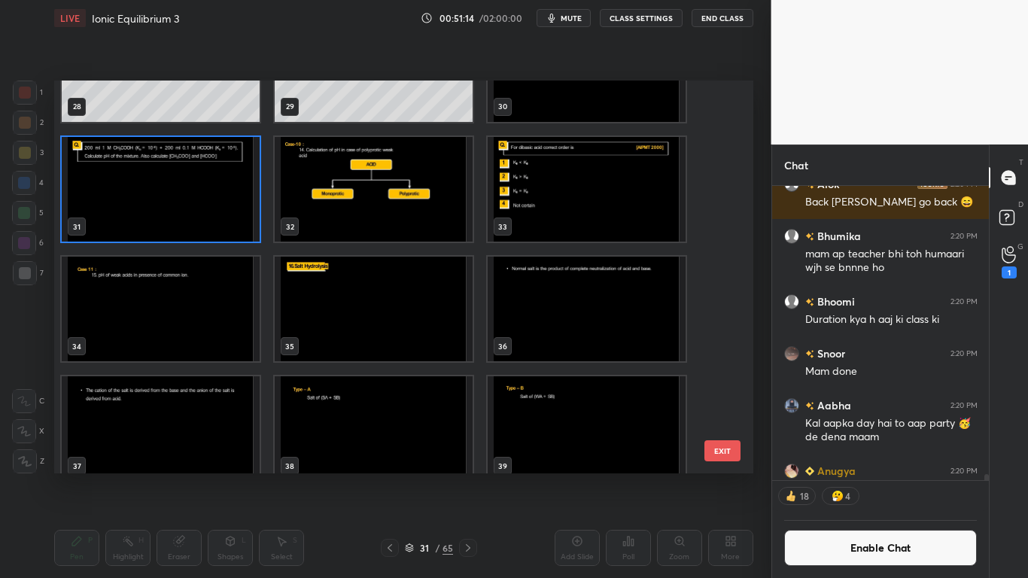
click at [168, 205] on img "grid" at bounding box center [161, 189] width 198 height 105
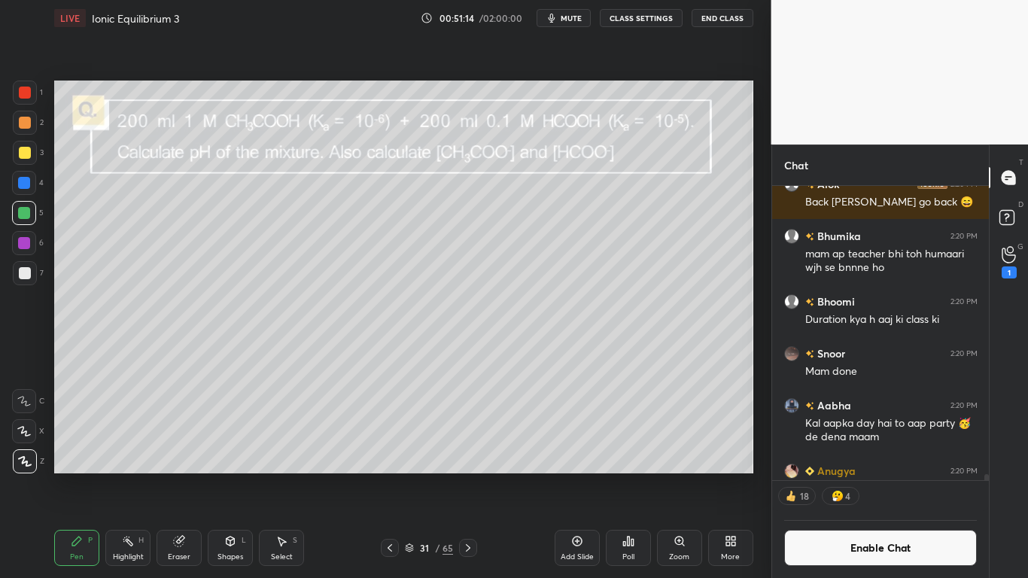
click at [168, 205] on img "grid" at bounding box center [161, 189] width 198 height 105
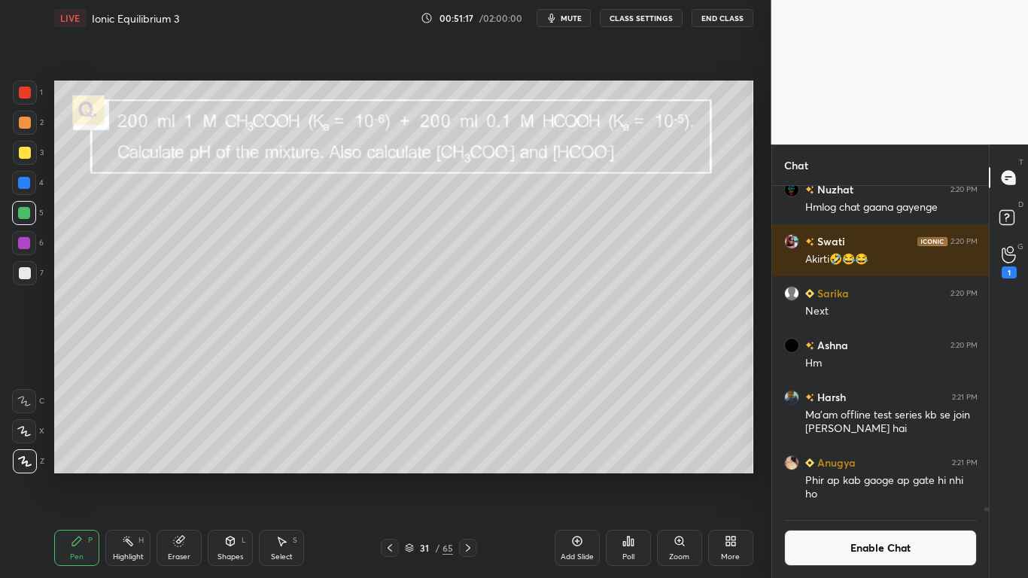
click at [895, 475] on button "Enable Chat" at bounding box center [880, 548] width 193 height 36
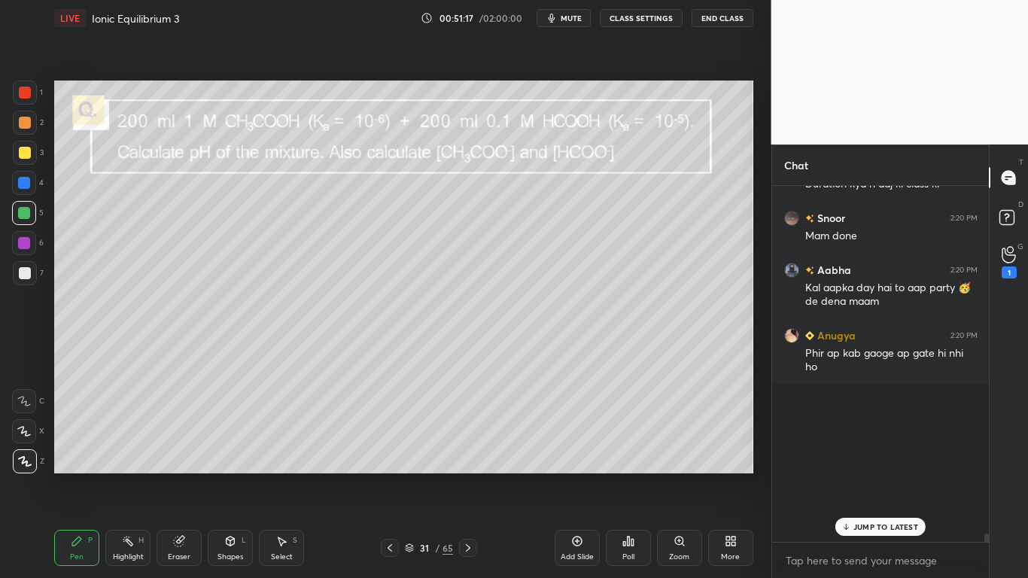
scroll to position [25555, 0]
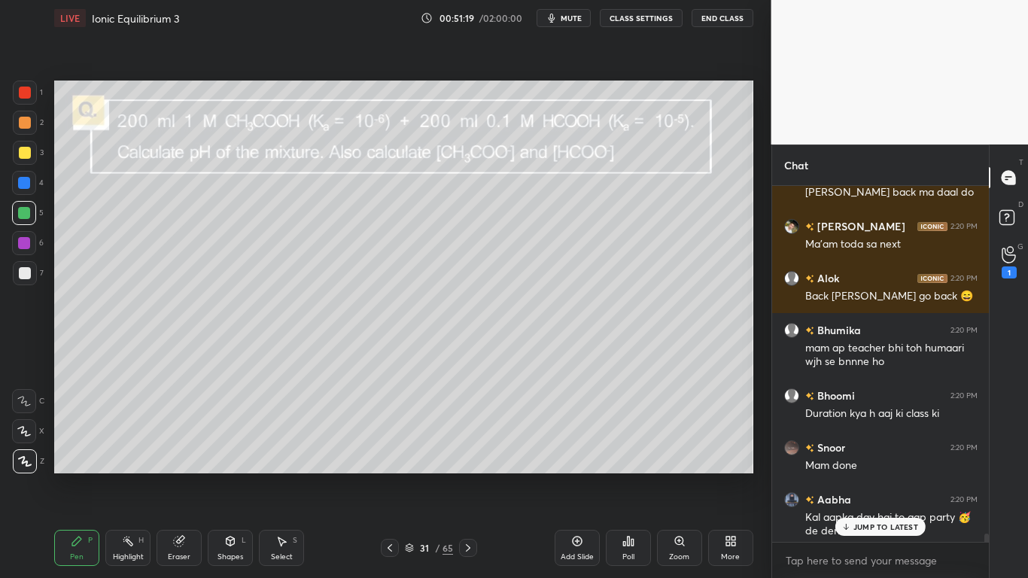
click at [887, 475] on p "JUMP TO LATEST" at bounding box center [885, 526] width 65 height 9
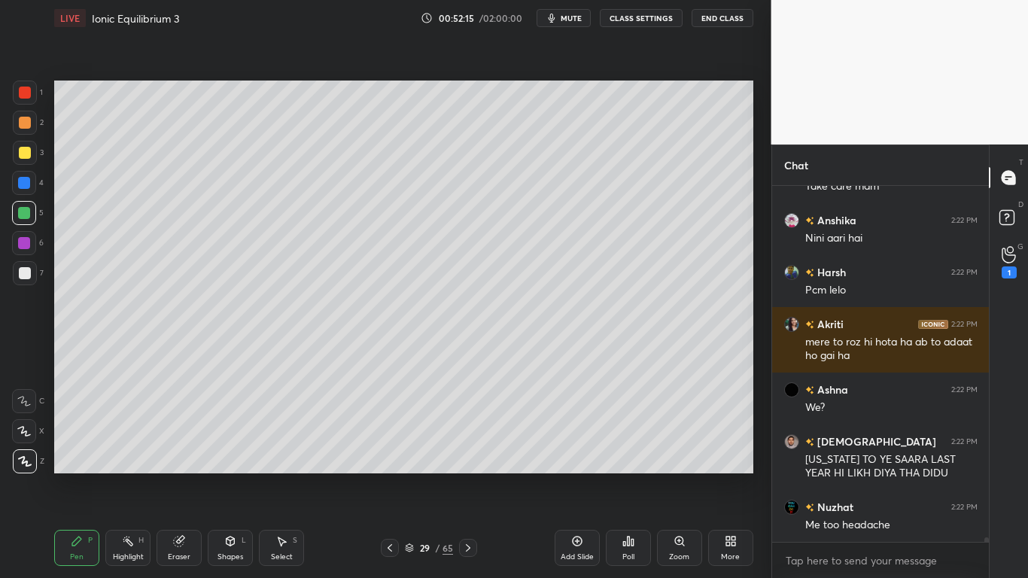
scroll to position [27561, 0]
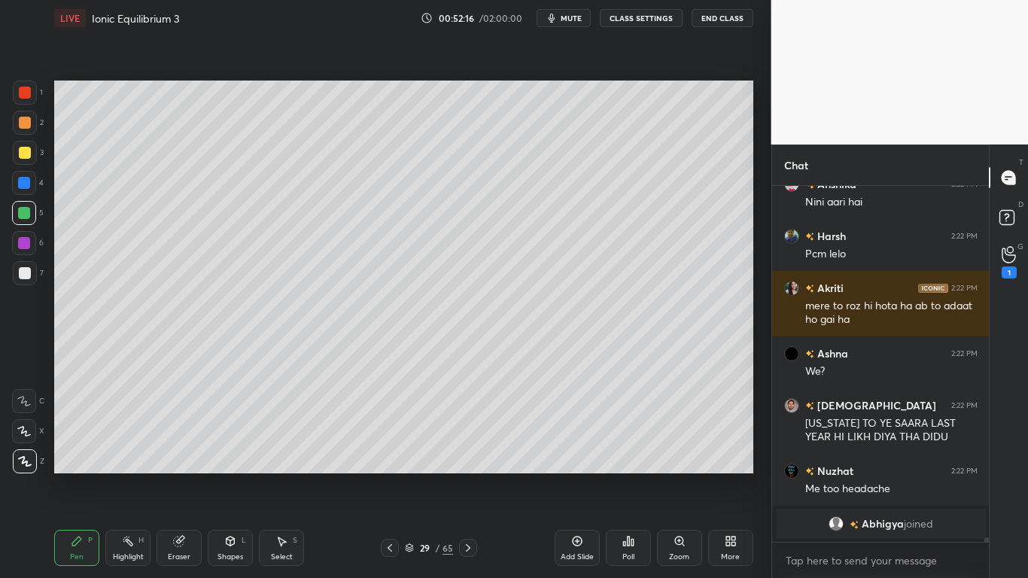
click at [654, 23] on button "CLASS SETTINGS" at bounding box center [641, 18] width 83 height 18
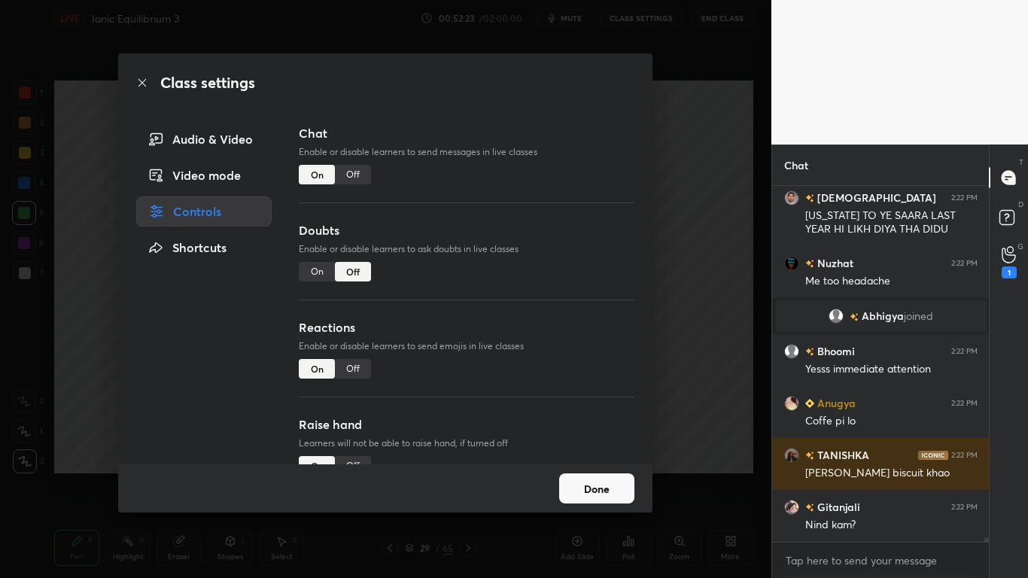
scroll to position [27223, 0]
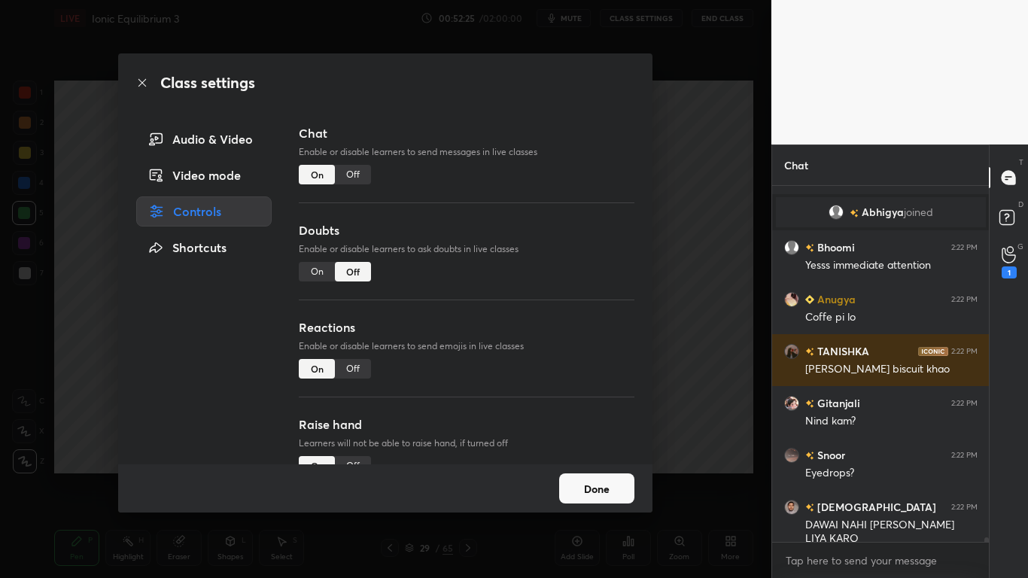
click at [361, 172] on div "Off" at bounding box center [353, 175] width 36 height 20
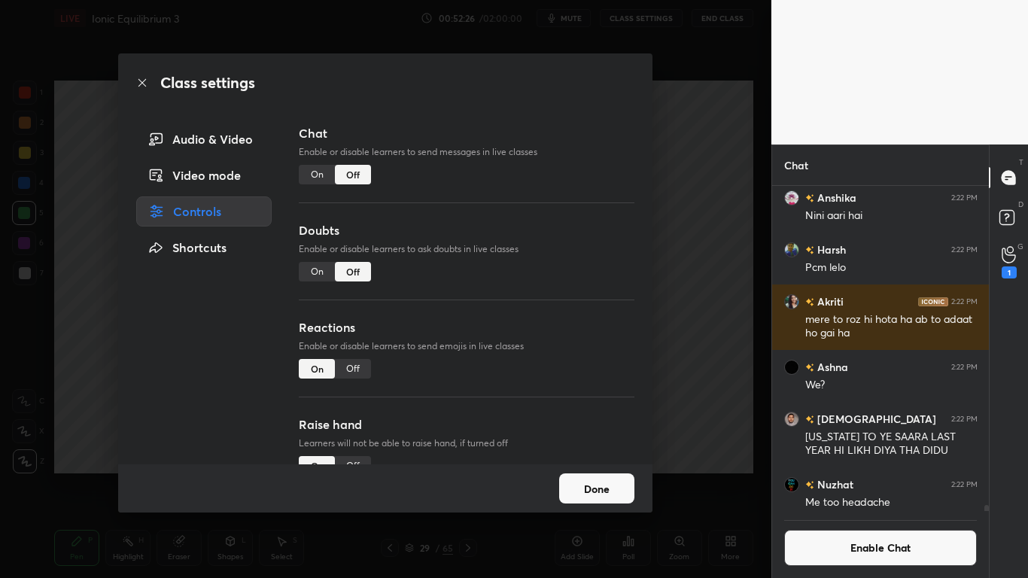
click at [579, 475] on button "Done" at bounding box center [596, 488] width 75 height 30
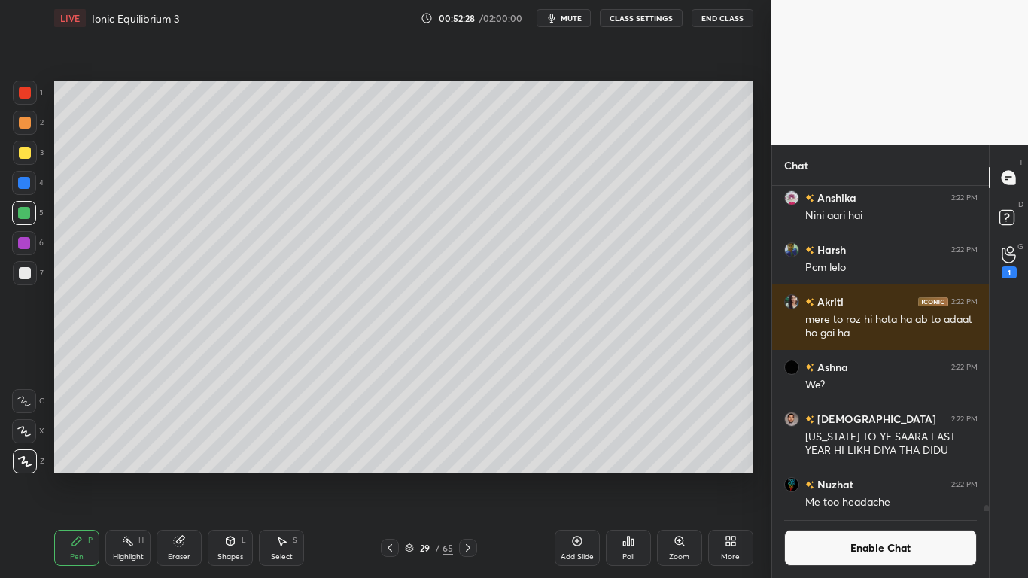
click at [413, 475] on icon at bounding box center [409, 547] width 9 height 9
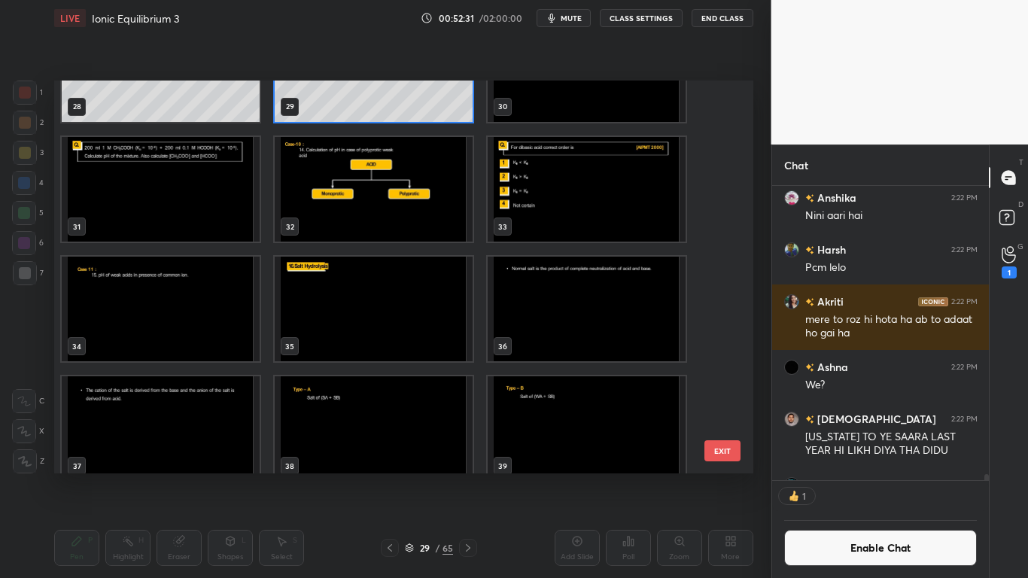
scroll to position [290, 212]
click at [205, 212] on img "grid" at bounding box center [161, 189] width 198 height 105
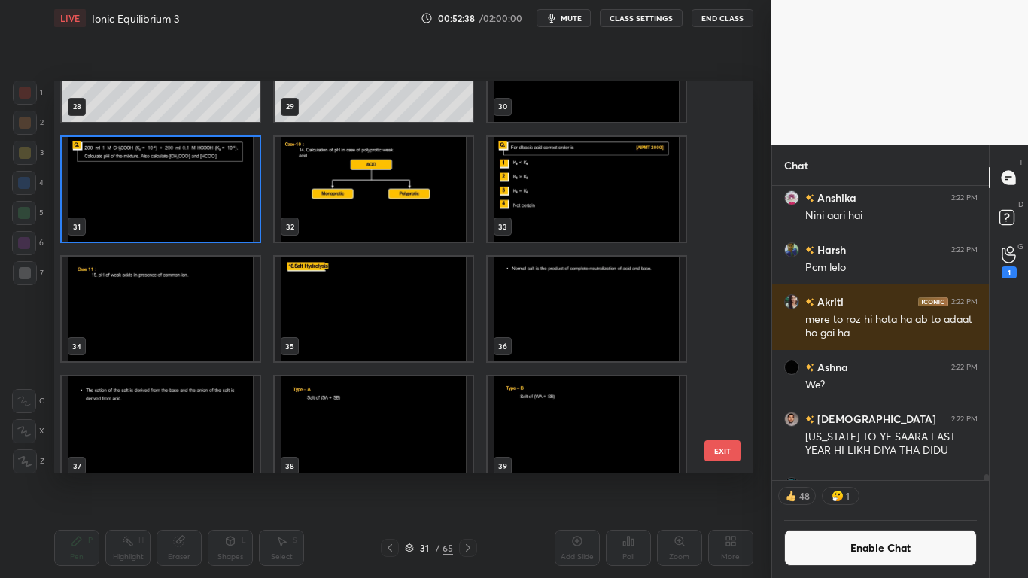
click at [209, 214] on img "grid" at bounding box center [161, 189] width 198 height 105
click at [214, 214] on img "grid" at bounding box center [161, 189] width 198 height 105
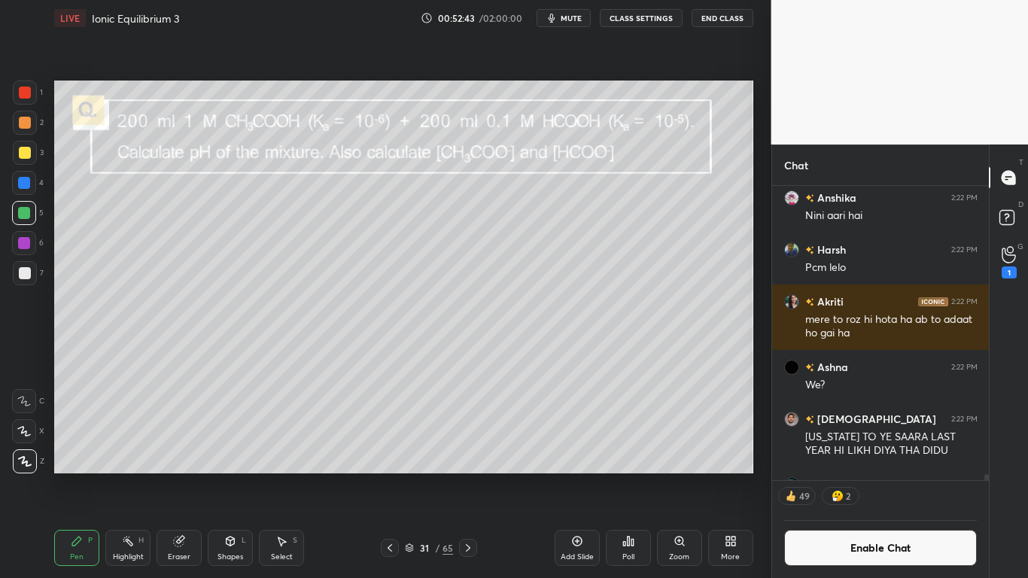
click at [852, 475] on button "Enable Chat" at bounding box center [880, 548] width 193 height 36
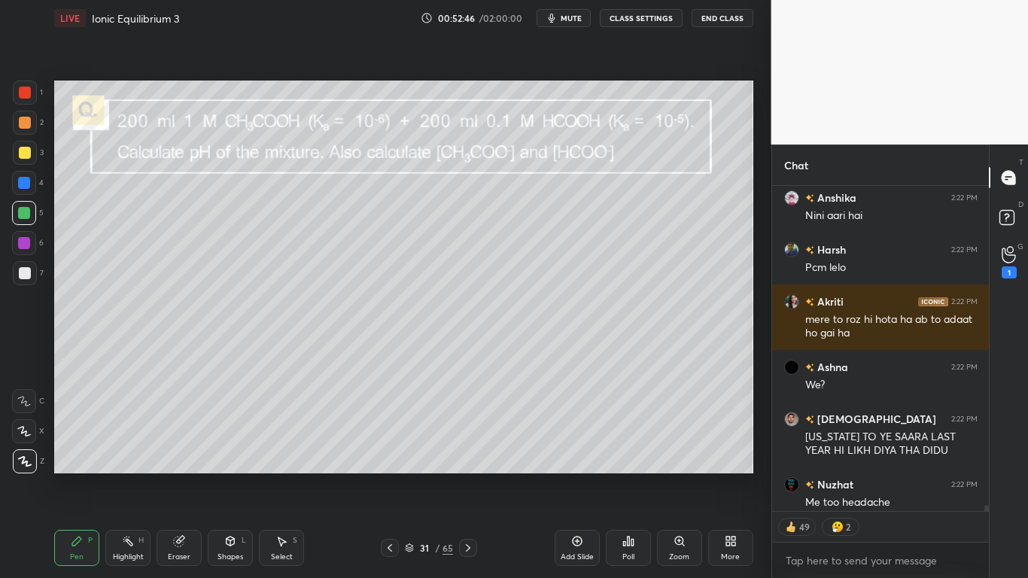
scroll to position [27278, 0]
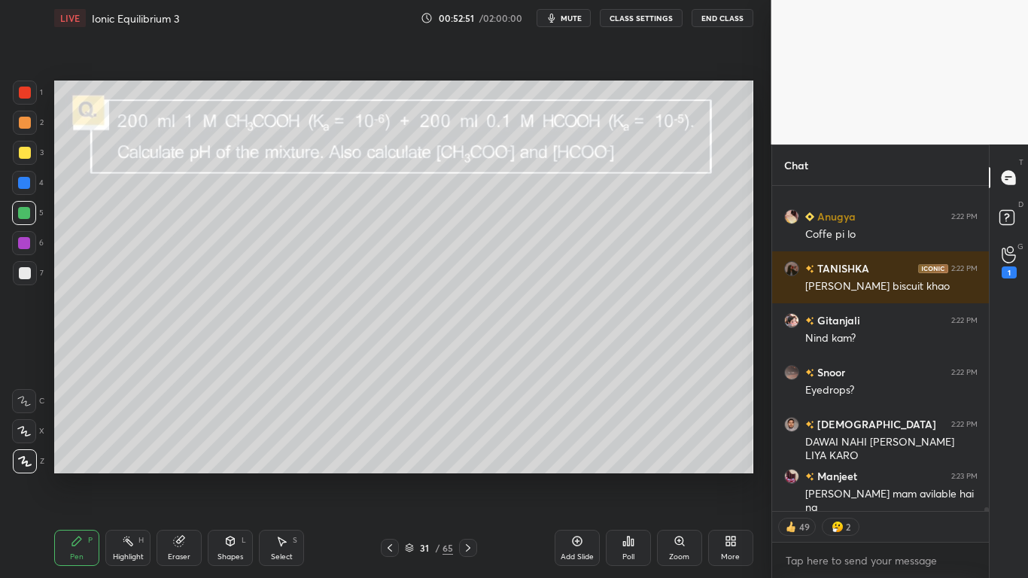
type textarea "x"
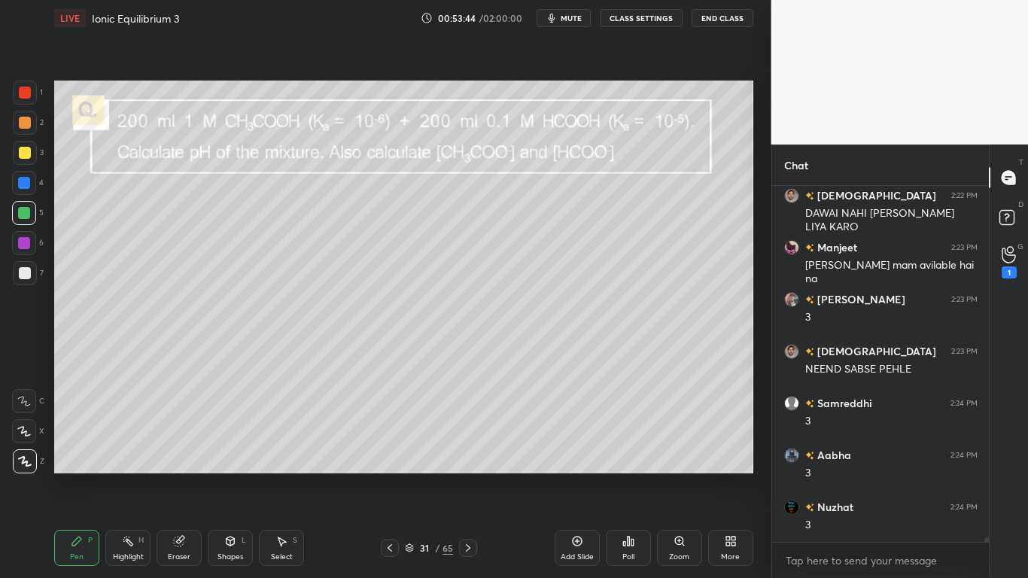
scroll to position [27558, 0]
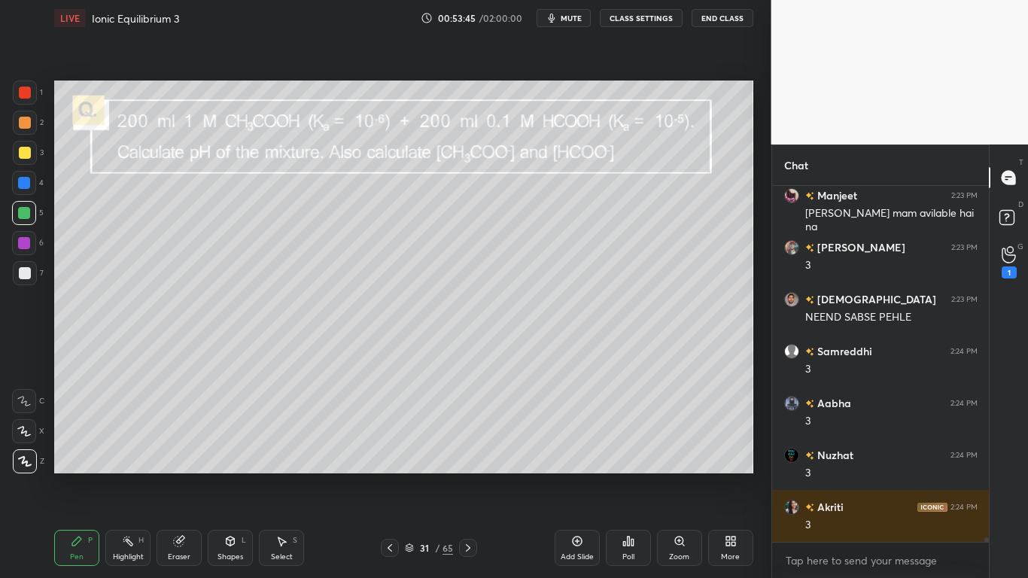
click at [655, 23] on button "CLASS SETTINGS" at bounding box center [641, 18] width 83 height 18
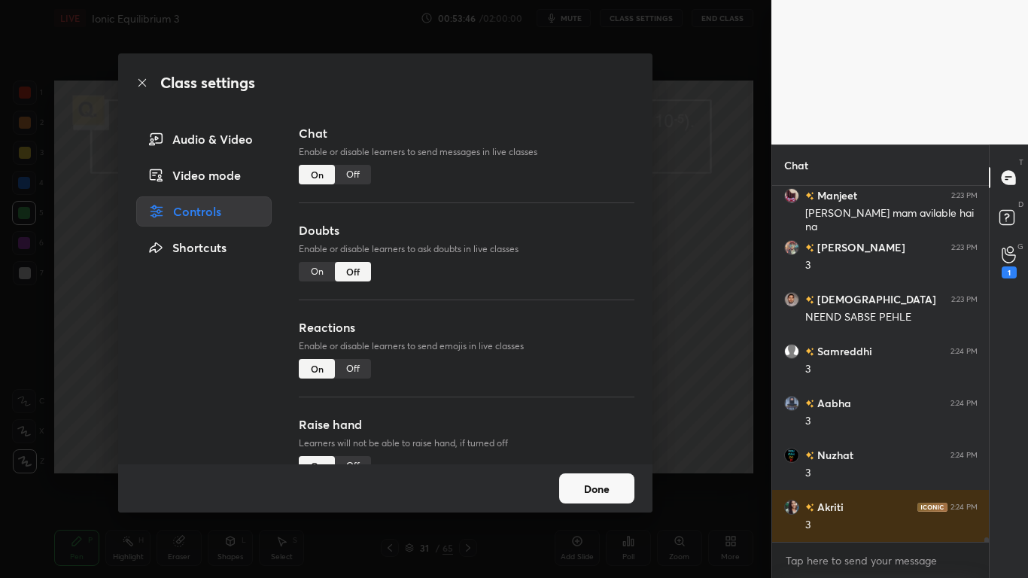
click at [349, 175] on div "Off" at bounding box center [353, 175] width 36 height 20
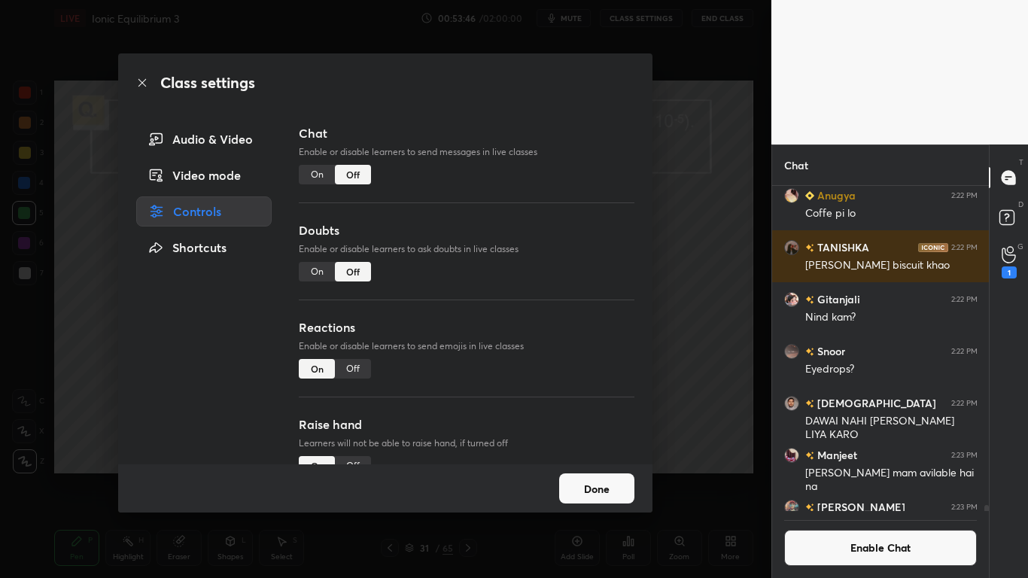
scroll to position [320, 212]
click at [607, 475] on button "Done" at bounding box center [596, 488] width 75 height 30
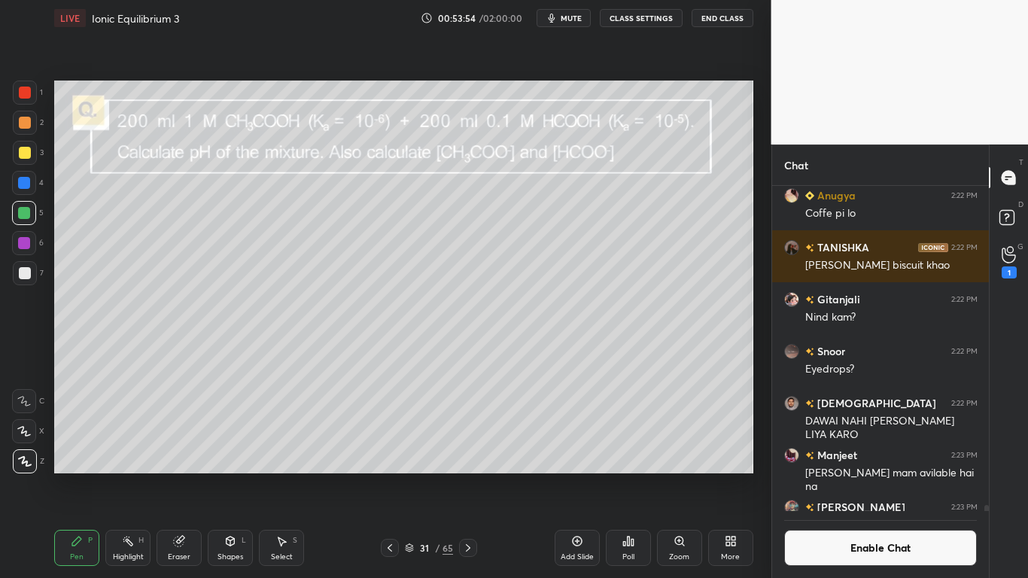
click at [229, 475] on div "Shapes L" at bounding box center [230, 548] width 45 height 36
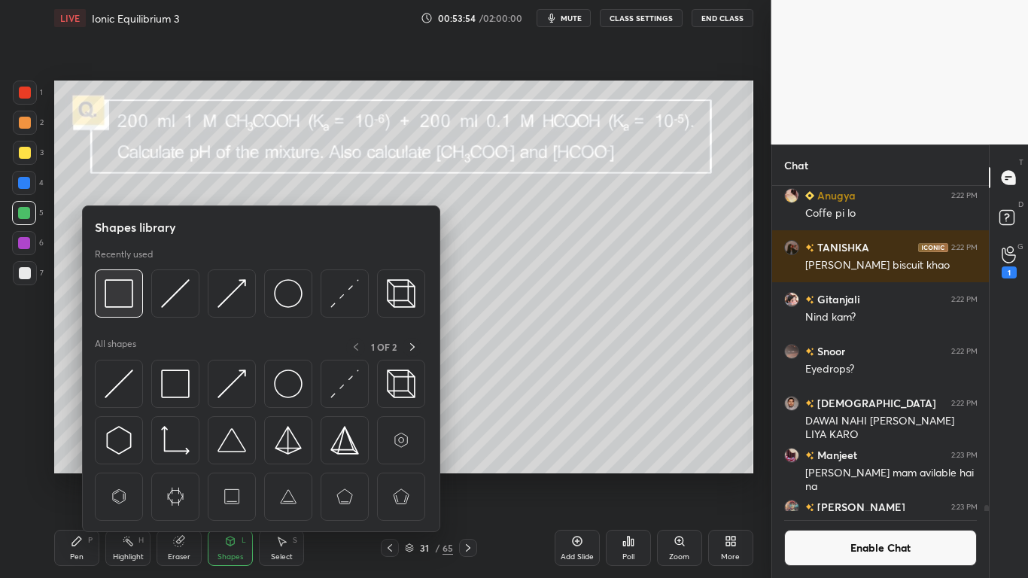
click at [111, 290] on img at bounding box center [119, 293] width 29 height 29
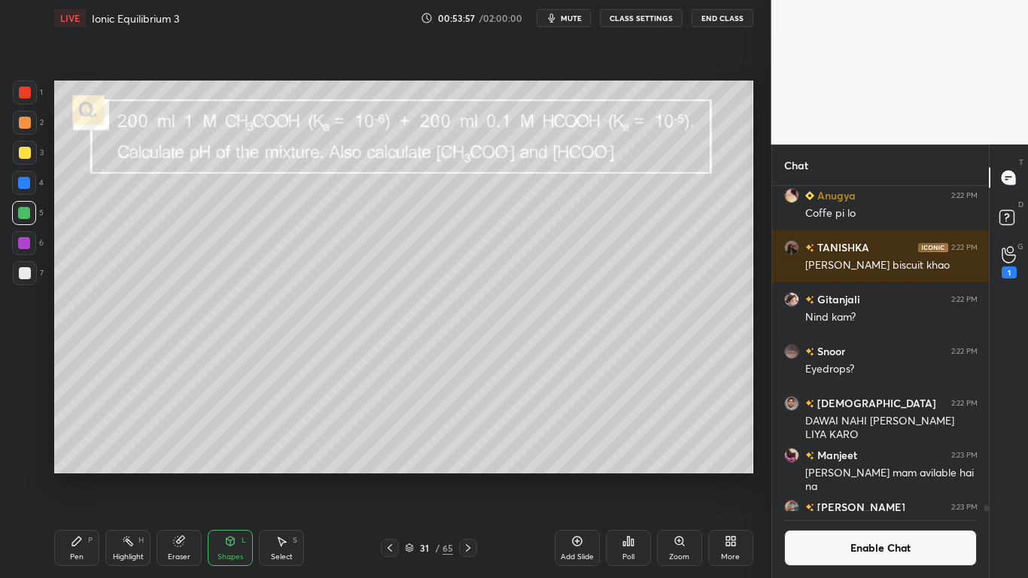
click at [64, 475] on div "Pen P" at bounding box center [76, 548] width 45 height 36
click at [17, 283] on div at bounding box center [25, 273] width 24 height 24
click at [230, 475] on icon at bounding box center [230, 542] width 0 height 5
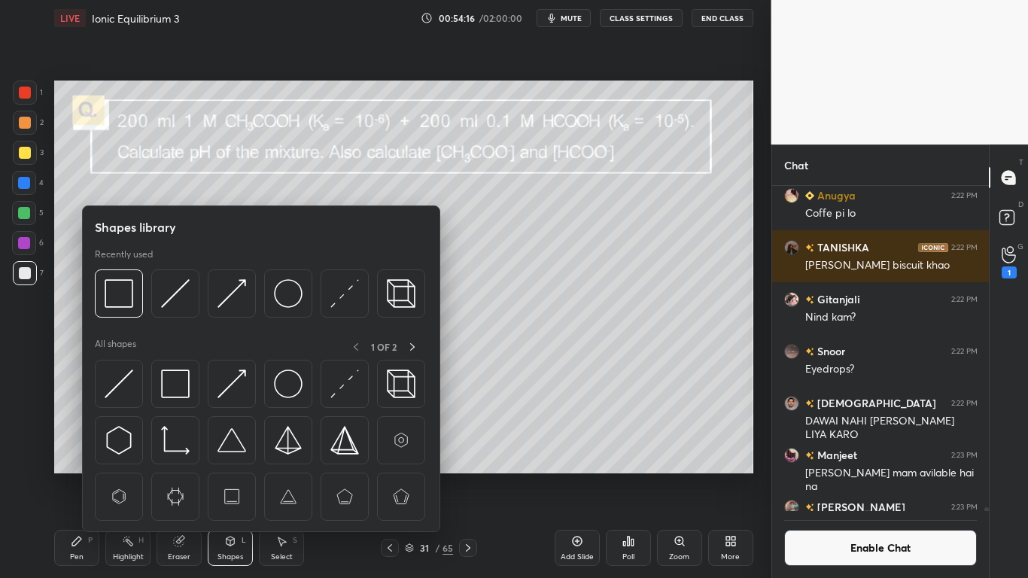
scroll to position [27513, 0]
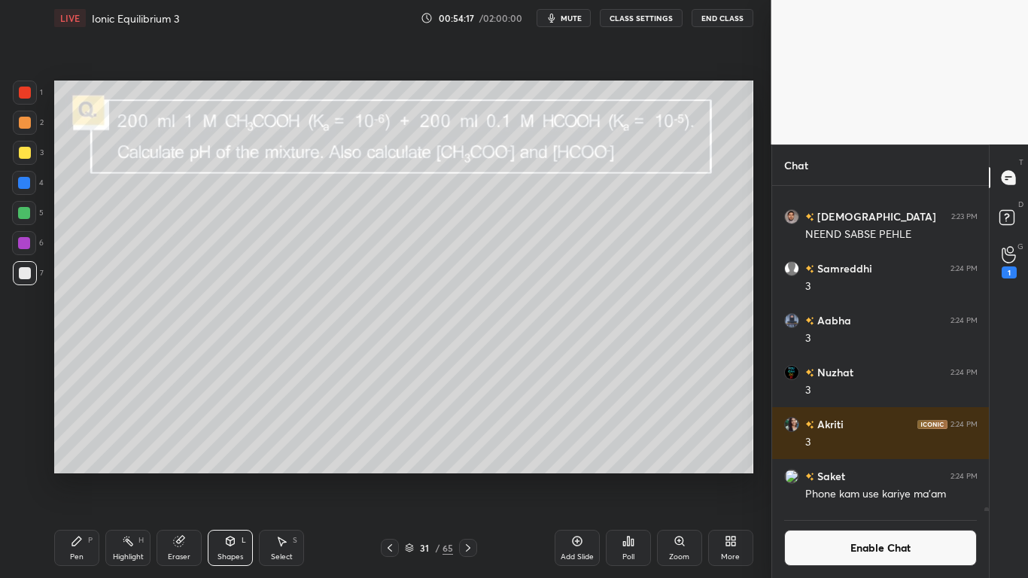
click at [278, 475] on icon at bounding box center [281, 541] width 12 height 12
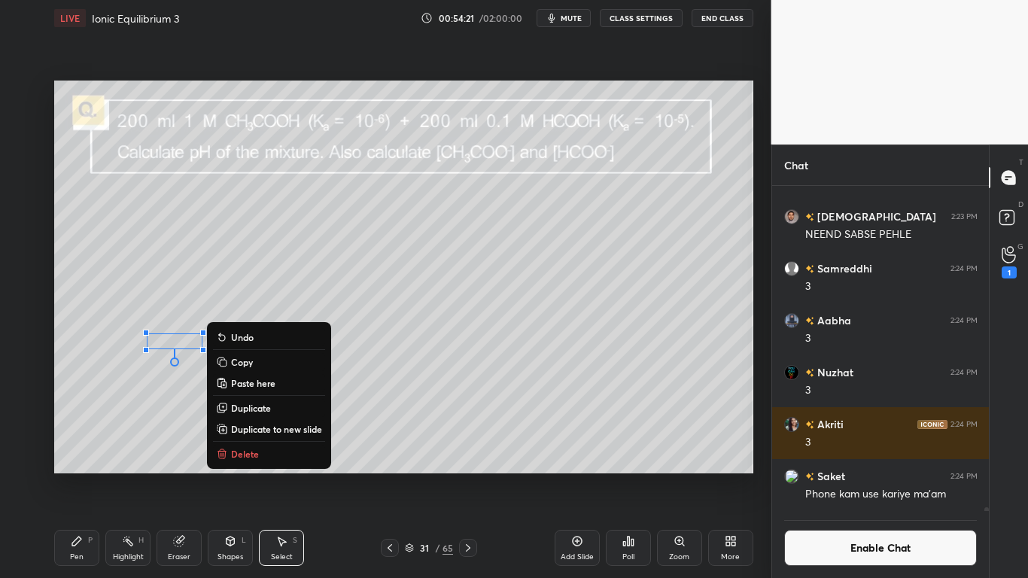
click at [75, 475] on div "Pen P" at bounding box center [76, 548] width 45 height 36
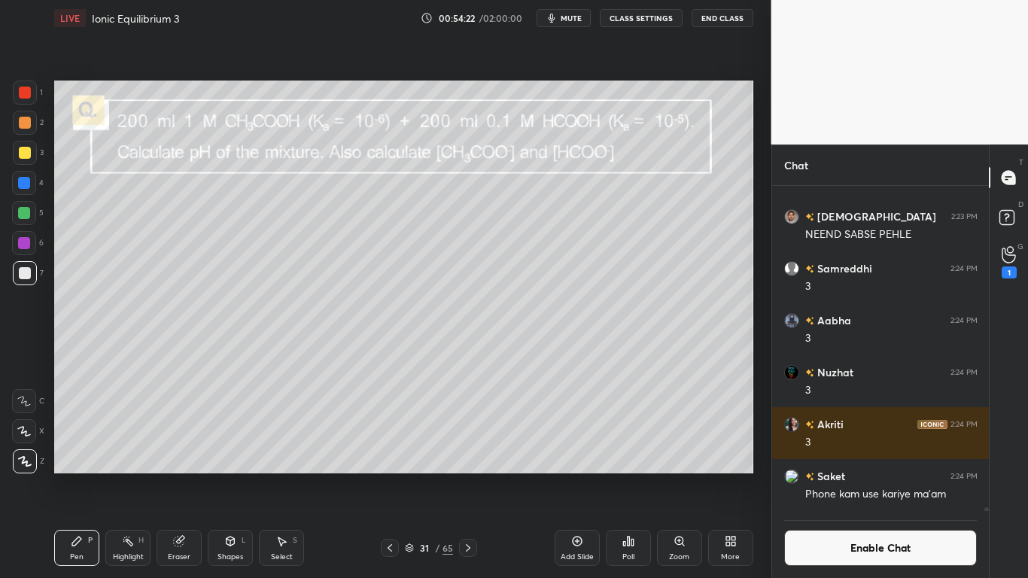
click at [29, 158] on div at bounding box center [25, 153] width 24 height 24
click at [576, 475] on div "Add Slide" at bounding box center [576, 548] width 45 height 36
click at [872, 475] on button "Enable Chat" at bounding box center [880, 548] width 193 height 36
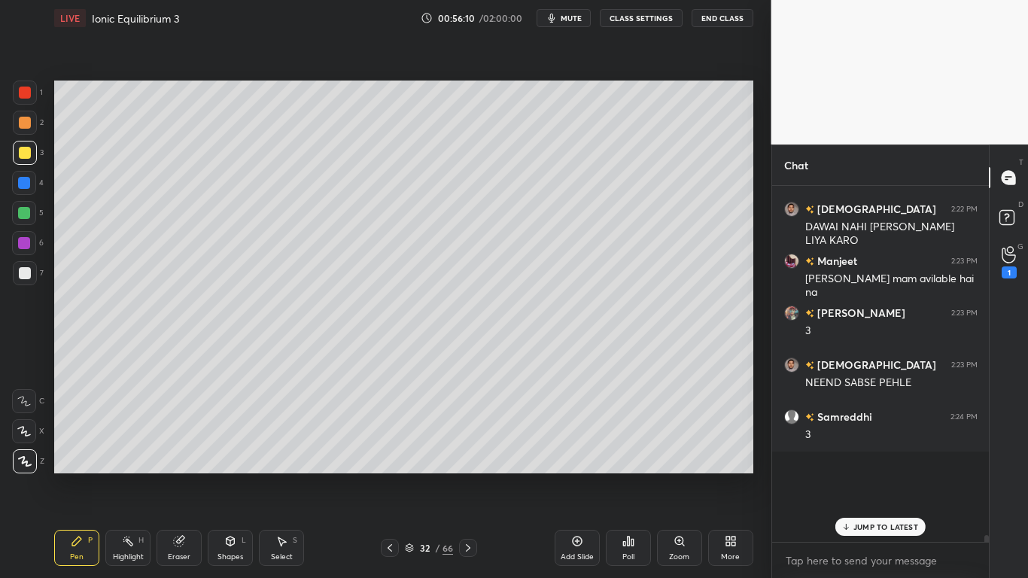
scroll to position [351, 212]
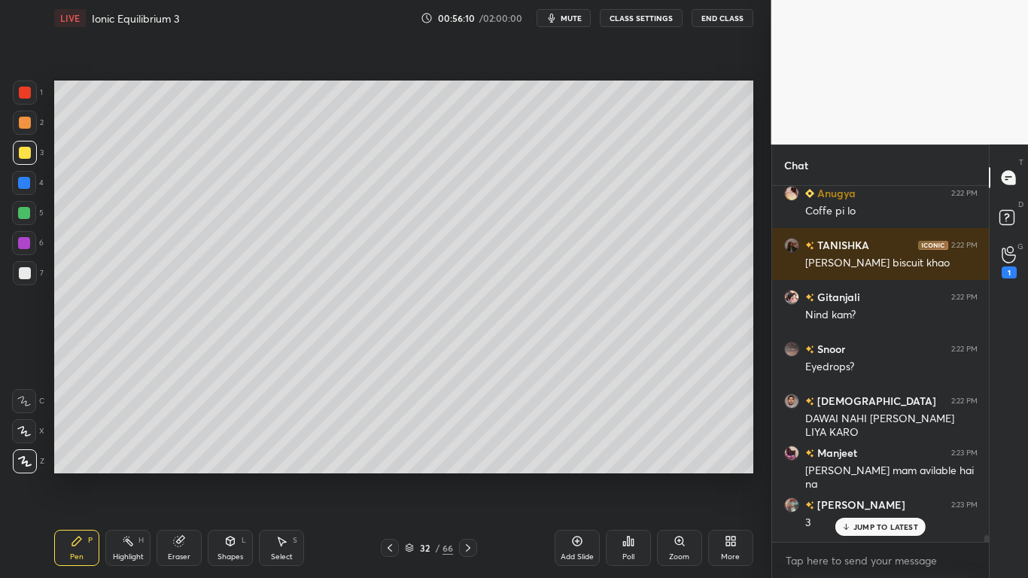
click at [891, 475] on p "JUMP TO LATEST" at bounding box center [885, 526] width 65 height 9
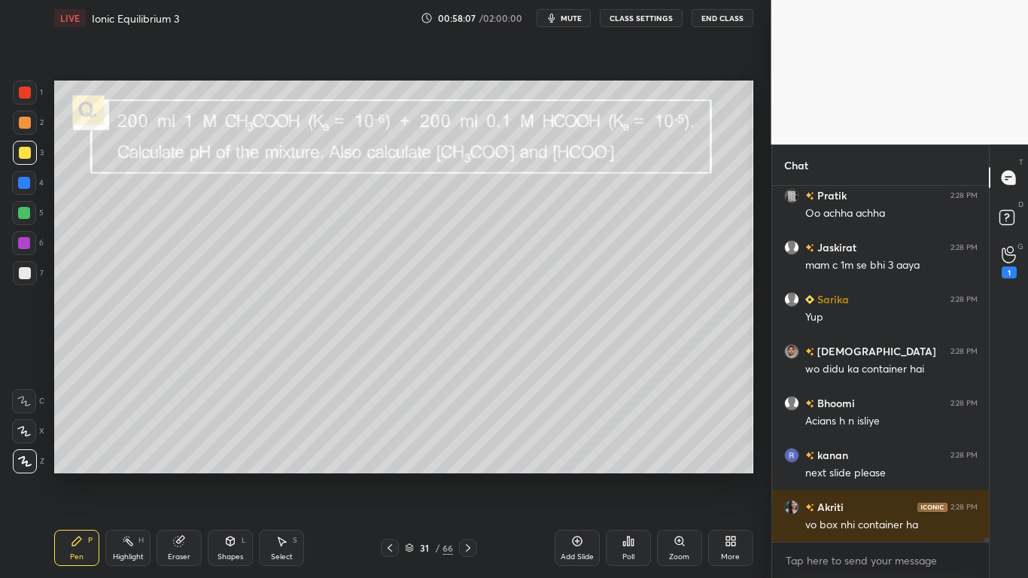
scroll to position [29651, 0]
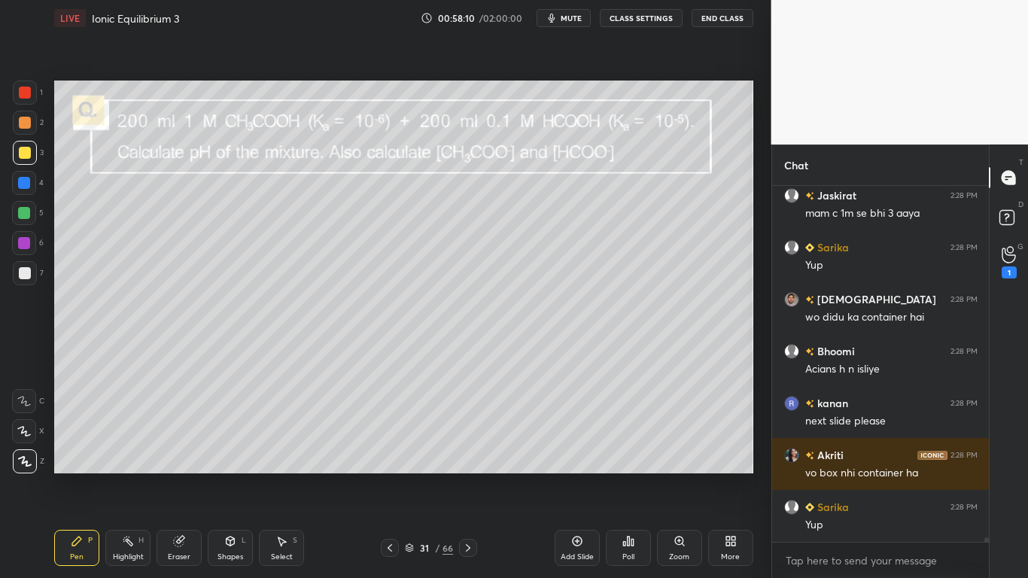
click at [26, 157] on div at bounding box center [25, 153] width 12 height 12
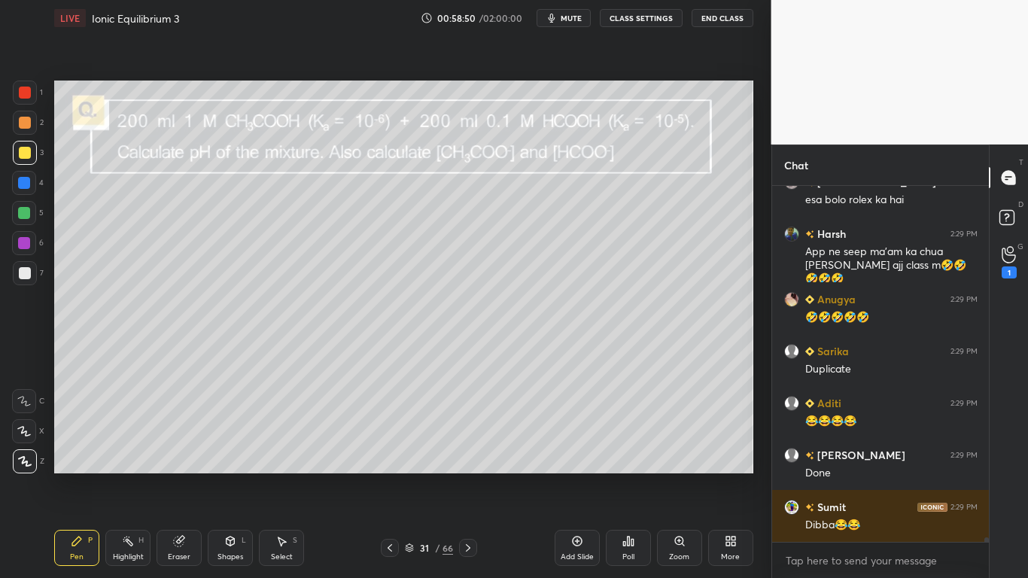
scroll to position [30240, 0]
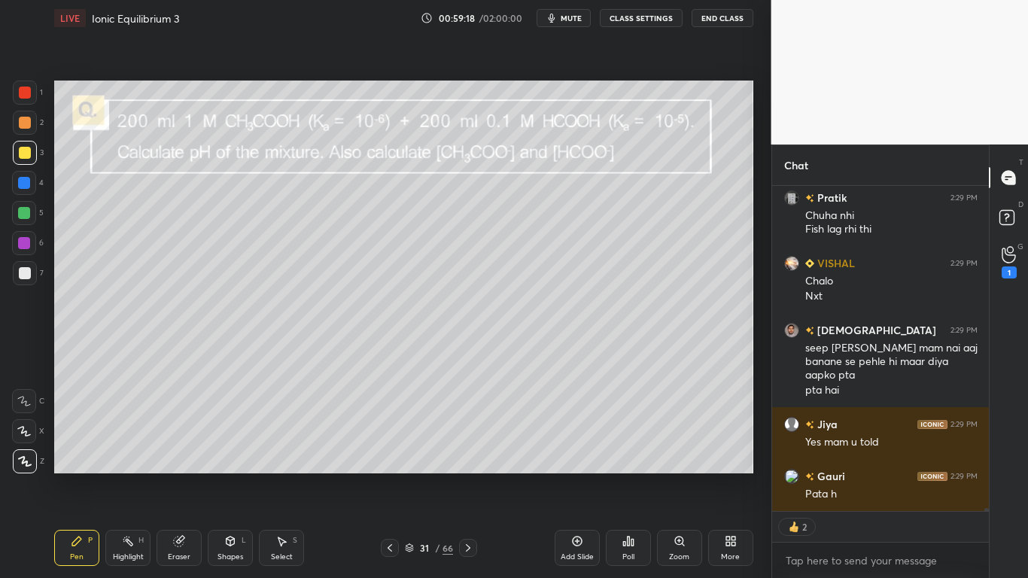
type textarea "x"
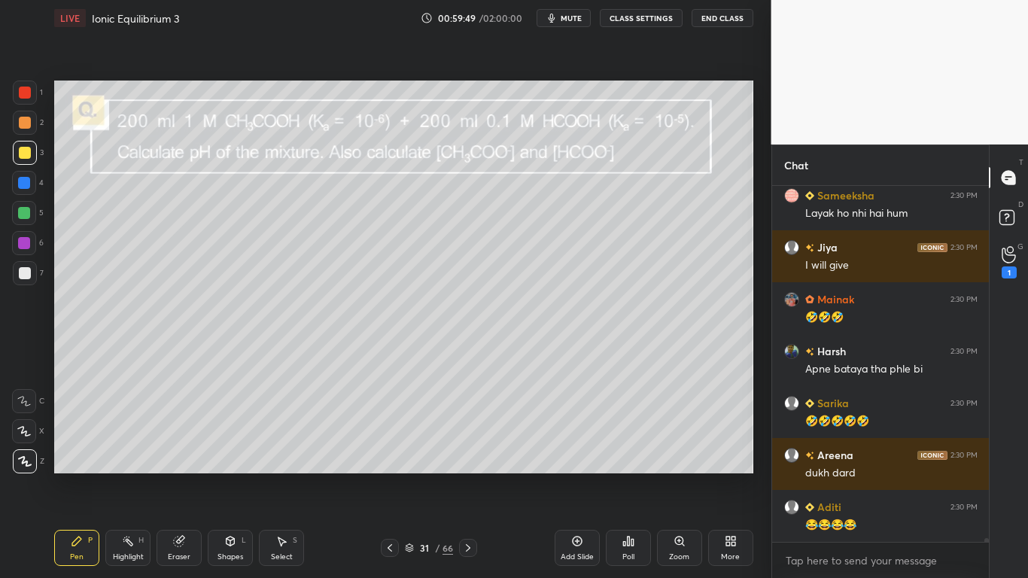
click at [30, 151] on div at bounding box center [25, 153] width 12 height 12
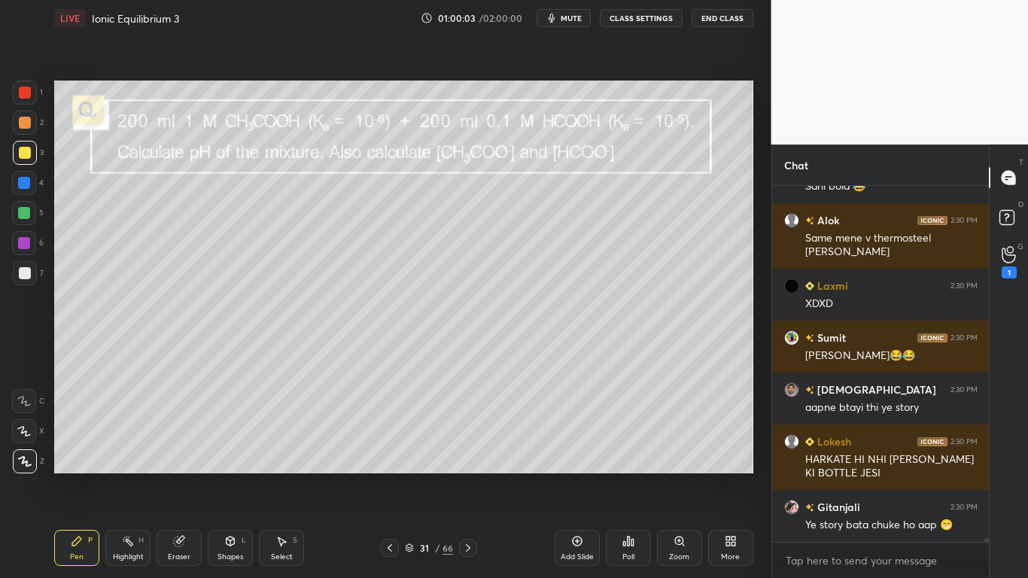
click at [26, 155] on div at bounding box center [25, 153] width 12 height 12
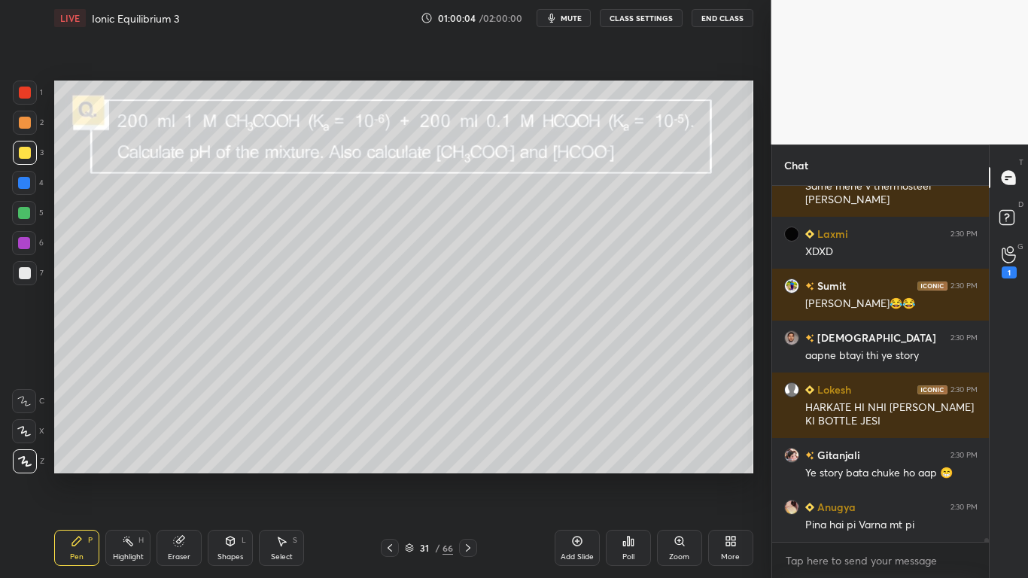
click at [472, 475] on icon at bounding box center [468, 548] width 12 height 12
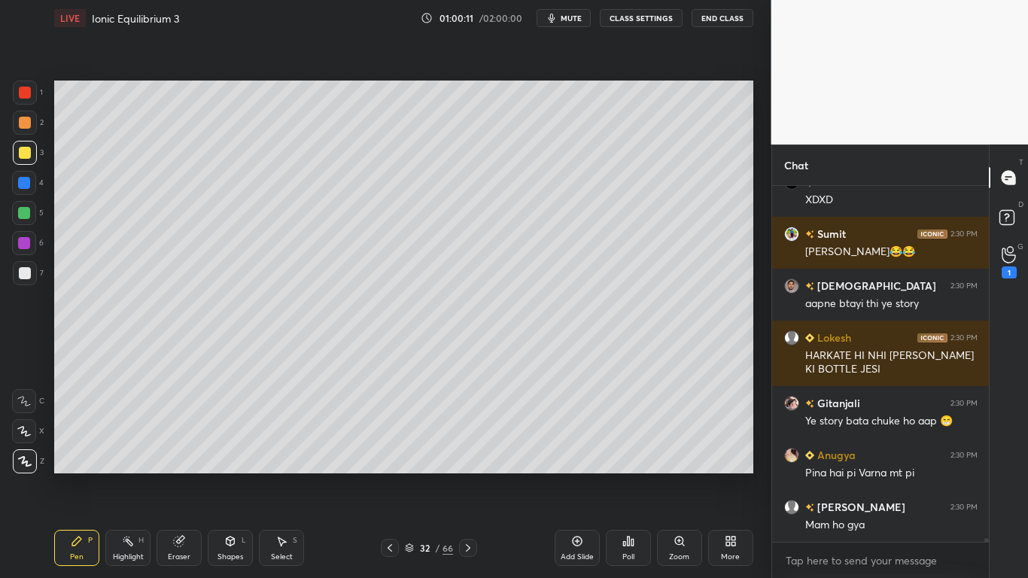
click at [394, 475] on icon at bounding box center [390, 548] width 12 height 12
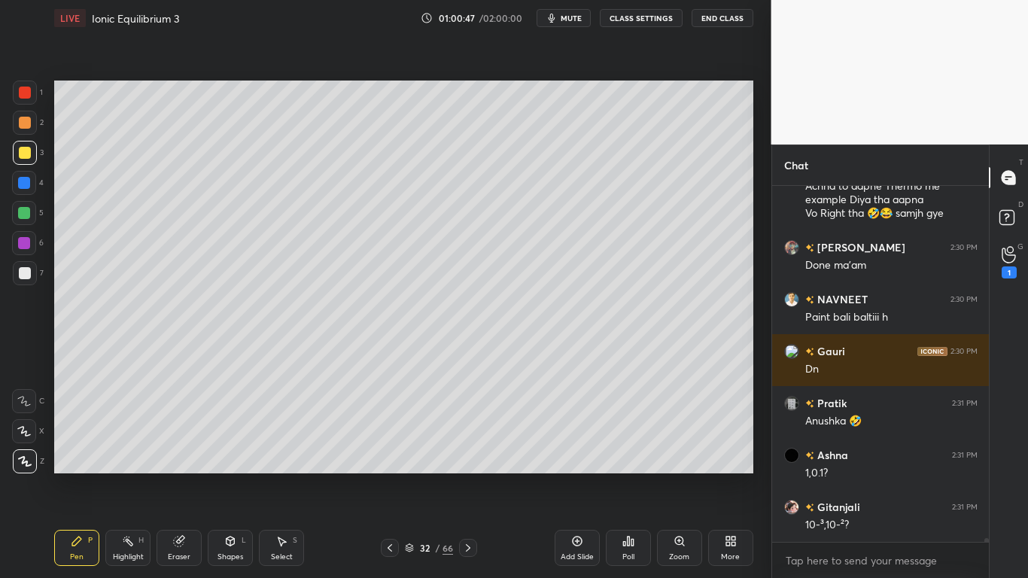
scroll to position [33779, 0]
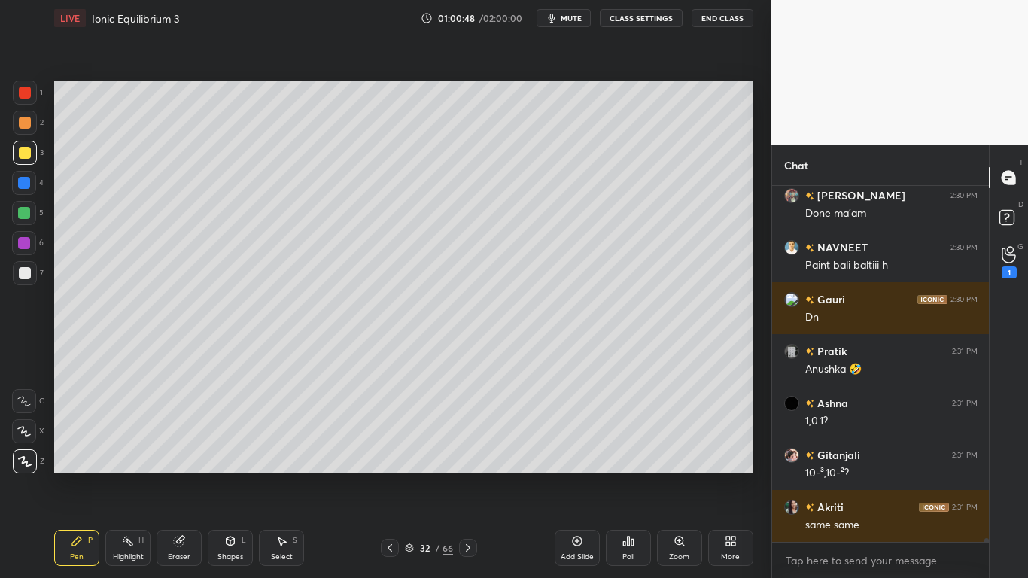
click at [658, 14] on button "CLASS SETTINGS" at bounding box center [641, 18] width 83 height 18
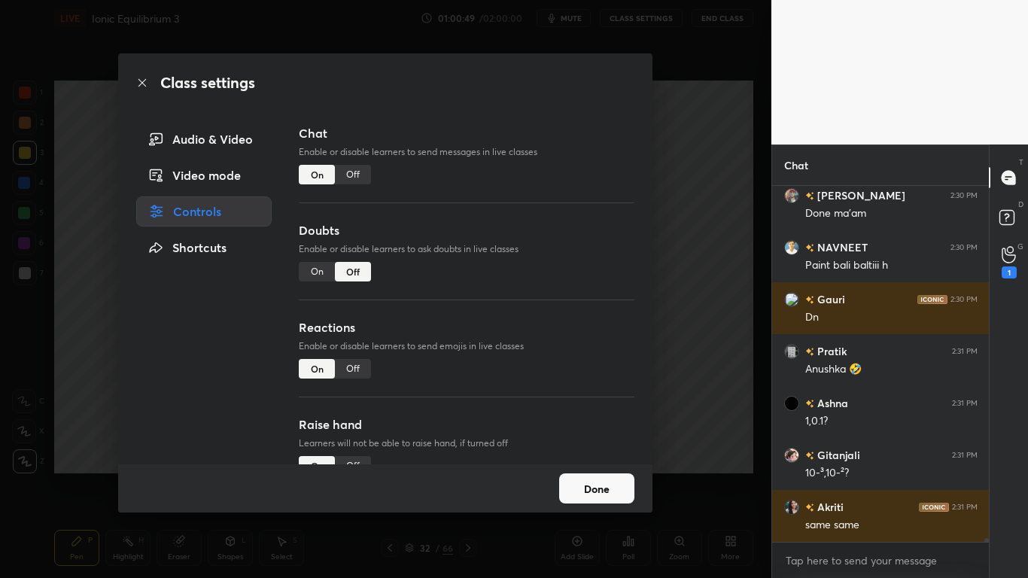
click at [356, 175] on div "Off" at bounding box center [353, 175] width 36 height 20
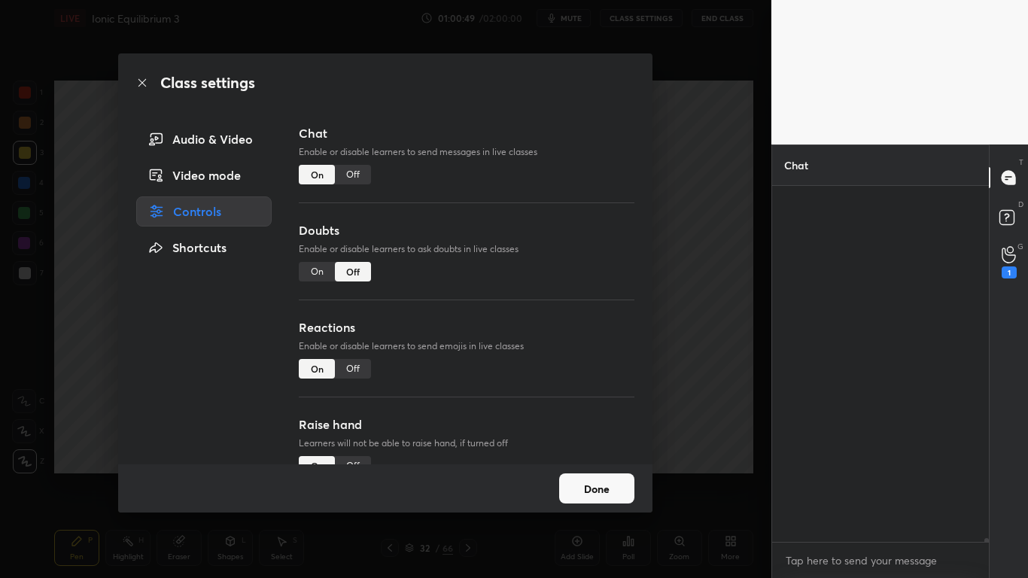
scroll to position [320, 212]
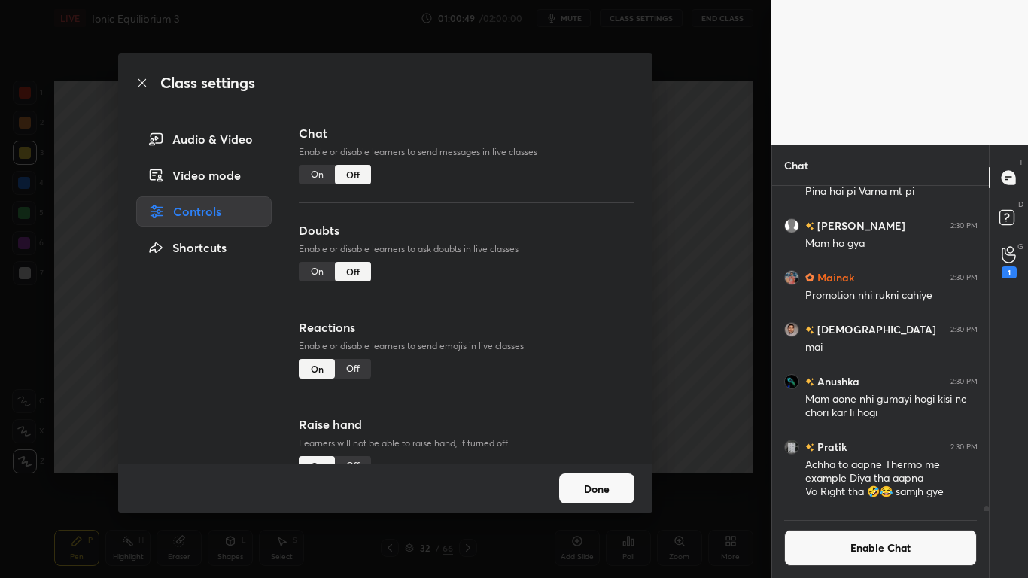
click at [592, 475] on button "Done" at bounding box center [596, 488] width 75 height 30
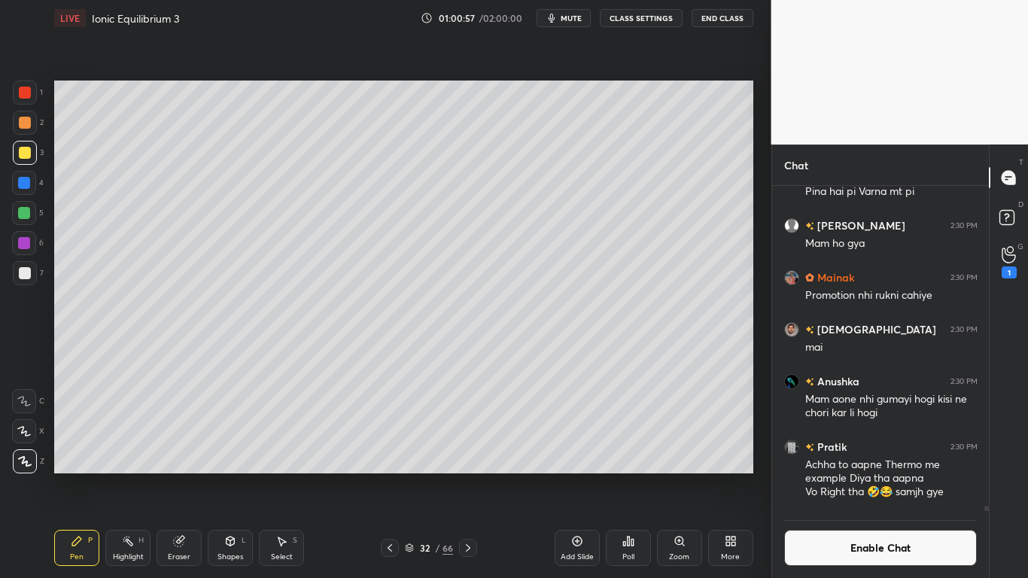
click at [390, 475] on icon at bounding box center [389, 548] width 5 height 8
click at [465, 475] on icon at bounding box center [468, 548] width 12 height 12
click at [385, 475] on icon at bounding box center [390, 548] width 12 height 12
click at [464, 475] on icon at bounding box center [468, 548] width 12 height 12
click at [387, 475] on icon at bounding box center [390, 548] width 12 height 12
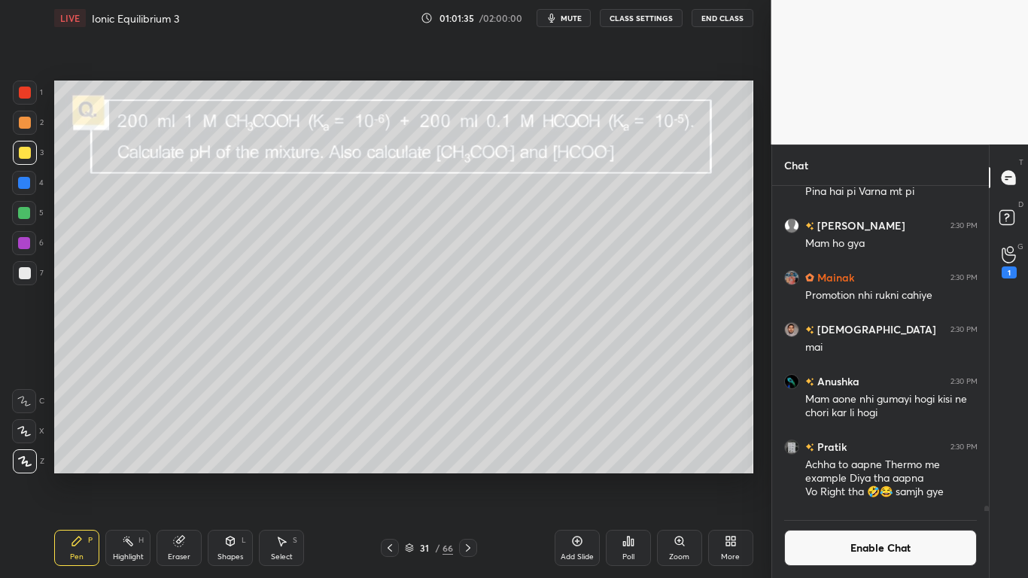
click at [463, 475] on icon at bounding box center [468, 548] width 12 height 12
click at [838, 475] on button "Enable Chat" at bounding box center [880, 548] width 193 height 36
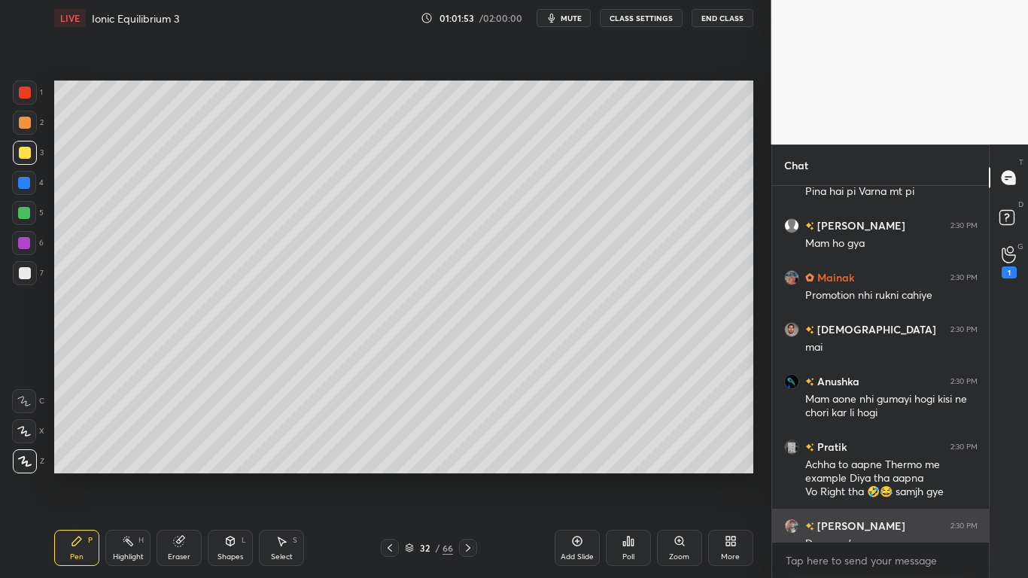
scroll to position [351, 212]
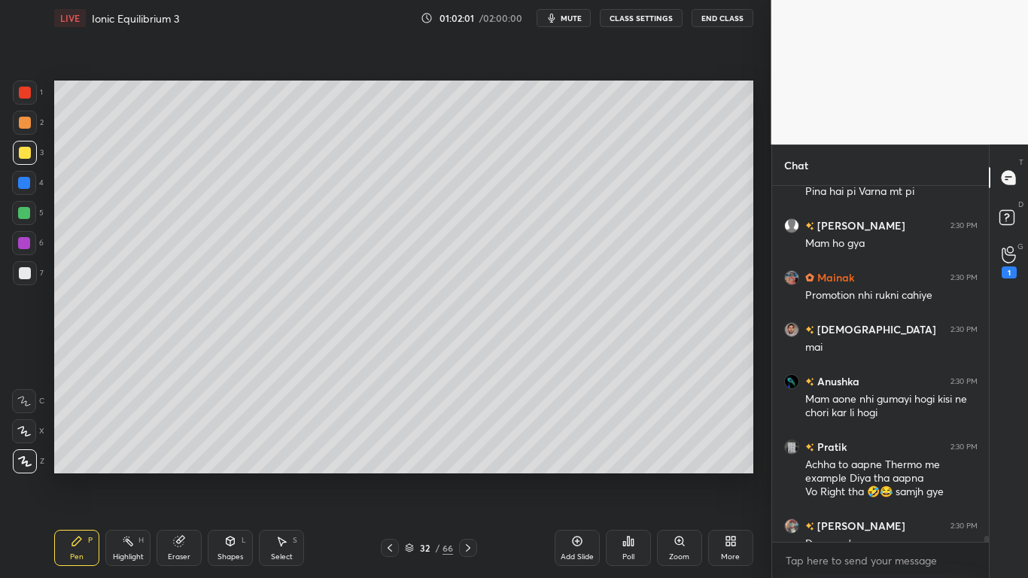
click at [27, 144] on div at bounding box center [25, 153] width 24 height 24
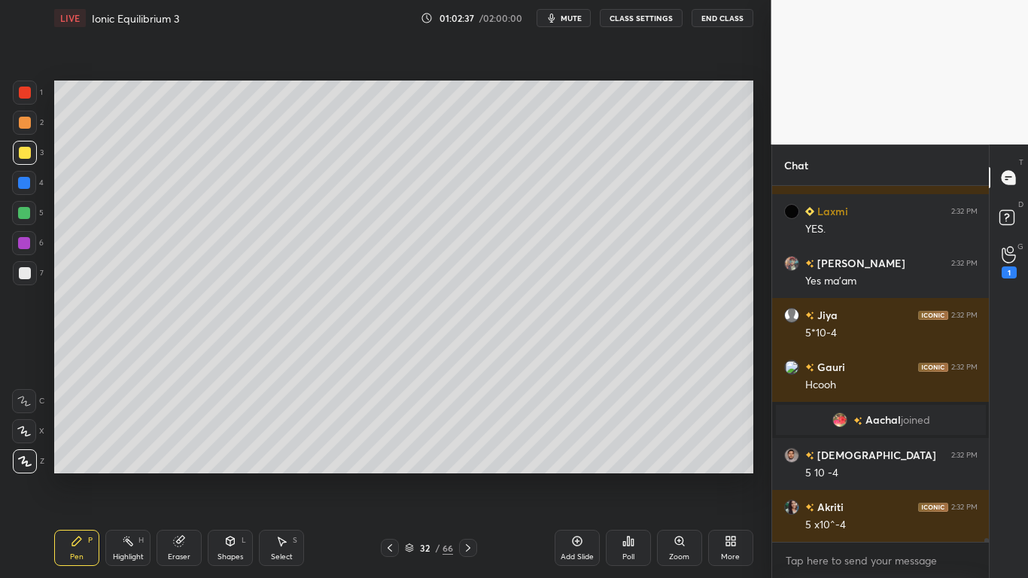
scroll to position [32875, 0]
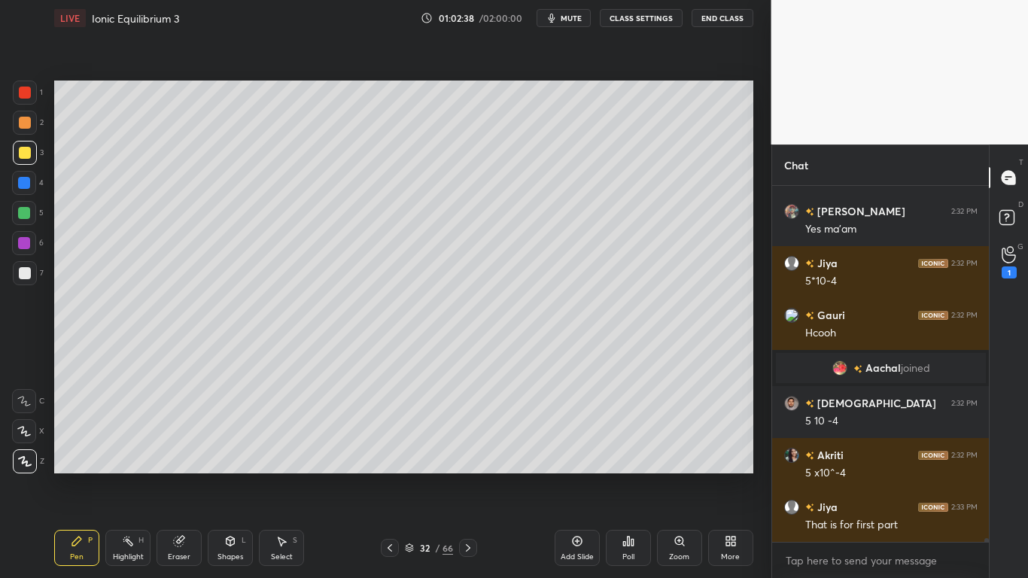
click at [650, 21] on button "CLASS SETTINGS" at bounding box center [641, 18] width 83 height 18
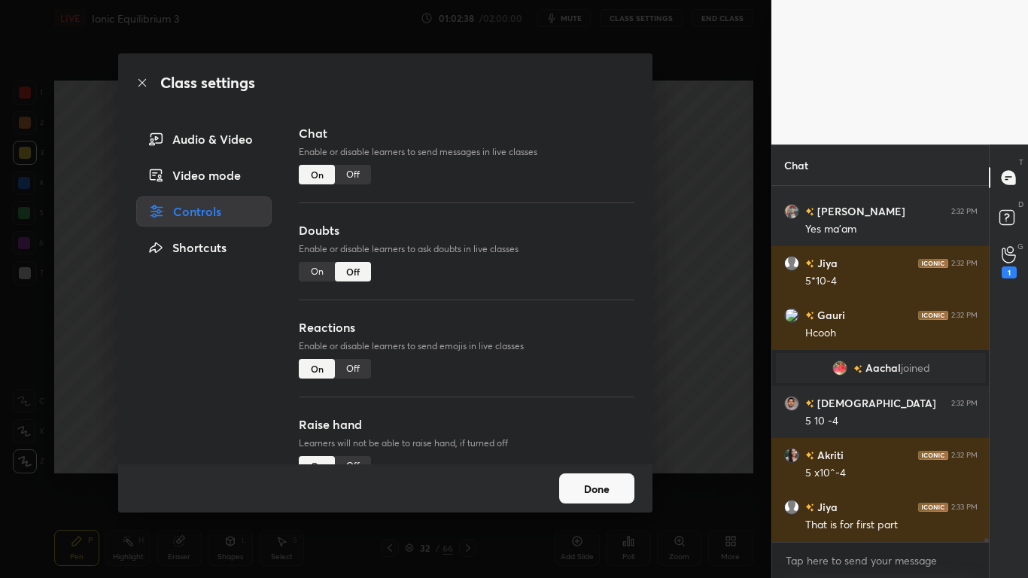
scroll to position [32927, 0]
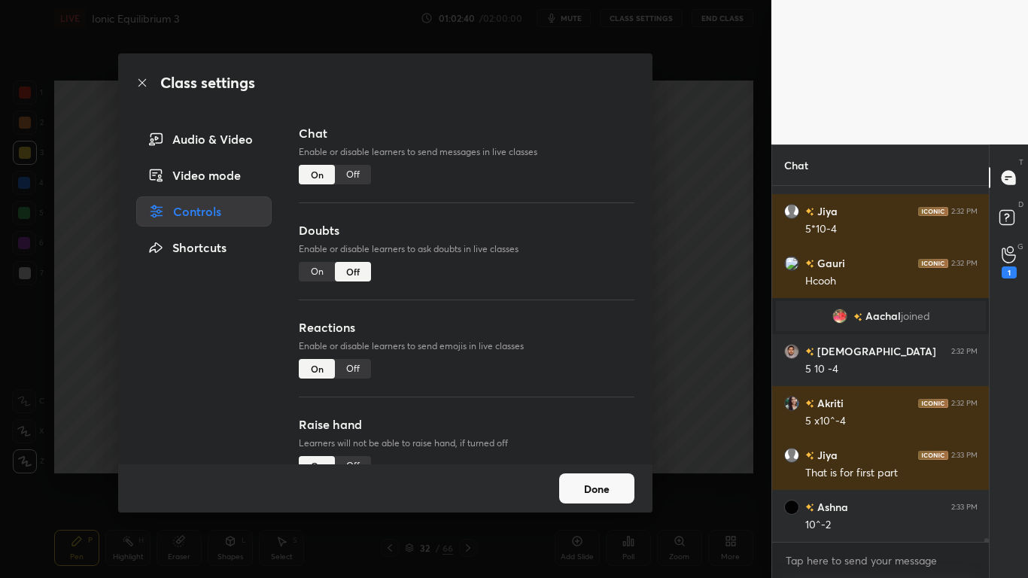
click at [359, 175] on div "Off" at bounding box center [353, 175] width 36 height 20
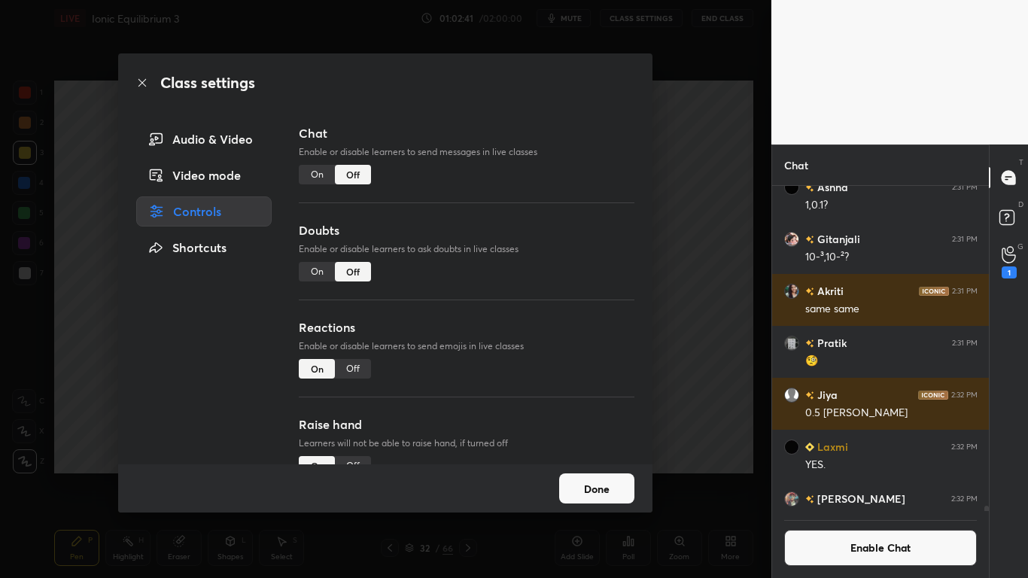
click at [600, 475] on button "Done" at bounding box center [596, 488] width 75 height 30
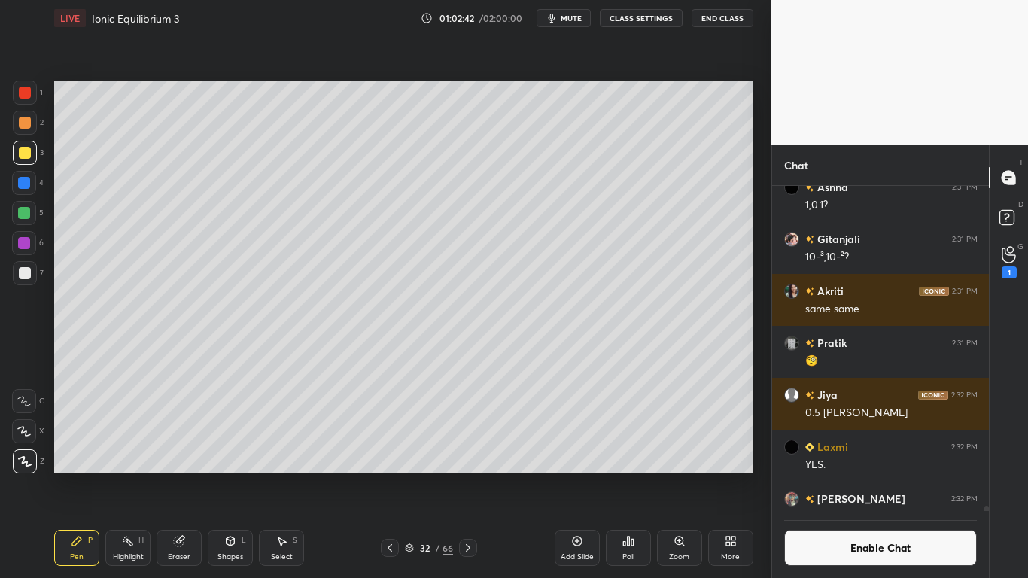
click at [571, 475] on div "Add Slide" at bounding box center [576, 548] width 45 height 36
click at [384, 475] on icon at bounding box center [390, 548] width 12 height 12
click at [392, 475] on icon at bounding box center [390, 548] width 12 height 12
click at [466, 475] on icon at bounding box center [468, 548] width 5 height 8
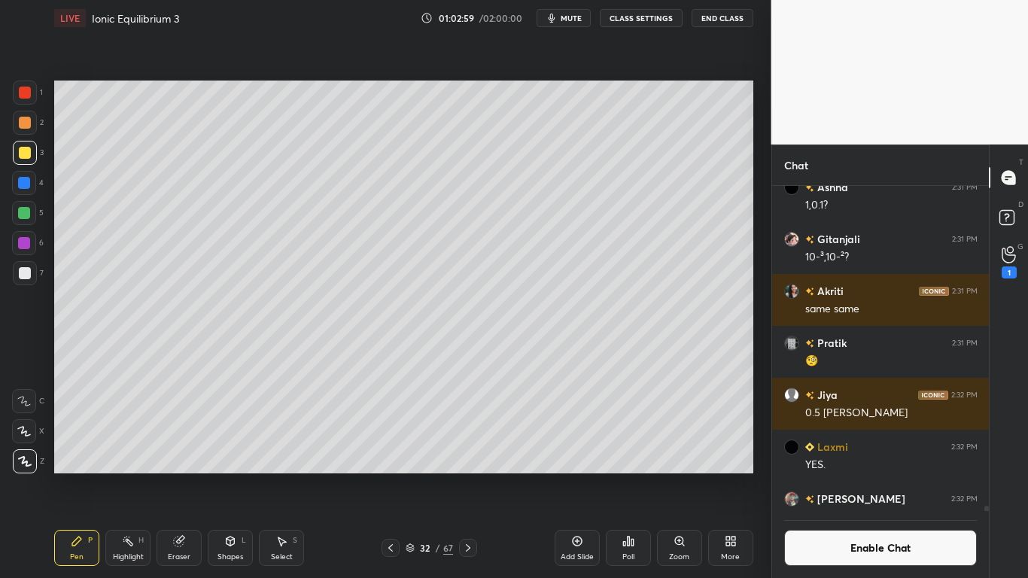
click at [470, 475] on icon at bounding box center [468, 548] width 12 height 12
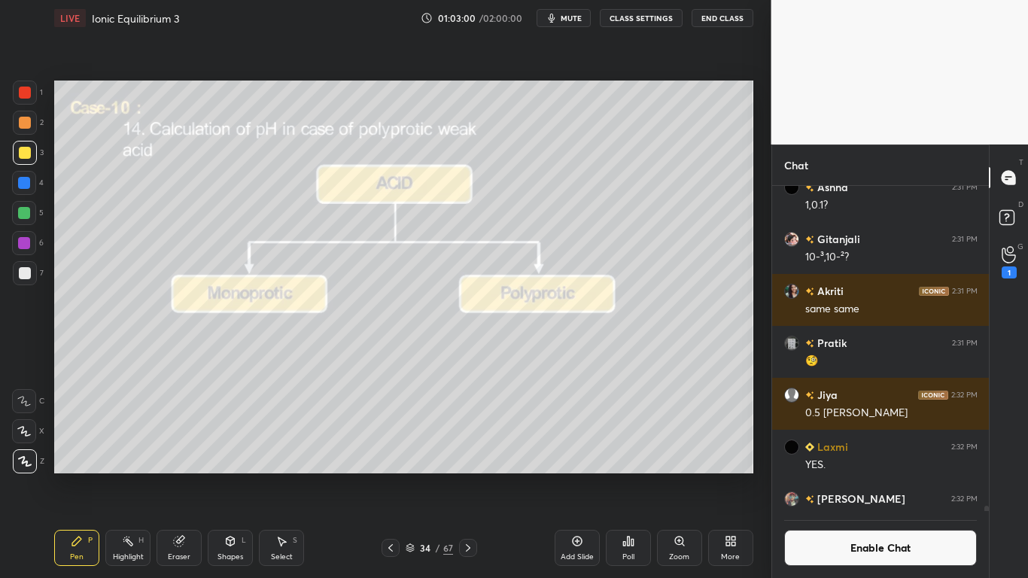
click at [395, 475] on icon at bounding box center [390, 548] width 12 height 12
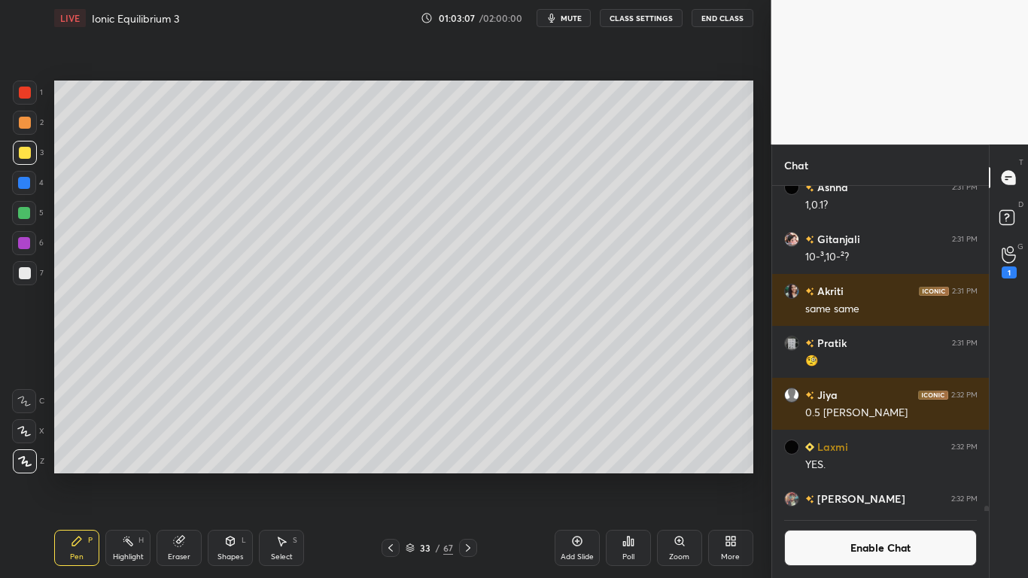
scroll to position [290, 212]
click at [389, 475] on icon at bounding box center [390, 548] width 5 height 8
click at [390, 475] on icon at bounding box center [390, 548] width 5 height 8
click at [392, 475] on icon at bounding box center [390, 548] width 12 height 12
click at [469, 475] on icon at bounding box center [468, 548] width 12 height 12
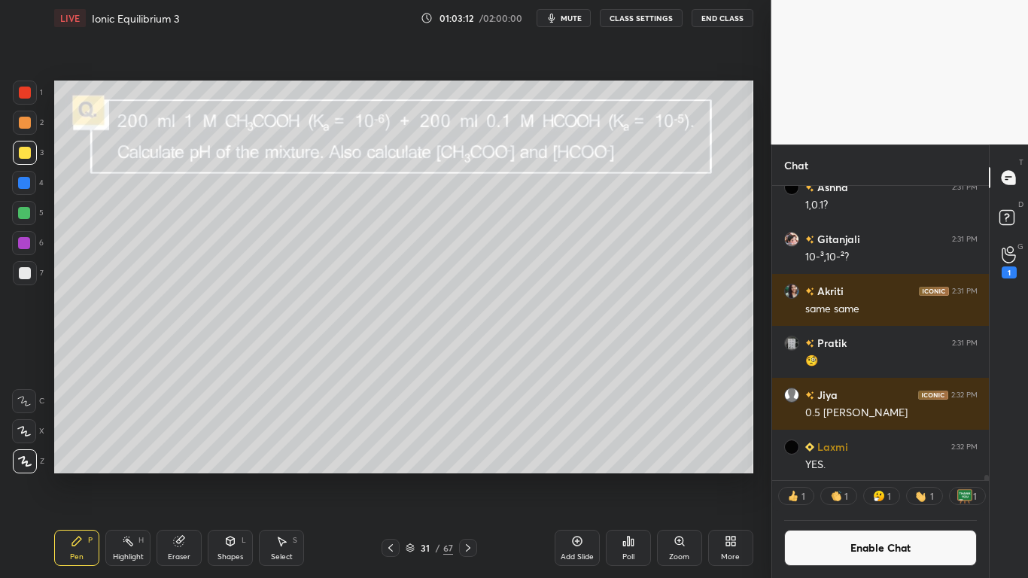
click at [473, 475] on icon at bounding box center [468, 548] width 12 height 12
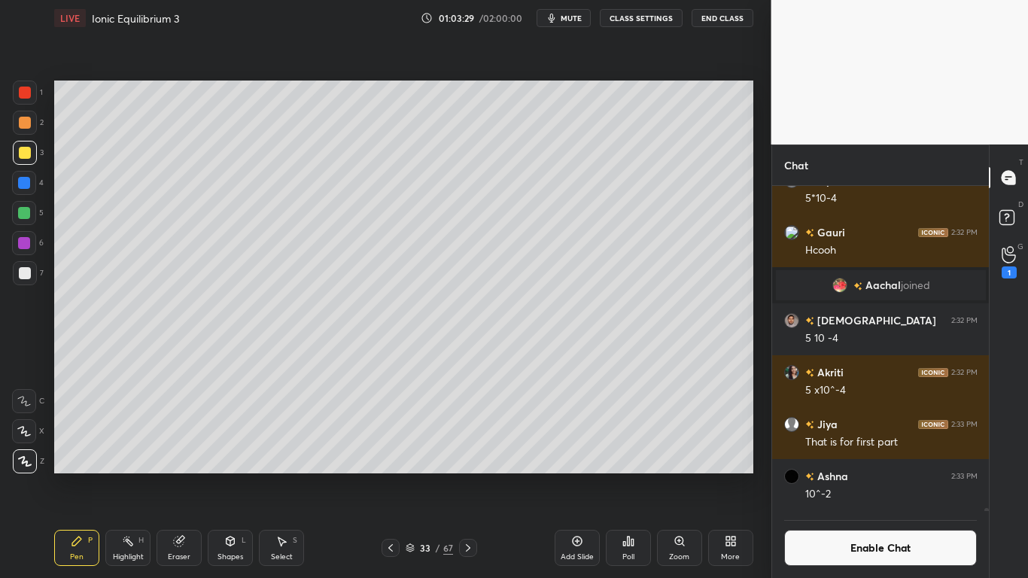
click at [858, 475] on button "Enable Chat" at bounding box center [880, 548] width 193 height 36
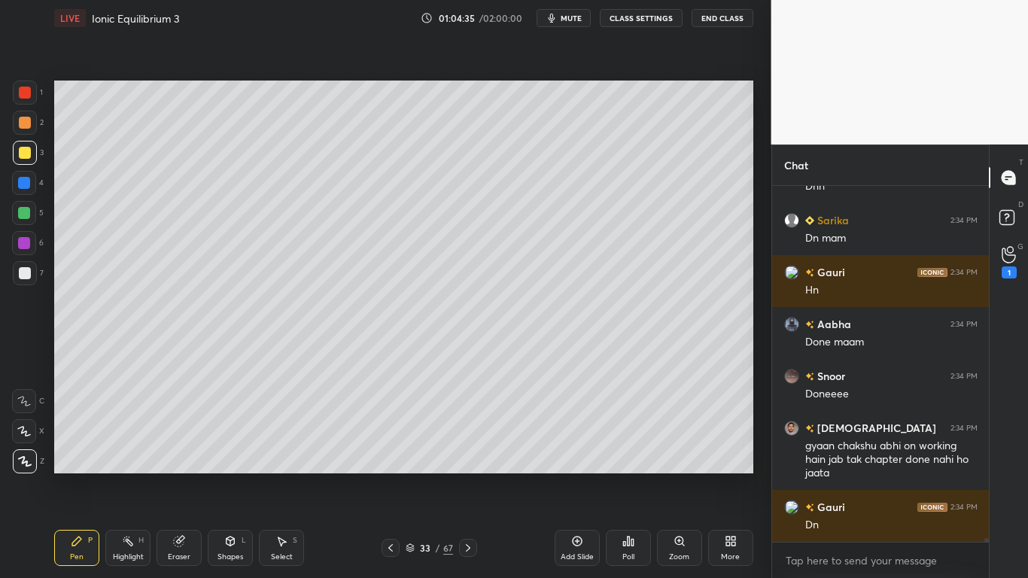
scroll to position [34296, 0]
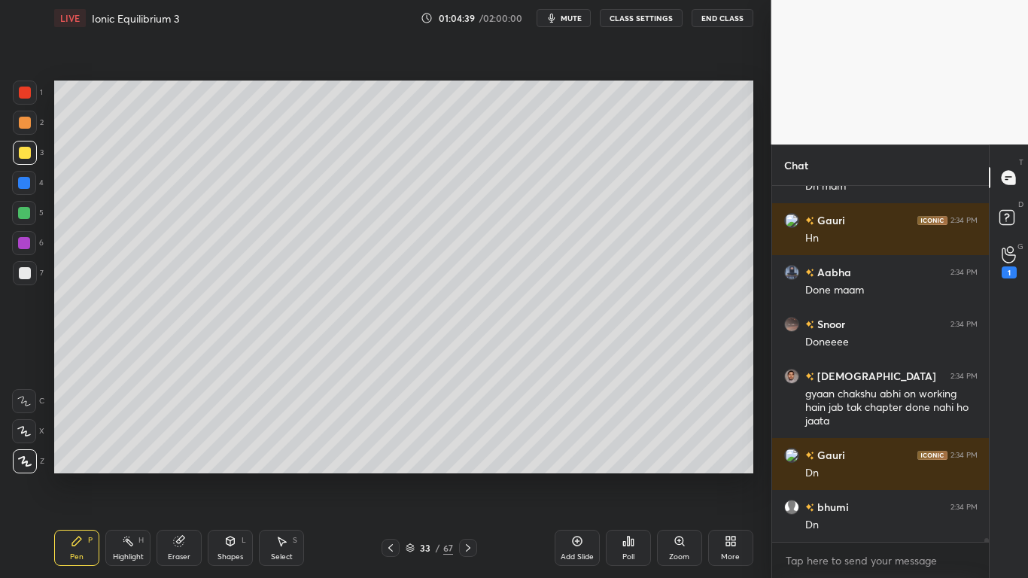
click at [646, 20] on button "CLASS SETTINGS" at bounding box center [641, 18] width 83 height 18
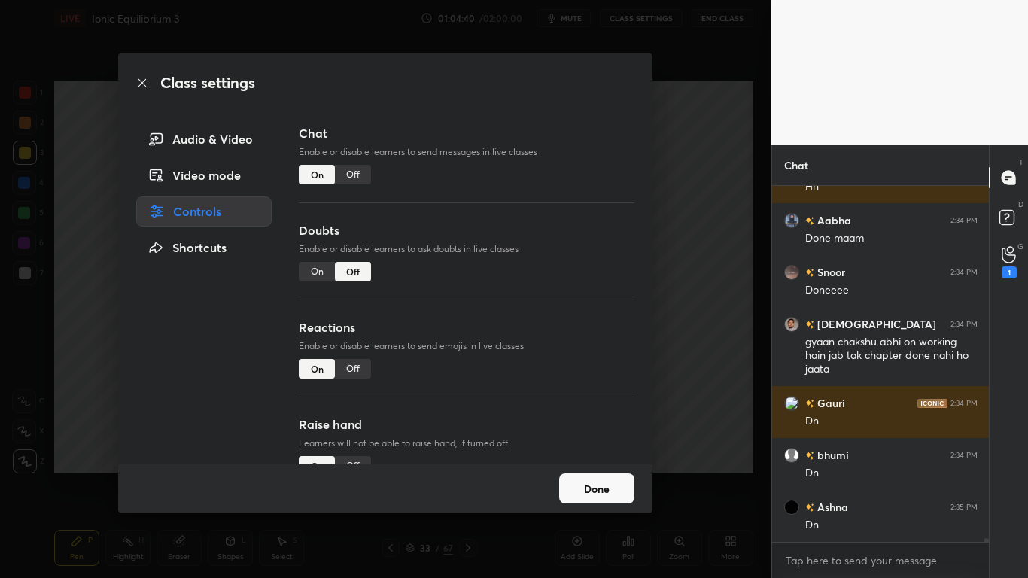
click at [358, 178] on div "Off" at bounding box center [353, 175] width 36 height 20
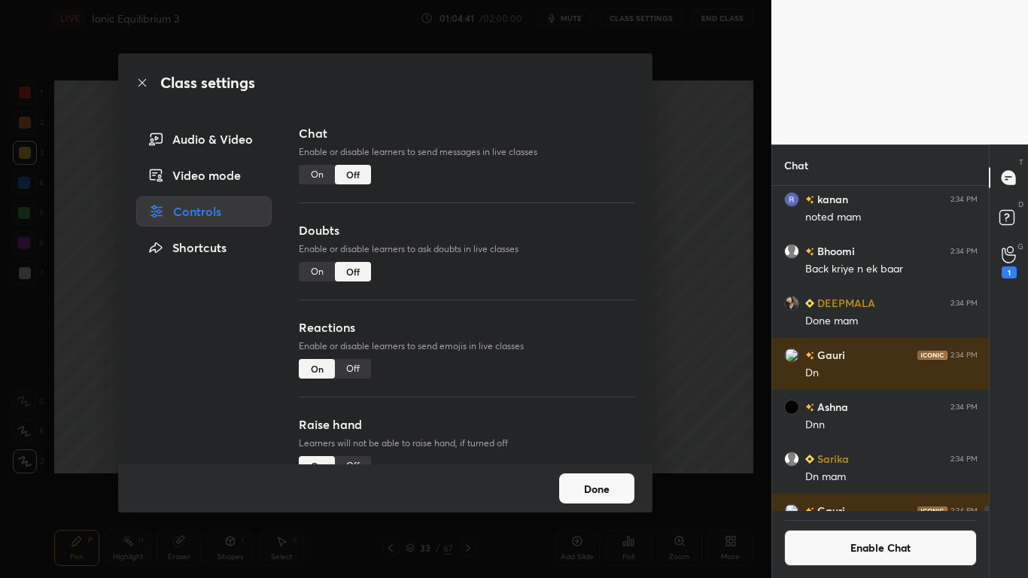
click at [588, 475] on button "Done" at bounding box center [596, 488] width 75 height 30
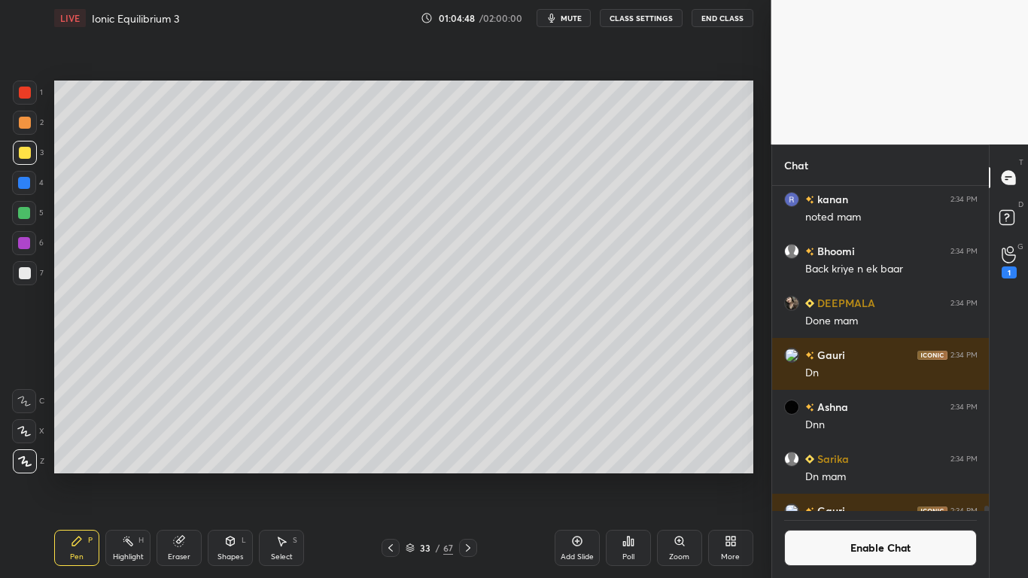
click at [466, 475] on icon at bounding box center [468, 548] width 12 height 12
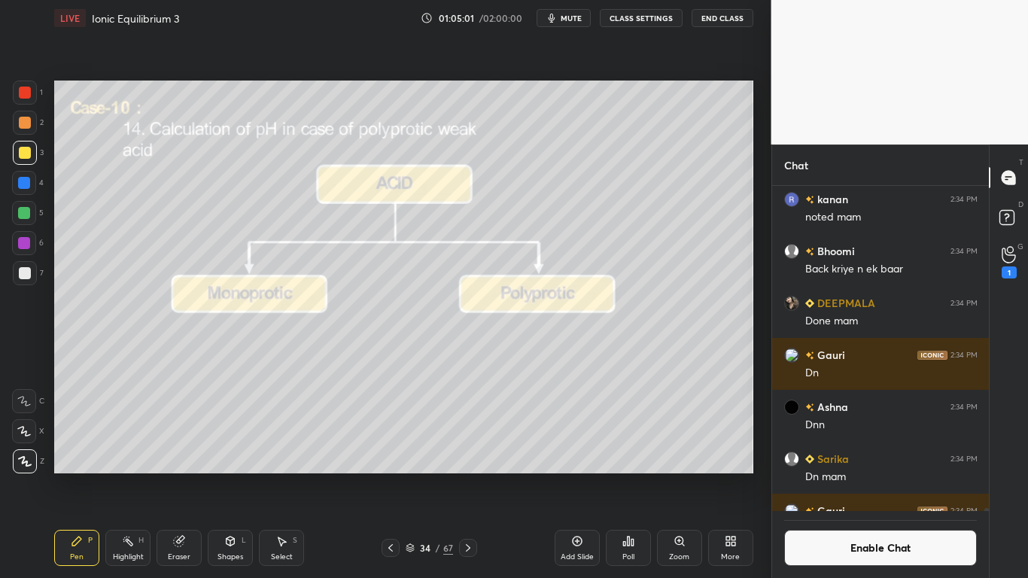
scroll to position [34052, 0]
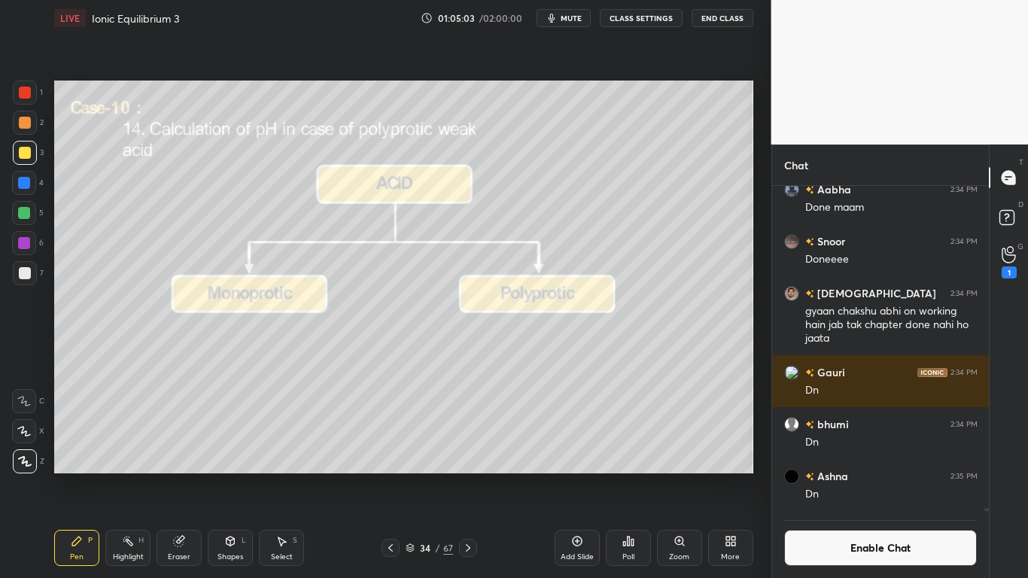
click at [181, 475] on icon at bounding box center [179, 541] width 12 height 12
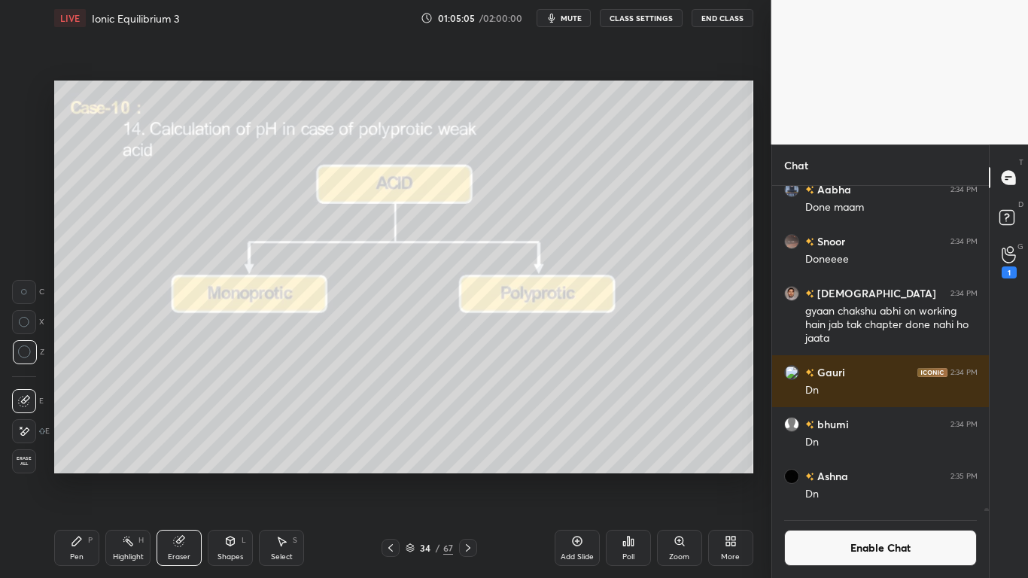
click at [80, 475] on icon at bounding box center [77, 541] width 12 height 12
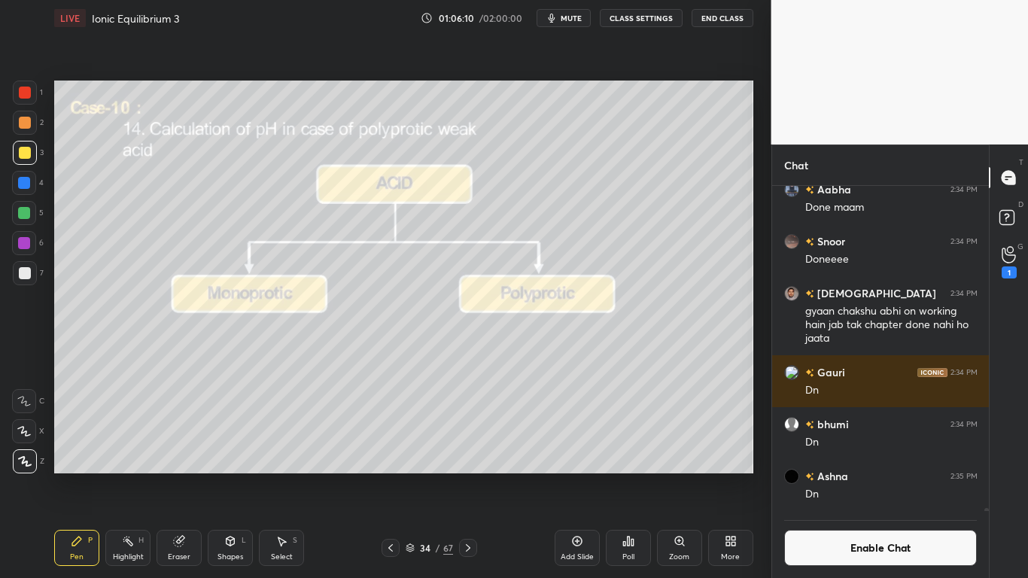
click at [23, 272] on div at bounding box center [25, 273] width 12 height 12
click at [573, 475] on icon at bounding box center [577, 541] width 12 height 12
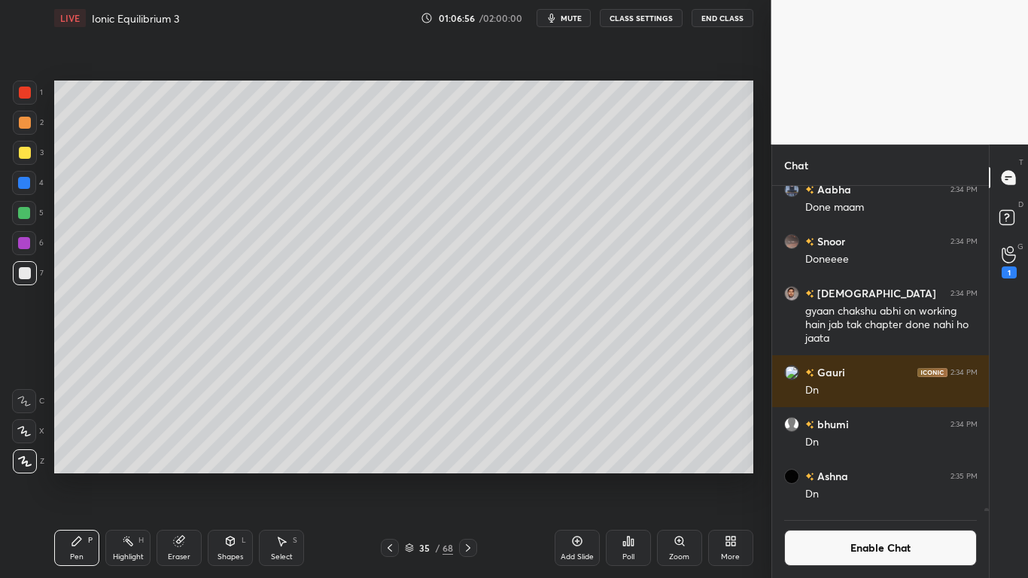
click at [221, 475] on div "Shapes L" at bounding box center [230, 548] width 45 height 36
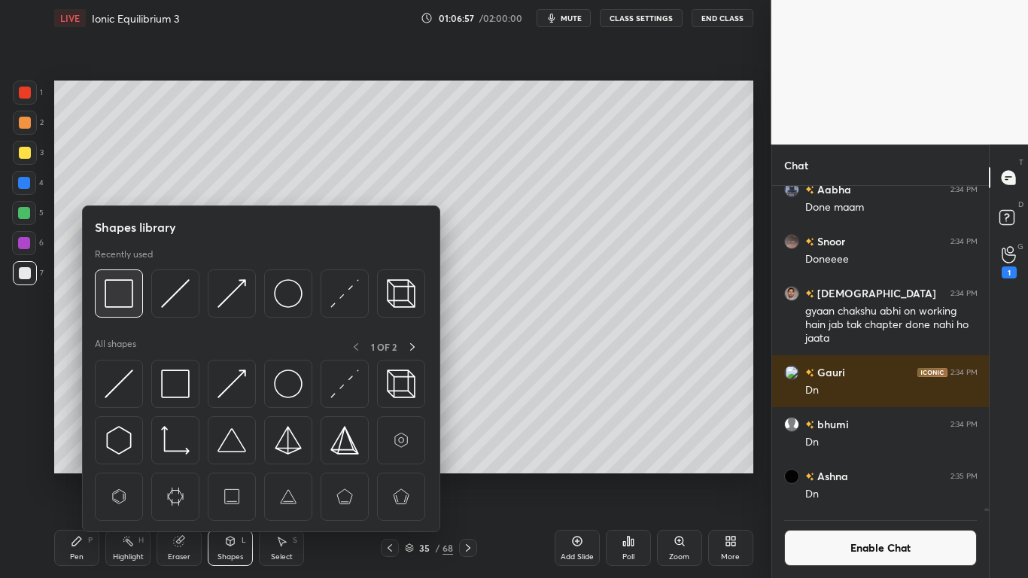
click at [118, 293] on img at bounding box center [119, 293] width 29 height 29
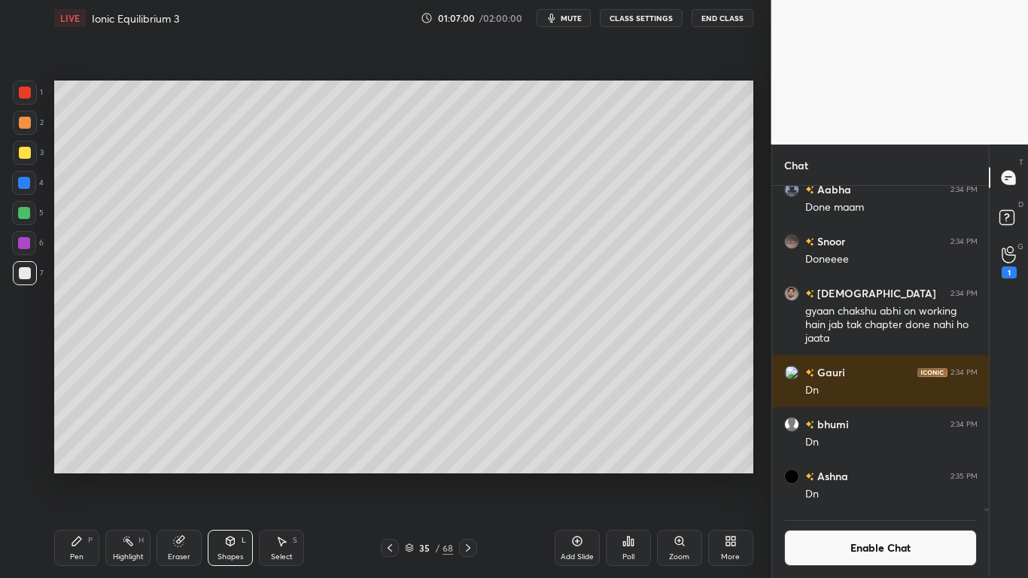
click at [290, 475] on div "Select S" at bounding box center [281, 548] width 45 height 36
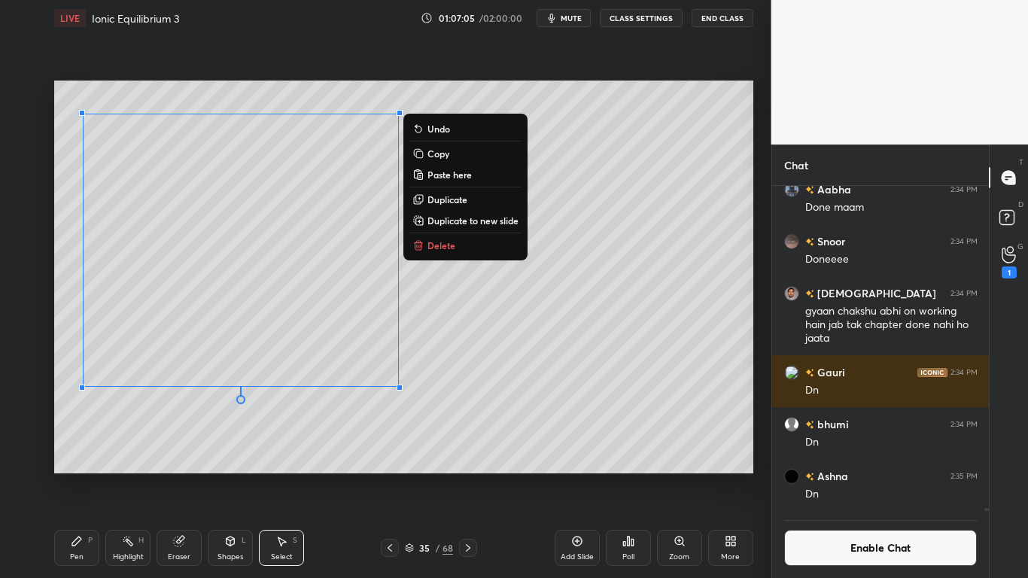
click at [84, 475] on div "Pen P" at bounding box center [76, 548] width 45 height 36
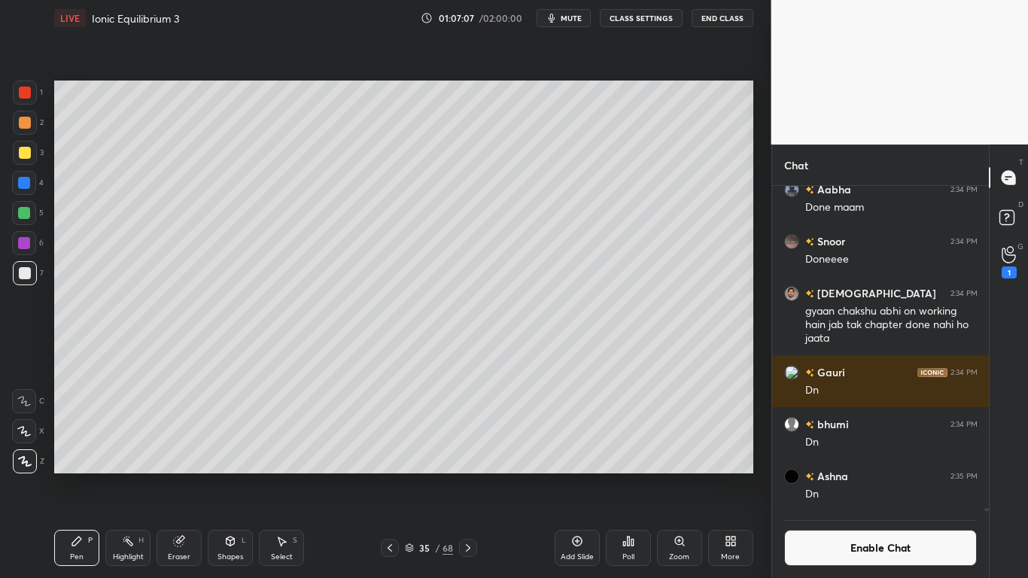
click at [22, 160] on div at bounding box center [25, 153] width 24 height 24
click at [858, 475] on button "Enable Chat" at bounding box center [880, 548] width 193 height 36
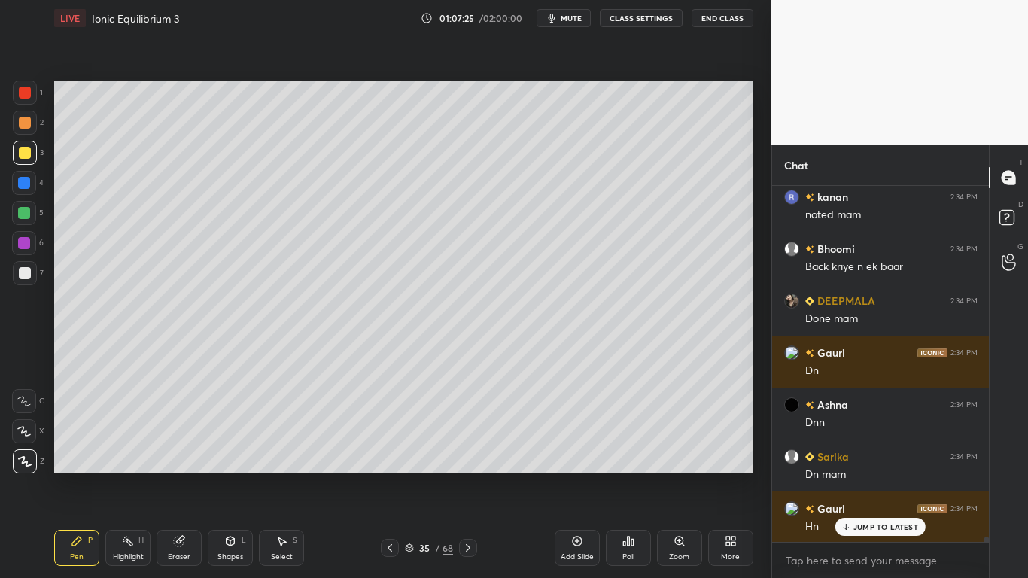
click at [877, 475] on p "JUMP TO LATEST" at bounding box center [885, 526] width 65 height 9
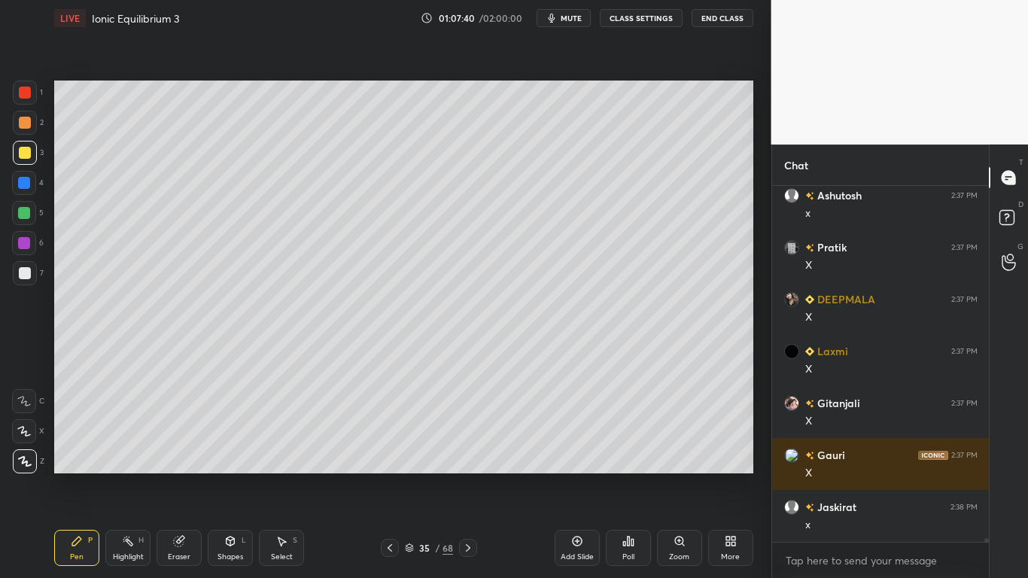
scroll to position [34488, 0]
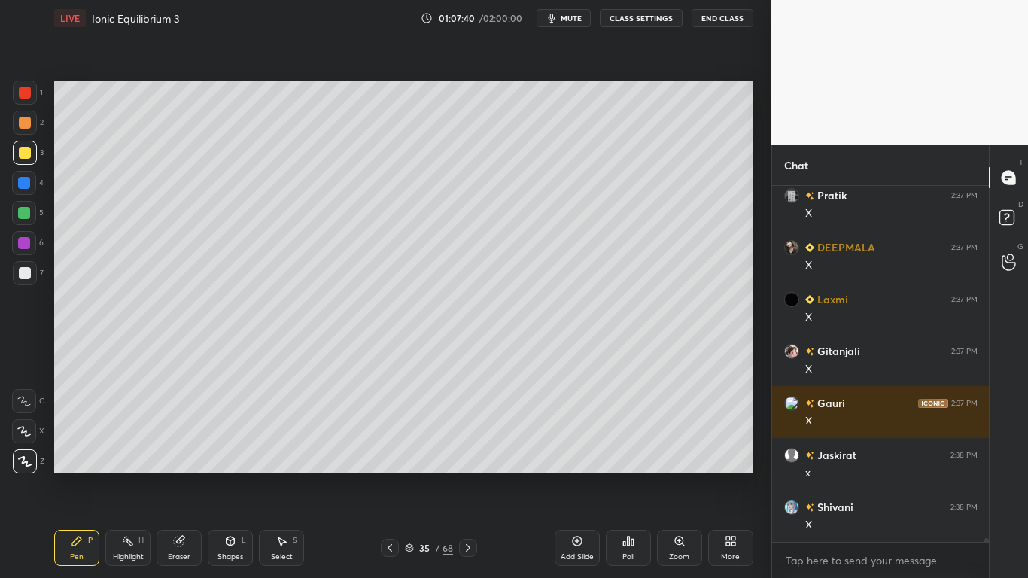
click at [25, 272] on div at bounding box center [25, 273] width 12 height 12
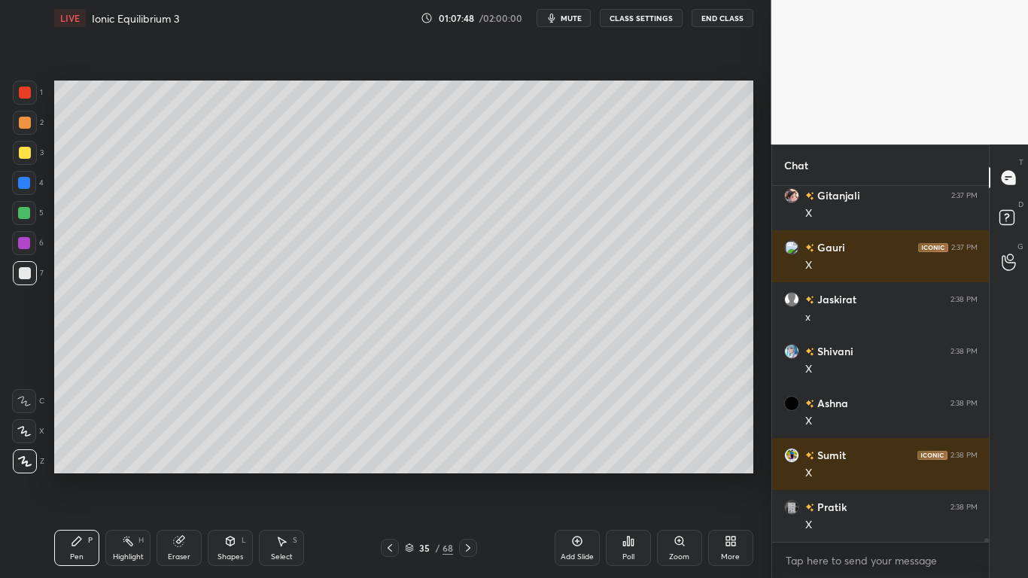
click at [23, 153] on div at bounding box center [25, 153] width 12 height 12
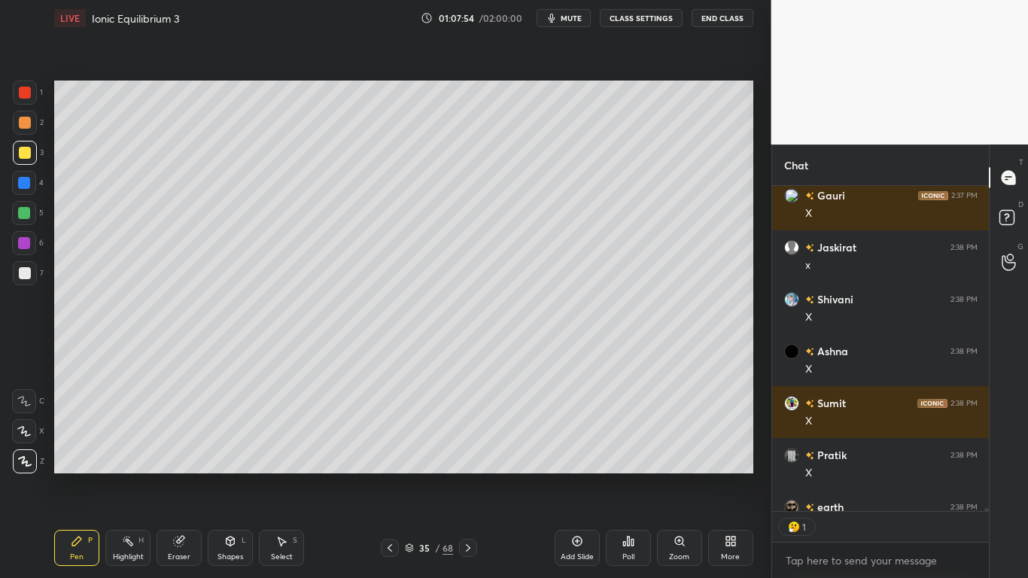
scroll to position [34778, 0]
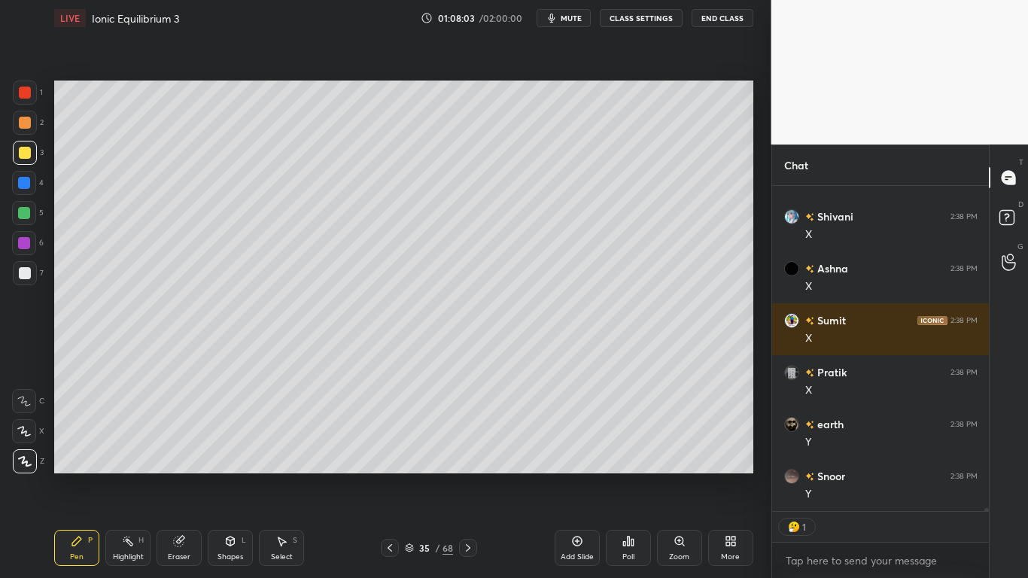
type textarea "x"
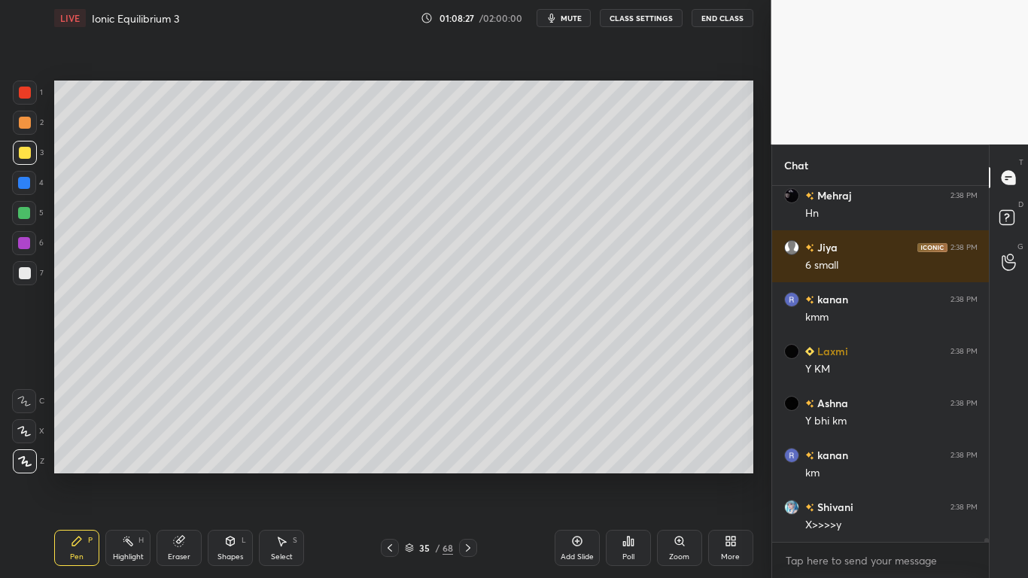
scroll to position [35630, 0]
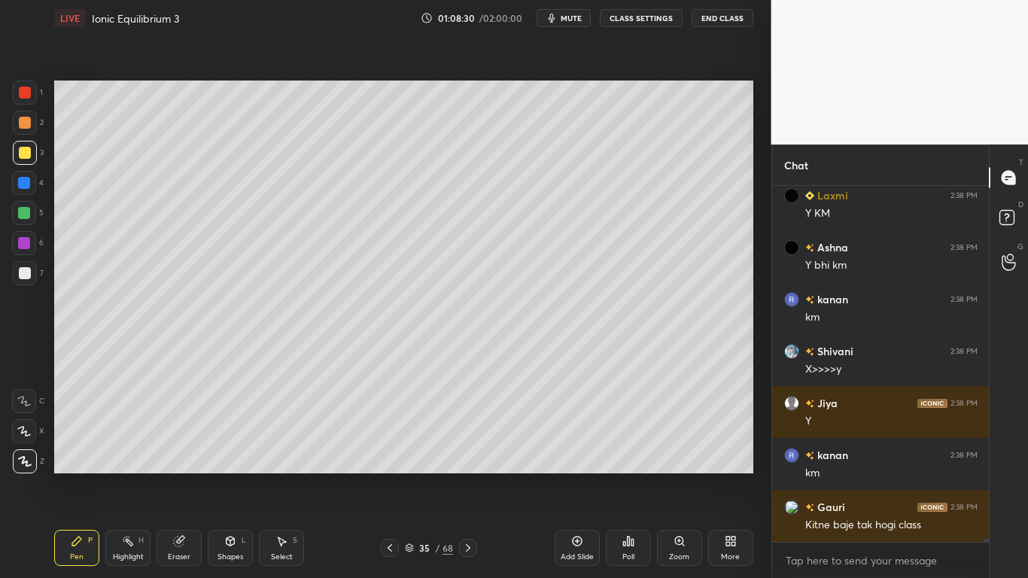
click at [23, 180] on div at bounding box center [24, 183] width 12 height 12
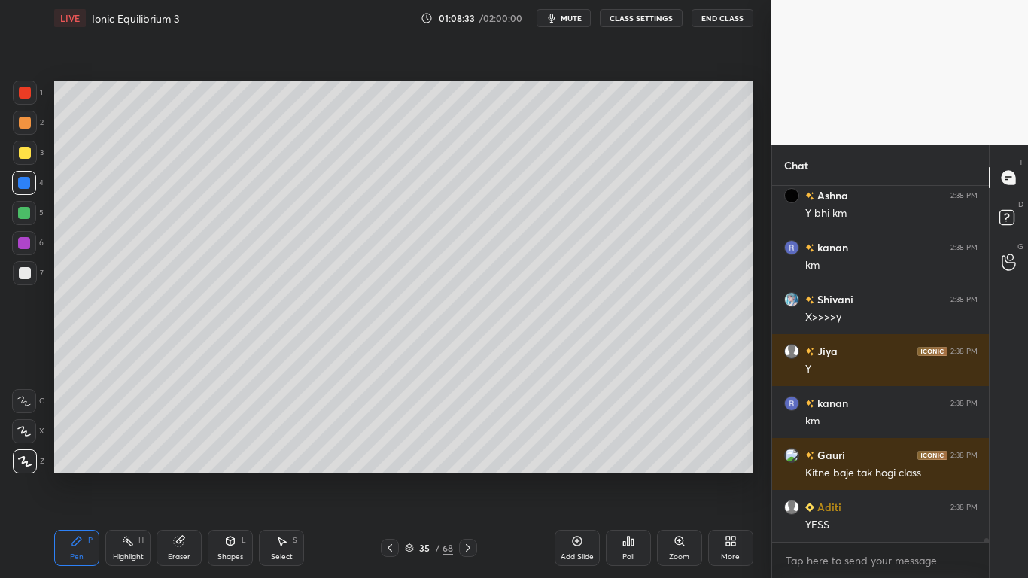
scroll to position [35786, 0]
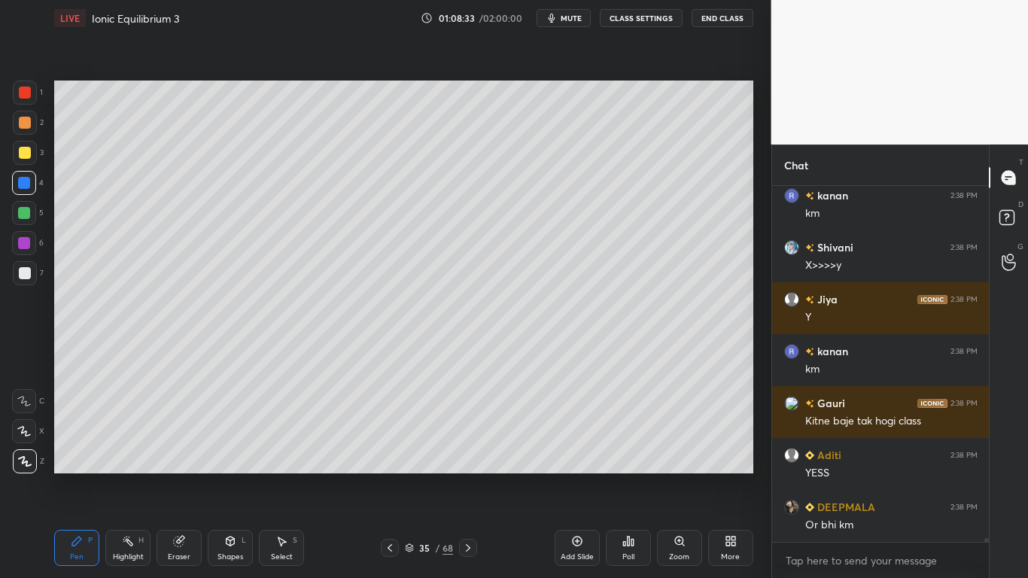
click at [23, 158] on div at bounding box center [25, 153] width 12 height 12
click at [26, 182] on div at bounding box center [24, 183] width 12 height 12
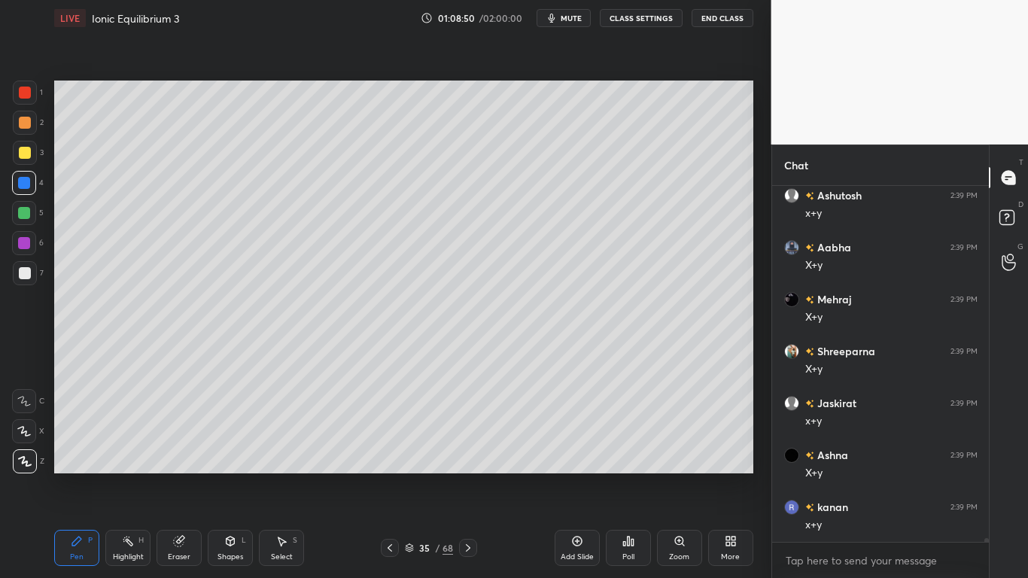
scroll to position [36564, 0]
click at [632, 20] on button "CLASS SETTINGS" at bounding box center [641, 18] width 83 height 18
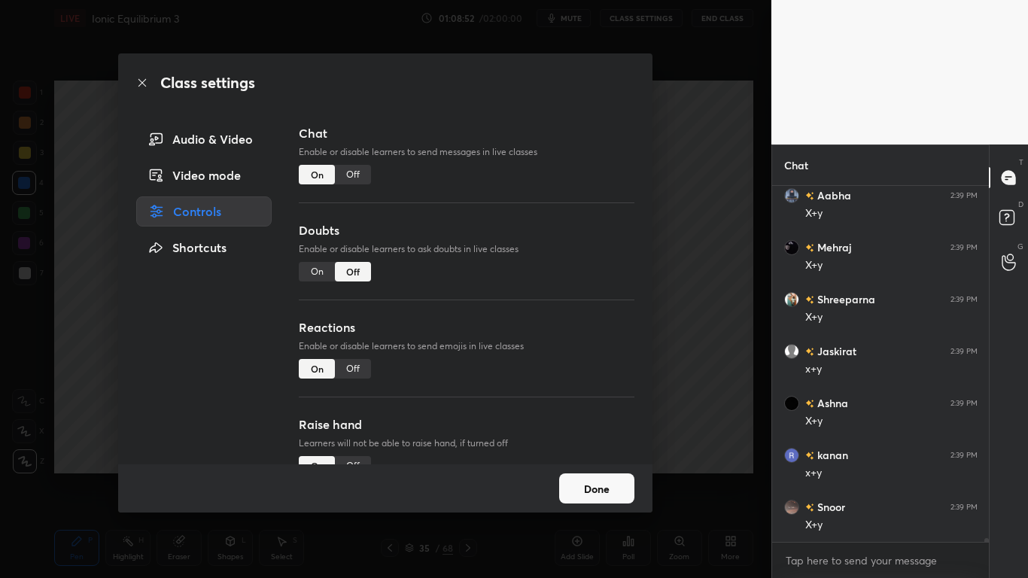
click at [582, 475] on button "Done" at bounding box center [596, 488] width 75 height 30
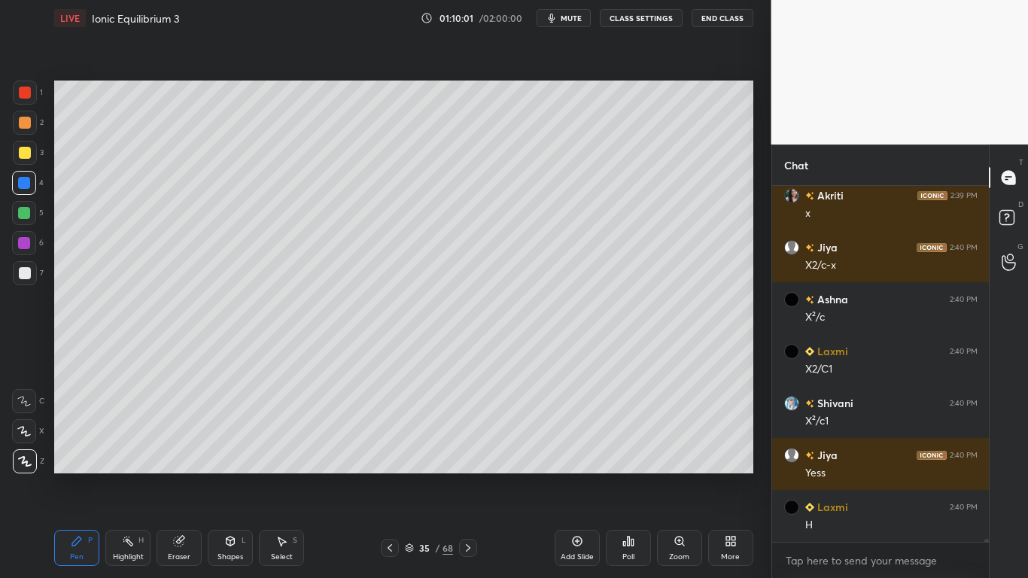
scroll to position [37852, 0]
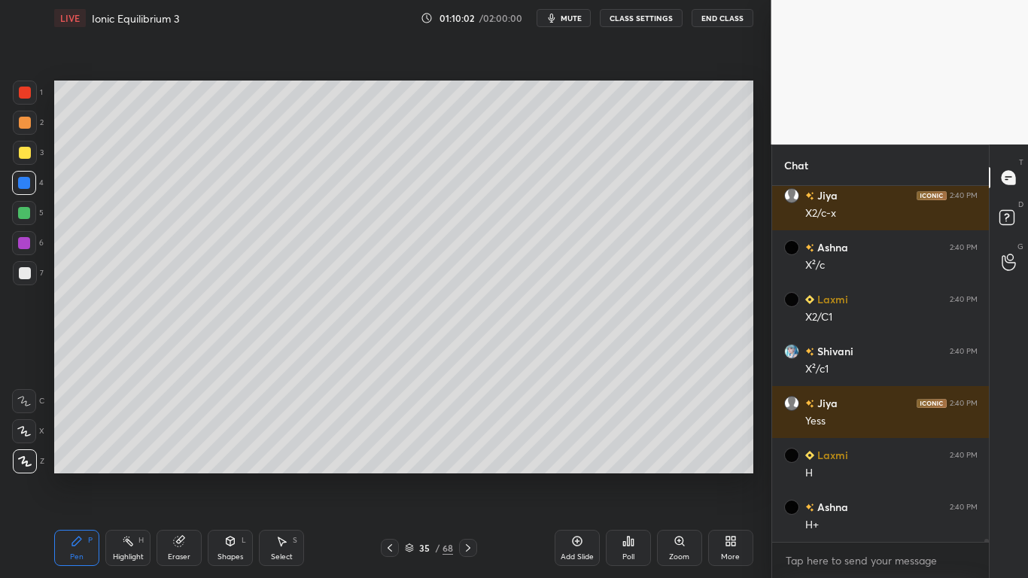
click at [578, 475] on icon at bounding box center [577, 541] width 12 height 12
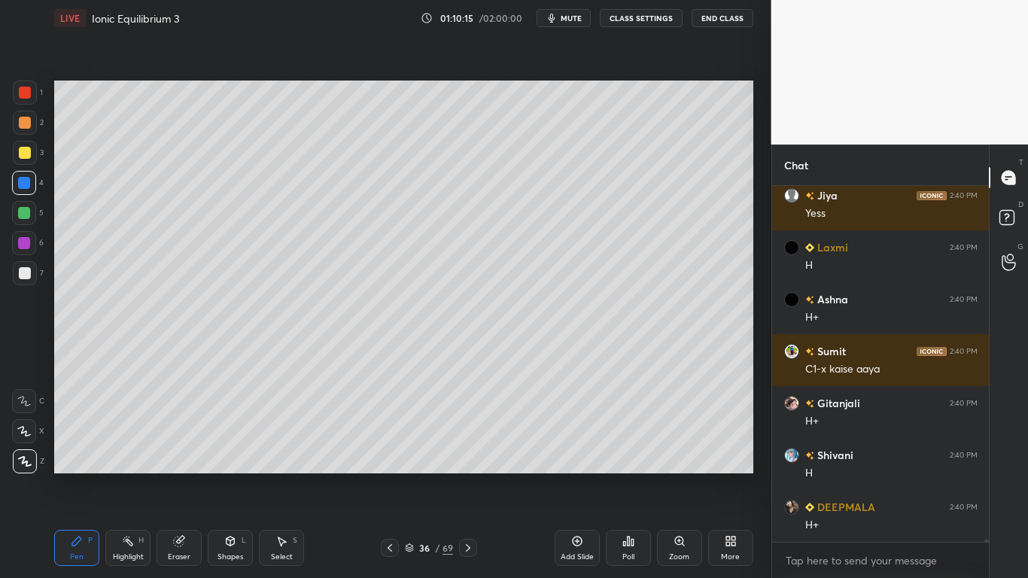
scroll to position [38112, 0]
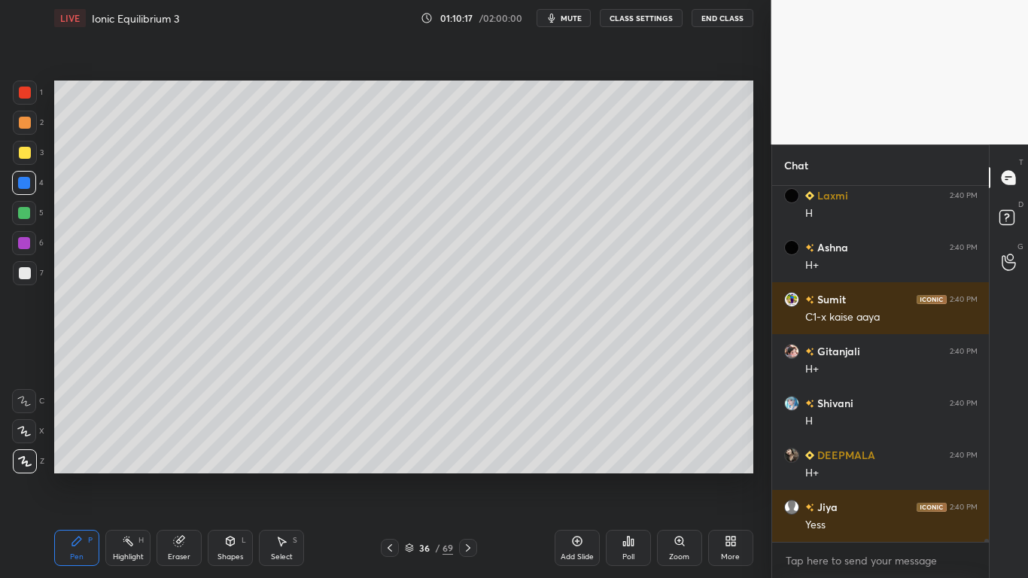
click at [647, 21] on button "CLASS SETTINGS" at bounding box center [641, 18] width 83 height 18
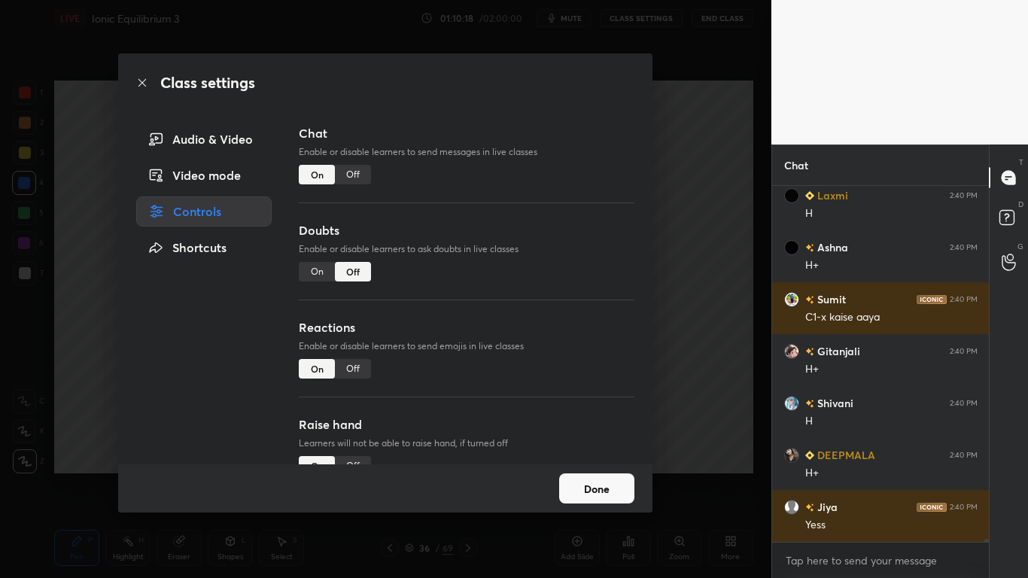
click at [357, 172] on div "Off" at bounding box center [353, 175] width 36 height 20
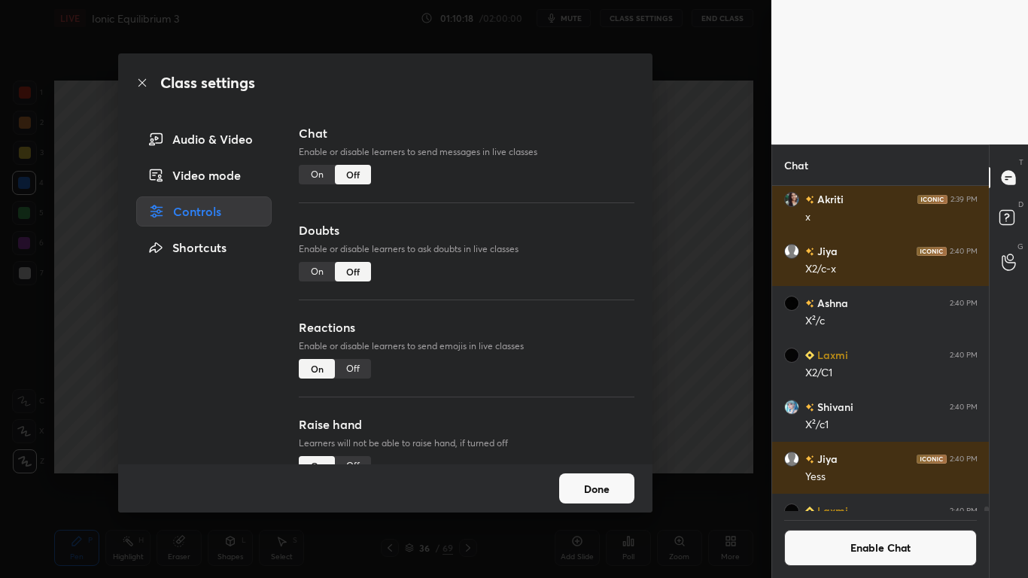
scroll to position [320, 212]
click at [597, 475] on button "Done" at bounding box center [596, 488] width 75 height 30
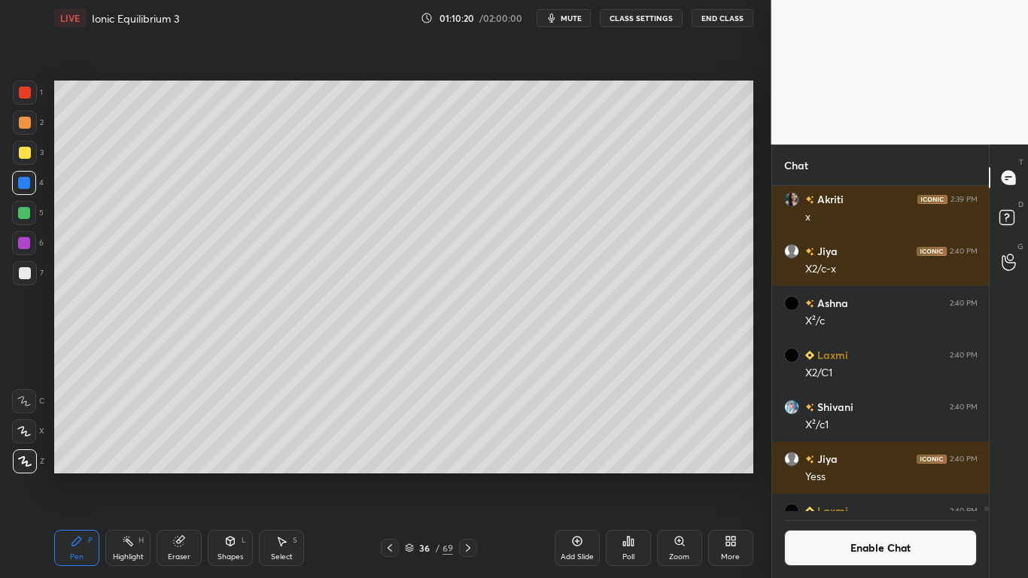
click at [26, 269] on div at bounding box center [25, 273] width 12 height 12
click at [224, 475] on icon at bounding box center [230, 541] width 12 height 12
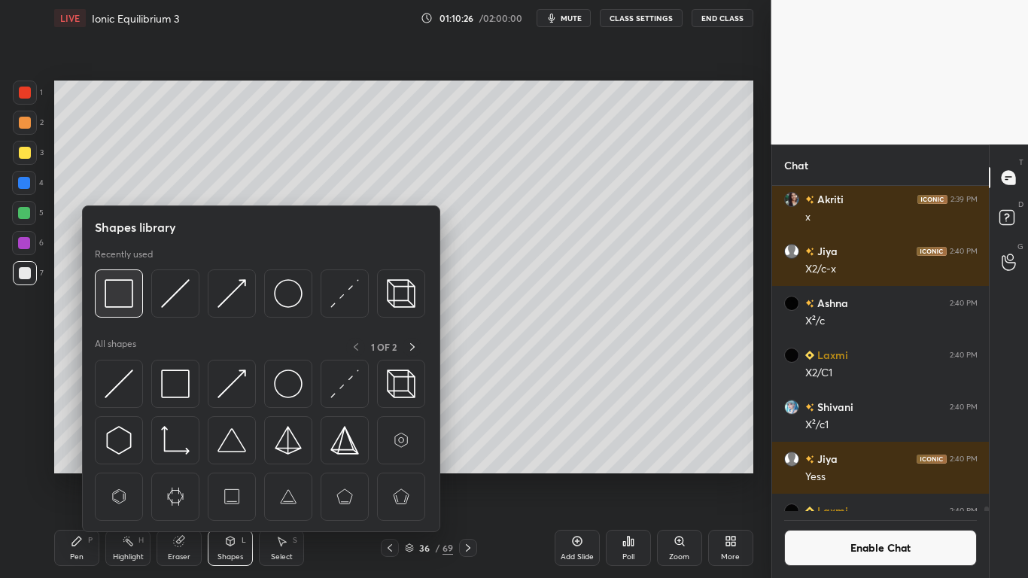
click at [111, 272] on div at bounding box center [119, 293] width 48 height 48
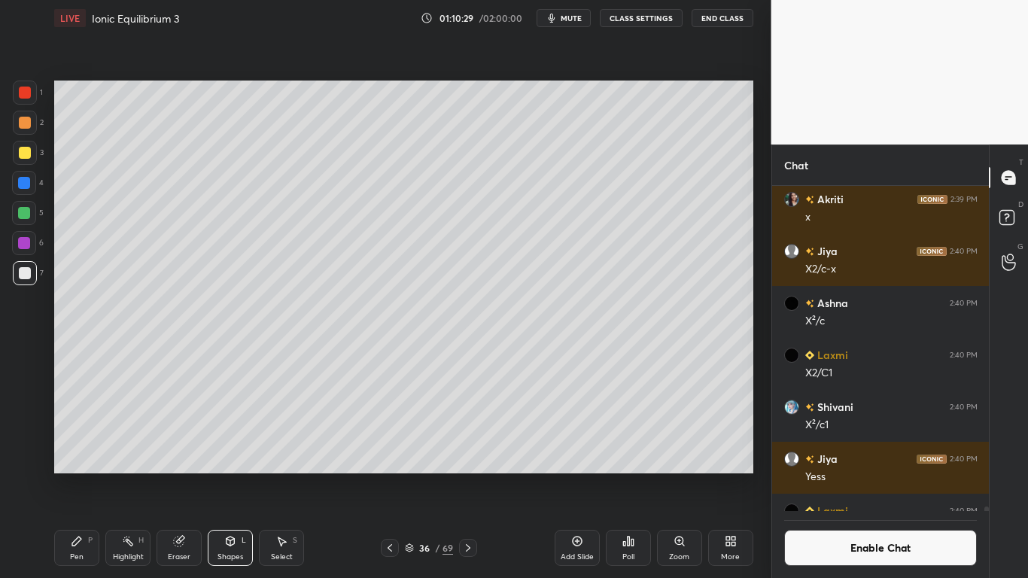
click at [26, 211] on div at bounding box center [24, 213] width 12 height 12
click at [71, 475] on icon at bounding box center [77, 541] width 12 height 12
click at [388, 475] on icon at bounding box center [389, 548] width 5 height 8
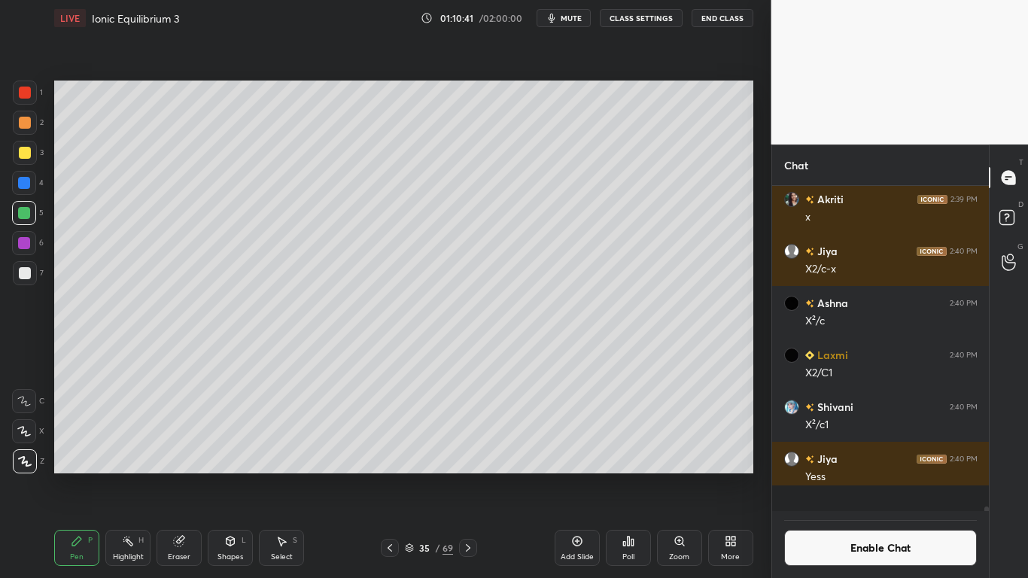
scroll to position [36959, 0]
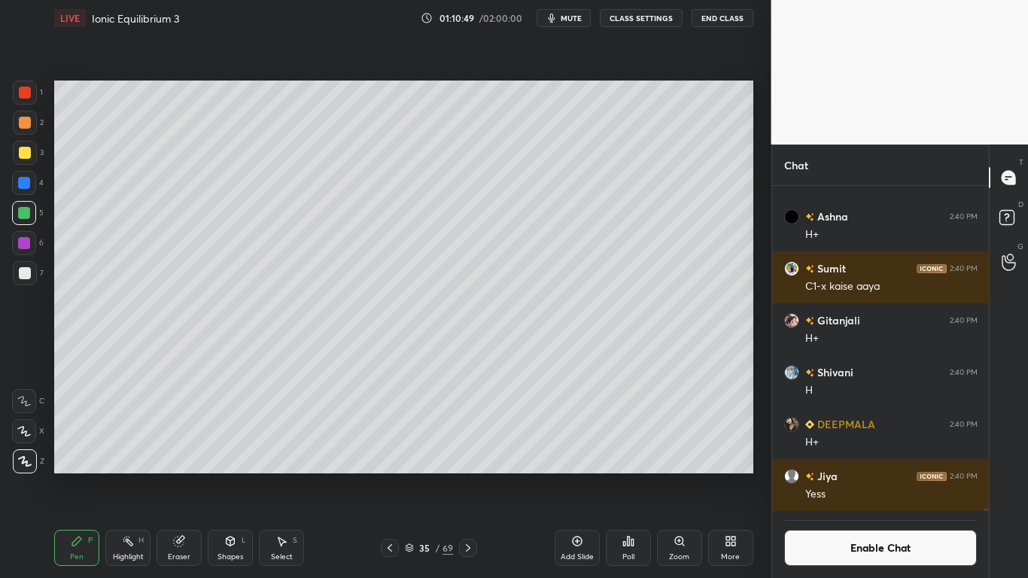
click at [179, 475] on icon at bounding box center [179, 541] width 10 height 10
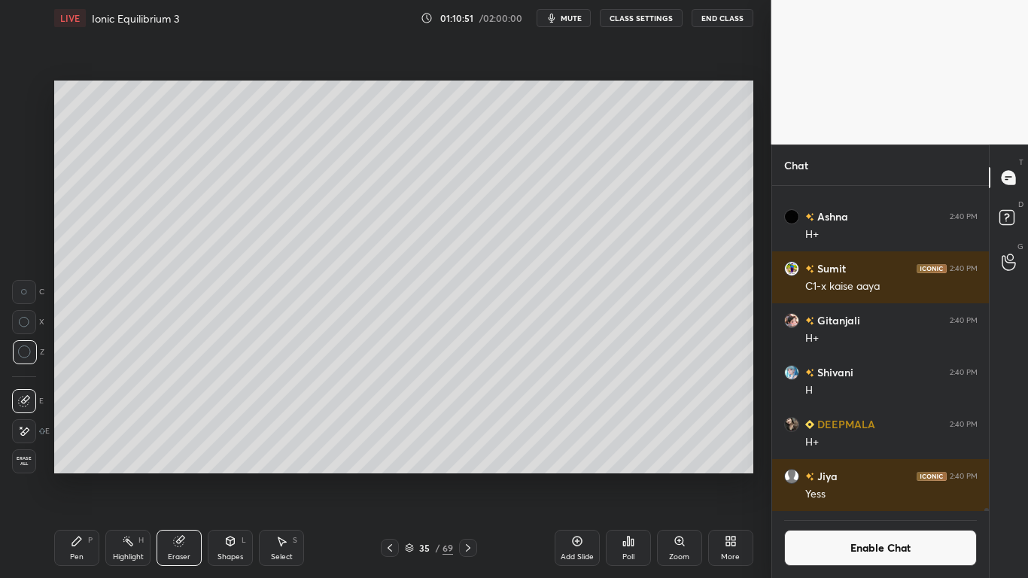
click at [74, 475] on icon at bounding box center [76, 540] width 9 height 9
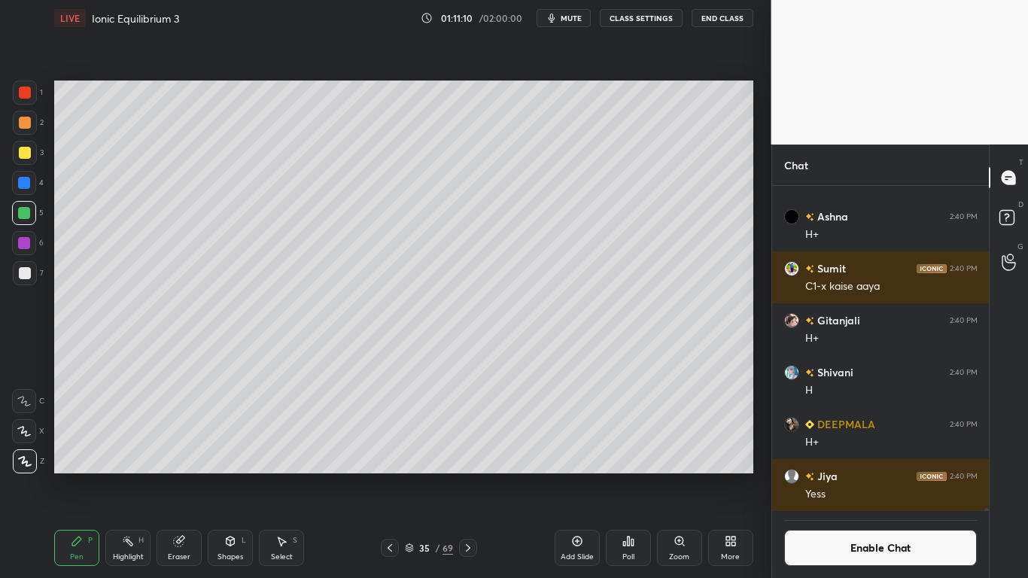
click at [469, 475] on icon at bounding box center [468, 548] width 12 height 12
click at [754, 276] on div "Setting up your live class Poll for secs No correct answer Start poll" at bounding box center [403, 276] width 711 height 481
click at [757, 275] on div "Setting up your live class Poll for secs No correct answer Start poll" at bounding box center [403, 276] width 711 height 481
click at [840, 475] on button "Enable Chat" at bounding box center [880, 548] width 193 height 36
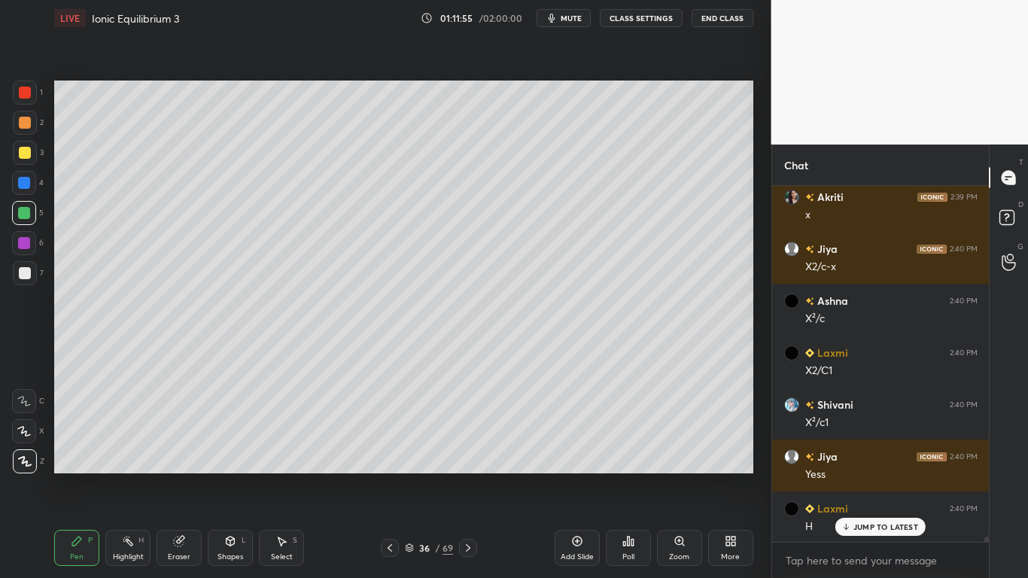
click at [868, 475] on p "JUMP TO LATEST" at bounding box center [885, 526] width 65 height 9
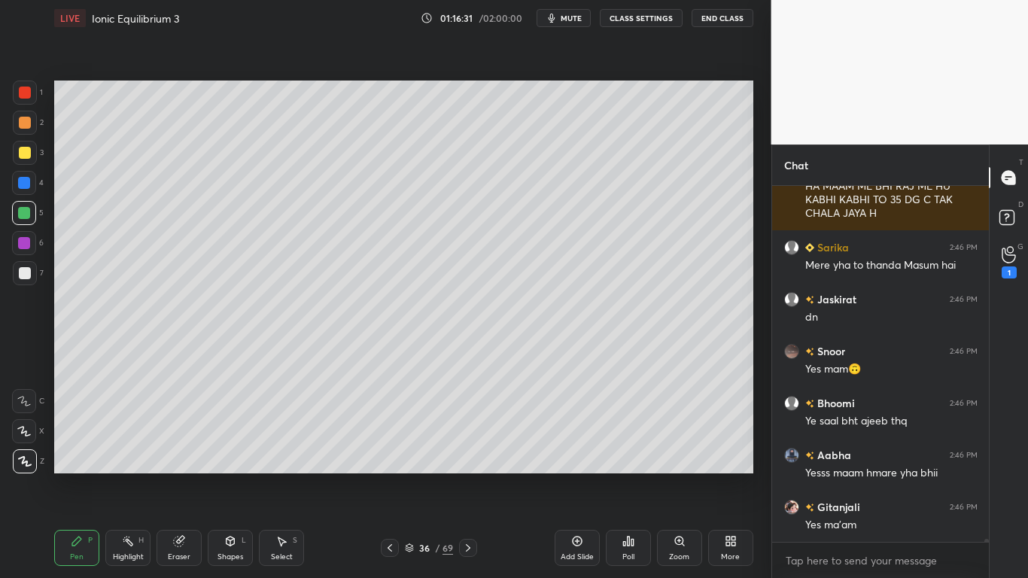
scroll to position [41244, 0]
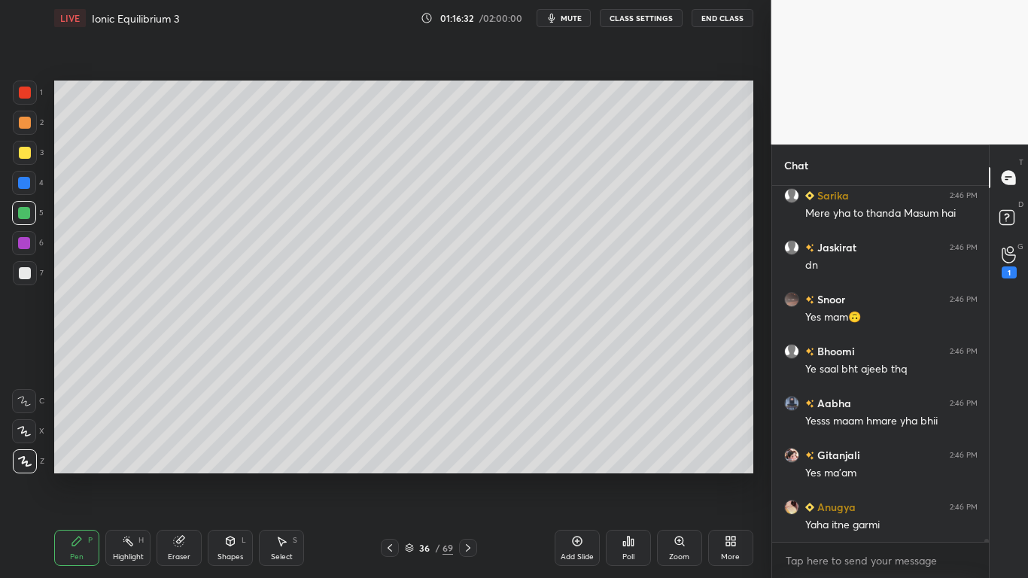
type textarea "x"
click at [649, 20] on button "CLASS SETTINGS" at bounding box center [641, 18] width 83 height 18
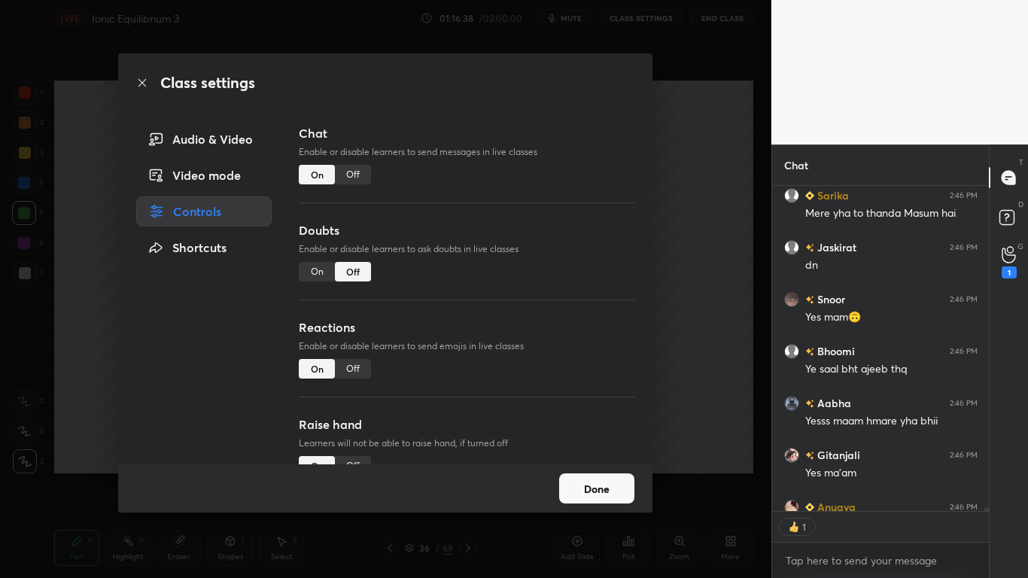
click at [338, 172] on div "Off" at bounding box center [353, 175] width 36 height 20
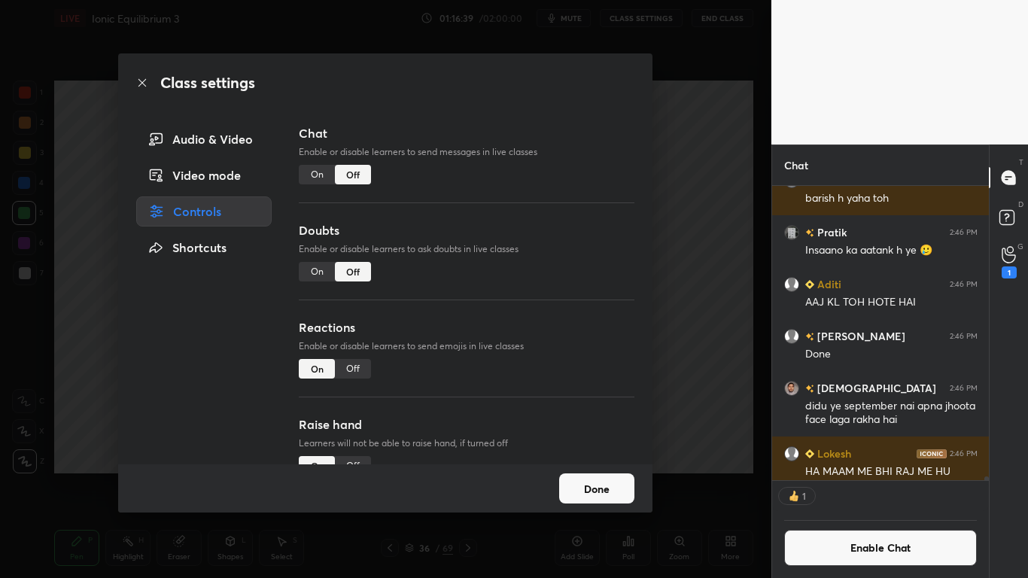
click at [604, 475] on div "Done" at bounding box center [385, 488] width 534 height 48
click at [609, 475] on button "Done" at bounding box center [596, 488] width 75 height 30
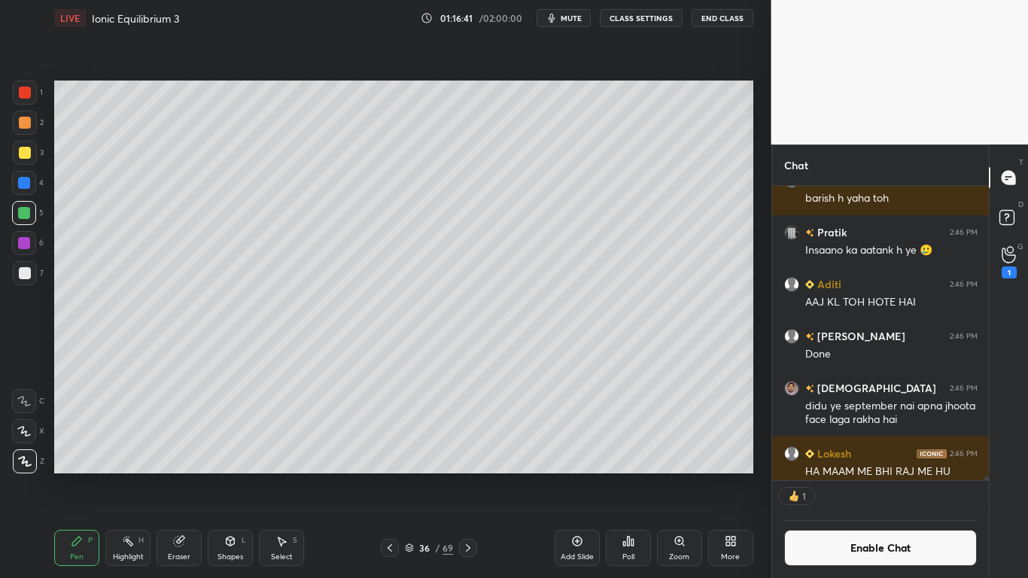
click at [410, 475] on icon at bounding box center [410, 546] width 8 height 4
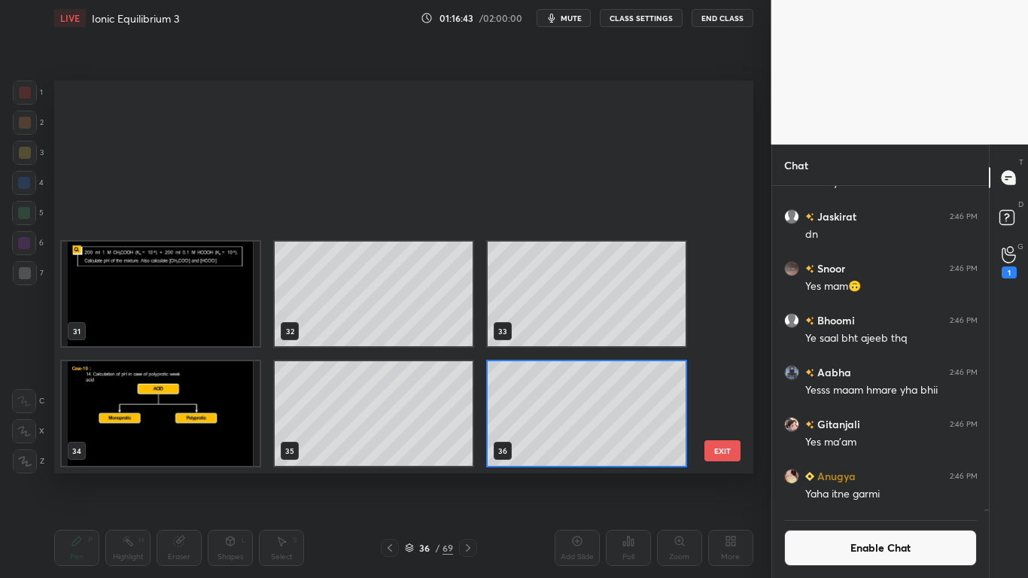
scroll to position [1388, 0]
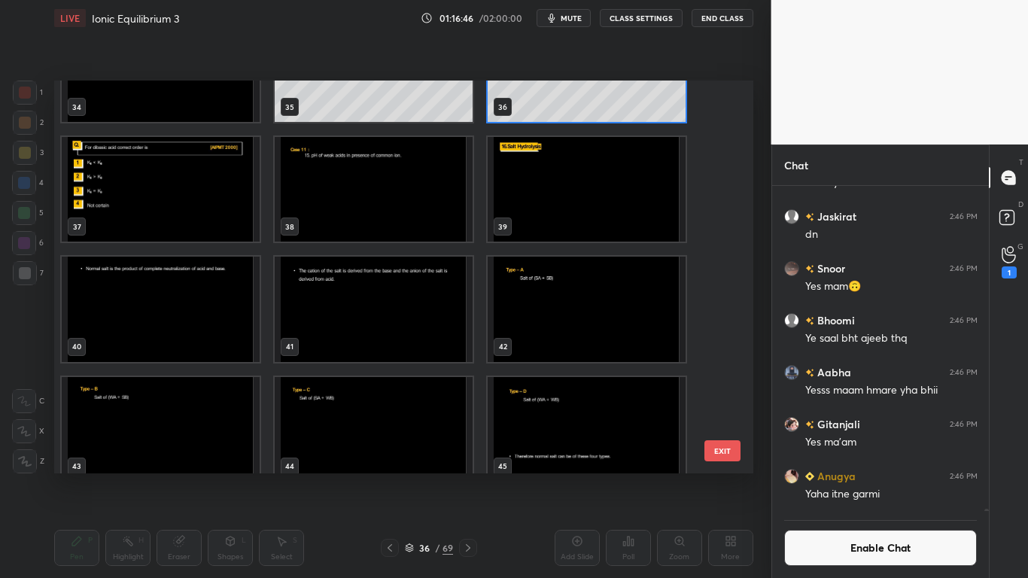
click at [169, 192] on img "grid" at bounding box center [161, 189] width 198 height 105
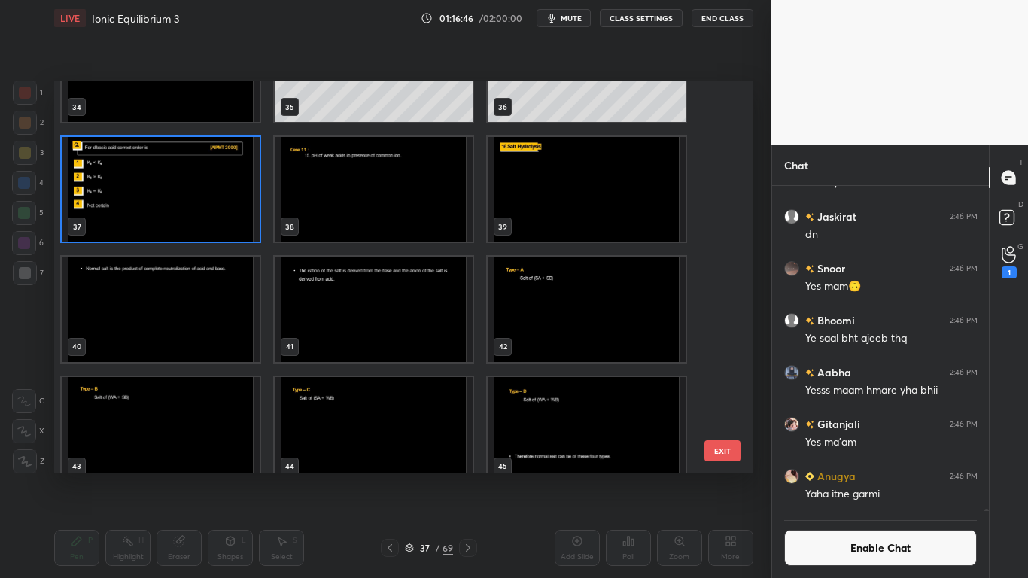
click at [169, 192] on img "grid" at bounding box center [161, 189] width 198 height 105
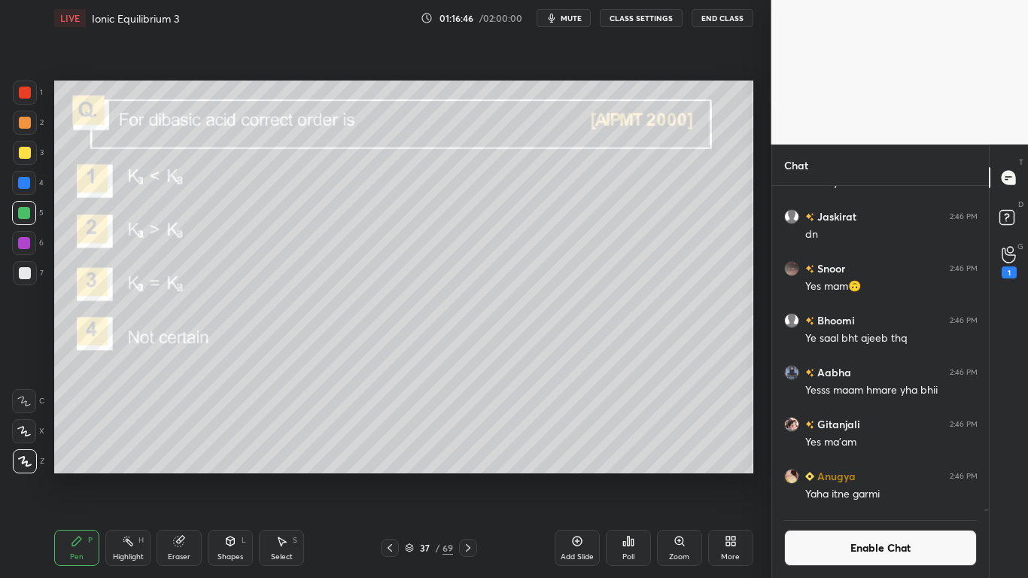
click at [169, 192] on img "grid" at bounding box center [161, 189] width 198 height 105
click at [624, 475] on icon at bounding box center [624, 544] width 2 height 4
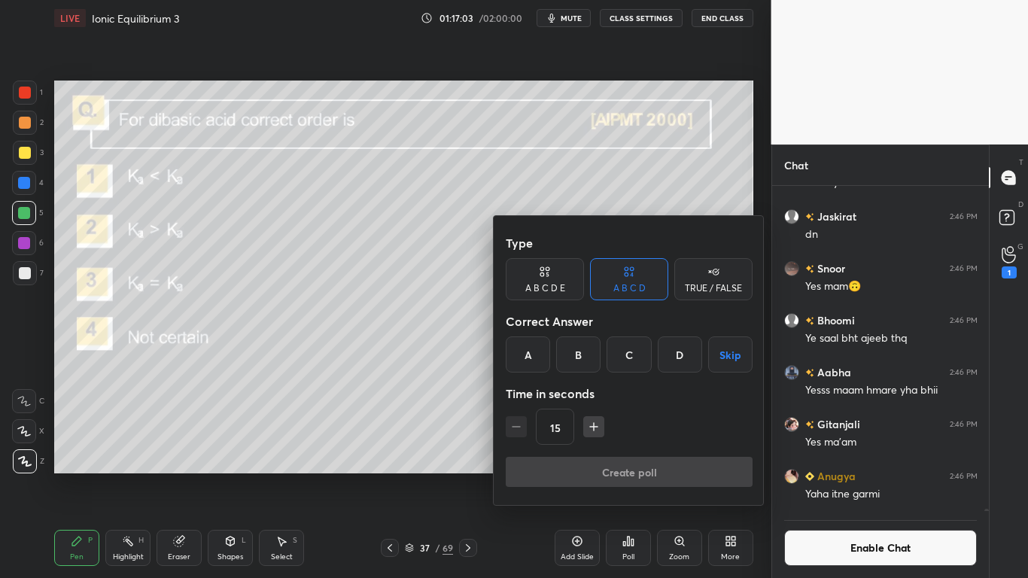
click at [582, 365] on div "B" at bounding box center [578, 354] width 44 height 36
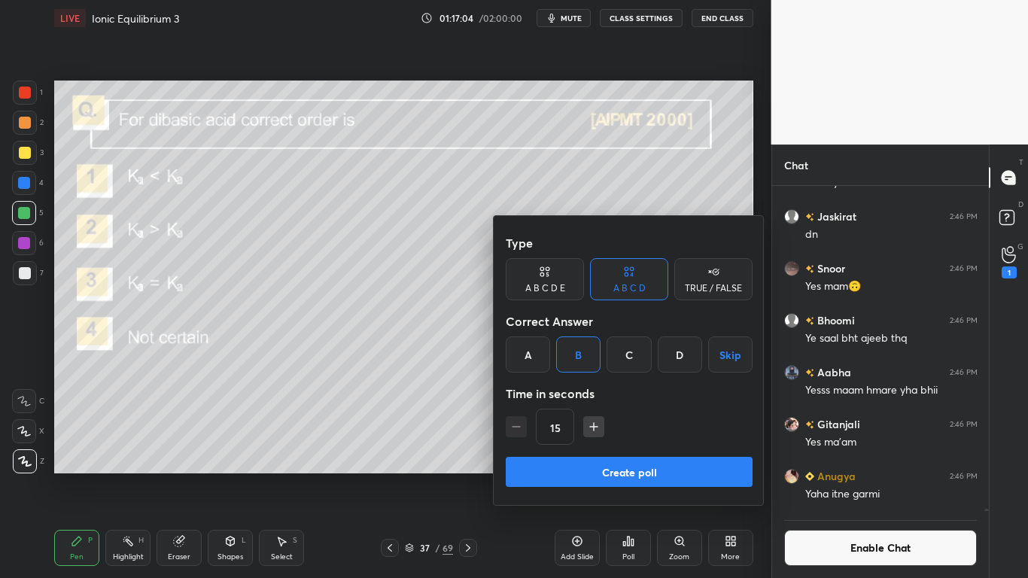
click at [599, 430] on icon "button" at bounding box center [593, 426] width 15 height 15
type input "30"
click at [637, 474] on button "Create poll" at bounding box center [629, 472] width 247 height 30
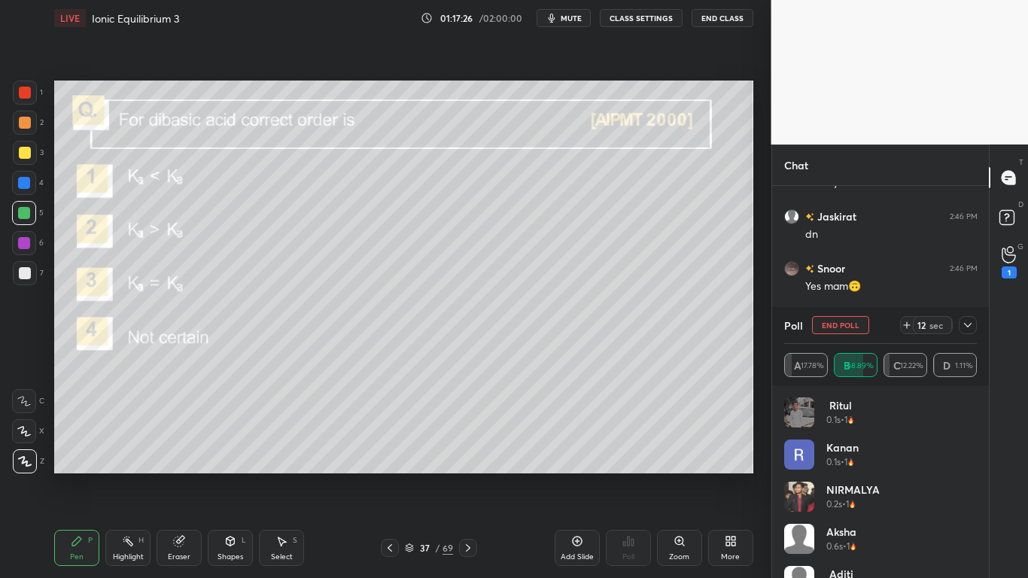
scroll to position [40475, 0]
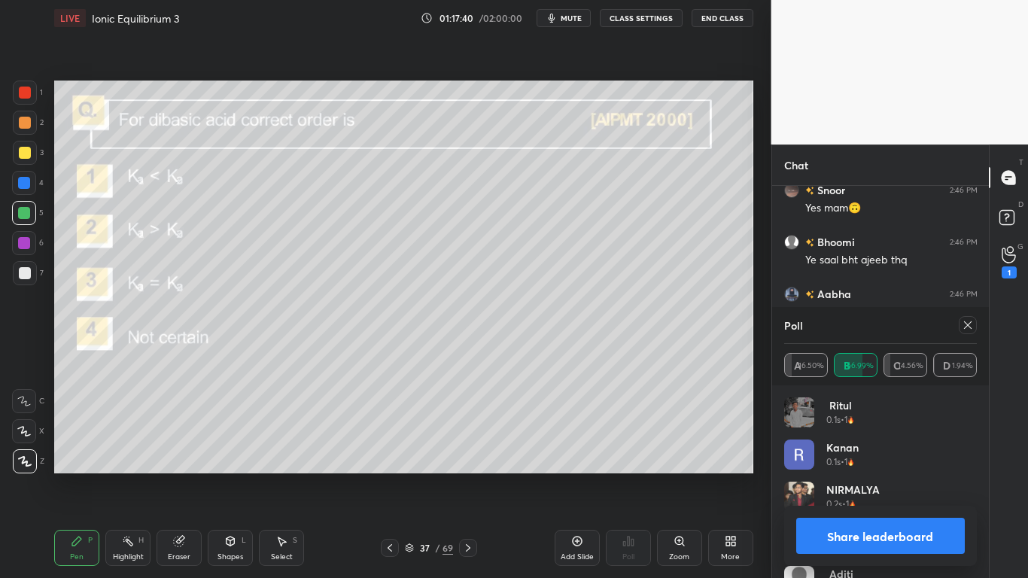
click at [859, 475] on button "Share leaderboard" at bounding box center [880, 536] width 169 height 36
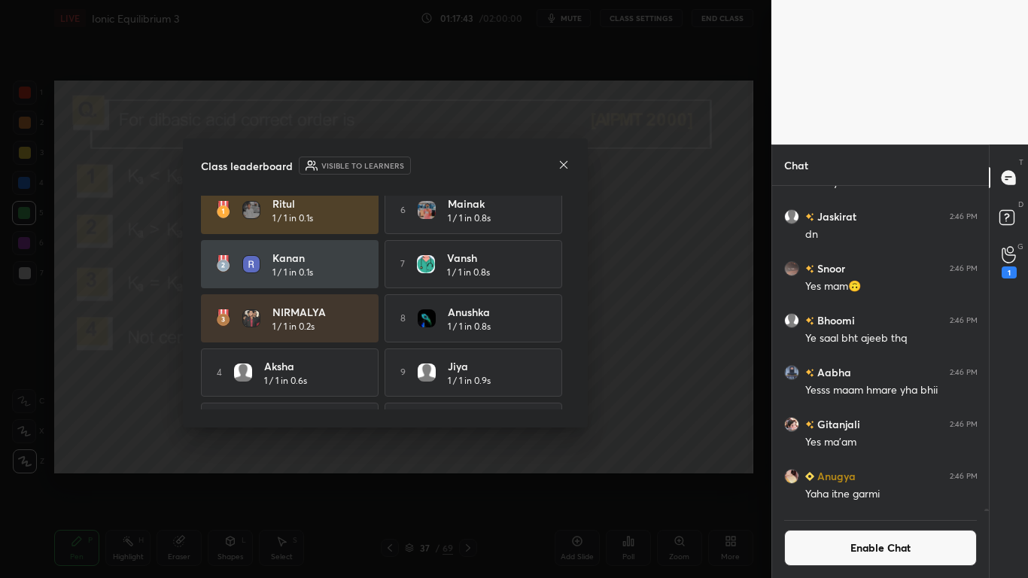
scroll to position [8, 0]
click at [564, 164] on icon at bounding box center [564, 164] width 8 height 8
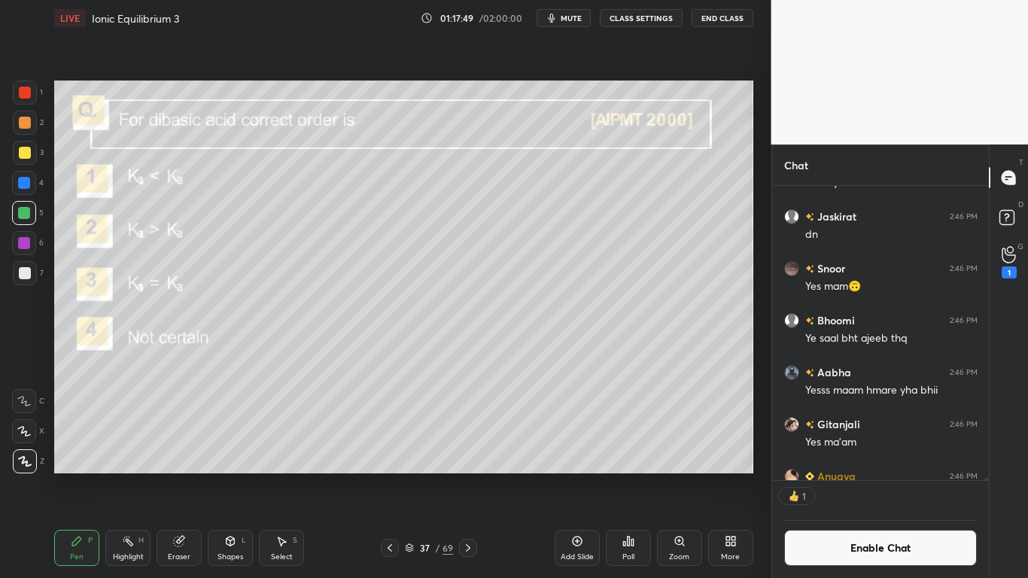
scroll to position [290, 212]
click at [835, 475] on button "Enable Chat" at bounding box center [880, 548] width 193 height 36
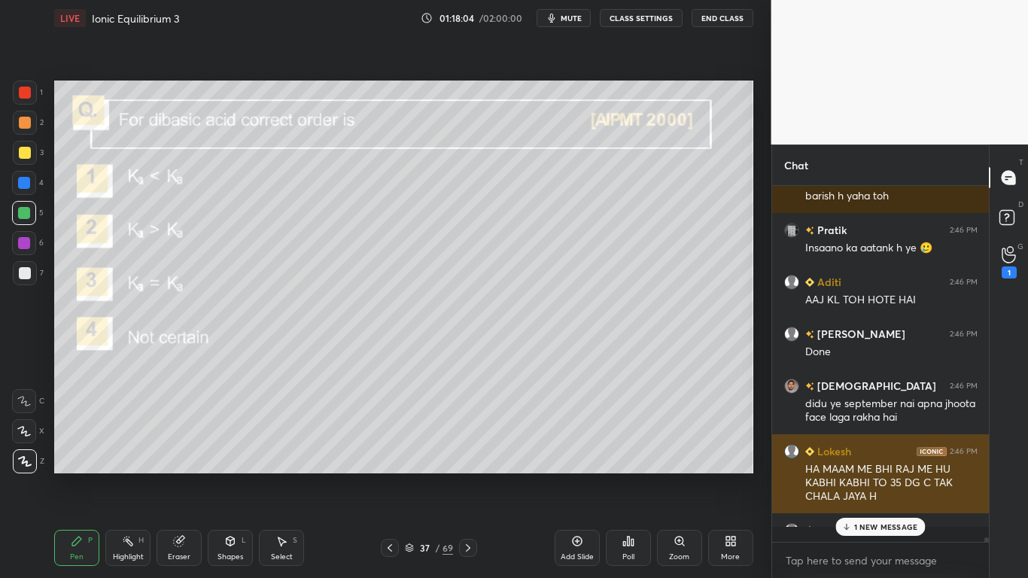
scroll to position [5, 5]
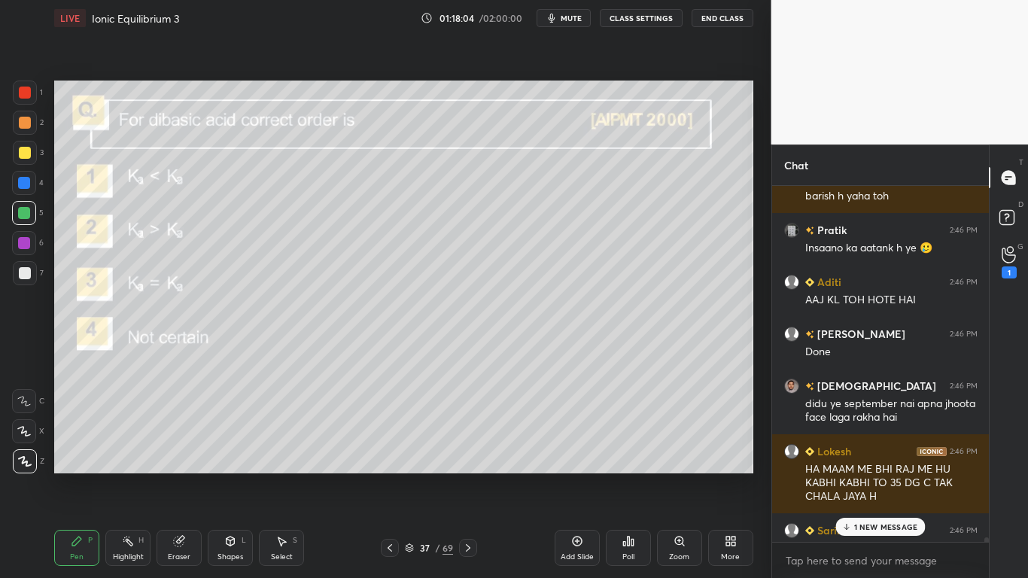
click at [858, 475] on p "1 NEW MESSAGE" at bounding box center [886, 526] width 64 height 9
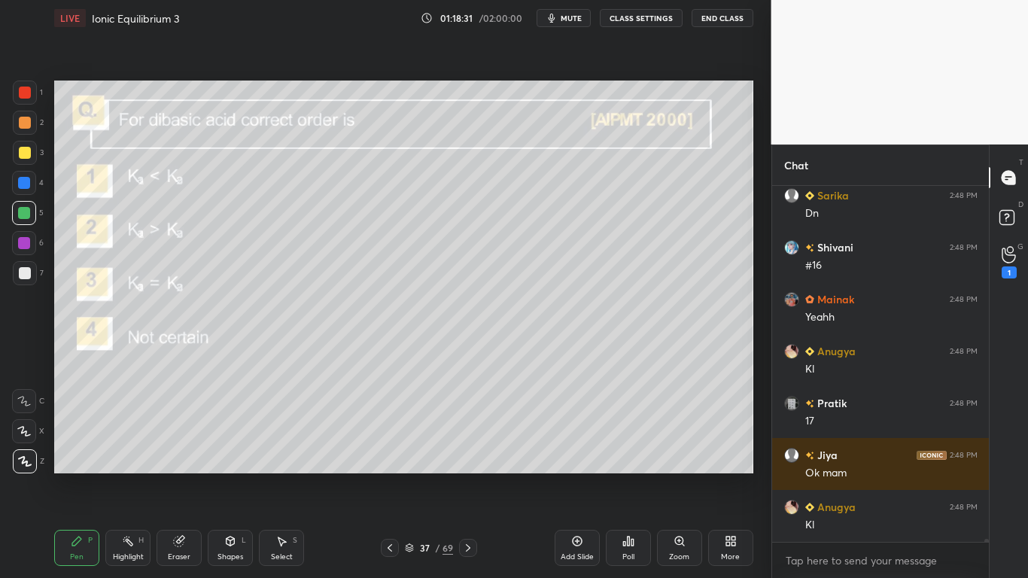
scroll to position [41145, 0]
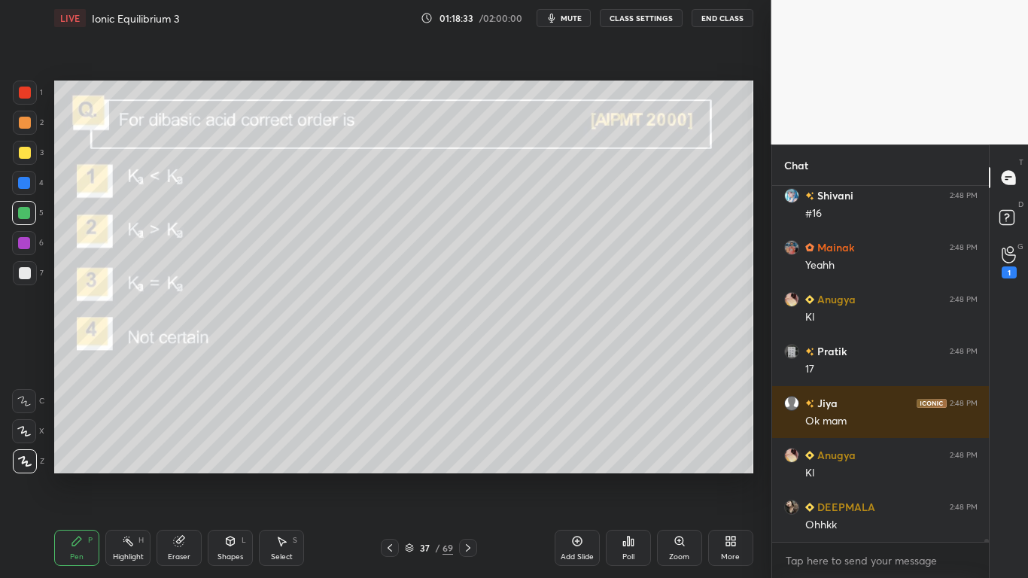
click at [640, 17] on button "CLASS SETTINGS" at bounding box center [641, 18] width 83 height 18
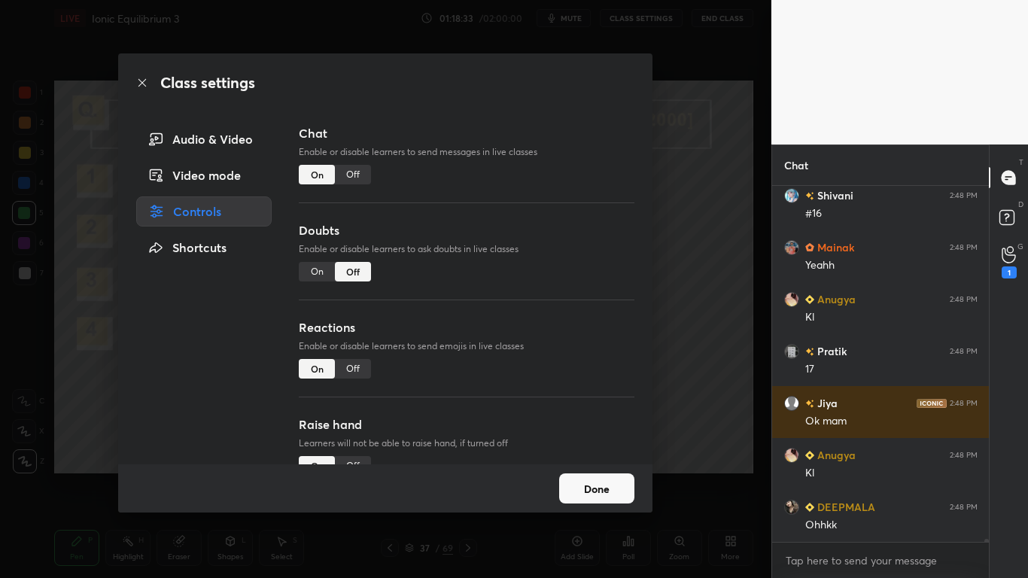
click at [359, 173] on div "Off" at bounding box center [353, 175] width 36 height 20
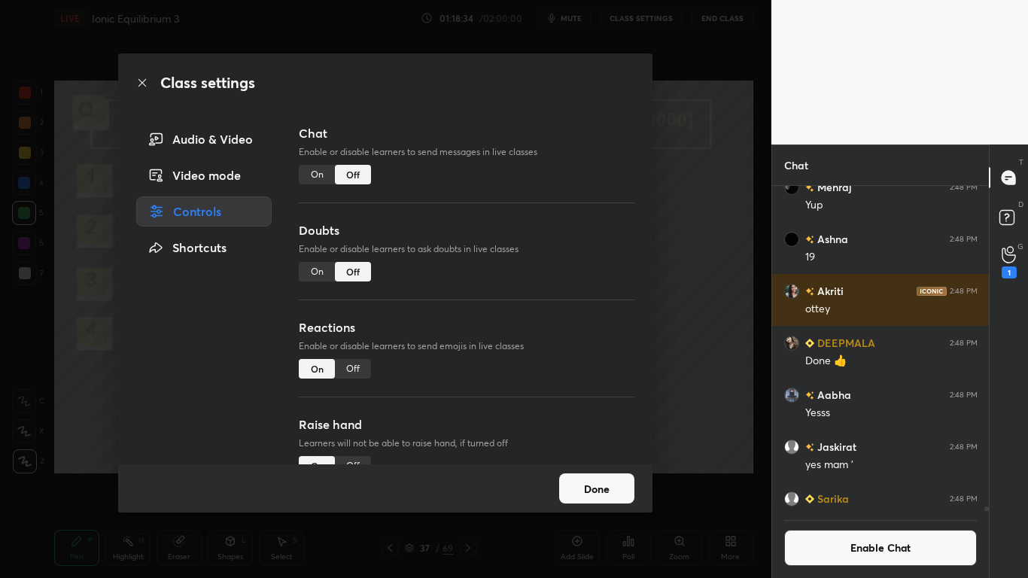
click at [611, 475] on button "Done" at bounding box center [596, 488] width 75 height 30
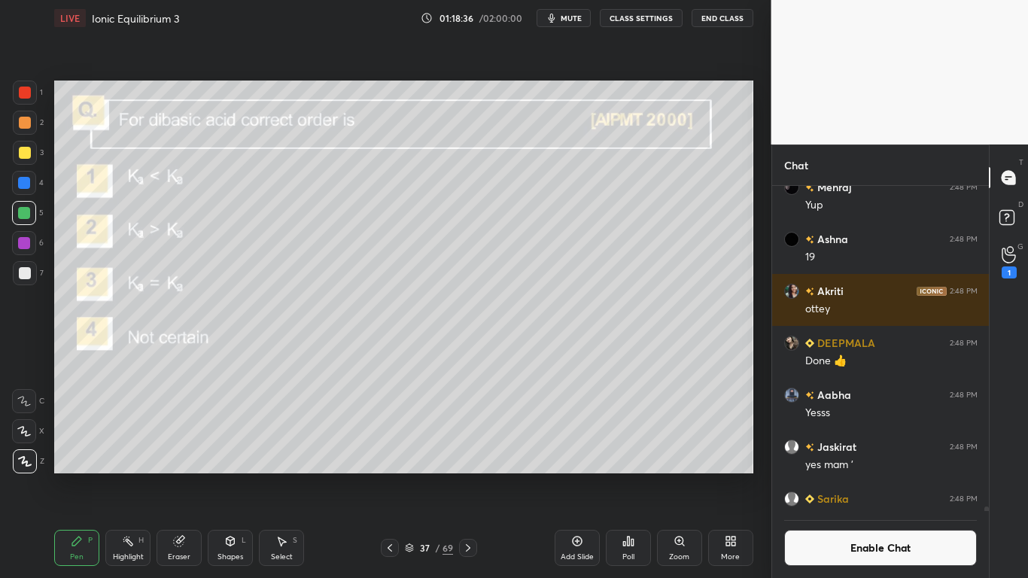
click at [412, 475] on icon at bounding box center [409, 547] width 9 height 9
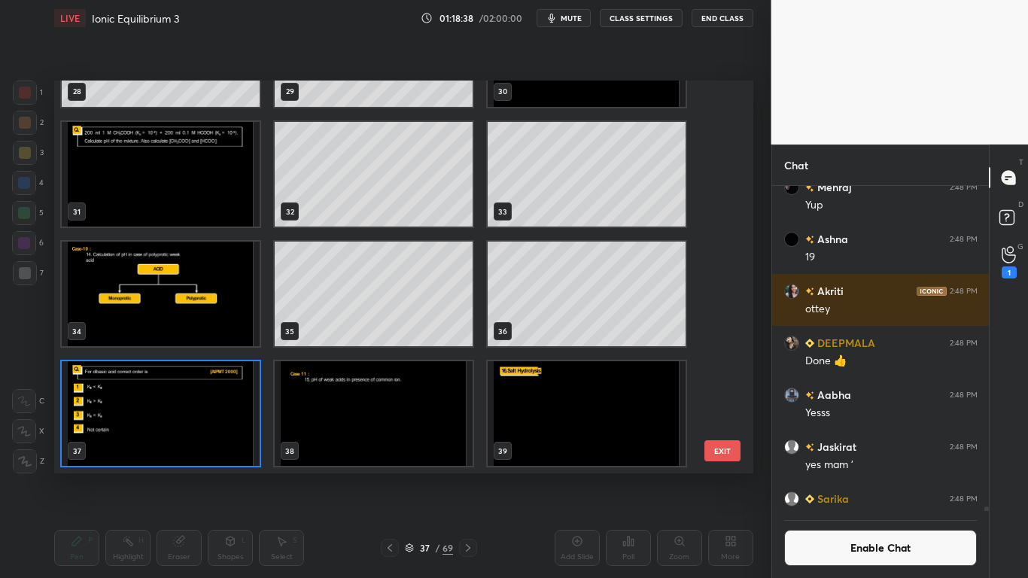
click at [371, 415] on img "grid" at bounding box center [374, 413] width 198 height 105
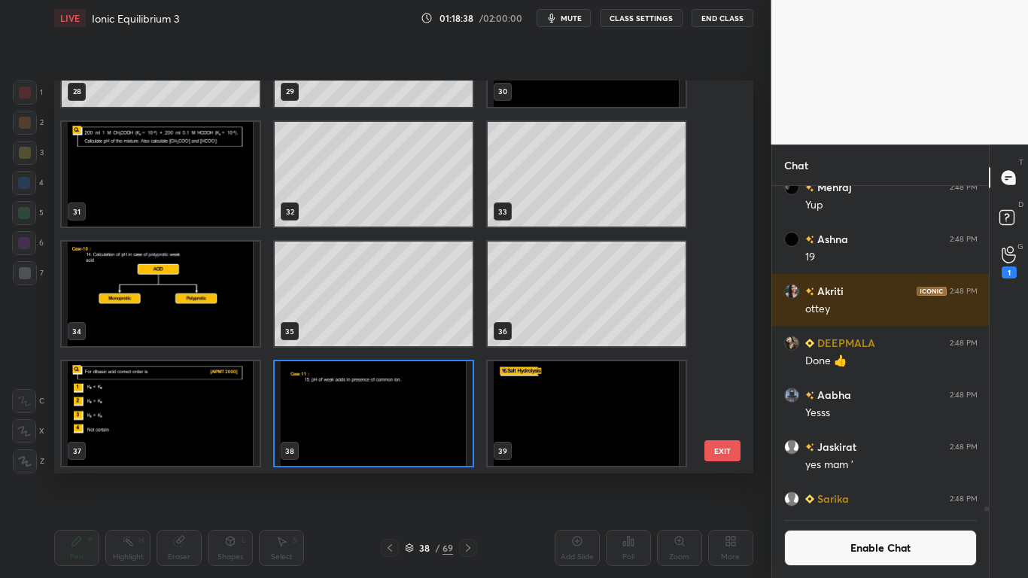
click at [372, 414] on img "grid" at bounding box center [374, 413] width 198 height 105
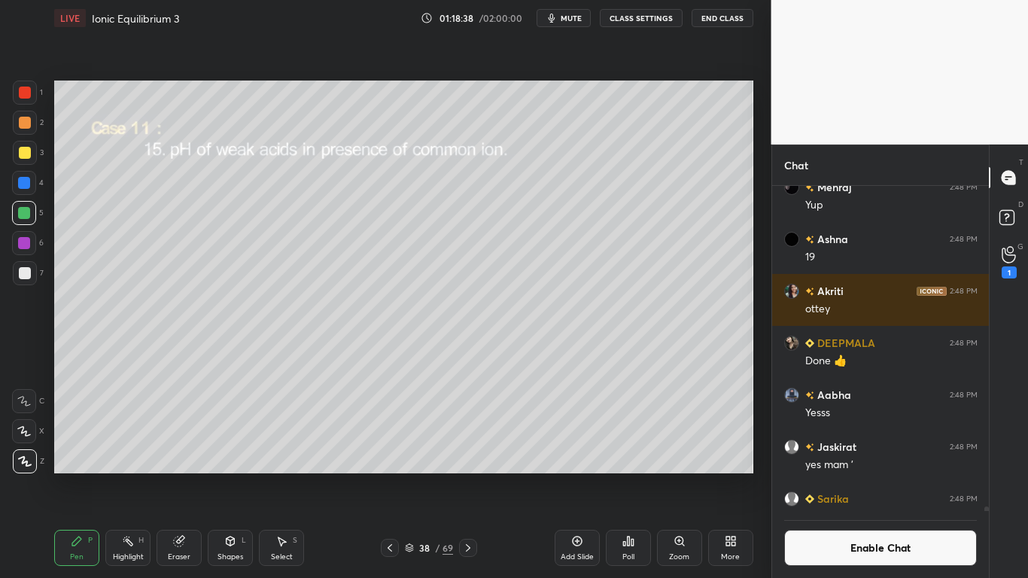
click at [372, 416] on img "grid" at bounding box center [374, 413] width 198 height 105
click at [221, 475] on div "Shapes" at bounding box center [230, 557] width 26 height 8
click at [572, 475] on icon at bounding box center [577, 541] width 12 height 12
click at [234, 475] on icon at bounding box center [230, 540] width 8 height 9
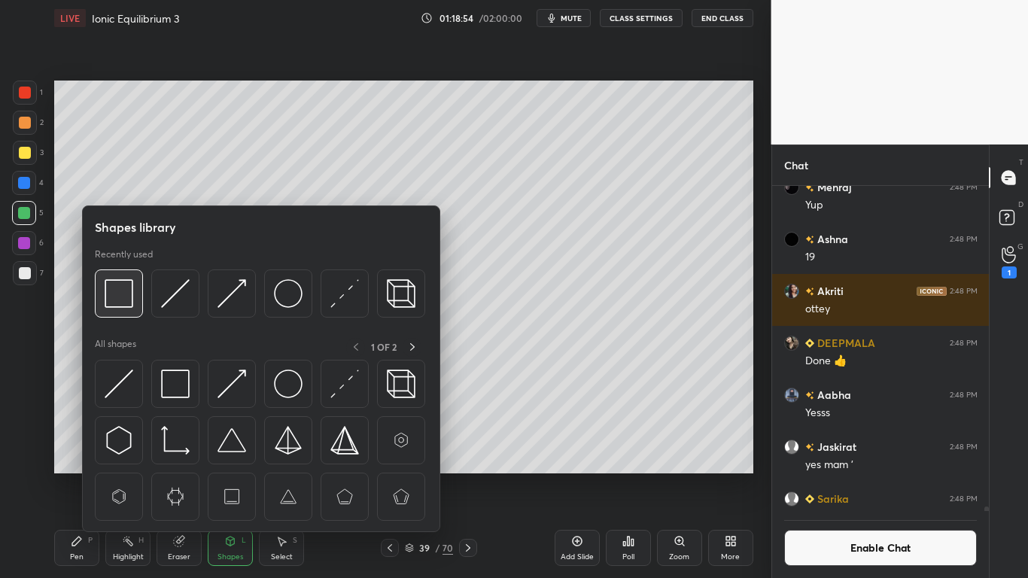
click at [123, 279] on img at bounding box center [119, 293] width 29 height 29
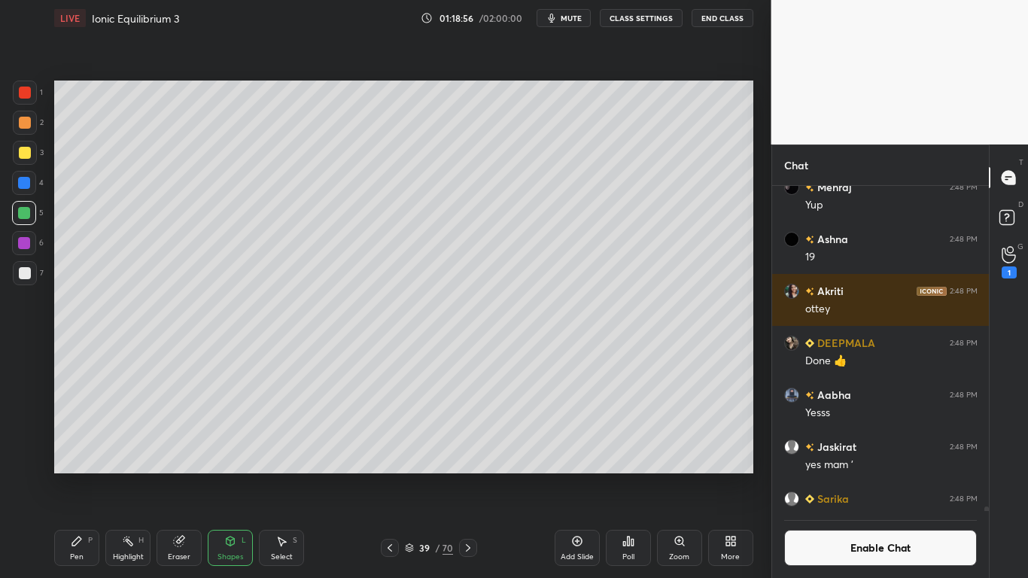
click at [81, 475] on icon at bounding box center [77, 541] width 12 height 12
click at [28, 277] on div at bounding box center [25, 273] width 12 height 12
click at [390, 475] on icon at bounding box center [389, 548] width 5 height 8
click at [29, 153] on div at bounding box center [25, 153] width 12 height 12
click at [466, 475] on icon at bounding box center [468, 548] width 12 height 12
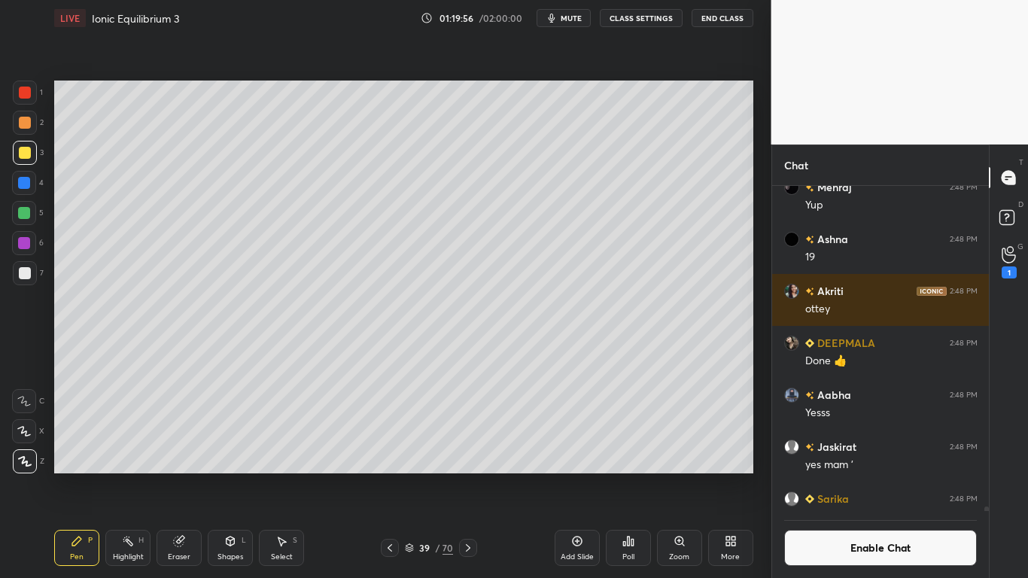
click at [175, 475] on div "Eraser" at bounding box center [178, 548] width 45 height 36
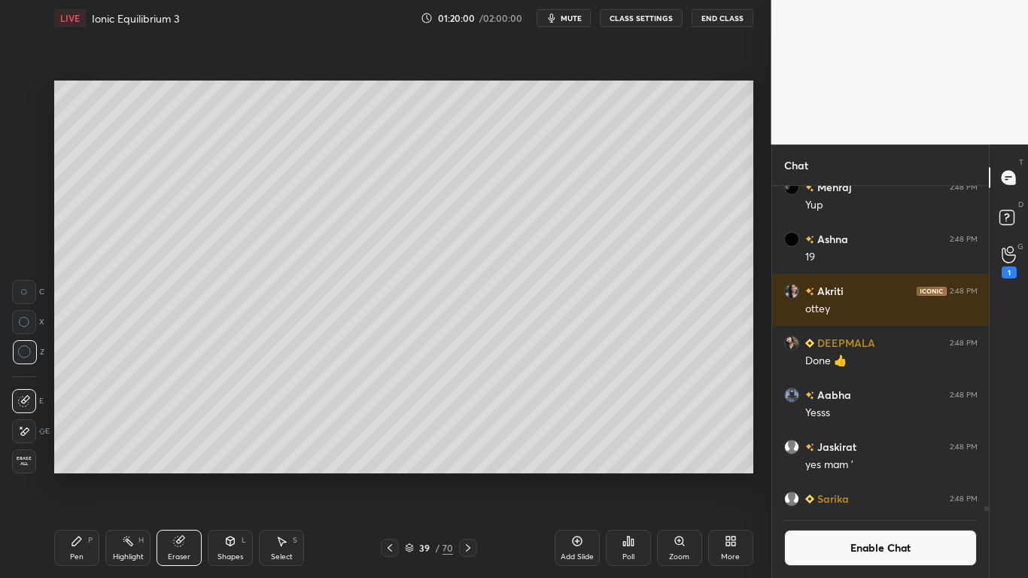
click at [99, 475] on div "Pen P Highlight H Eraser Shapes L Select S" at bounding box center [179, 548] width 250 height 36
click at [81, 475] on icon at bounding box center [76, 540] width 9 height 9
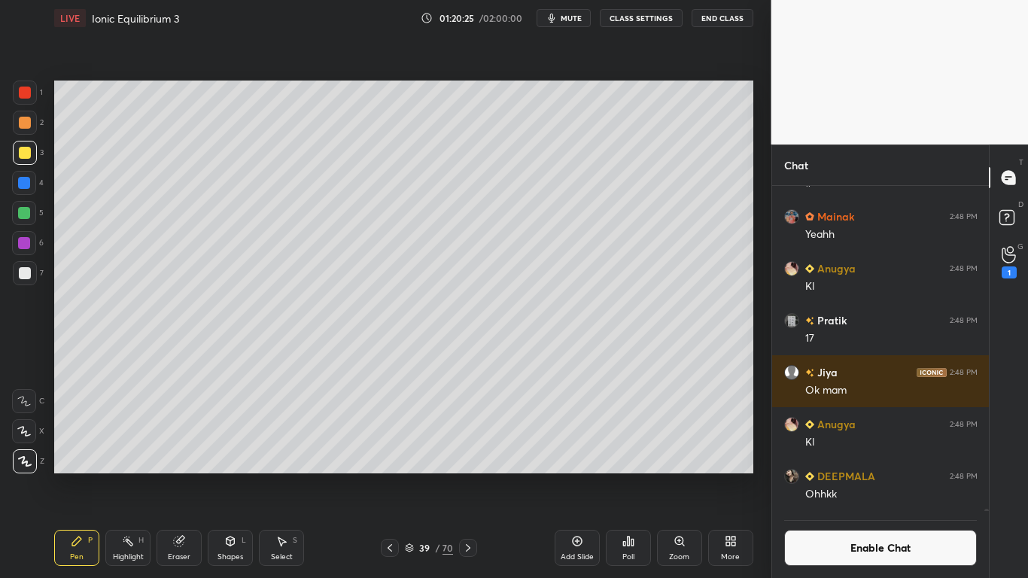
scroll to position [320, 212]
click at [843, 475] on button "Enable Chat" at bounding box center [880, 548] width 193 height 36
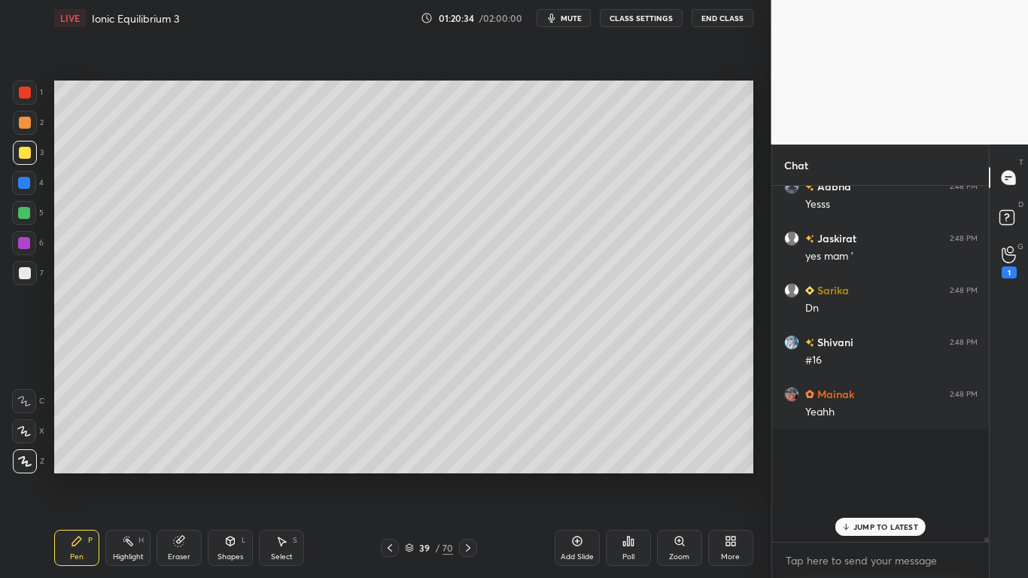
scroll to position [351, 212]
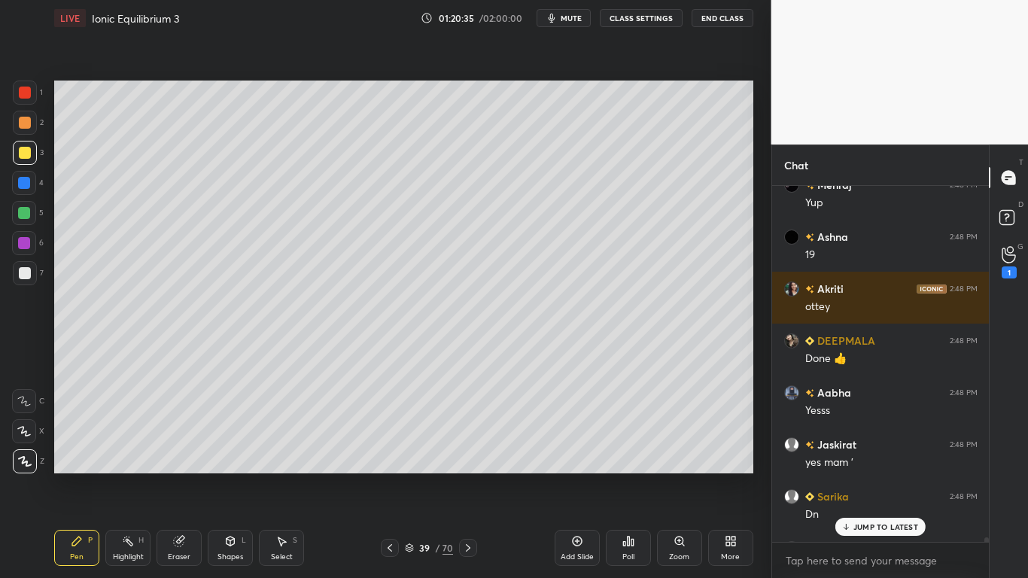
click at [870, 475] on p "JUMP TO LATEST" at bounding box center [885, 526] width 65 height 9
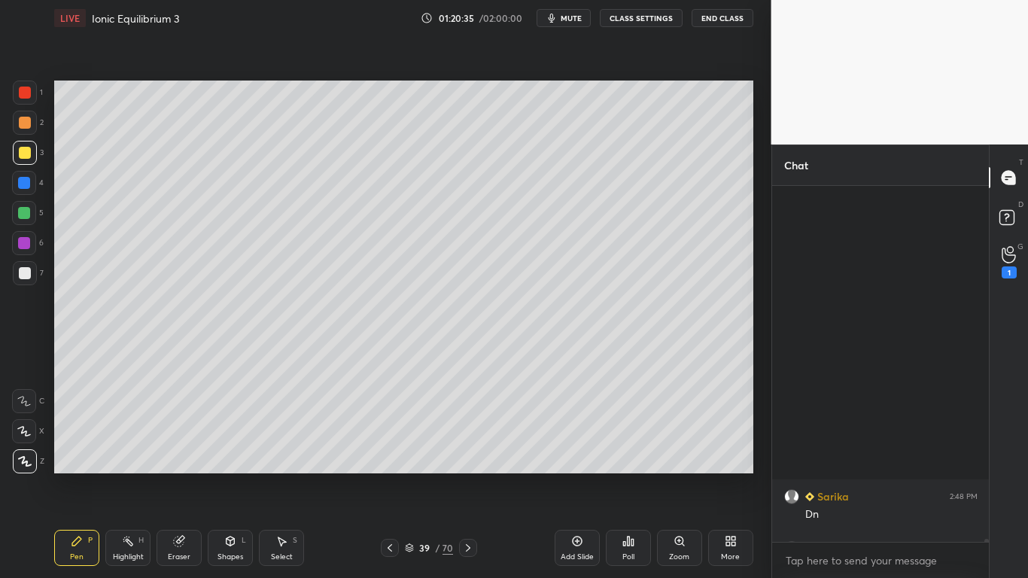
scroll to position [40917, 0]
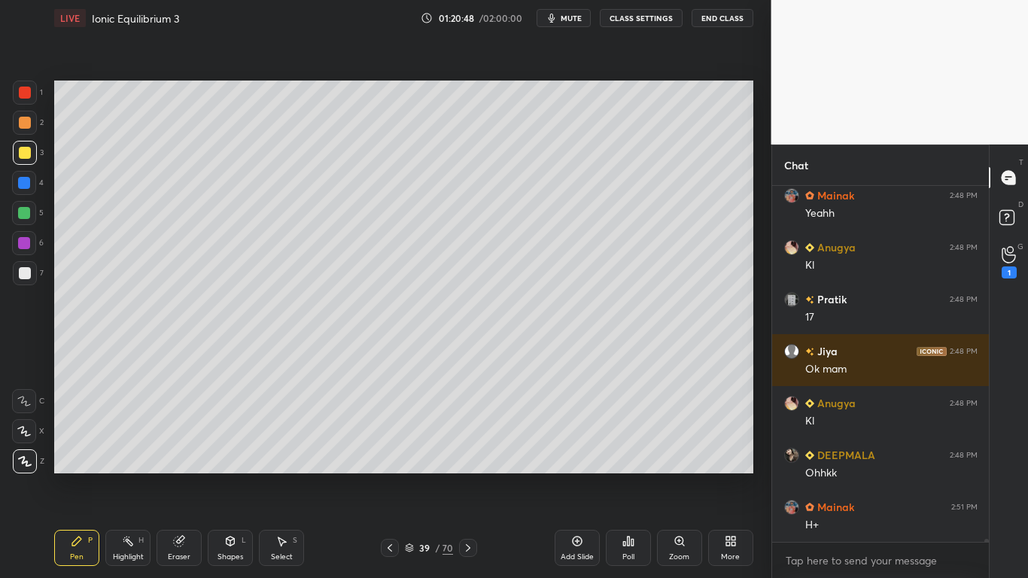
click at [29, 182] on div at bounding box center [24, 183] width 12 height 12
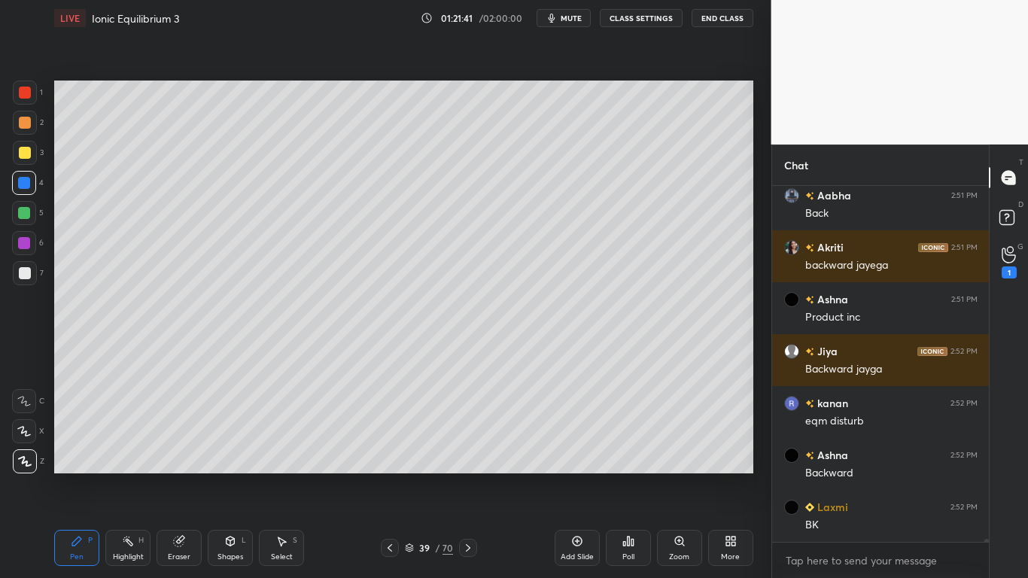
scroll to position [42890, 0]
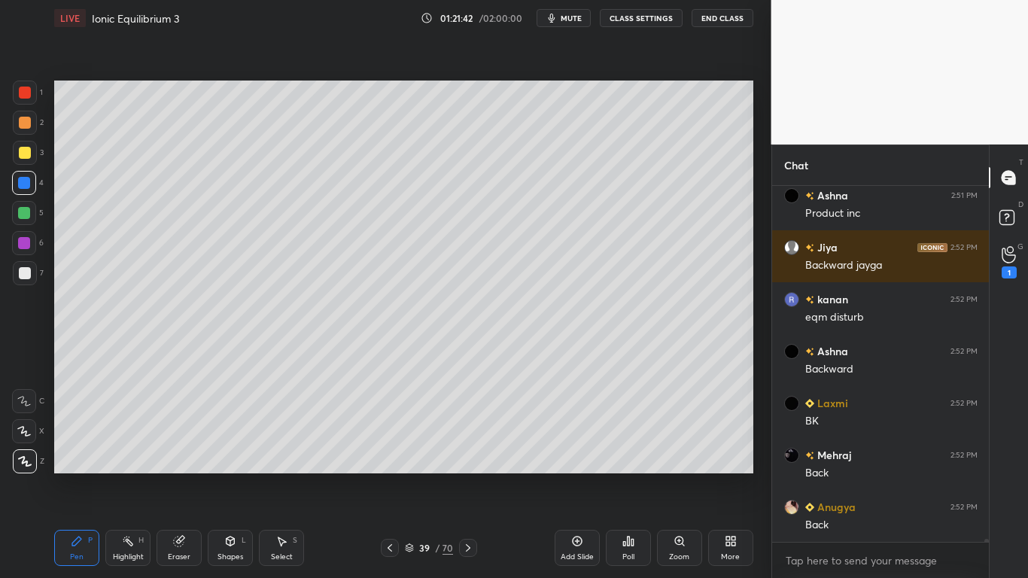
click at [29, 216] on div at bounding box center [24, 213] width 12 height 12
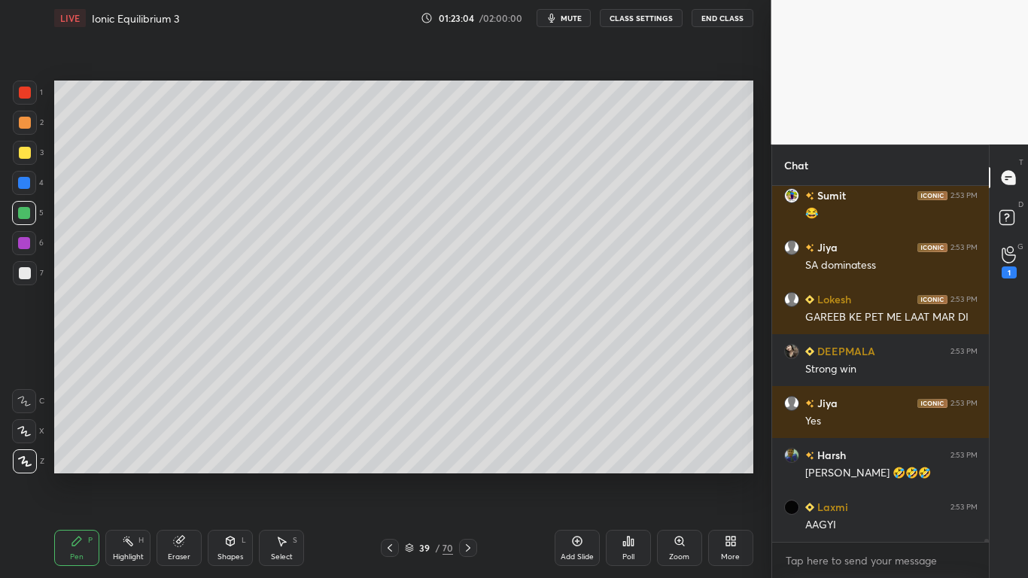
scroll to position [44305, 0]
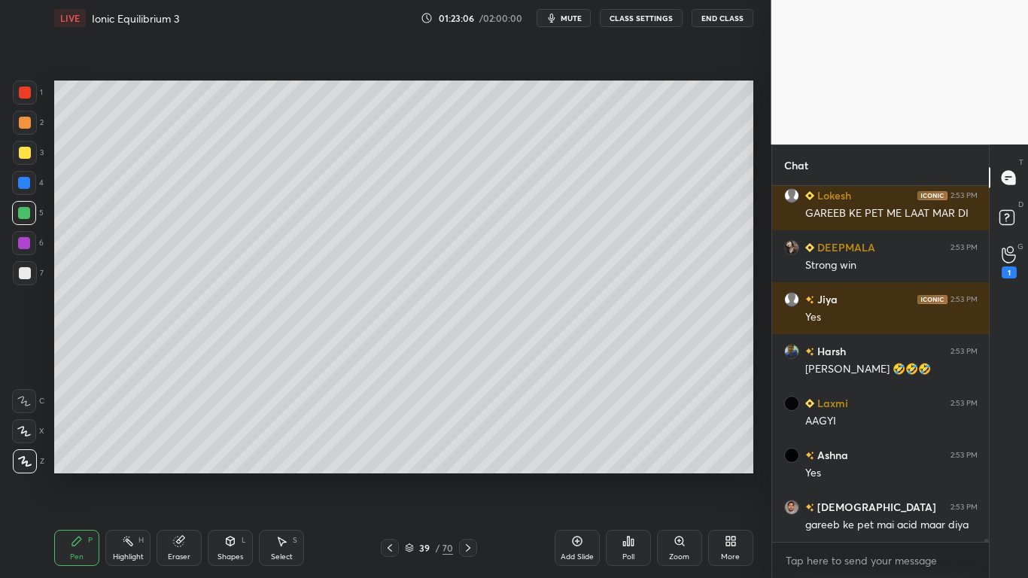
click at [185, 475] on div "Eraser" at bounding box center [178, 548] width 45 height 36
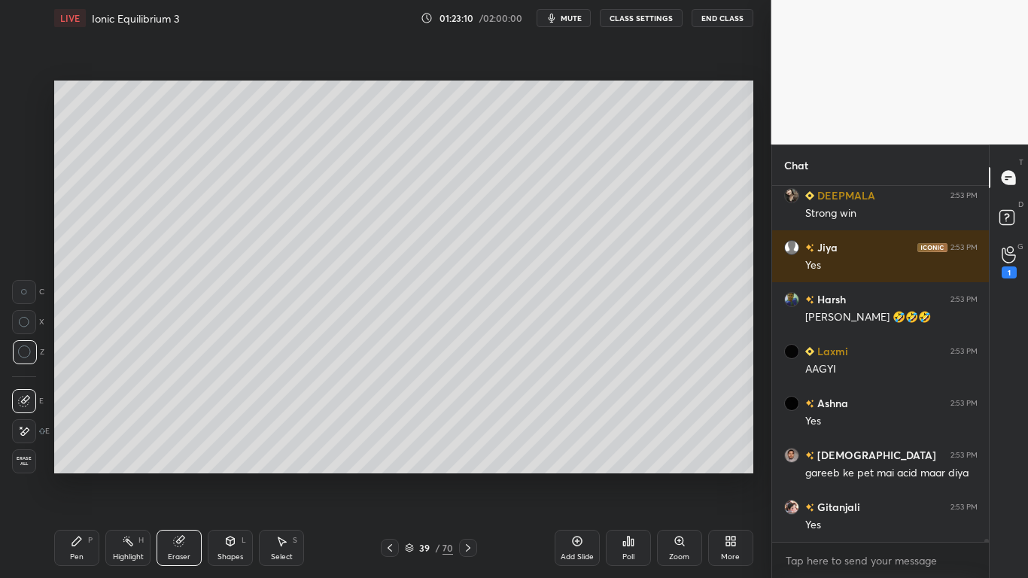
scroll to position [44423, 0]
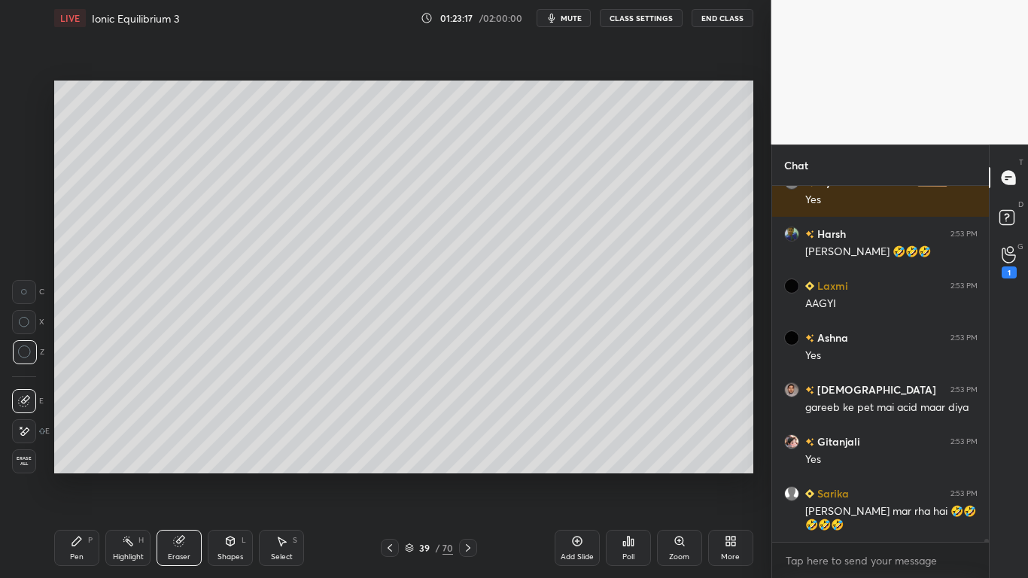
click at [652, 23] on button "CLASS SETTINGS" at bounding box center [641, 18] width 83 height 18
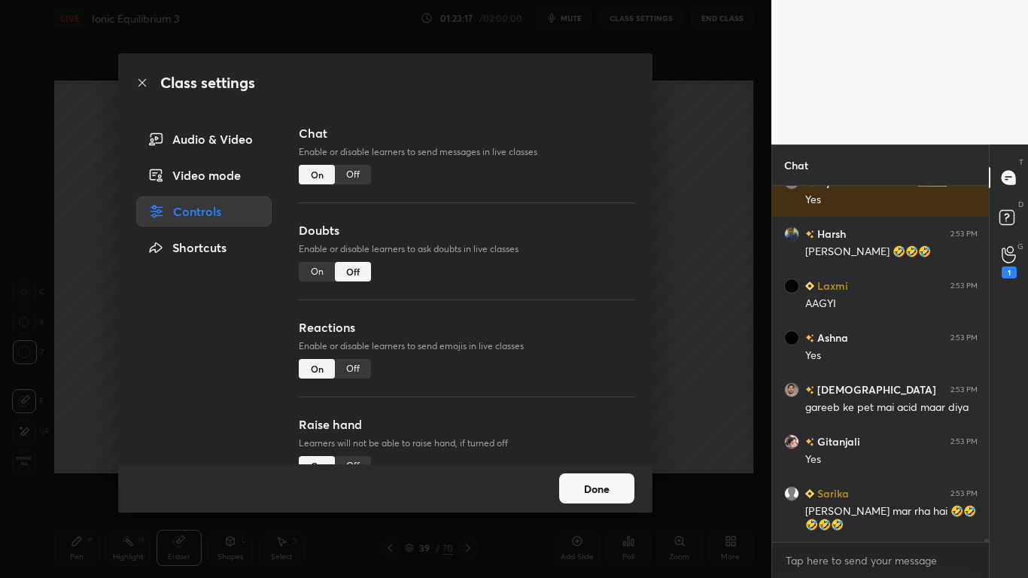
click at [352, 169] on div "Off" at bounding box center [353, 175] width 36 height 20
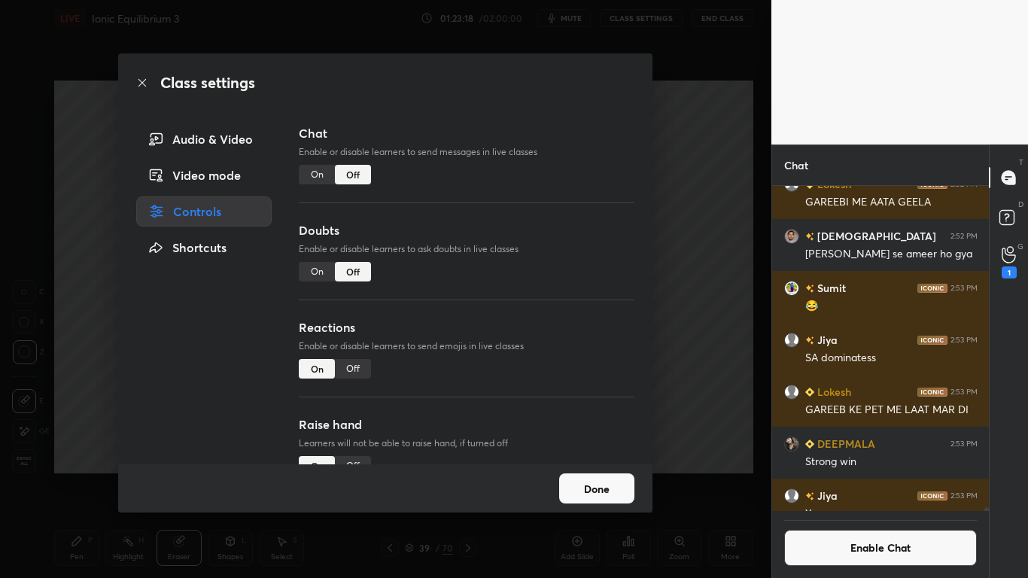
click at [599, 475] on button "Done" at bounding box center [596, 488] width 75 height 30
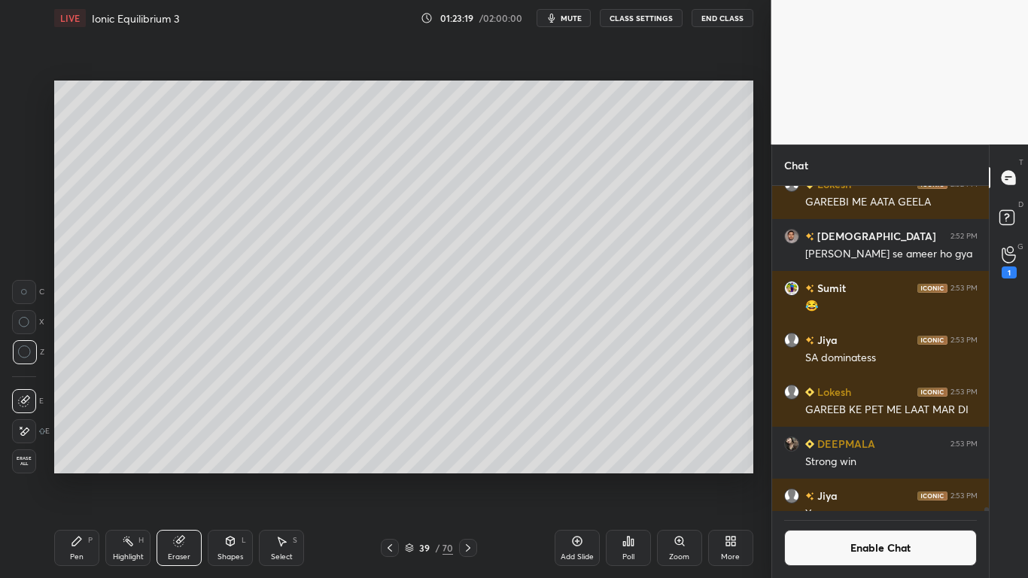
click at [75, 475] on icon at bounding box center [76, 540] width 9 height 9
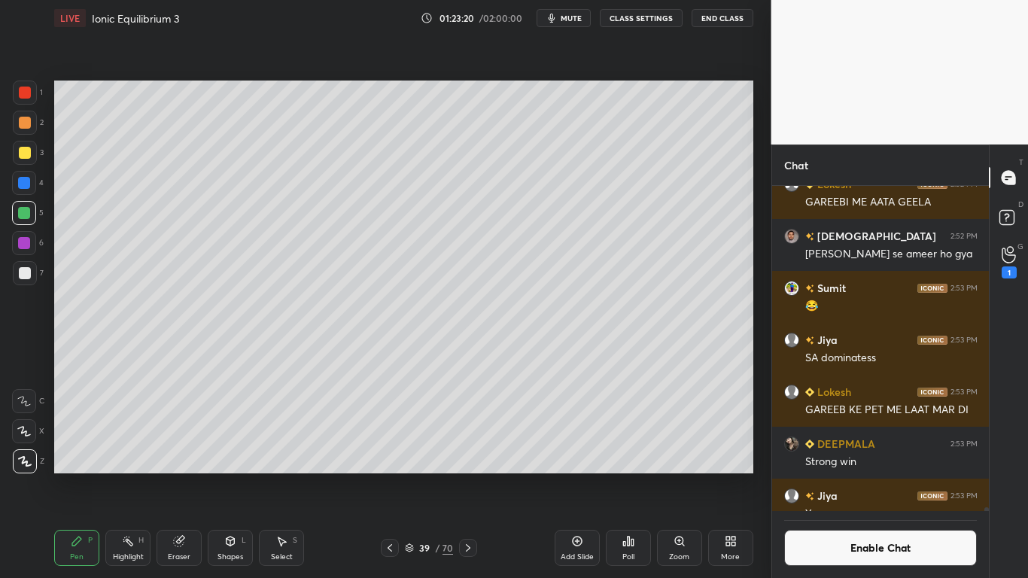
click at [23, 278] on div at bounding box center [25, 273] width 12 height 12
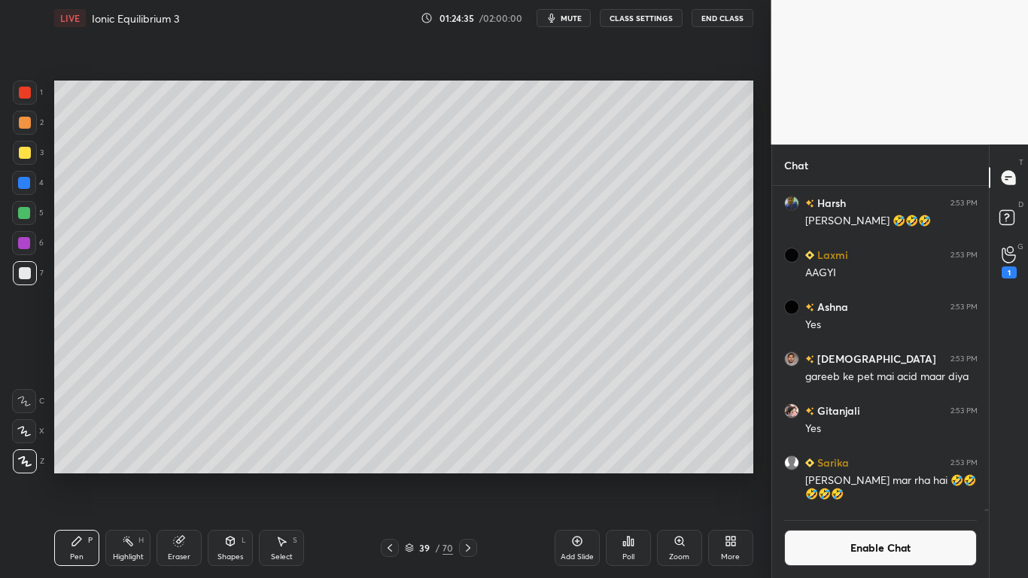
click at [852, 475] on button "Enable Chat" at bounding box center [880, 548] width 193 height 36
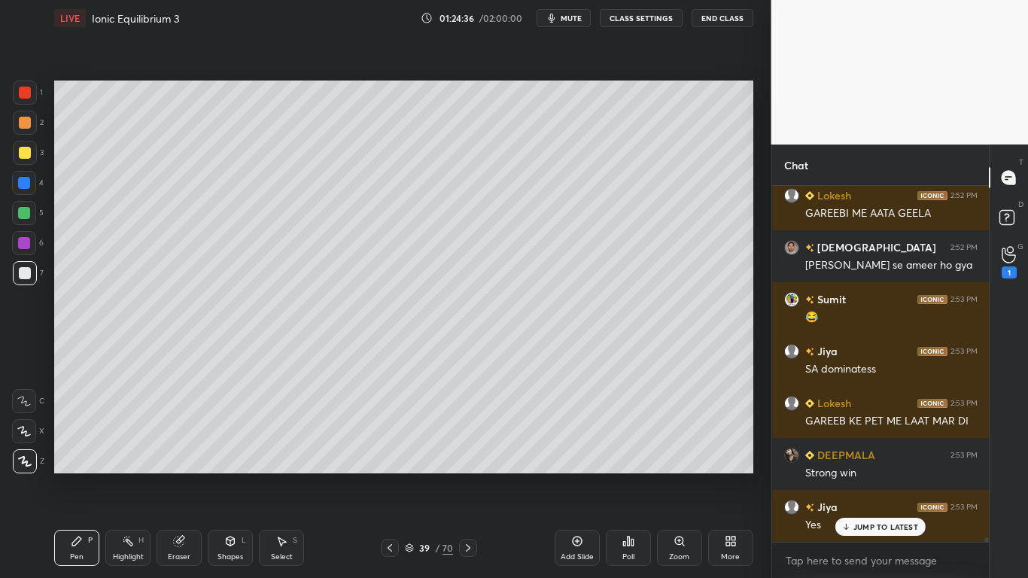
click at [873, 475] on p "JUMP TO LATEST" at bounding box center [885, 526] width 65 height 9
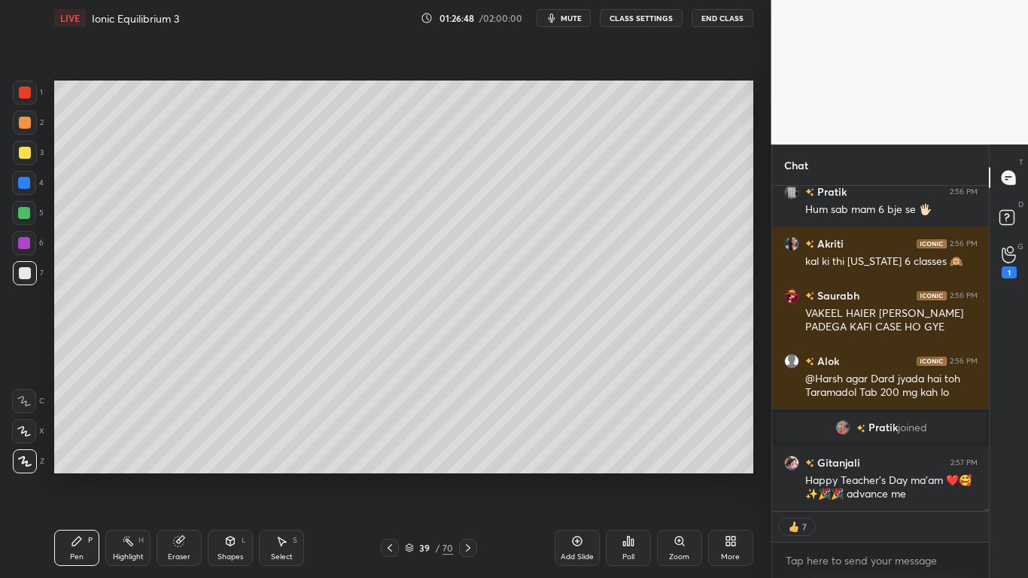
scroll to position [45090, 0]
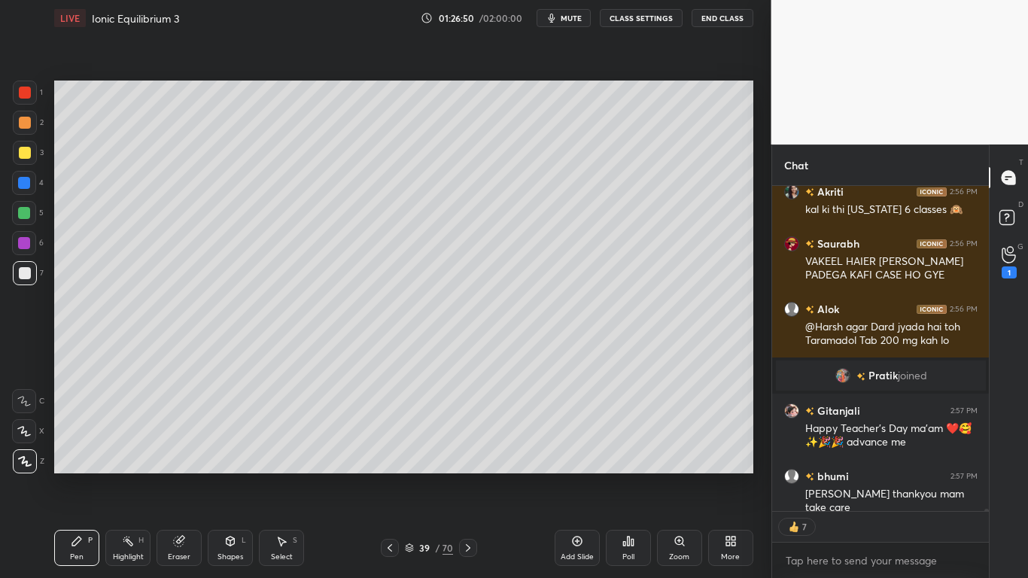
type textarea "x"
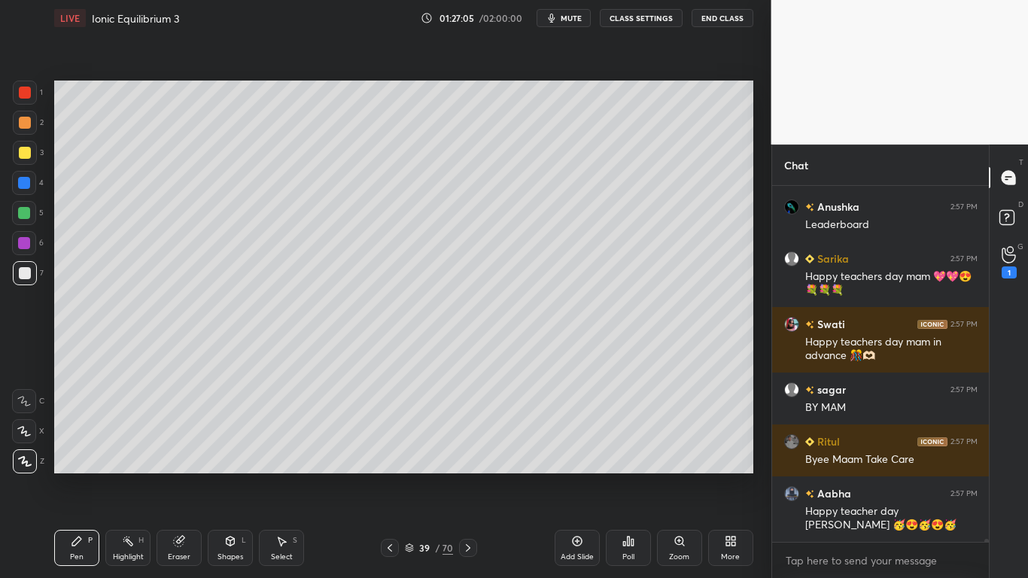
scroll to position [45632, 0]
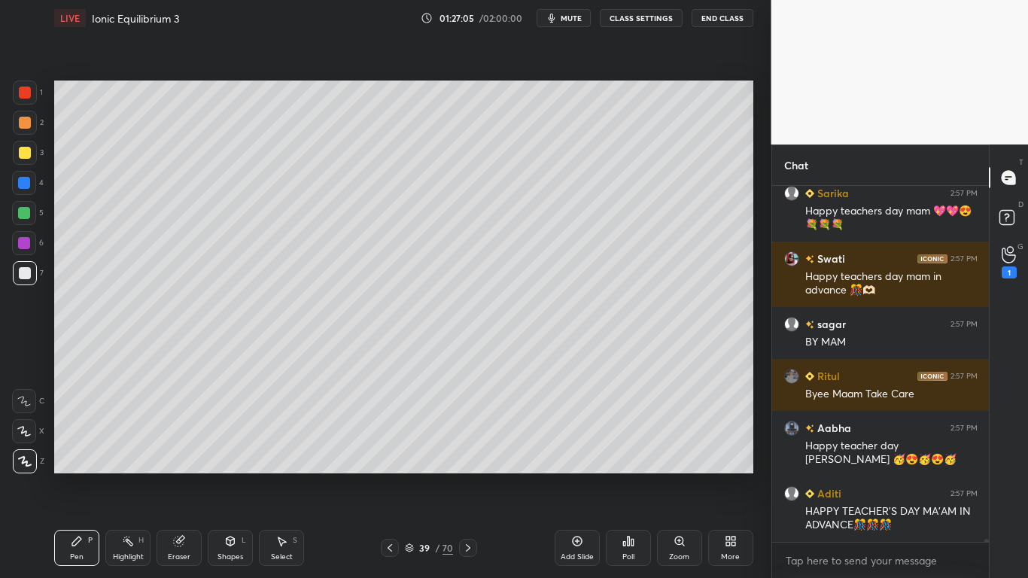
click at [743, 475] on div "More" at bounding box center [730, 548] width 45 height 36
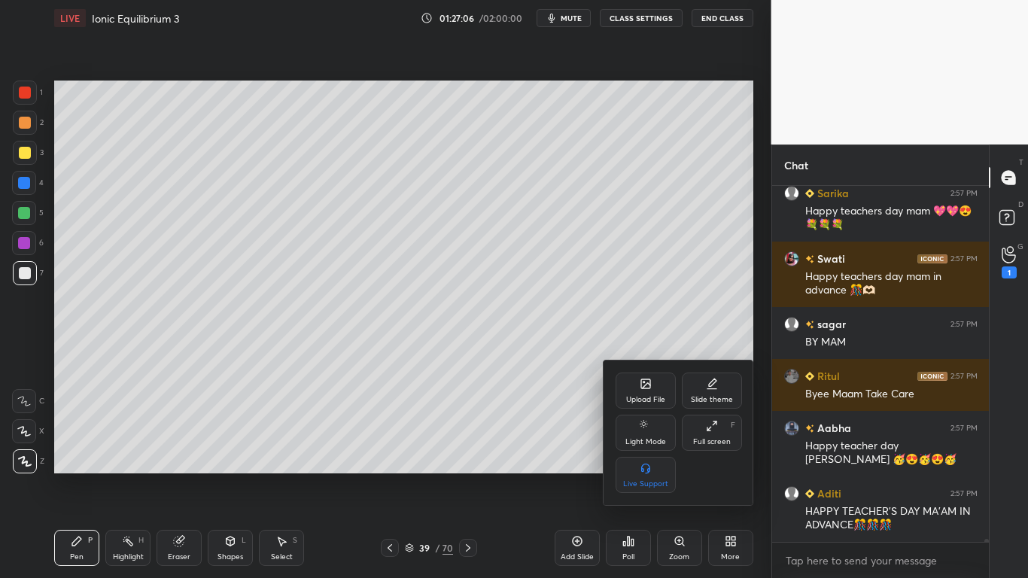
scroll to position [45698, 0]
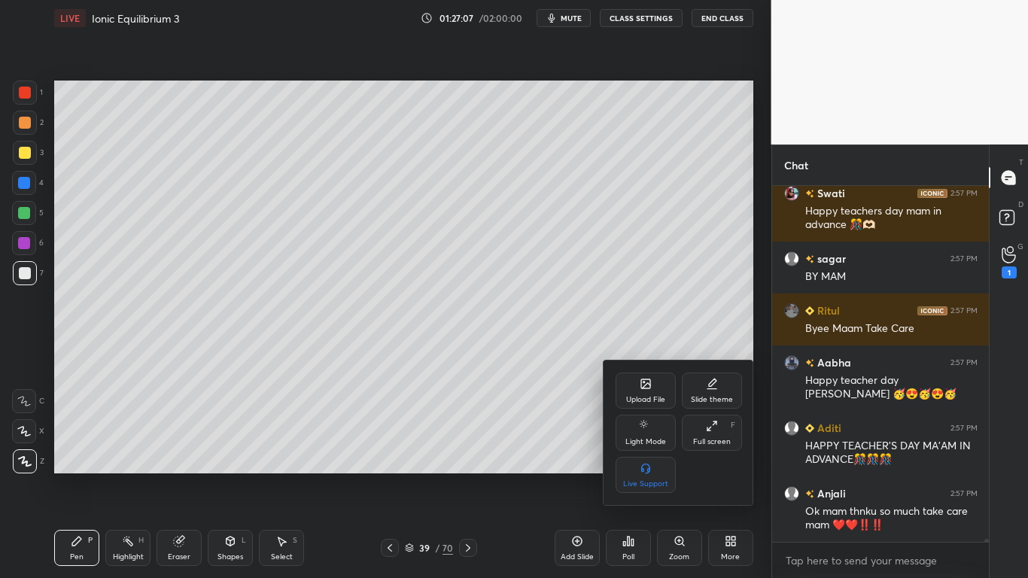
click at [630, 475] on div at bounding box center [514, 289] width 1028 height 578
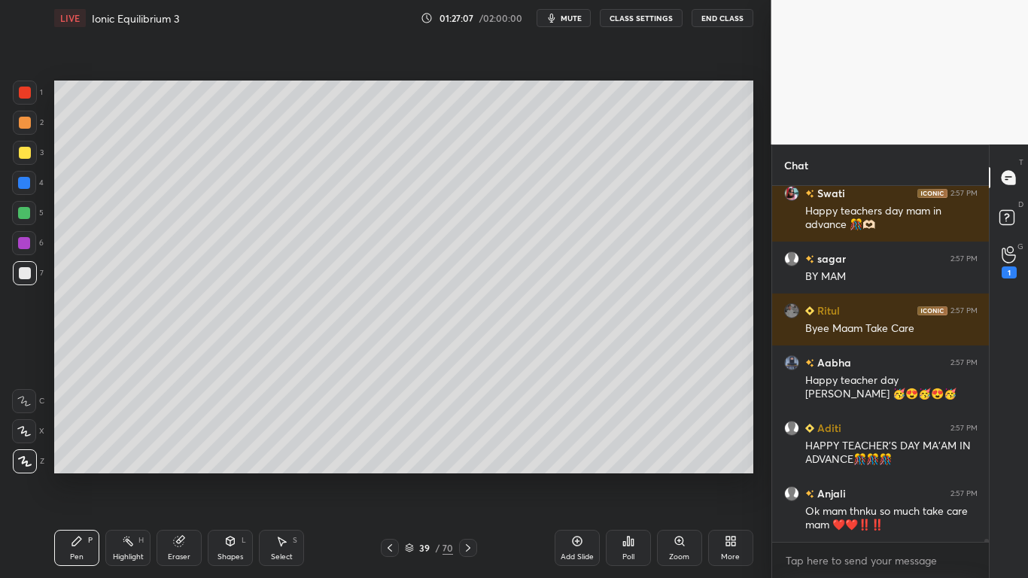
scroll to position [45750, 0]
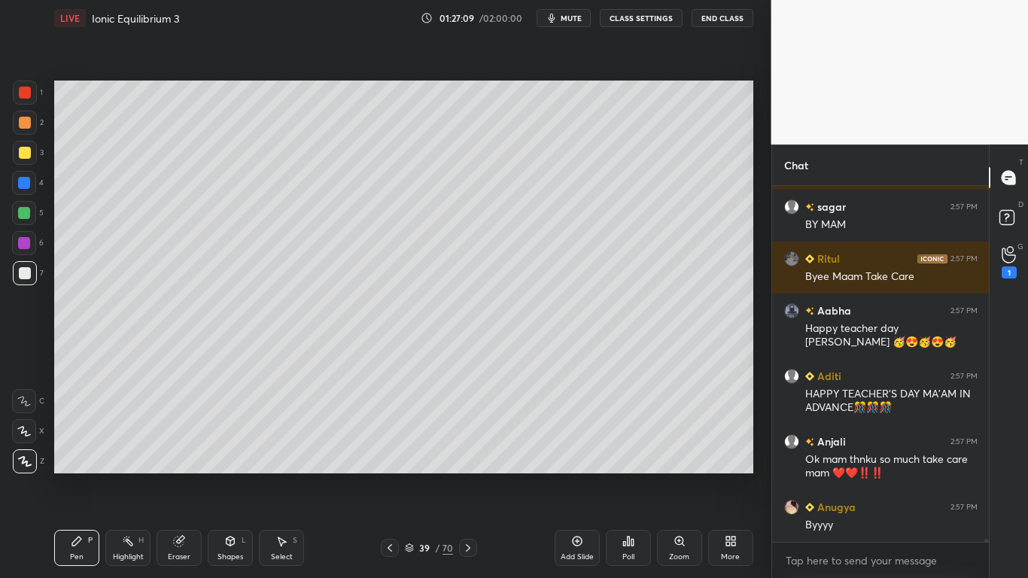
click at [629, 475] on div "Poll" at bounding box center [628, 557] width 12 height 8
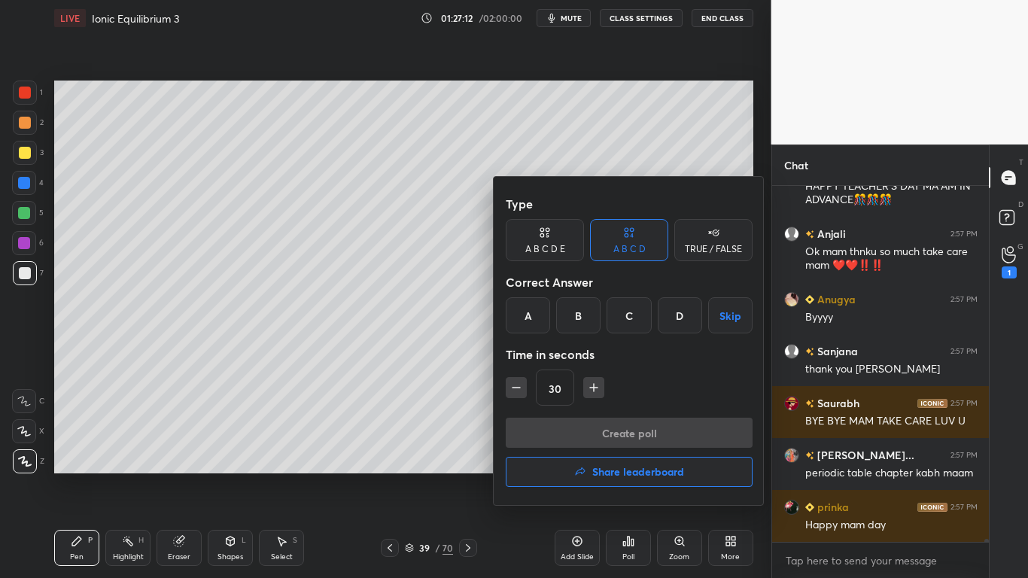
scroll to position [46009, 0]
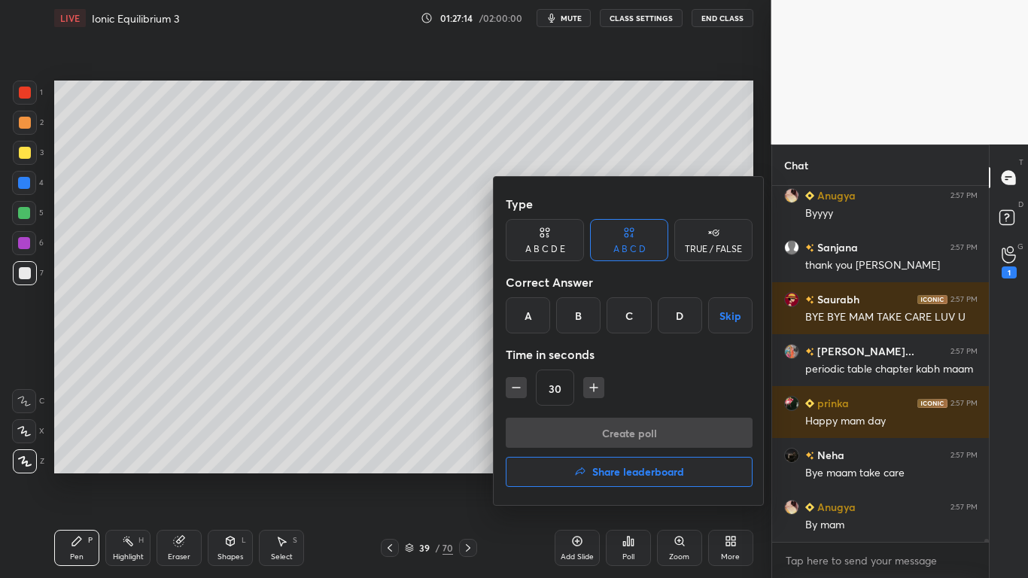
click at [715, 324] on button "Skip" at bounding box center [730, 315] width 44 height 36
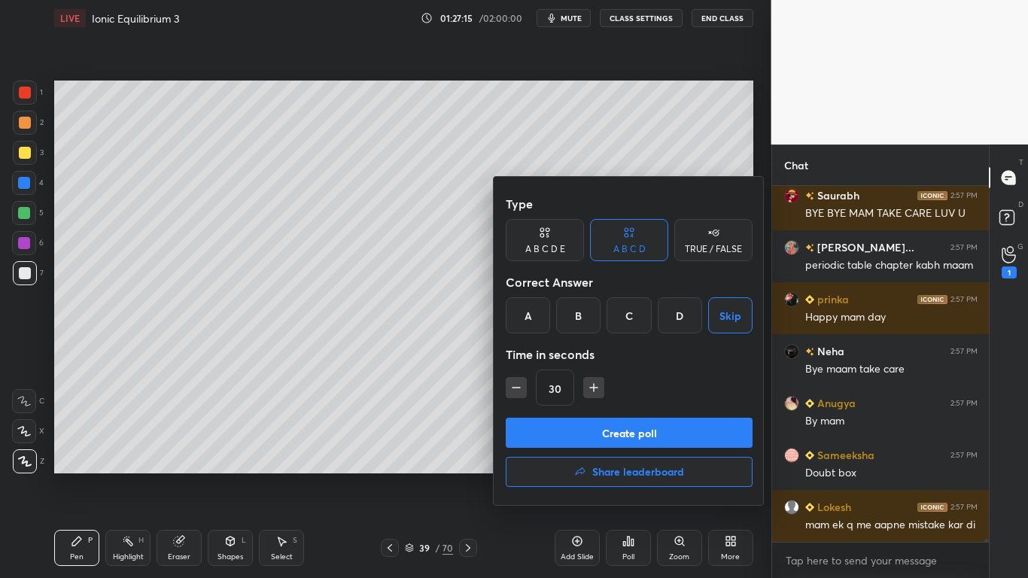
click at [518, 390] on icon "button" at bounding box center [516, 387] width 15 height 15
type input "15"
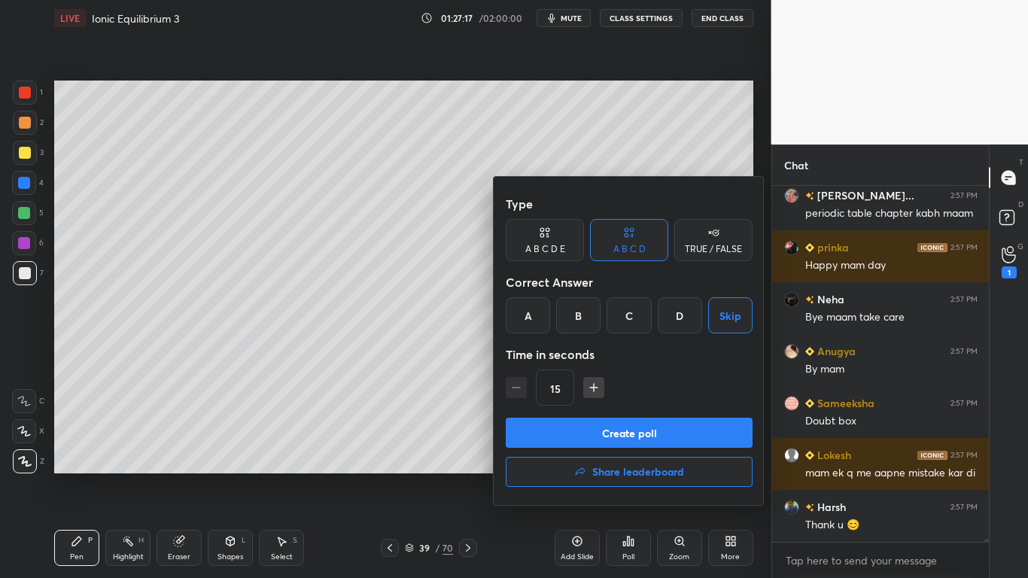
click at [635, 439] on button "Create poll" at bounding box center [629, 433] width 247 height 30
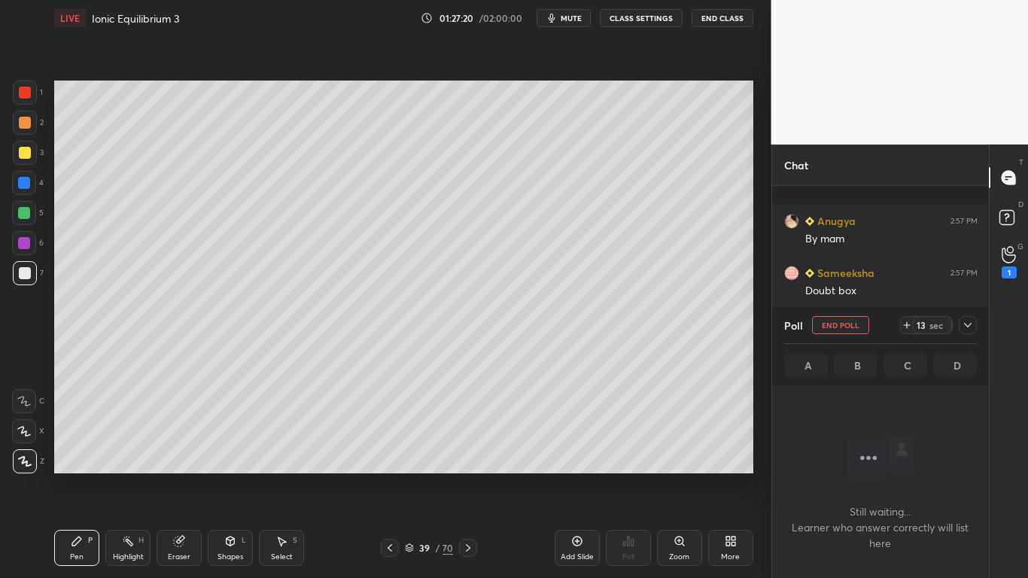
scroll to position [46451, 0]
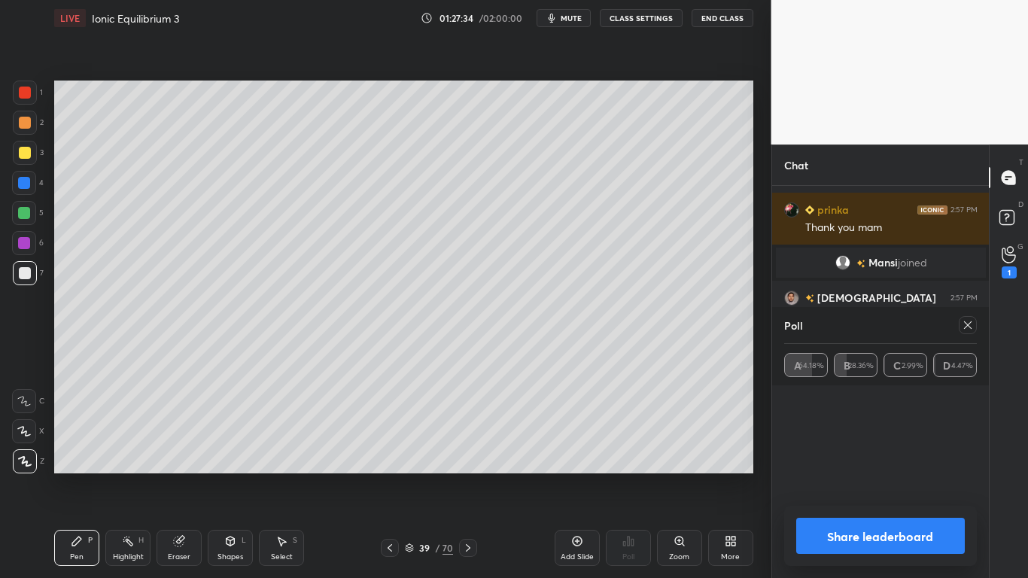
click at [924, 475] on button "Share leaderboard" at bounding box center [880, 536] width 169 height 36
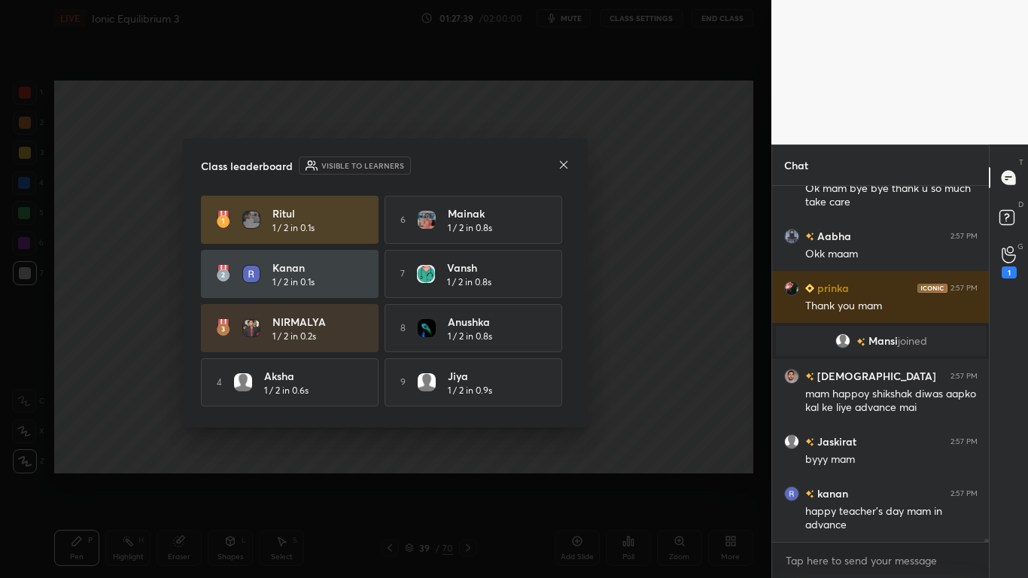
click at [574, 390] on div "Class leaderboard Visible to learners Ritul 1 / 2 in 0.1s 6 Mainak 1 / 2 in 0.8…" at bounding box center [385, 282] width 405 height 289
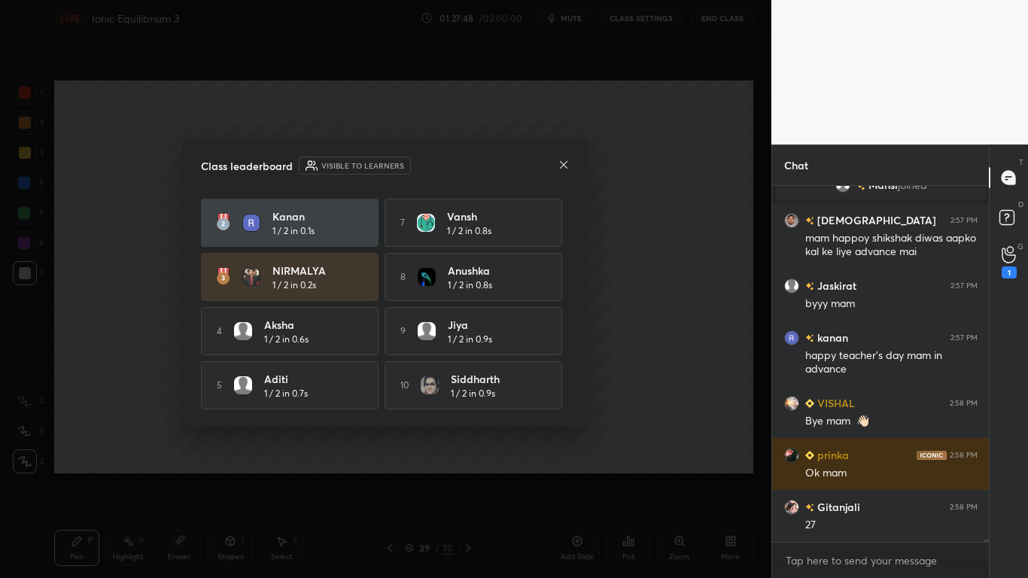
click at [565, 167] on icon at bounding box center [563, 165] width 12 height 12
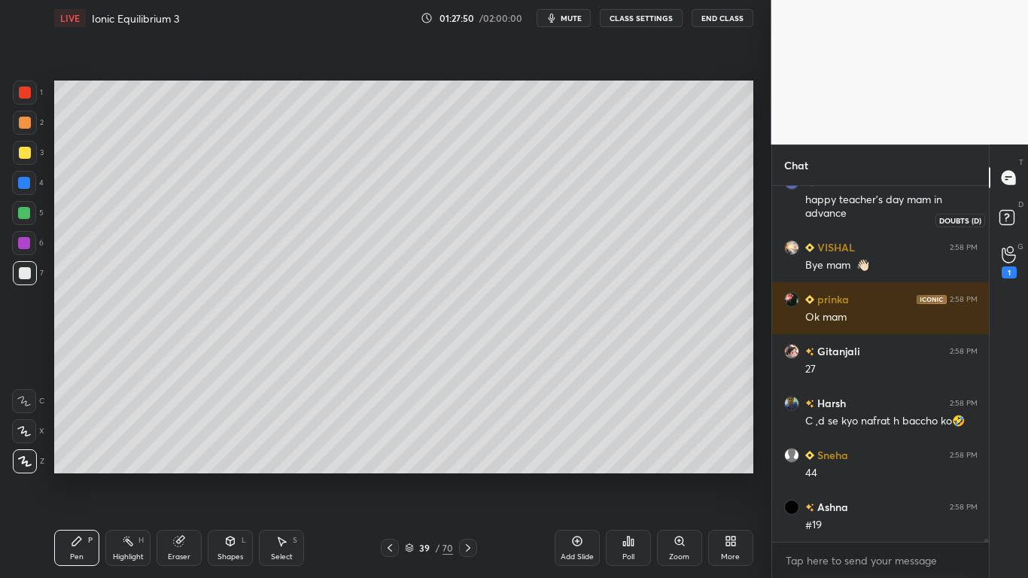
click at [1007, 226] on icon at bounding box center [1008, 219] width 27 height 27
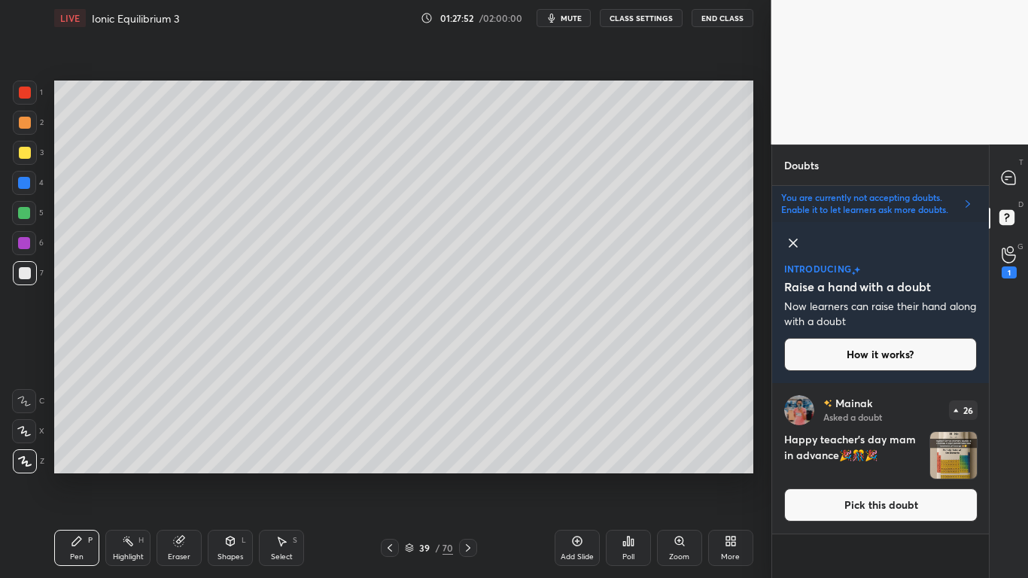
click at [867, 475] on button "Pick this doubt" at bounding box center [880, 504] width 193 height 33
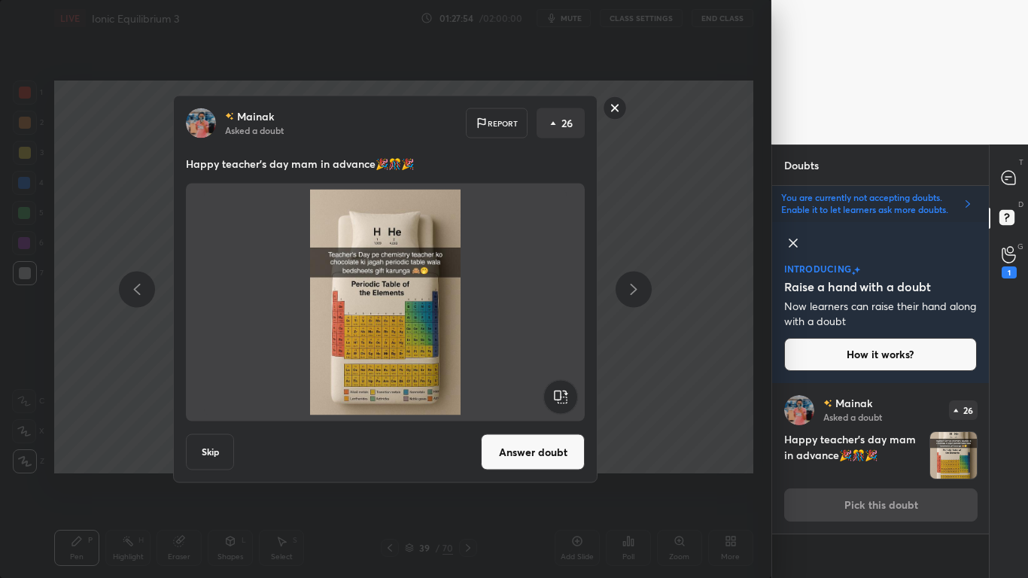
click at [560, 457] on button "Answer doubt" at bounding box center [533, 452] width 104 height 36
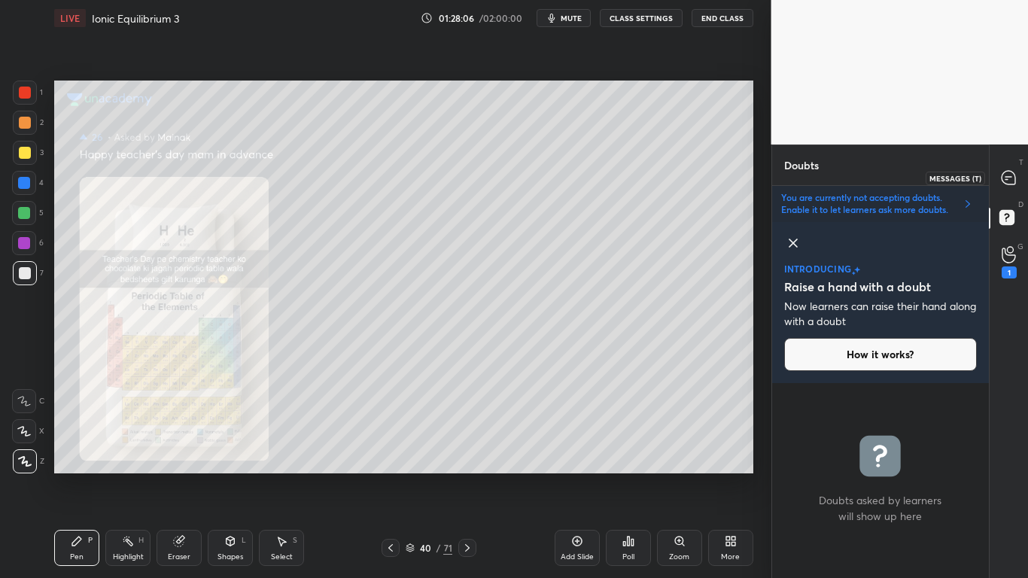
click at [1011, 179] on icon at bounding box center [1008, 178] width 14 height 14
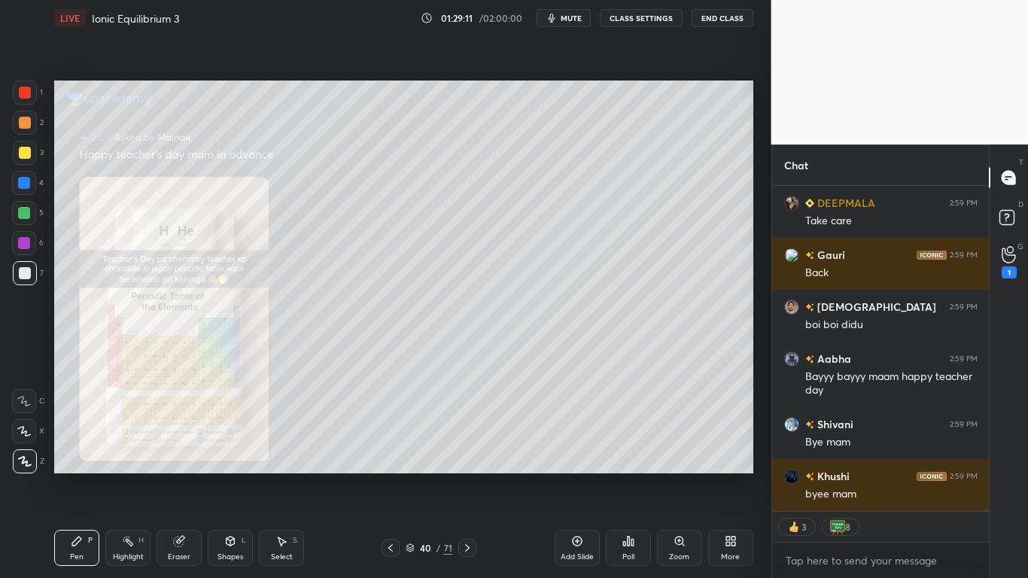
click at [643, 21] on button "CLASS SETTINGS" at bounding box center [641, 18] width 83 height 18
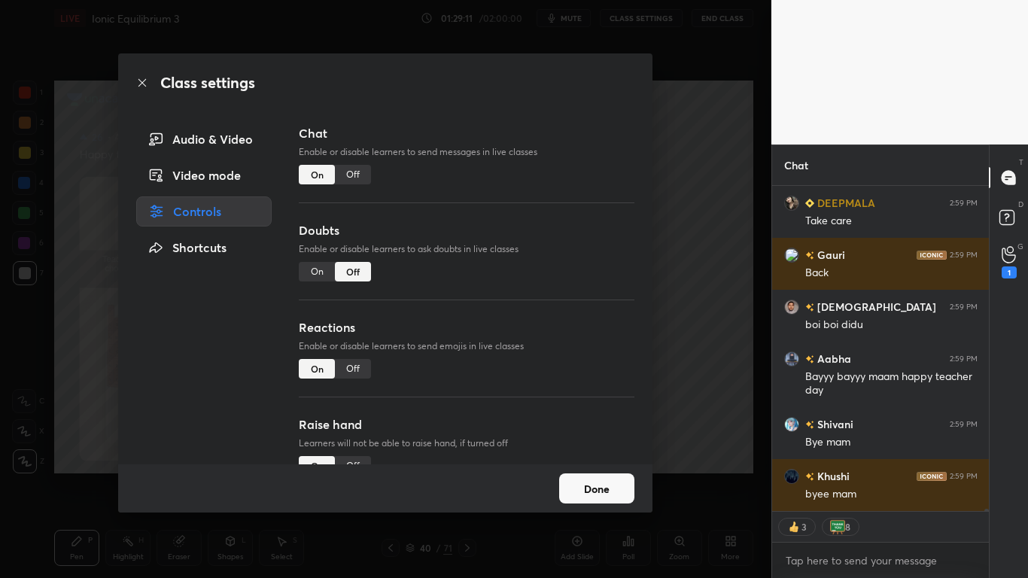
type textarea "x"
click at [351, 175] on div "Off" at bounding box center [353, 175] width 36 height 20
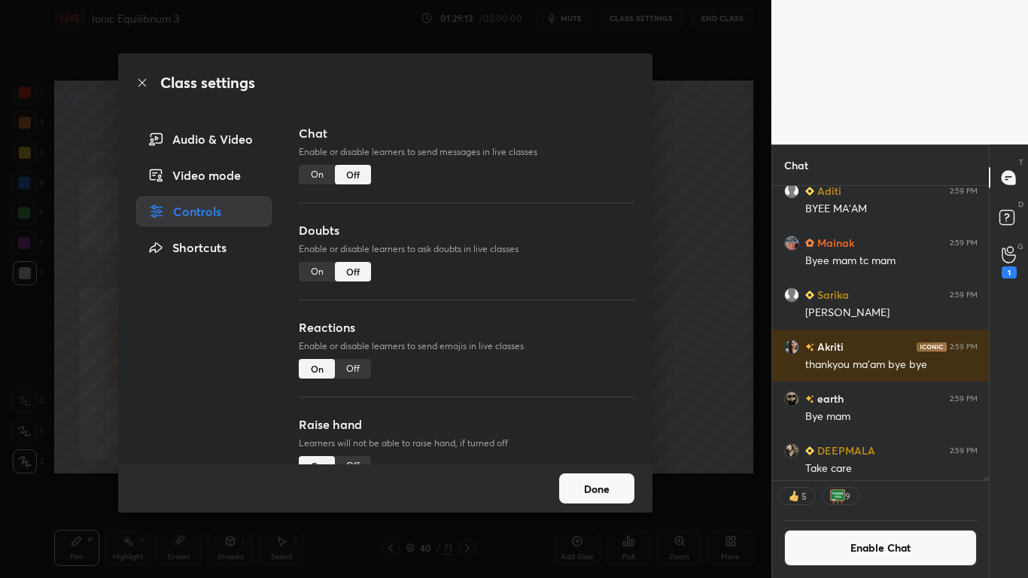
click at [612, 475] on button "Done" at bounding box center [596, 488] width 75 height 30
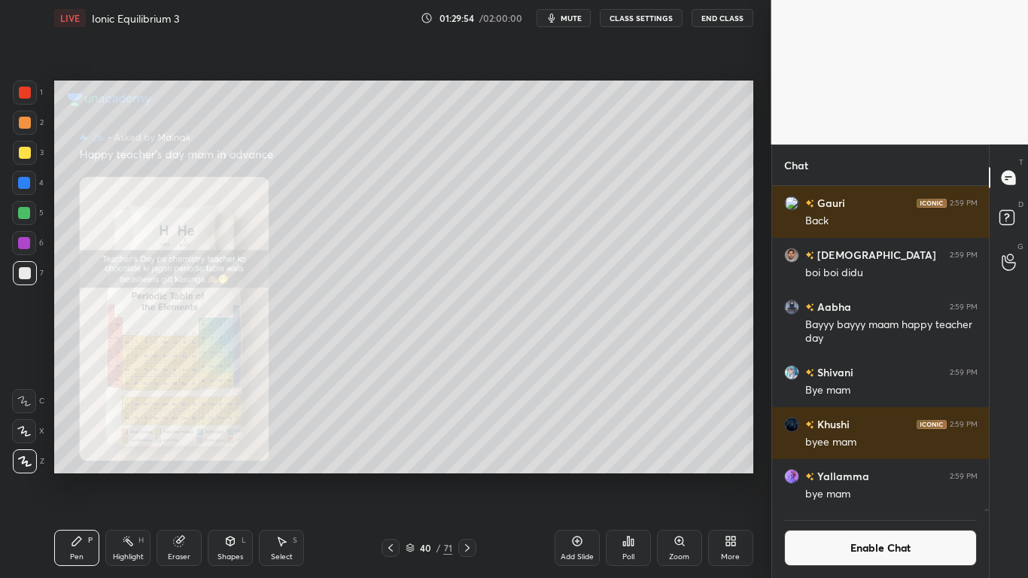
scroll to position [290, 212]
click at [718, 19] on button "End Class" at bounding box center [722, 18] width 62 height 18
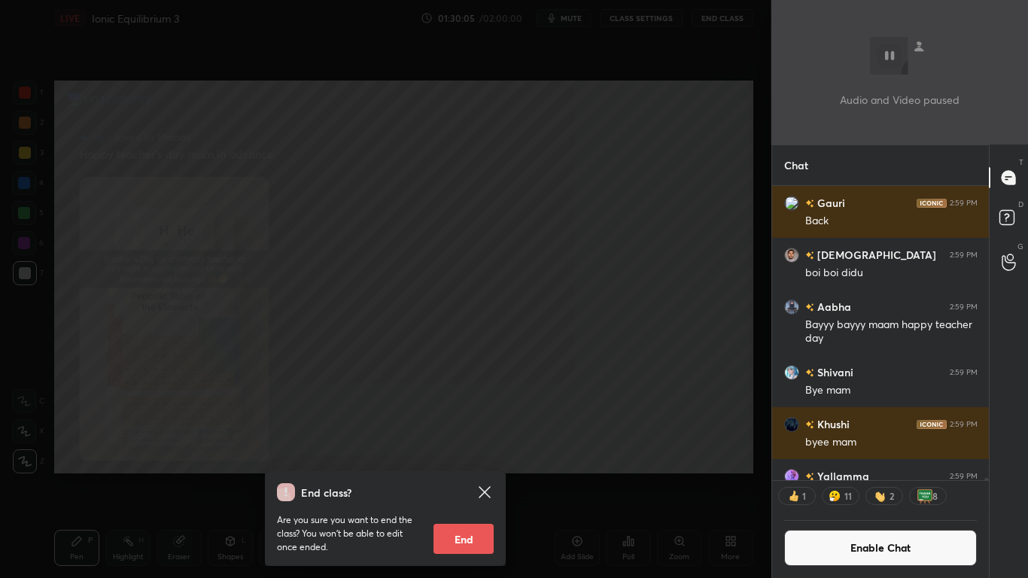
click at [453, 475] on button "End" at bounding box center [463, 539] width 60 height 30
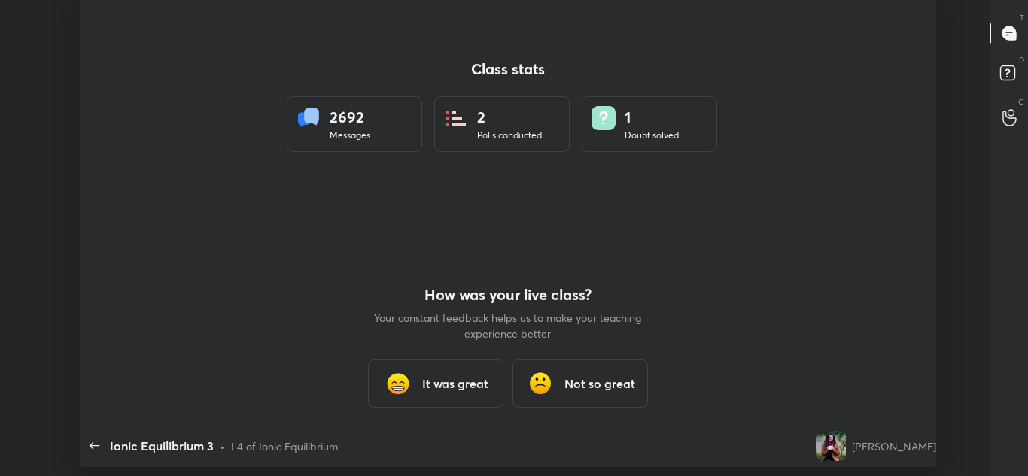
scroll to position [74854, 74218]
